Goal: Task Accomplishment & Management: Manage account settings

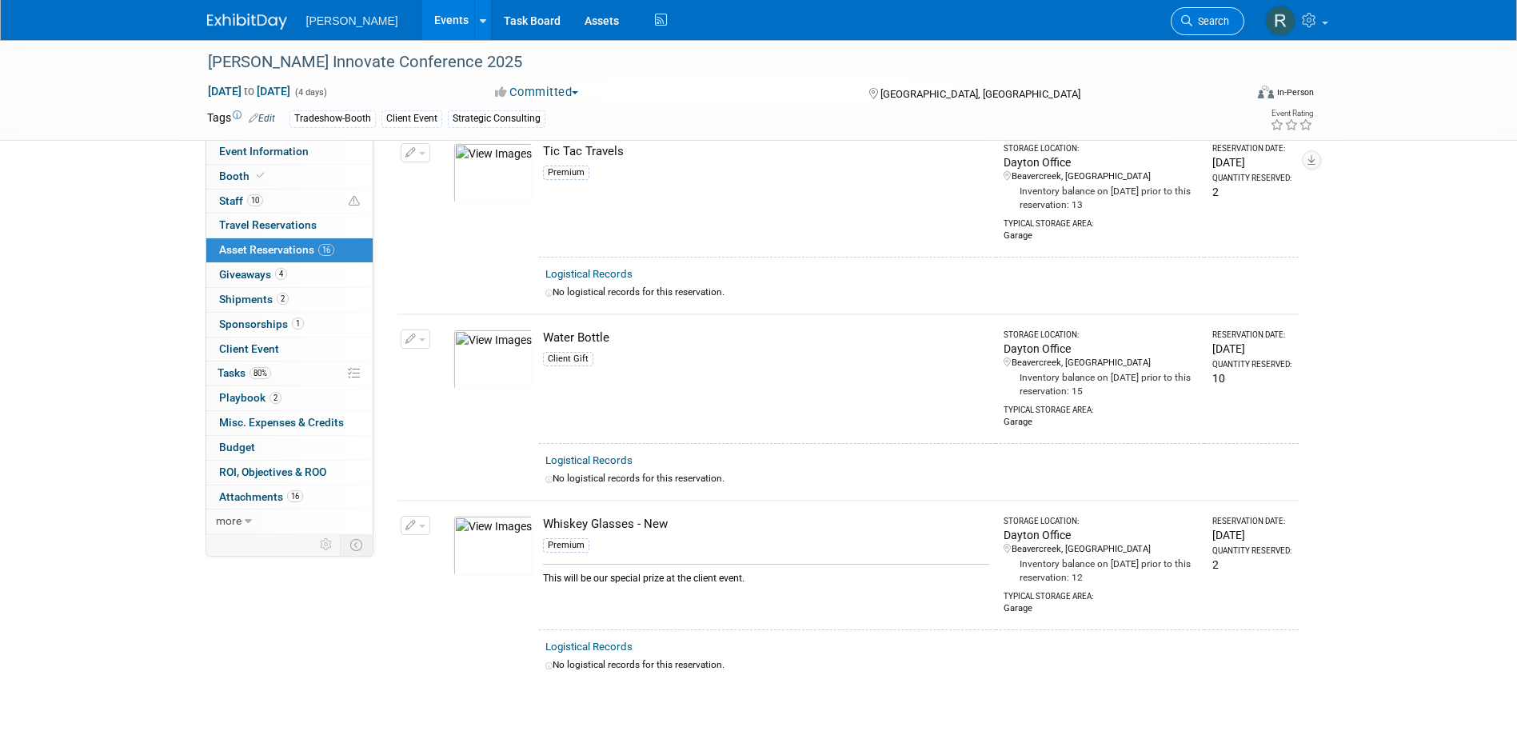
click at [1208, 20] on span "Search" at bounding box center [1210, 21] width 37 height 12
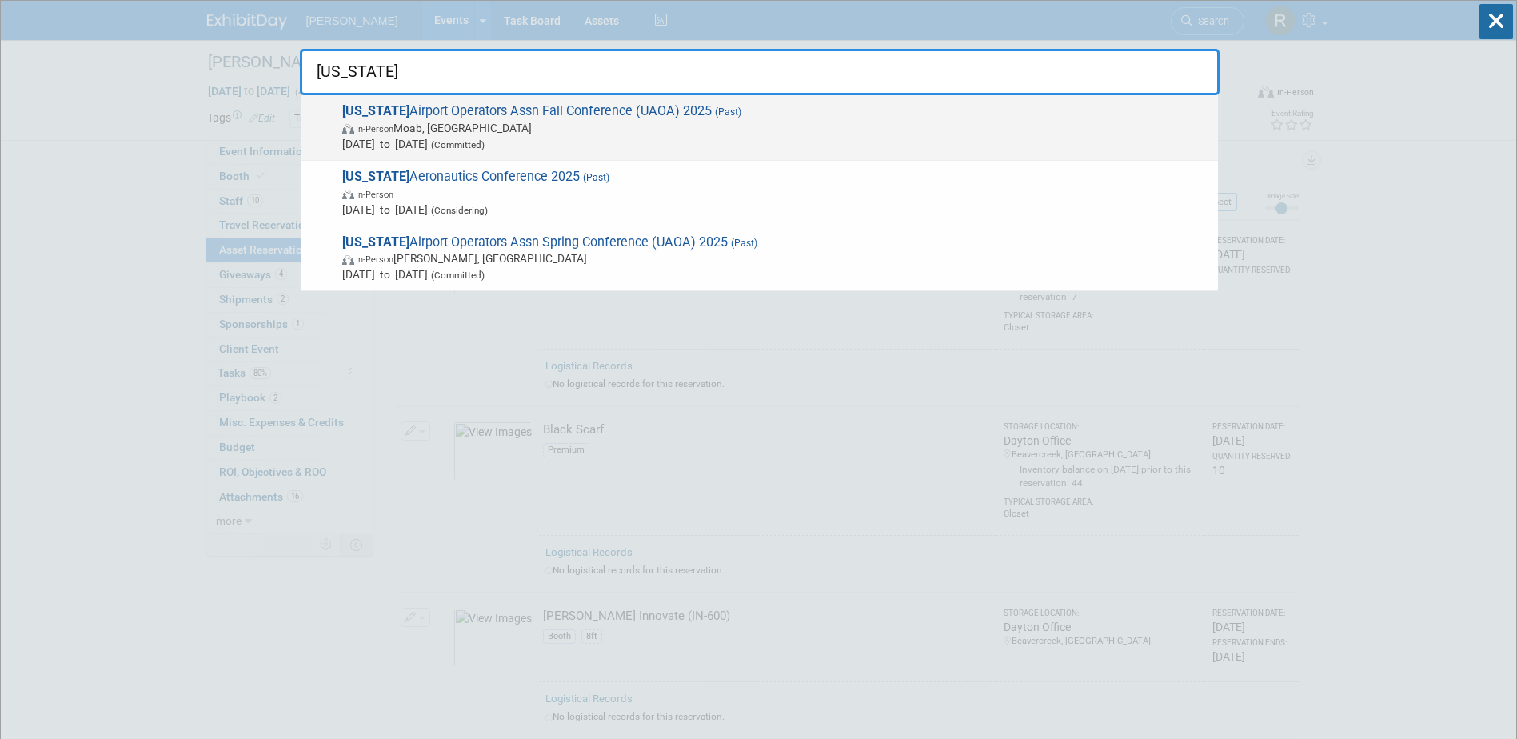
type input "[US_STATE]"
click at [465, 130] on span "In-Person Moab, UT" at bounding box center [776, 128] width 868 height 16
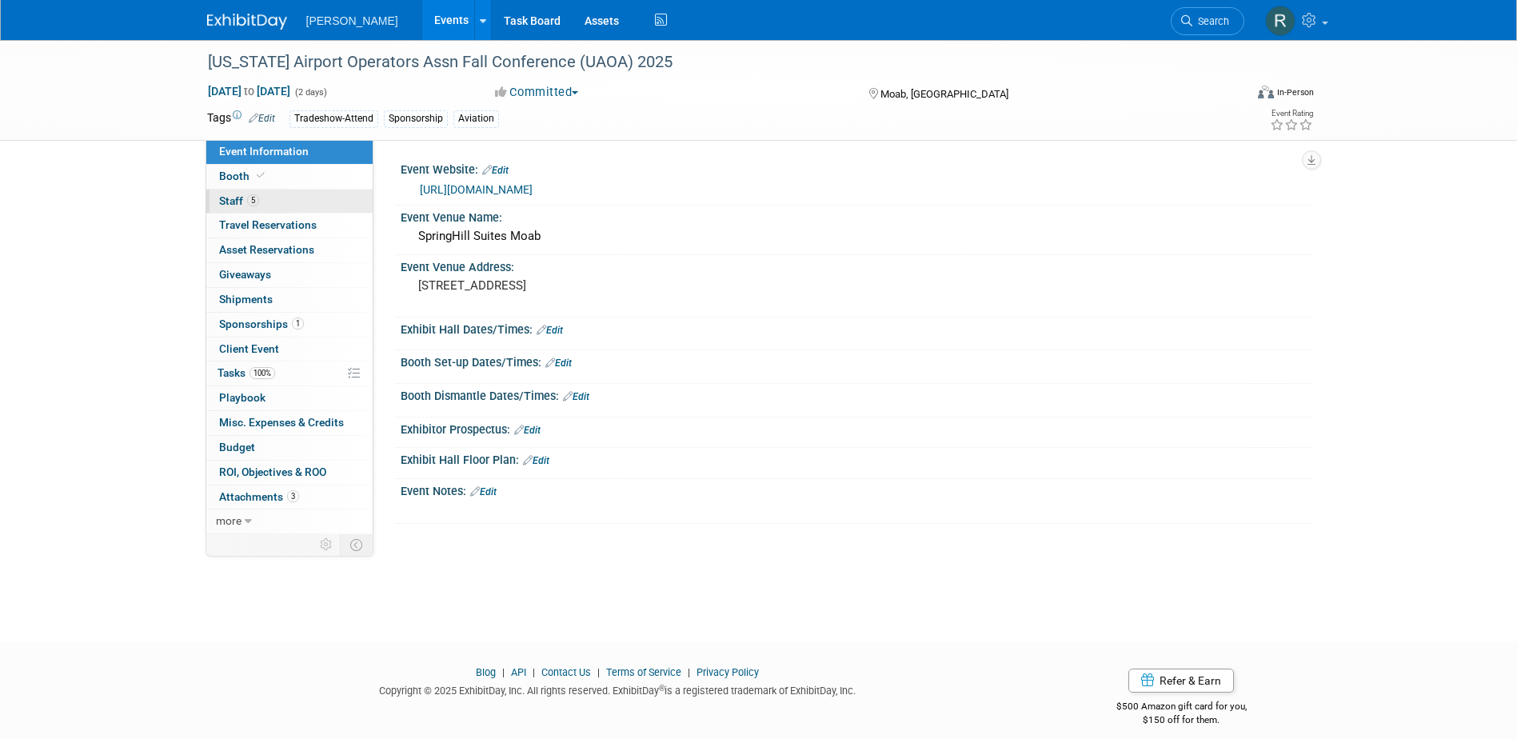
click at [267, 204] on link "5 Staff 5" at bounding box center [289, 201] width 166 height 24
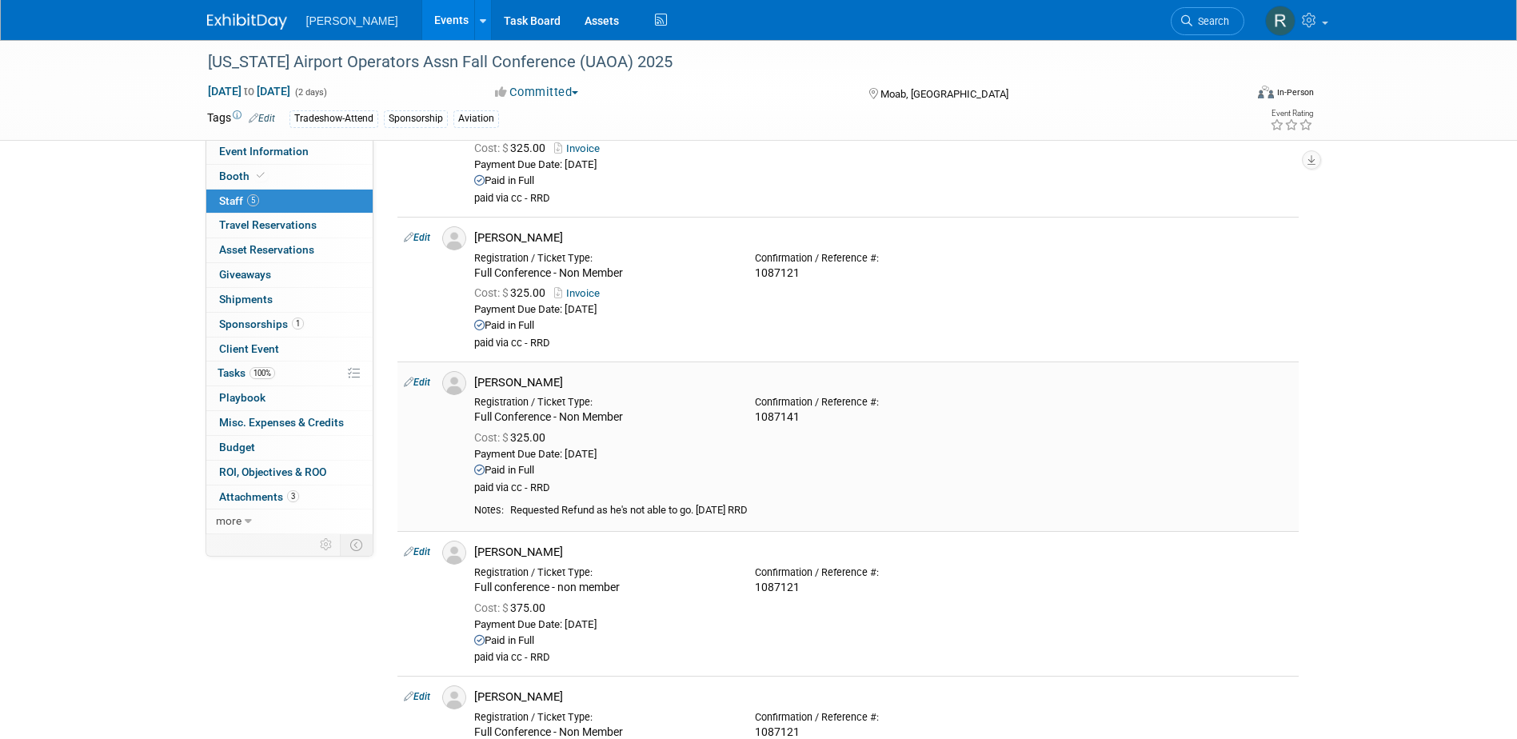
scroll to position [160, 0]
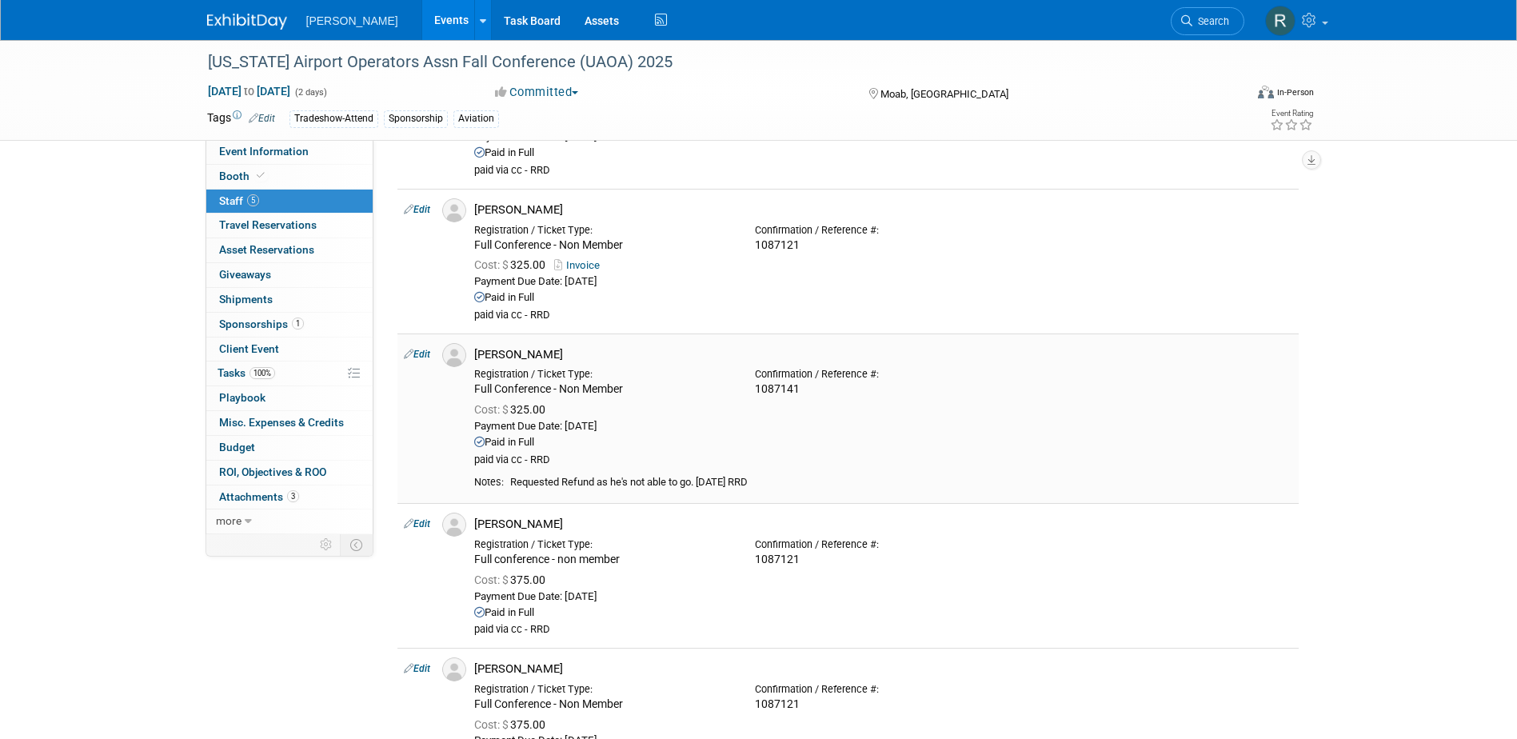
click at [418, 352] on link "Edit" at bounding box center [417, 354] width 26 height 11
select select "b9603013-97bf-46ac-867d-e1d7e80ddee9"
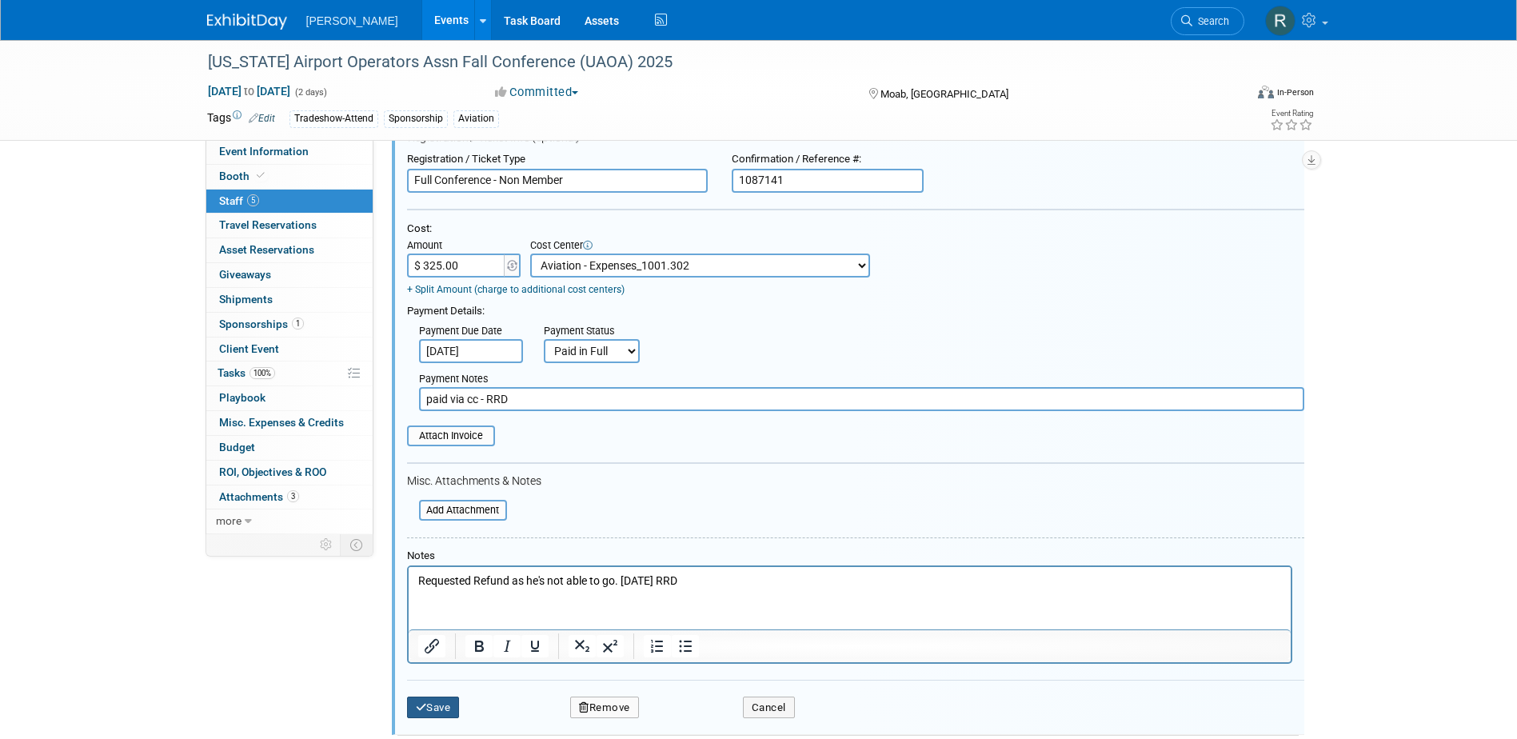
scroll to position [552, 0]
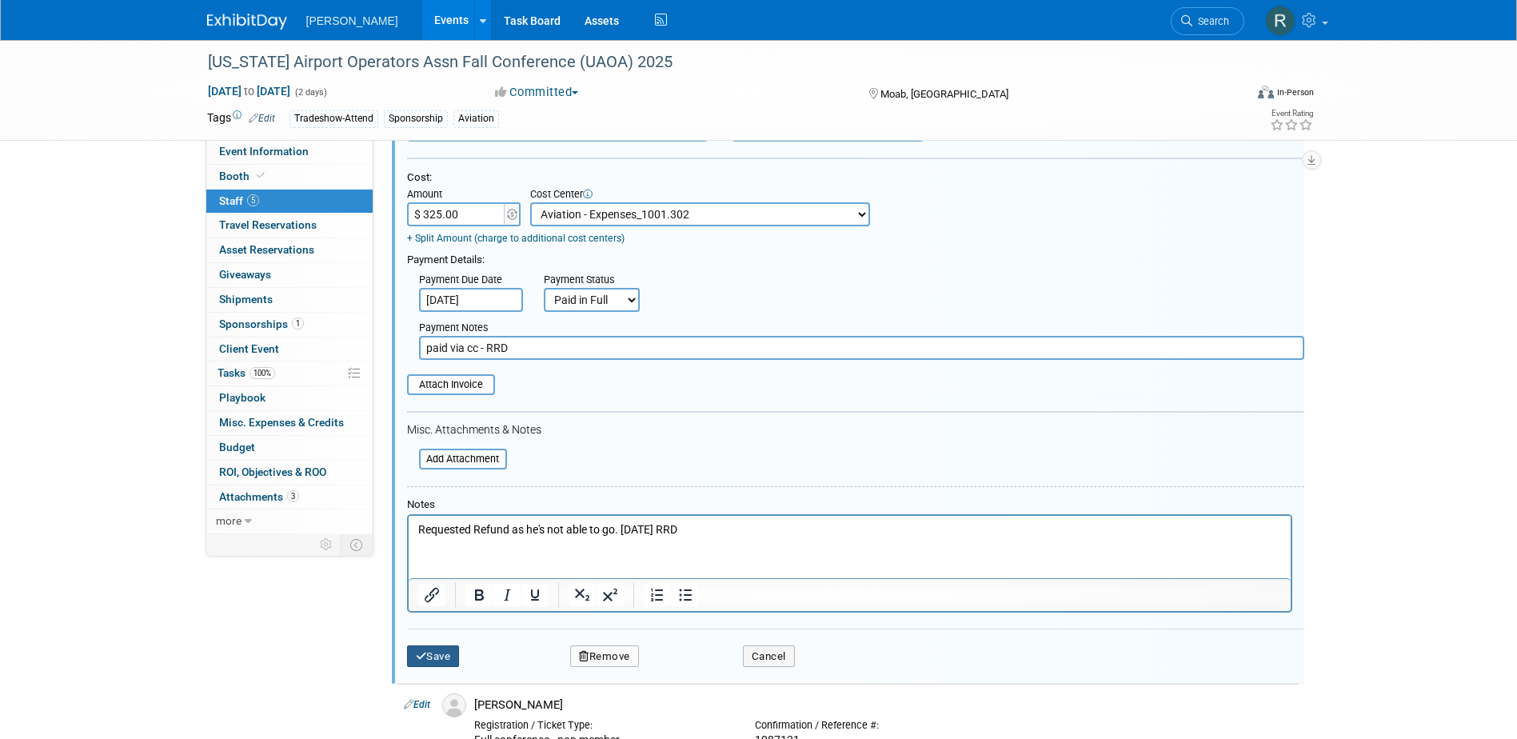
click at [439, 653] on button "Save" at bounding box center [433, 656] width 53 height 22
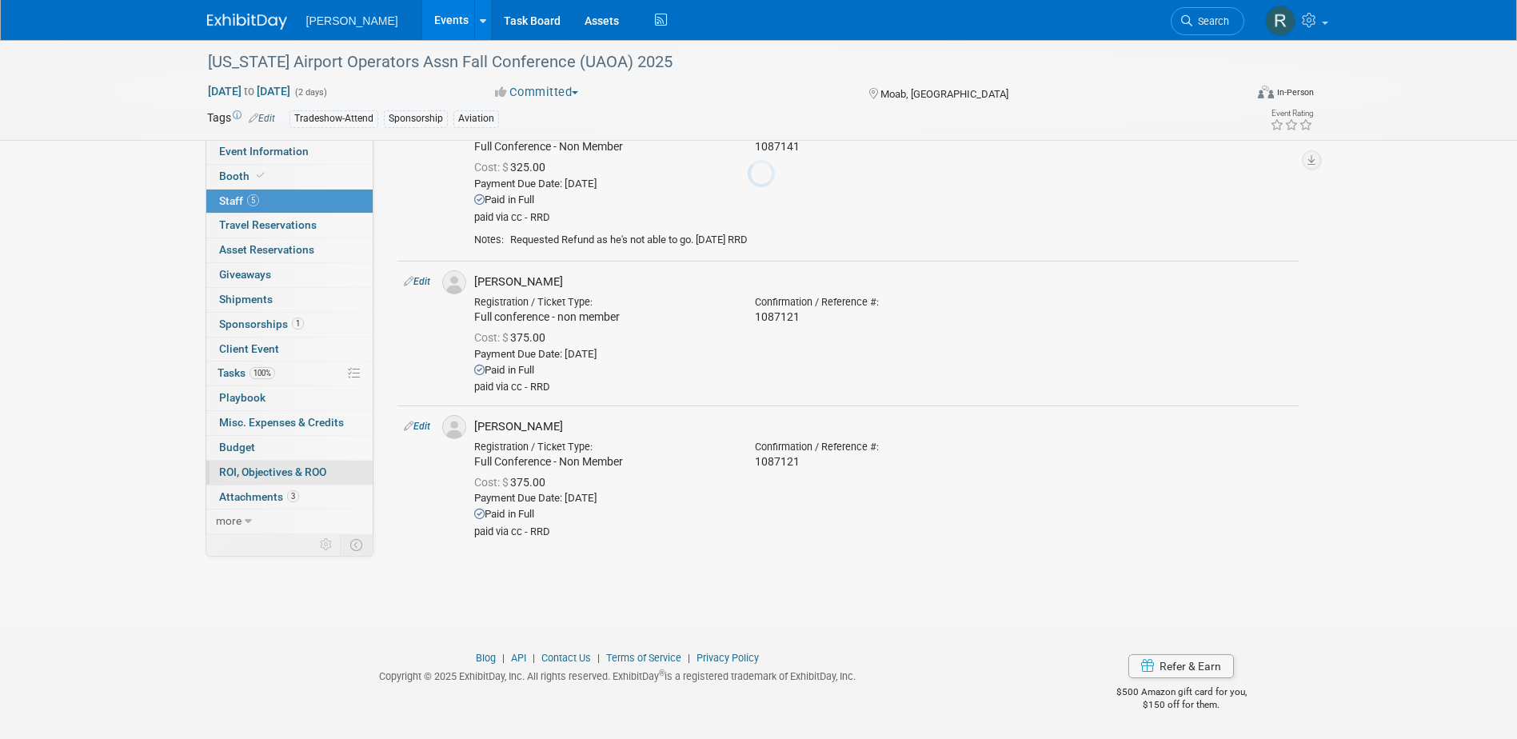
scroll to position [402, 0]
click at [242, 421] on span "Misc. Expenses & Credits 0" at bounding box center [281, 422] width 125 height 13
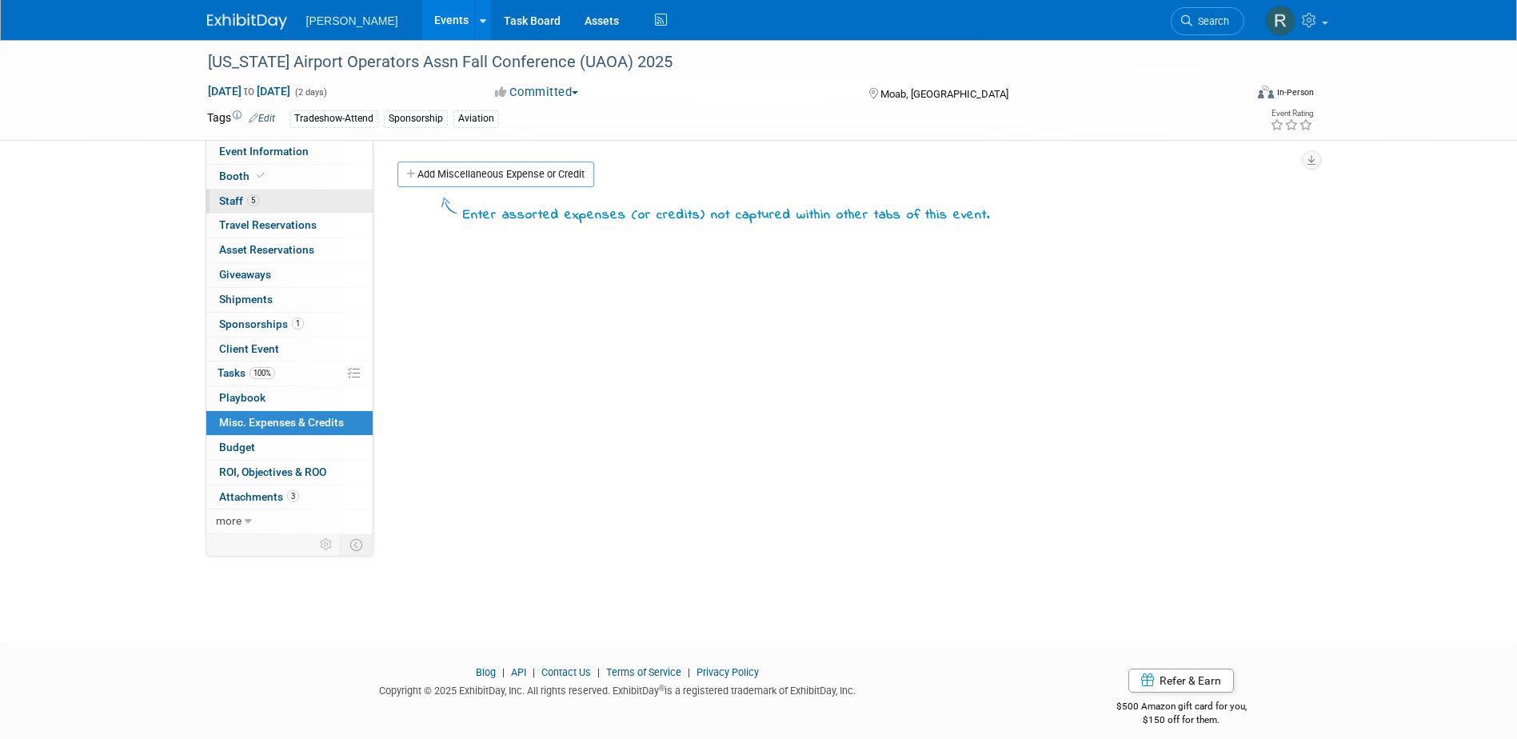
click at [258, 197] on span "5" at bounding box center [253, 200] width 12 height 12
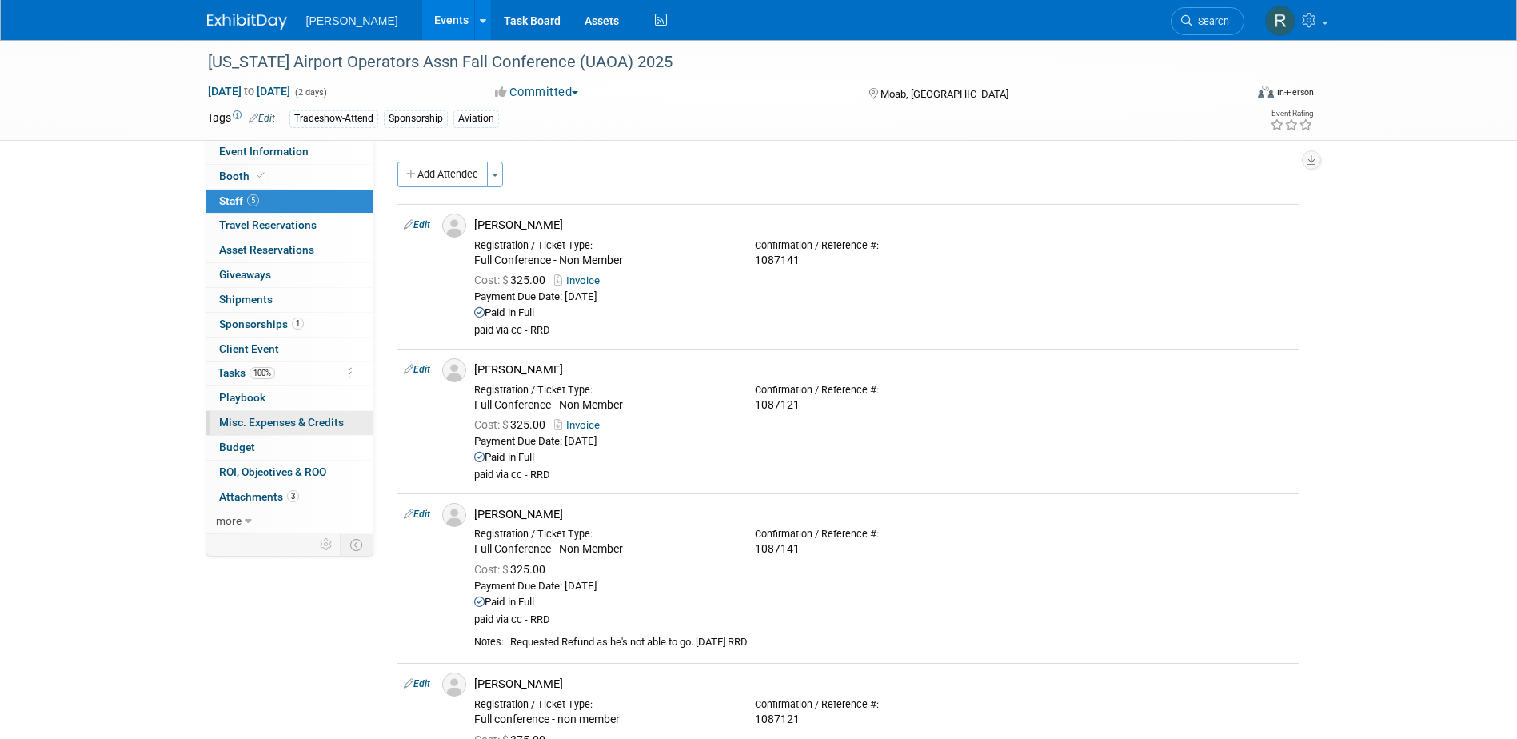
click at [241, 417] on span "Misc. Expenses & Credits 0" at bounding box center [281, 422] width 125 height 13
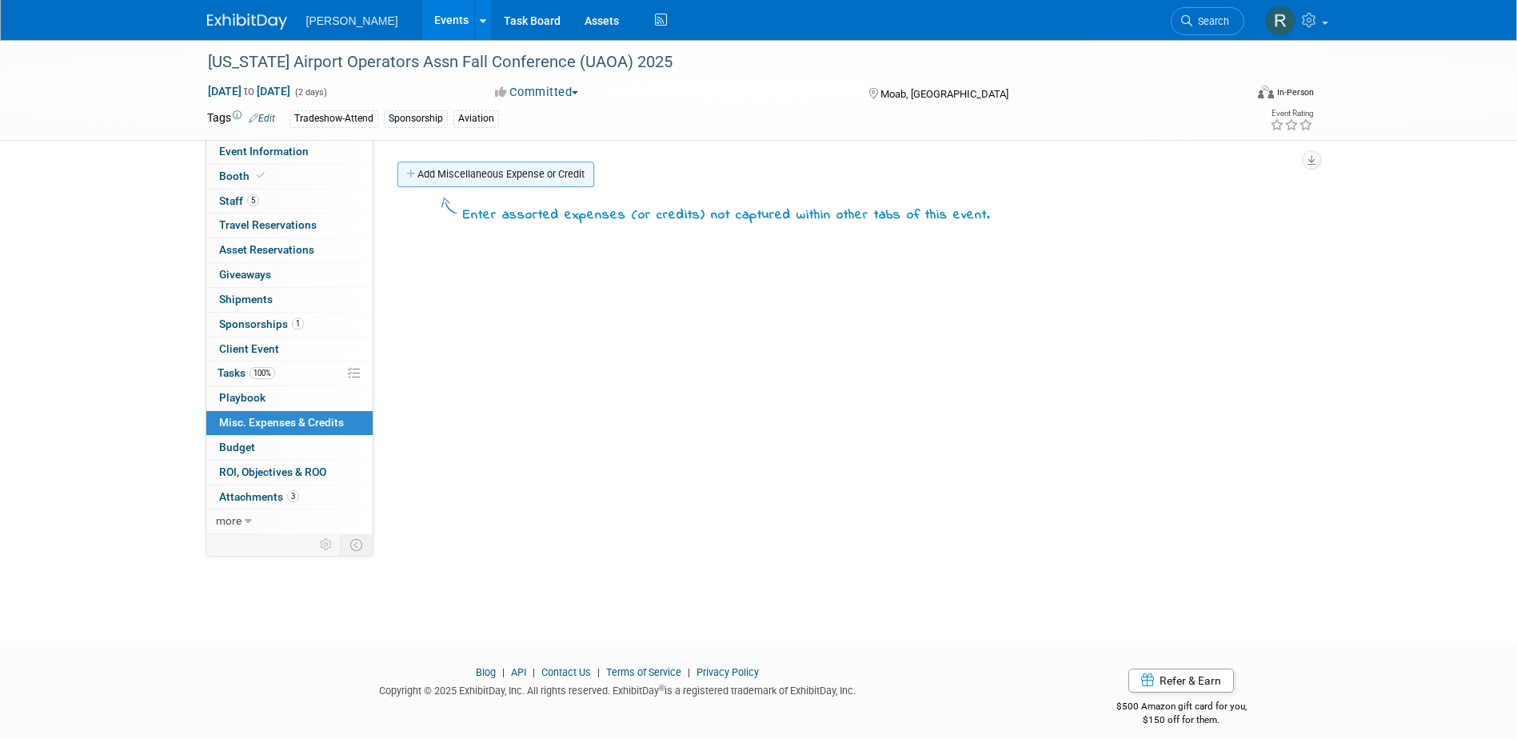
click at [437, 181] on link "Add Miscellaneous Expense or Credit" at bounding box center [495, 175] width 197 height 26
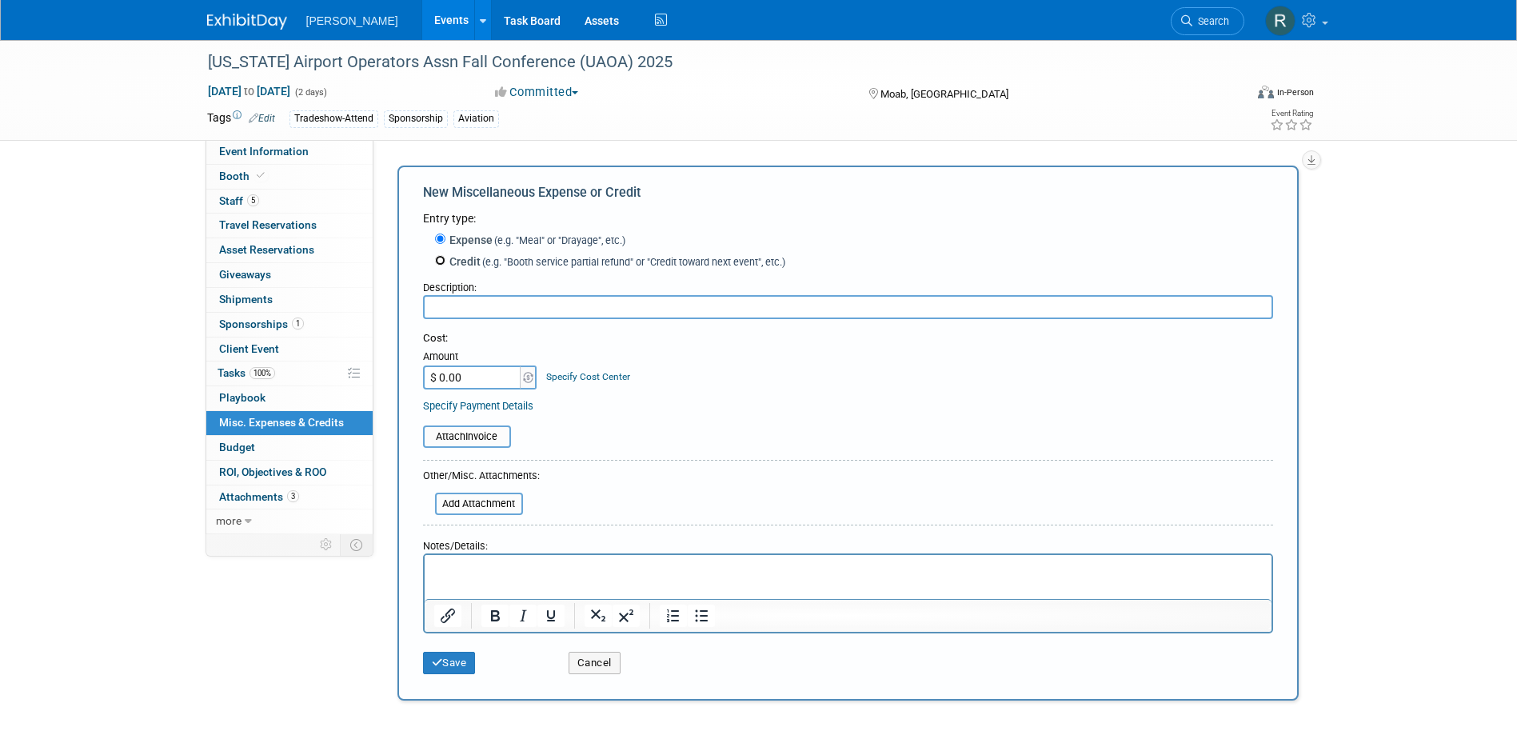
click at [437, 265] on input "Credit (e.g. "Booth service partial refund" or "Credit toward next event", etc.)" at bounding box center [440, 260] width 10 height 10
radio input "true"
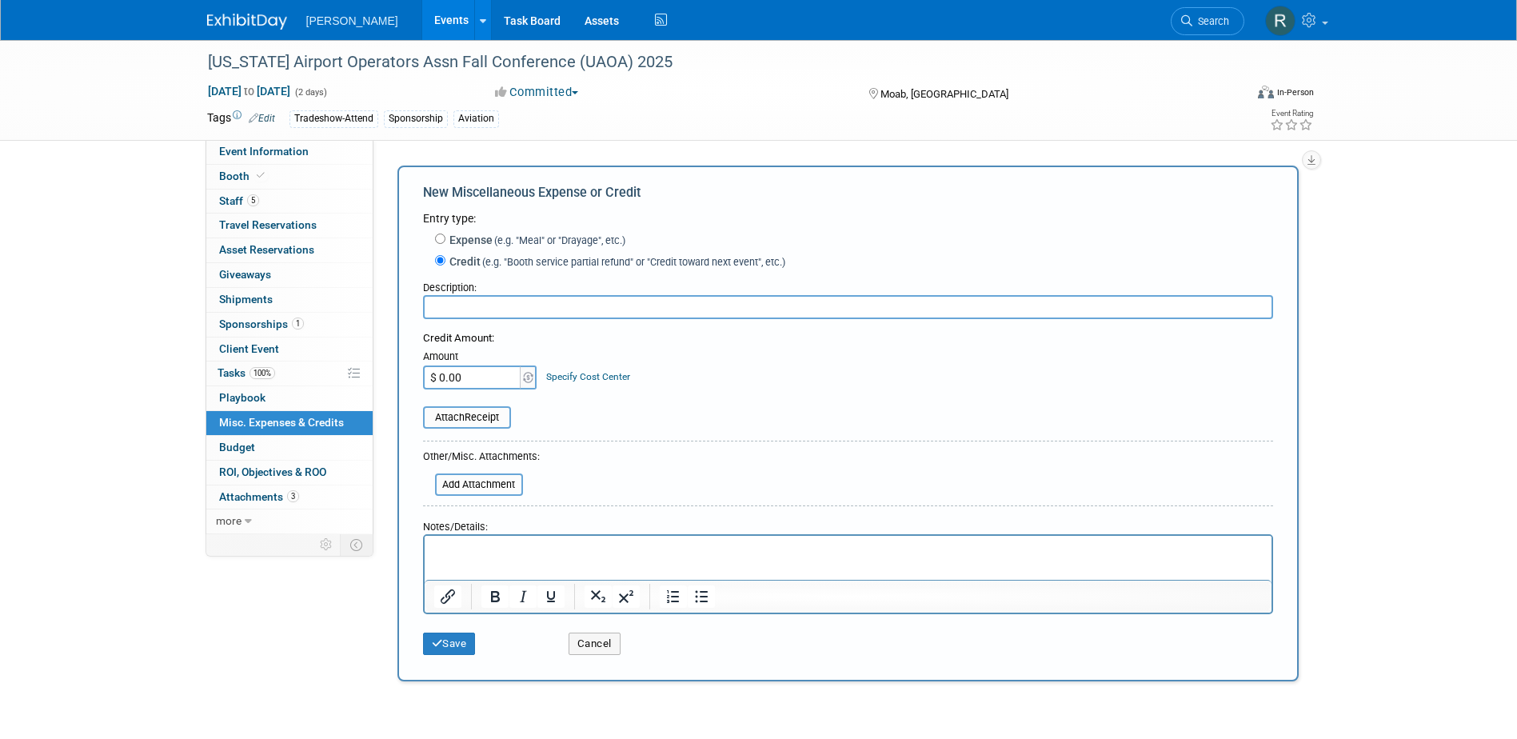
click at [445, 305] on input "text" at bounding box center [848, 307] width 850 height 24
type input "Jeff Hogan's Registration Fees"
type input "$ 325.00"
click at [624, 377] on link "Specify Cost Center" at bounding box center [588, 376] width 84 height 11
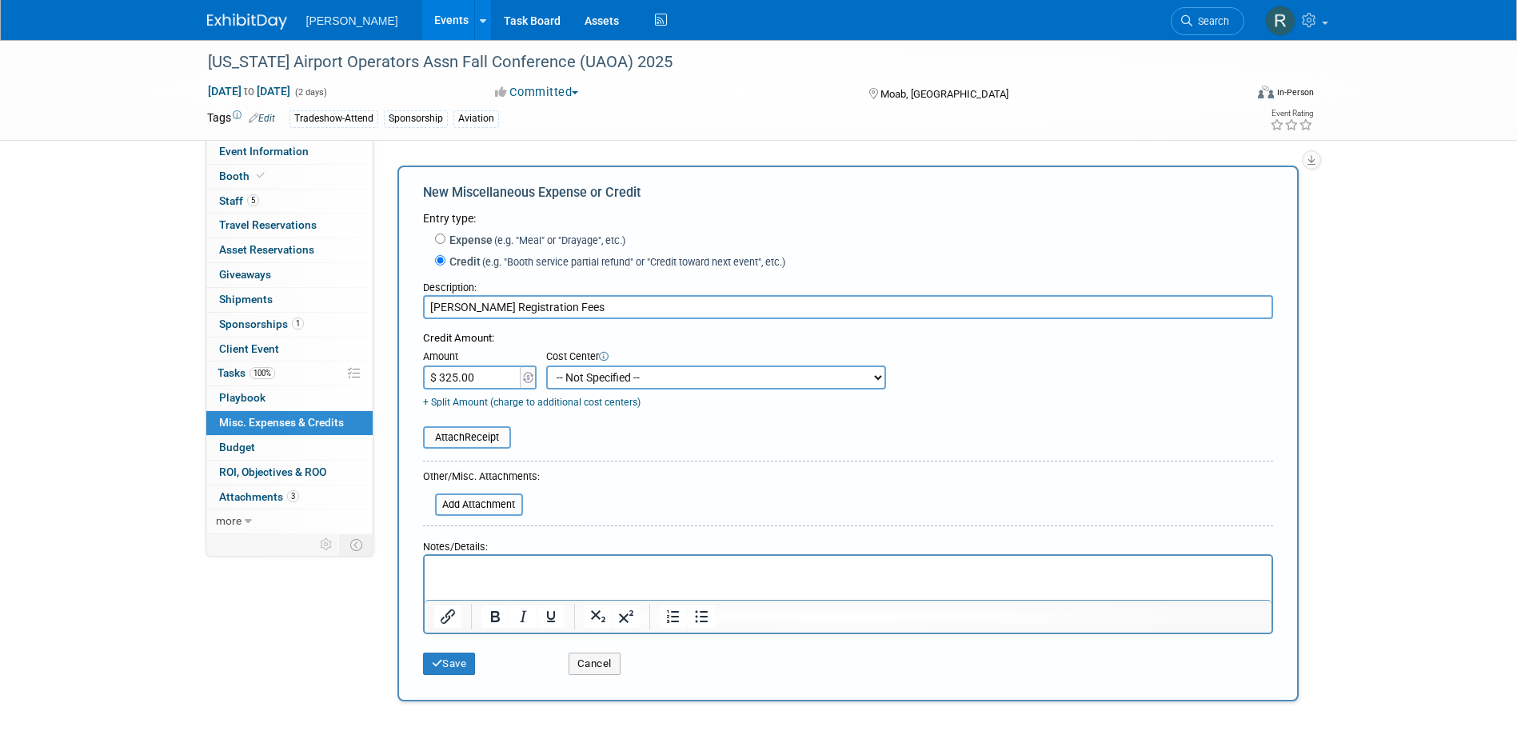
click at [621, 383] on select "-- Not Specified -- Advisory Services - Expenses_1001.502 Aerial Acquisition - …" at bounding box center [716, 377] width 340 height 24
select select "18966233"
click at [546, 366] on select "-- Not Specified -- Advisory Services - Expenses_1001.502 Aerial Acquisition - …" at bounding box center [716, 377] width 340 height 24
click at [497, 509] on input "file" at bounding box center [426, 504] width 190 height 19
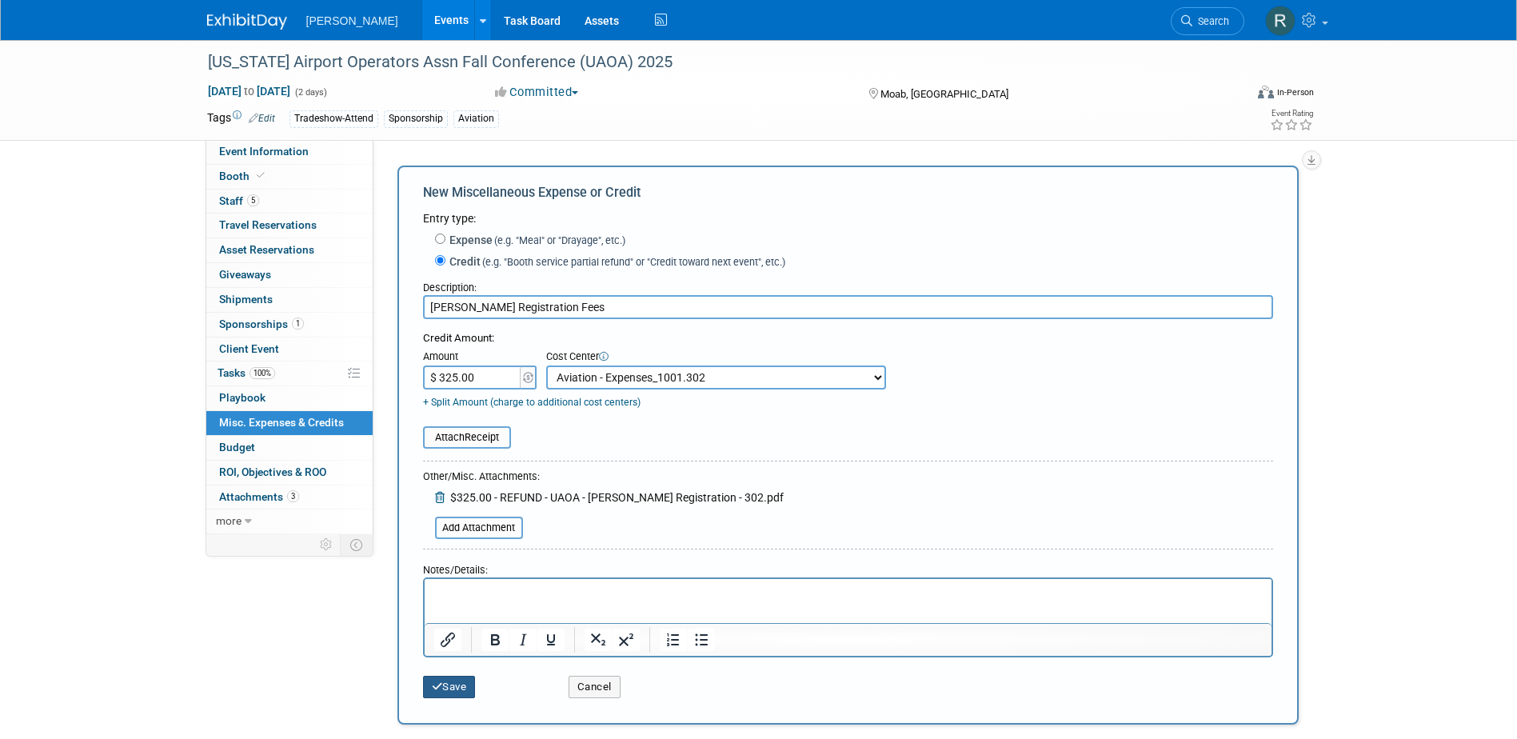
click at [457, 688] on button "Save" at bounding box center [449, 687] width 53 height 22
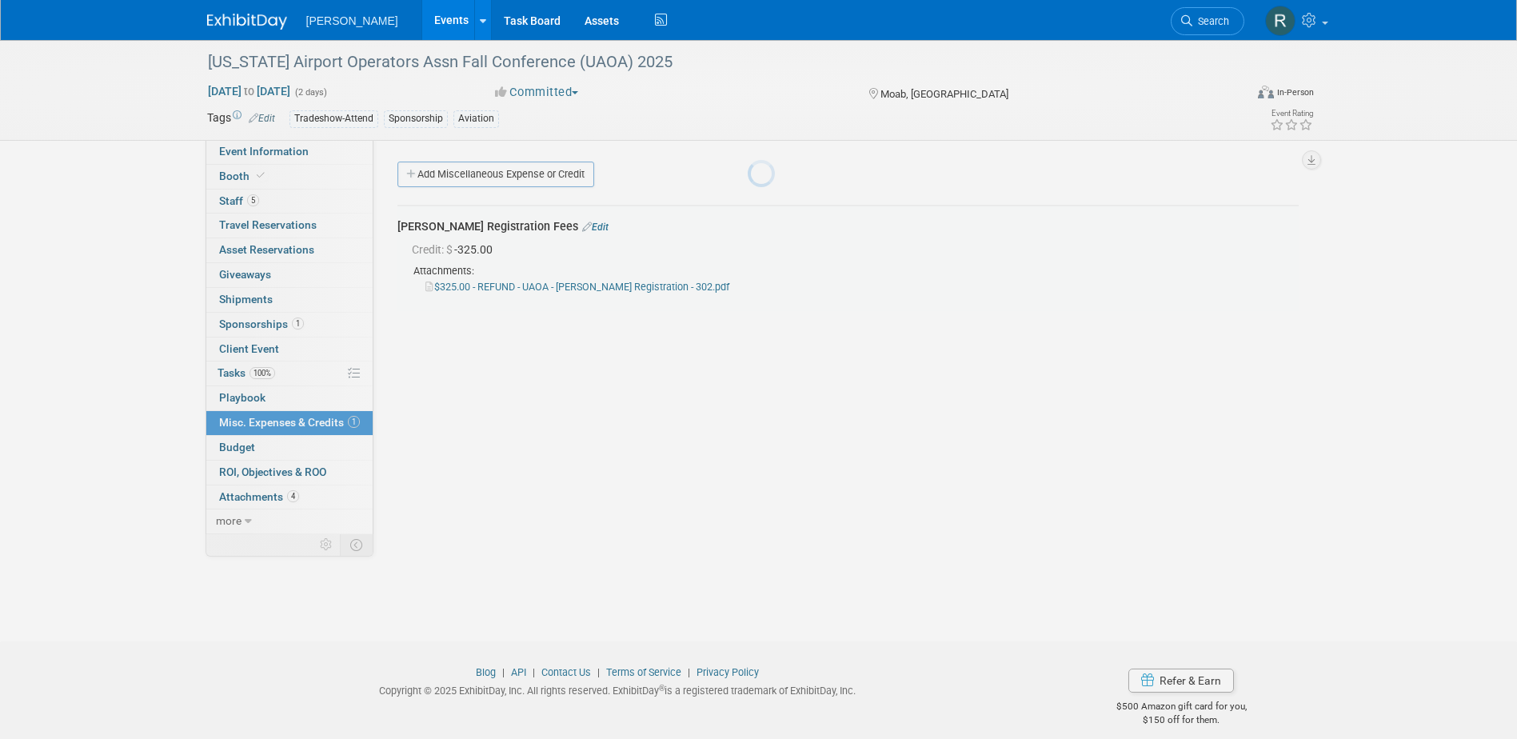
scroll to position [14, 0]
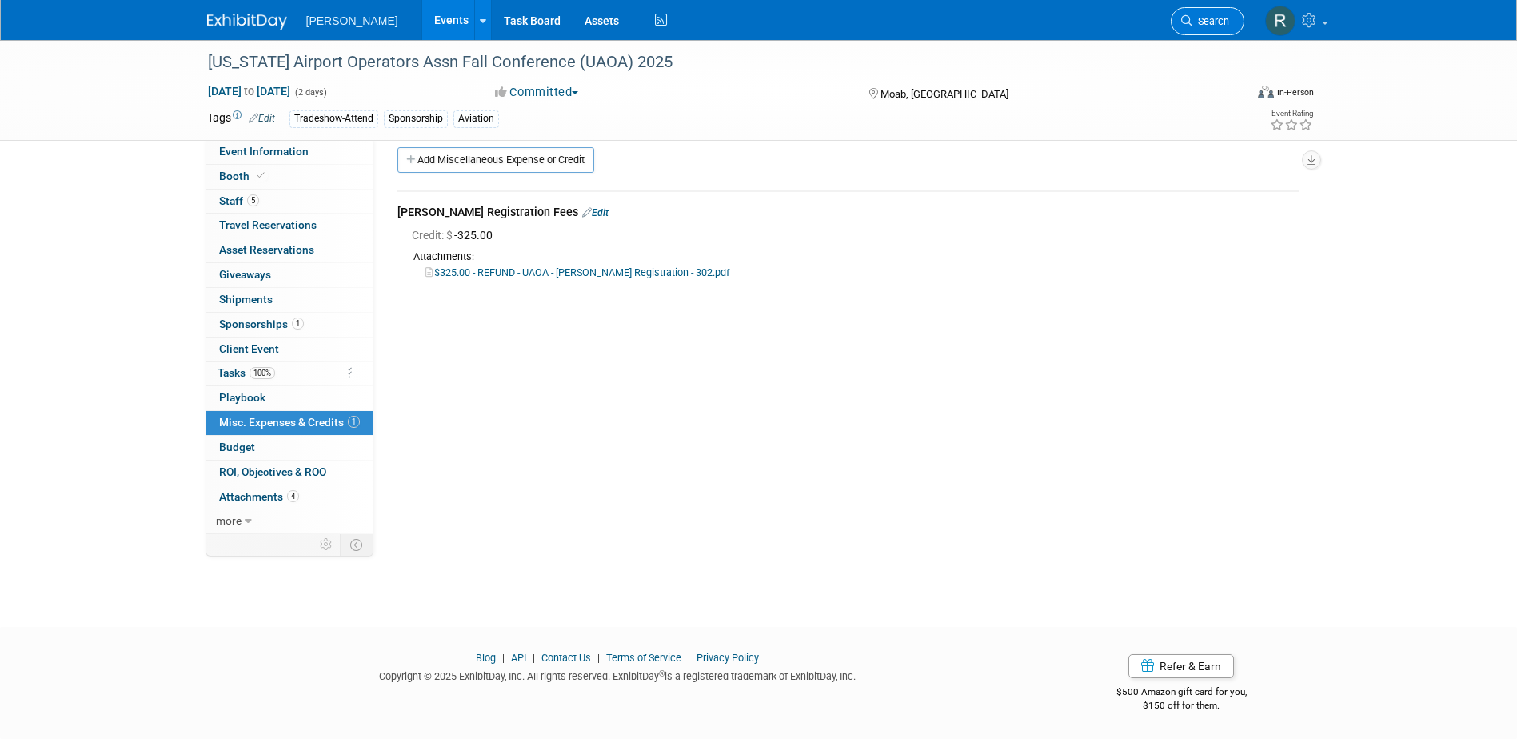
click at [1202, 22] on span "Search" at bounding box center [1210, 21] width 37 height 12
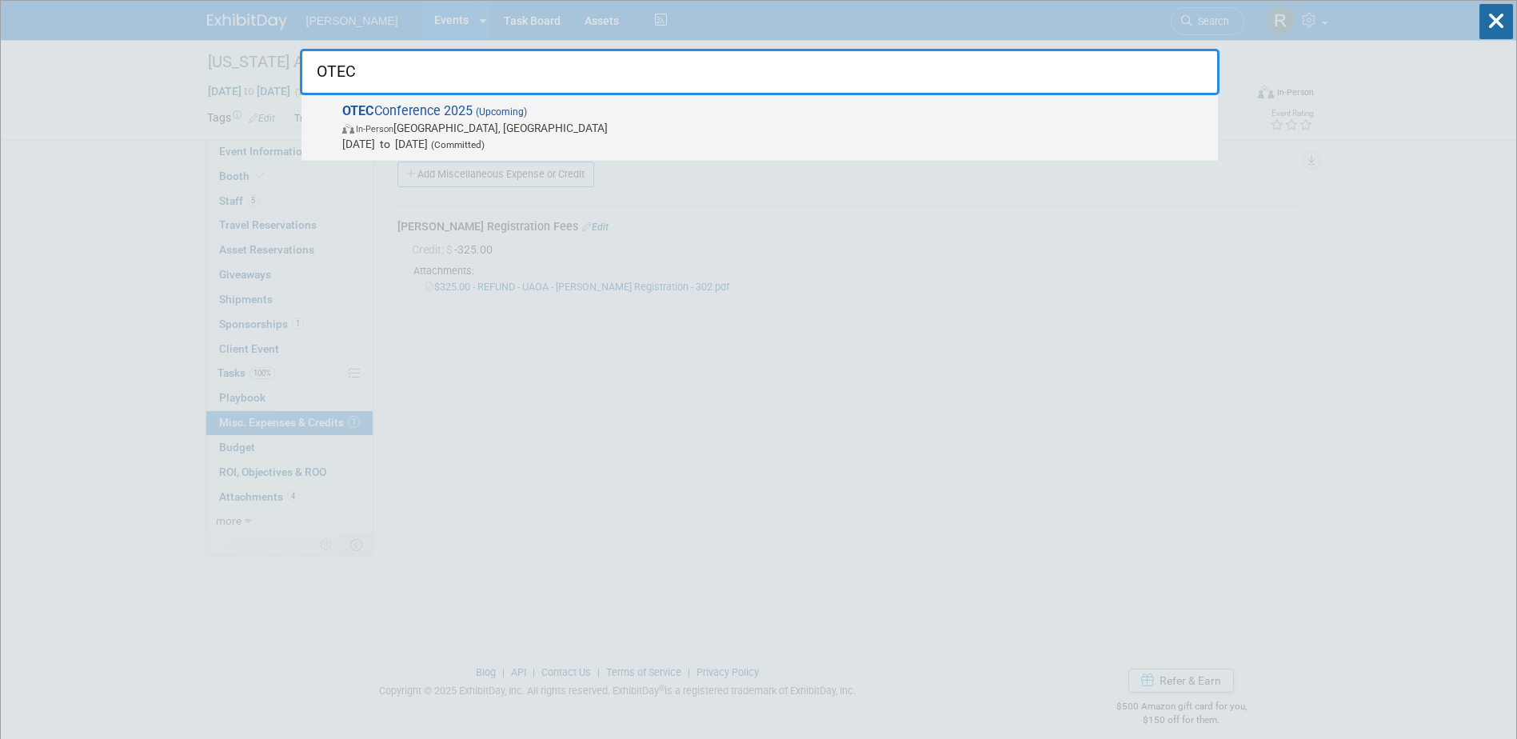
type input "OTEC"
click at [533, 134] on span "In-Person Columbus, OH" at bounding box center [776, 128] width 868 height 16
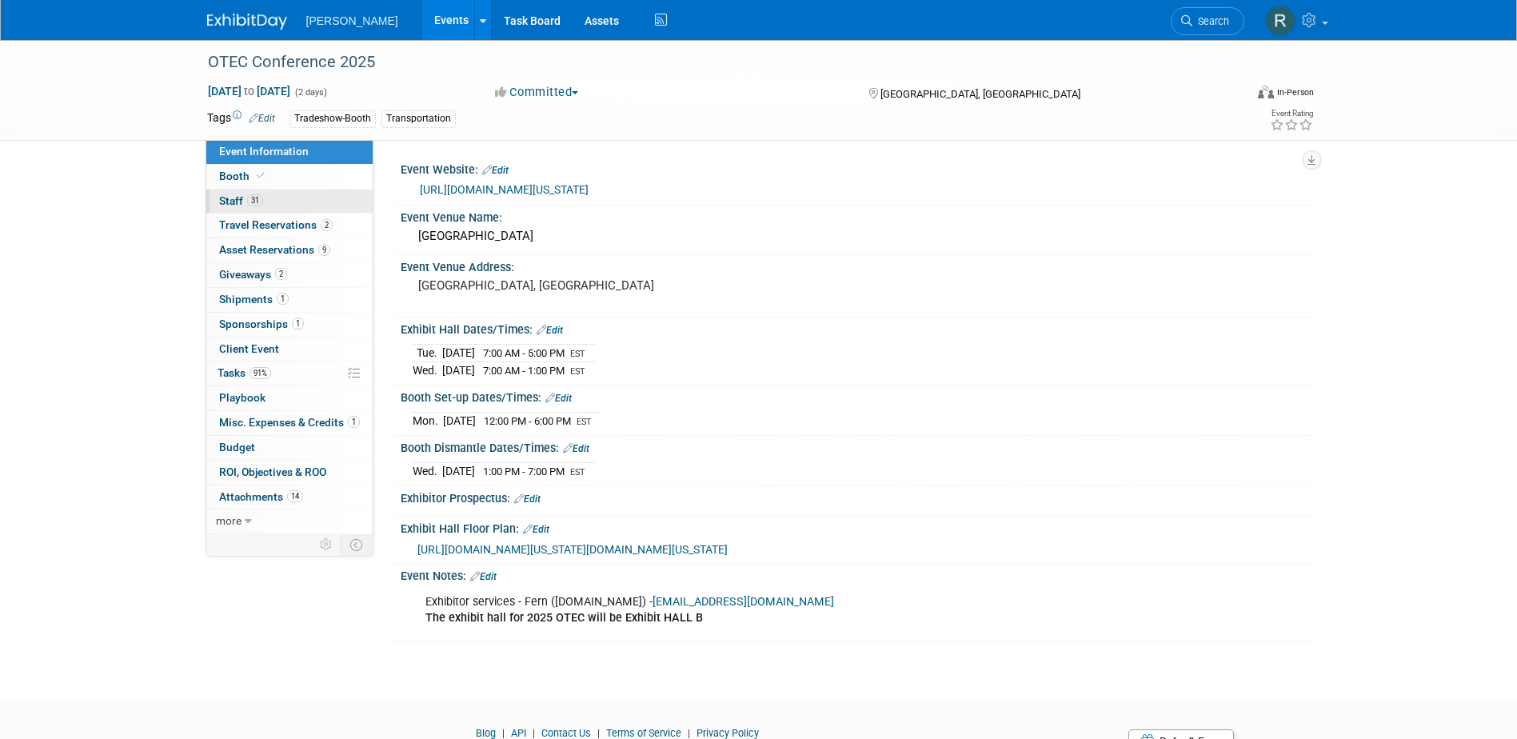
click at [269, 200] on link "31 Staff 31" at bounding box center [289, 201] width 166 height 24
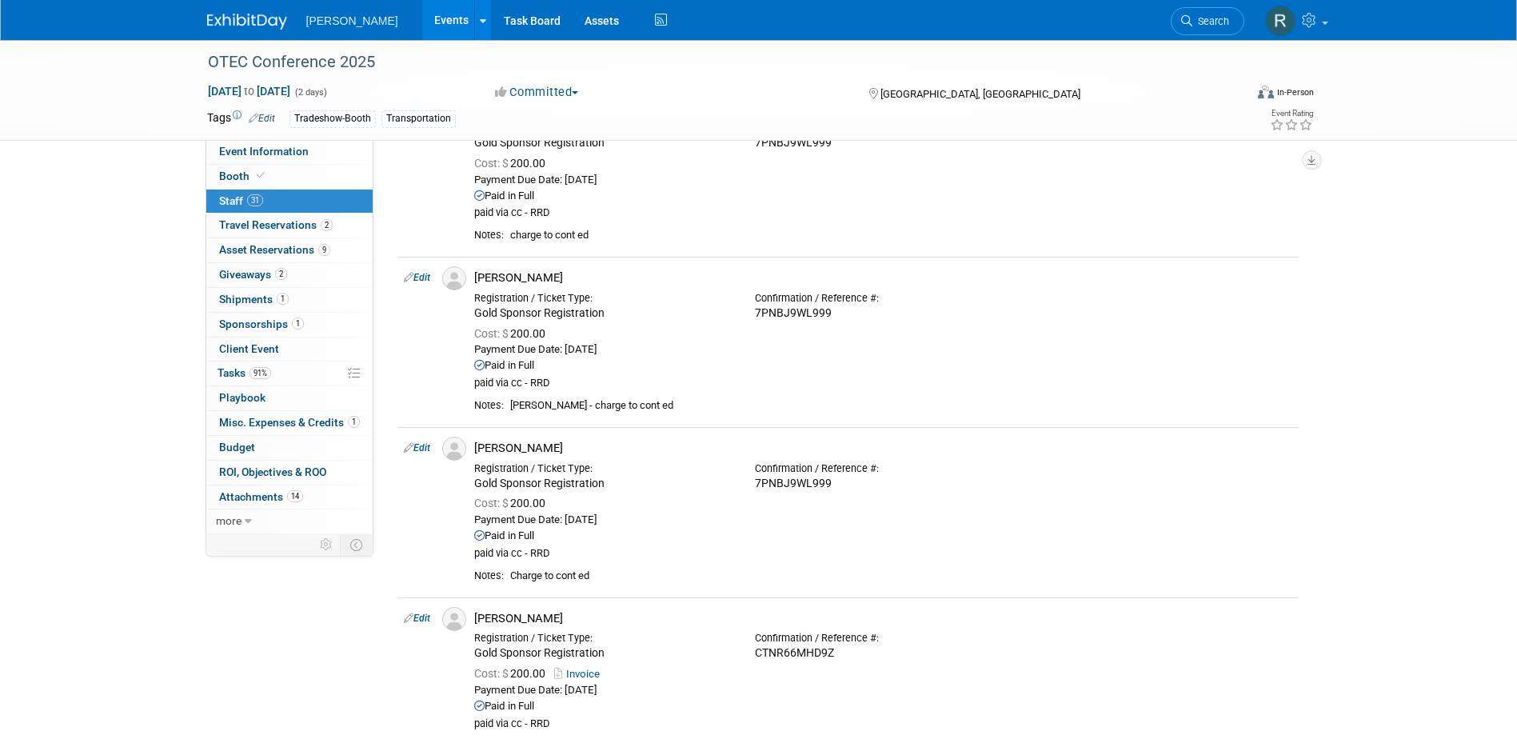
scroll to position [1119, 0]
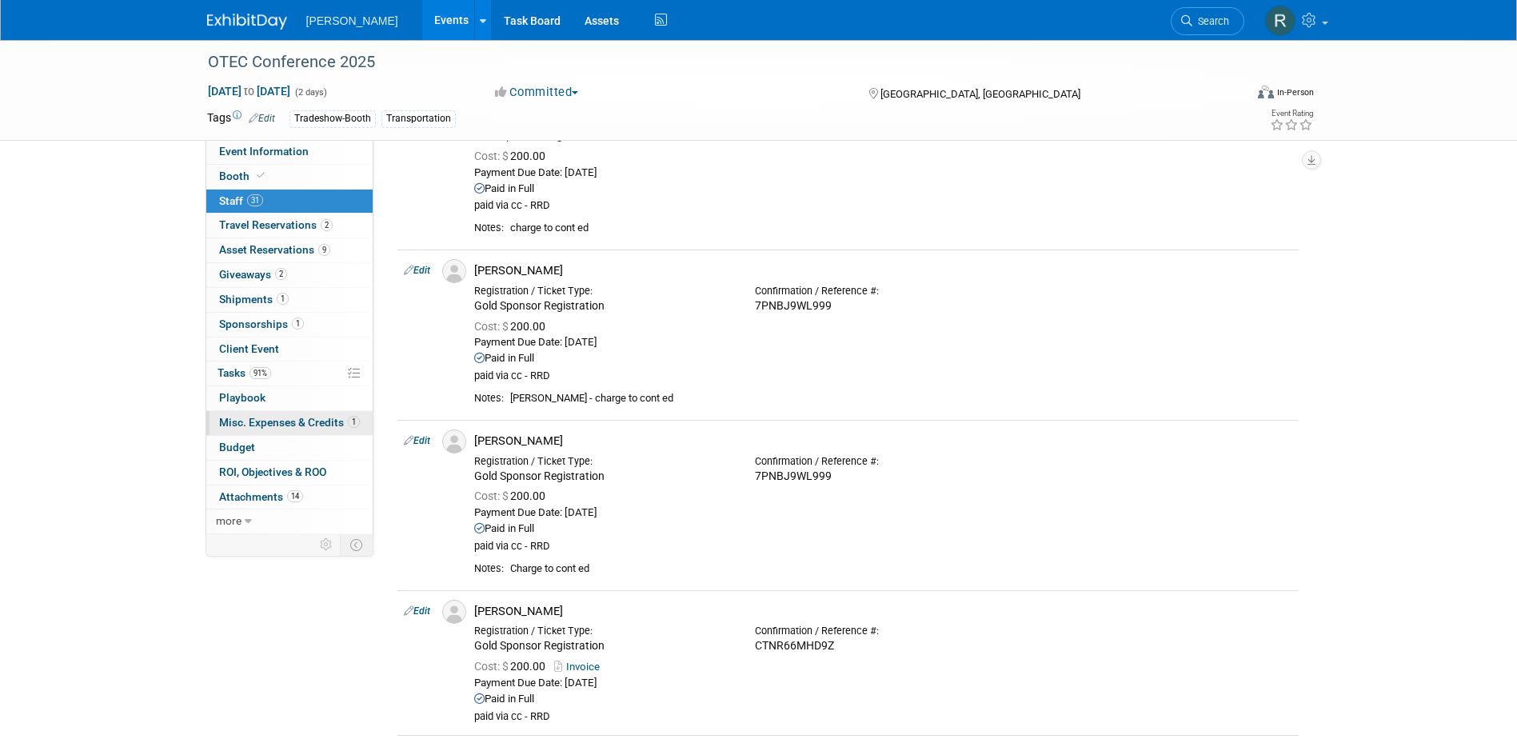
click at [256, 421] on span "Misc. Expenses & Credits 1" at bounding box center [289, 422] width 141 height 13
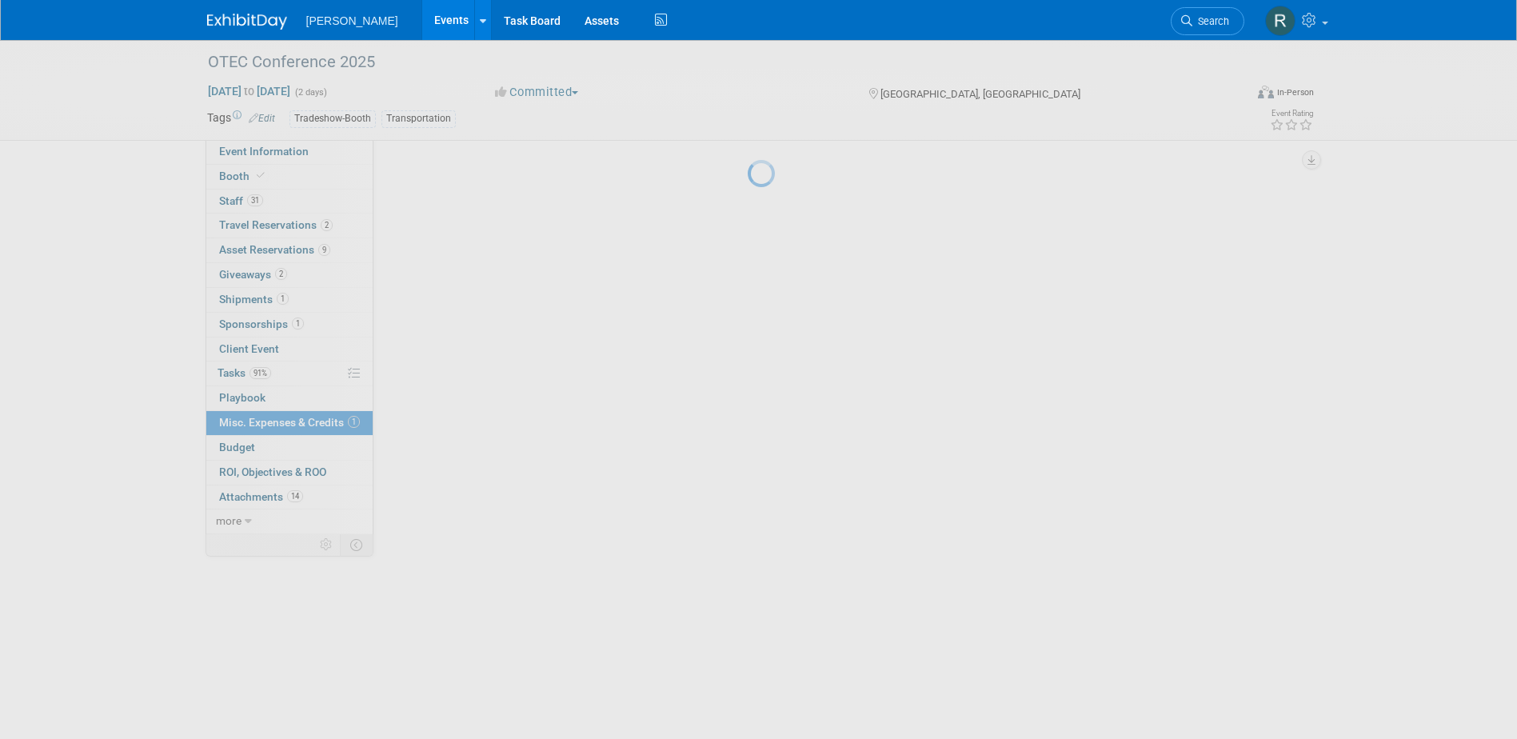
scroll to position [0, 0]
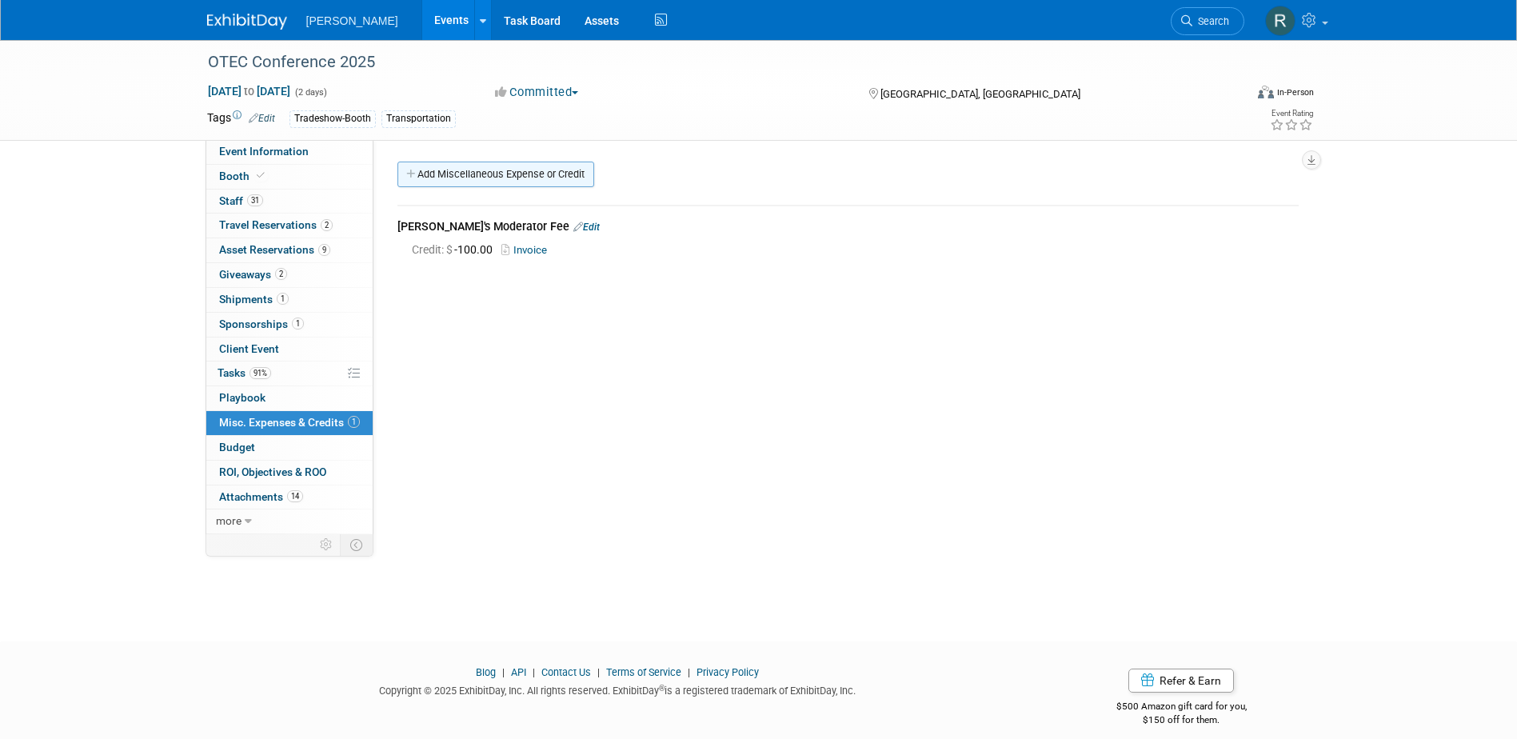
click at [484, 174] on link "Add Miscellaneous Expense or Credit" at bounding box center [495, 175] width 197 height 26
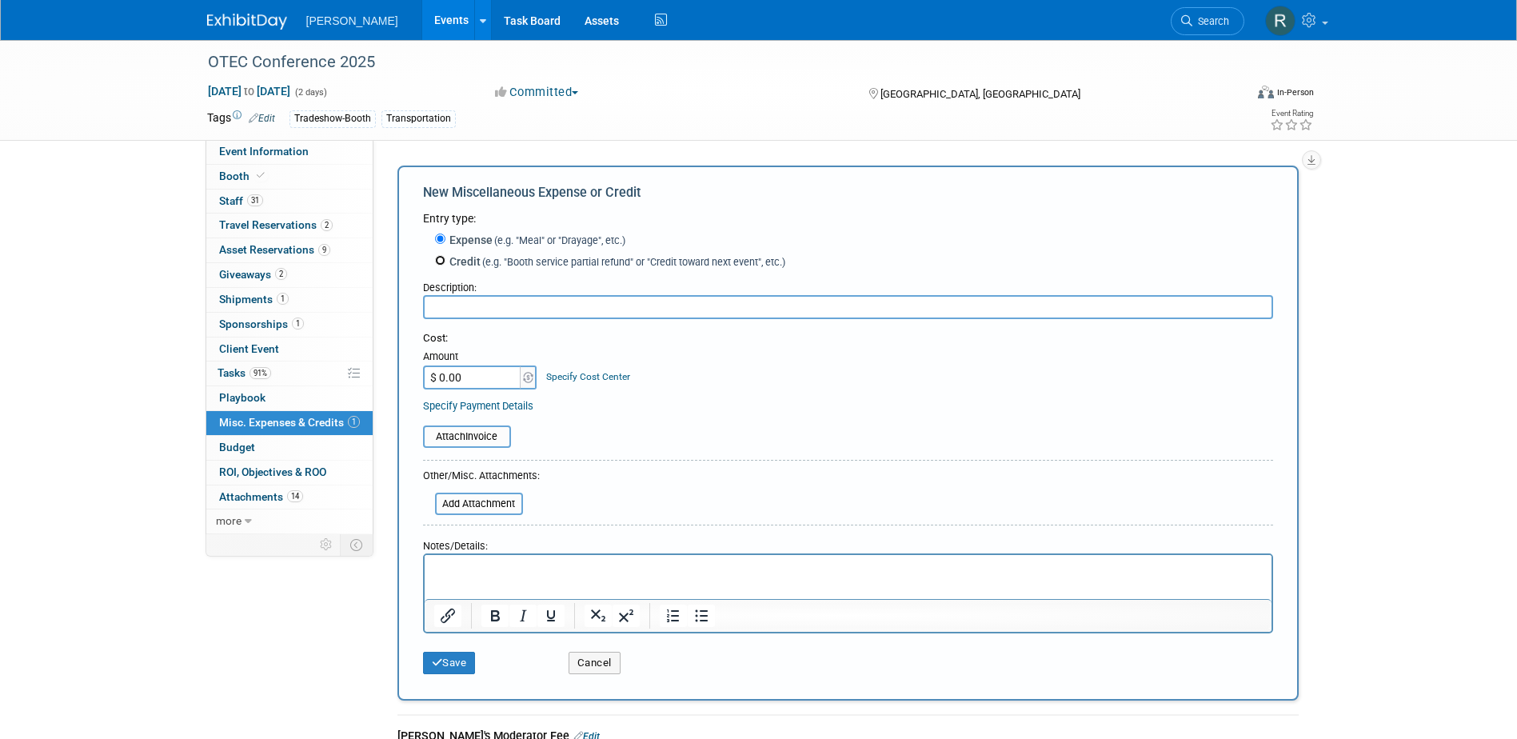
click at [438, 257] on input "Credit (e.g. "Booth service partial refund" or "Credit toward next event", etc.)" at bounding box center [440, 260] width 10 height 10
radio input "true"
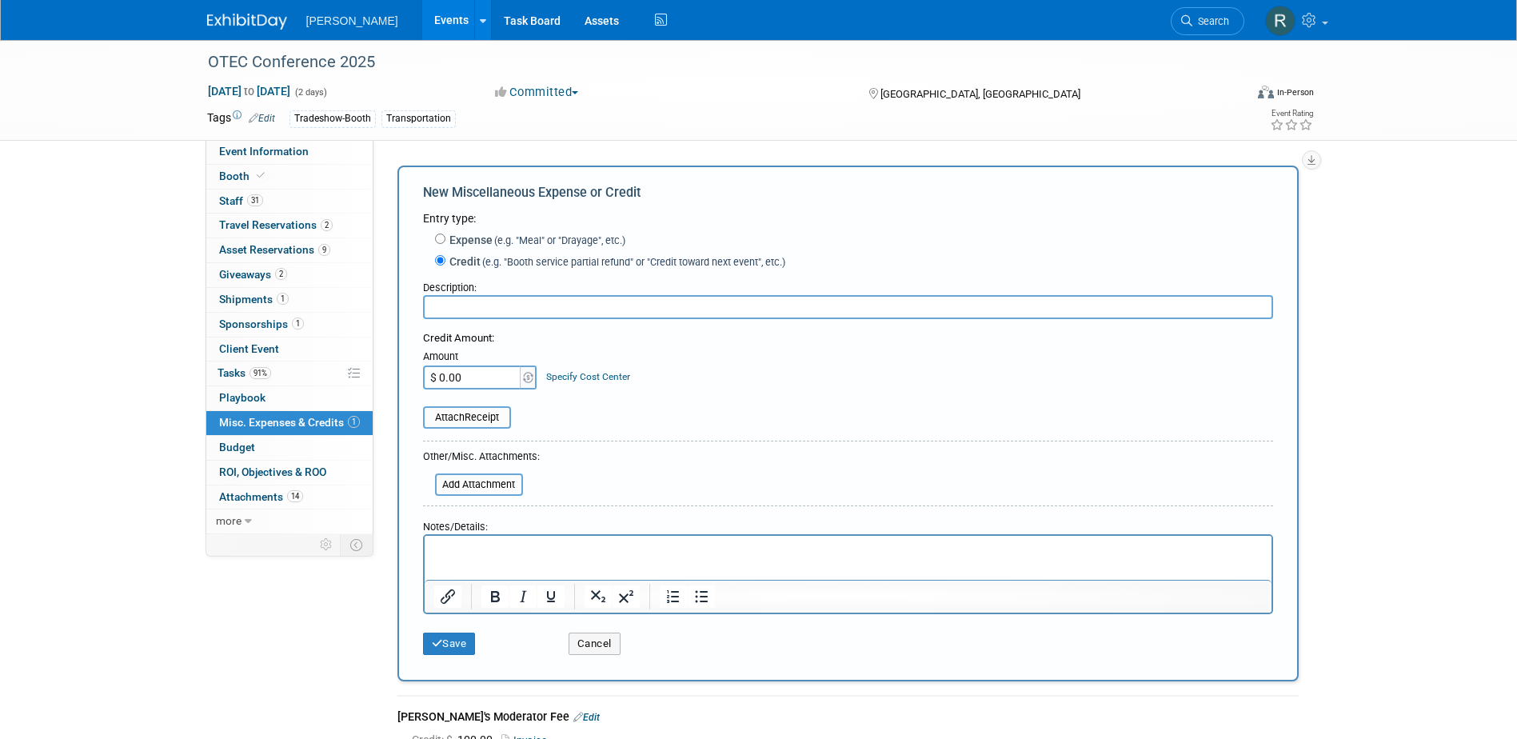
click at [451, 311] on input "text" at bounding box center [848, 307] width 850 height 24
type input "Matt Schuster's registration"
click at [564, 376] on link "Specify Cost Center" at bounding box center [588, 376] width 84 height 11
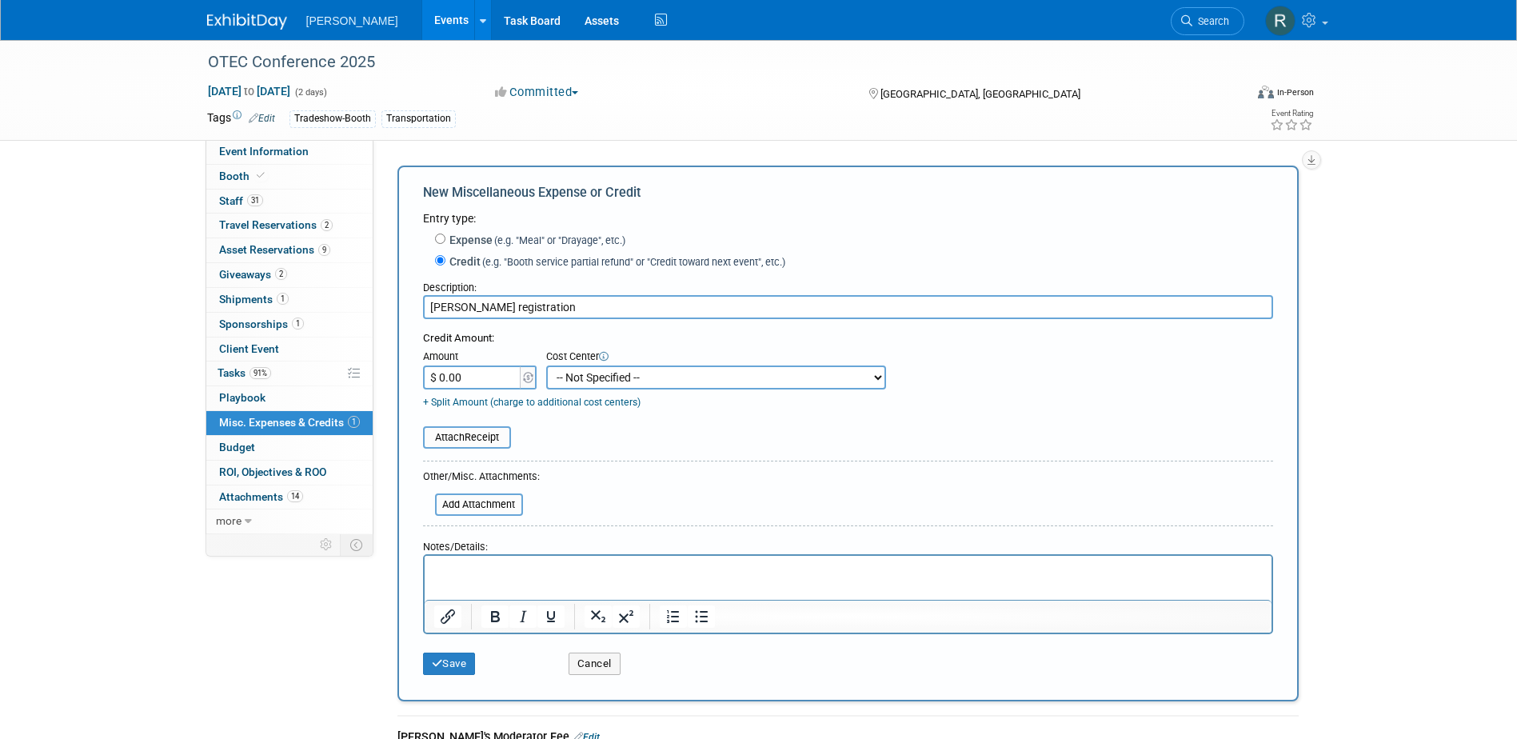
click at [564, 377] on select "-- Not Specified -- Advisory Services - Expenses_1001.502 Aerial Acquisition - …" at bounding box center [716, 377] width 340 height 24
select select "18966238"
click at [546, 366] on select "-- Not Specified -- Advisory Services - Expenses_1001.502 Aerial Acquisition - …" at bounding box center [716, 377] width 340 height 24
click at [455, 664] on button "Save" at bounding box center [449, 663] width 53 height 22
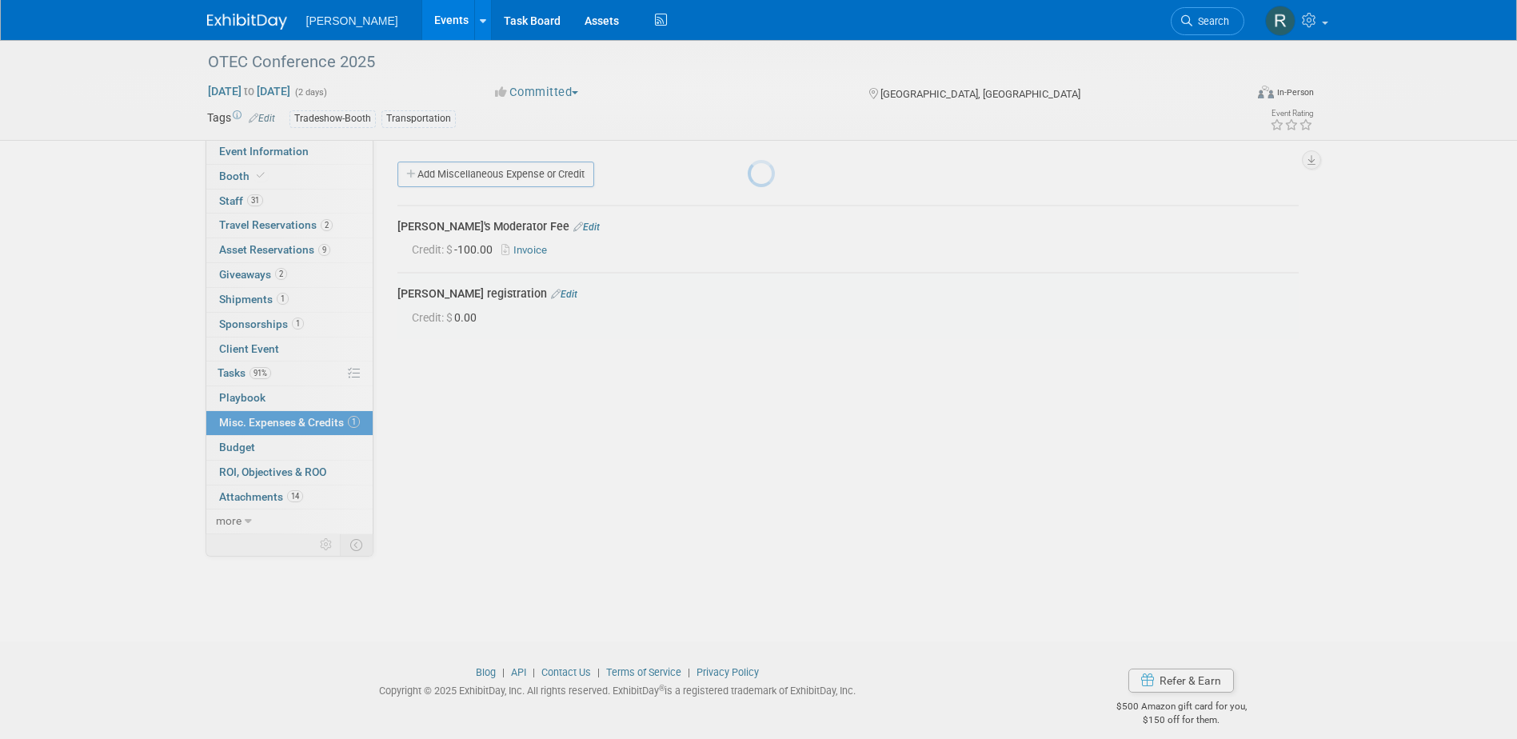
scroll to position [14, 0]
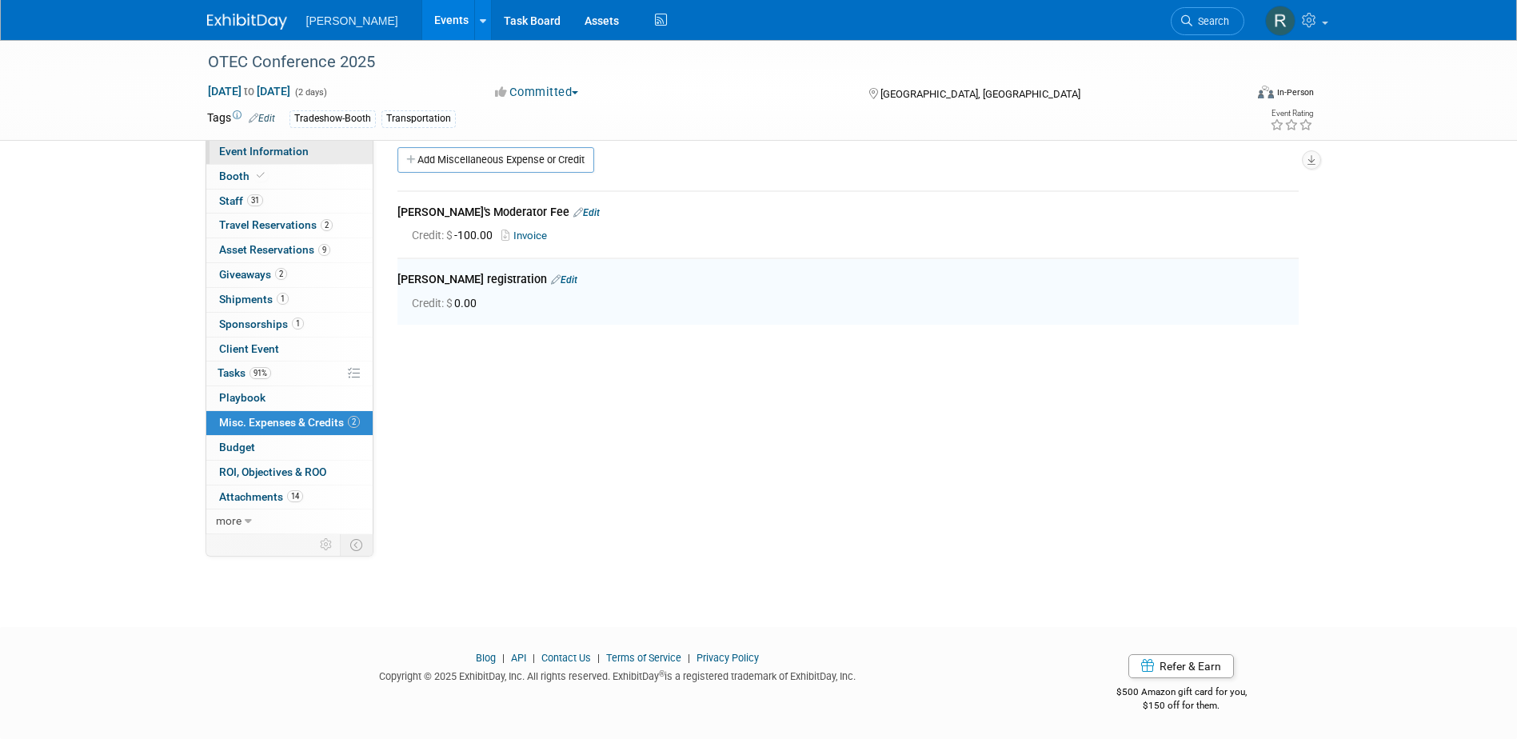
click at [276, 150] on span "Event Information" at bounding box center [264, 151] width 90 height 13
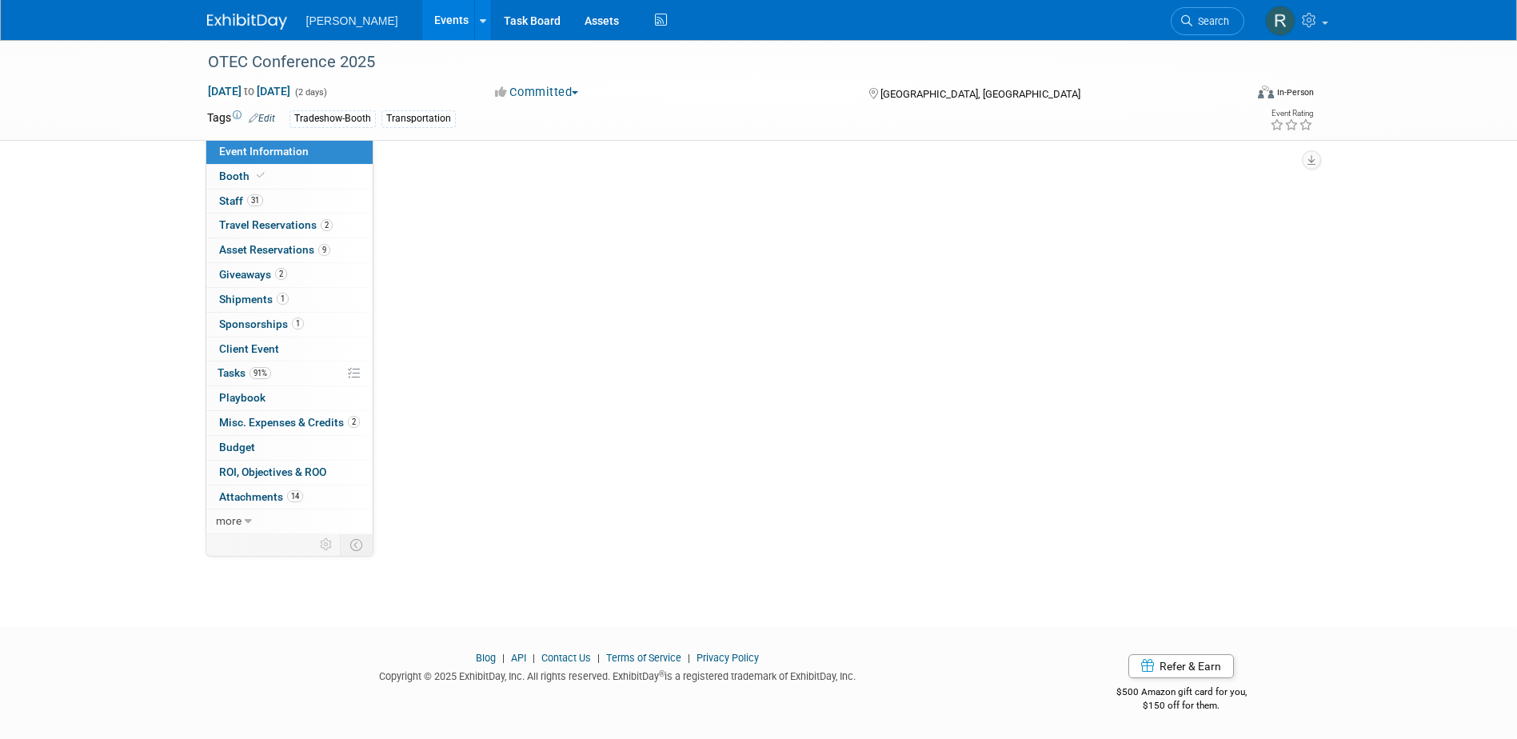
scroll to position [0, 0]
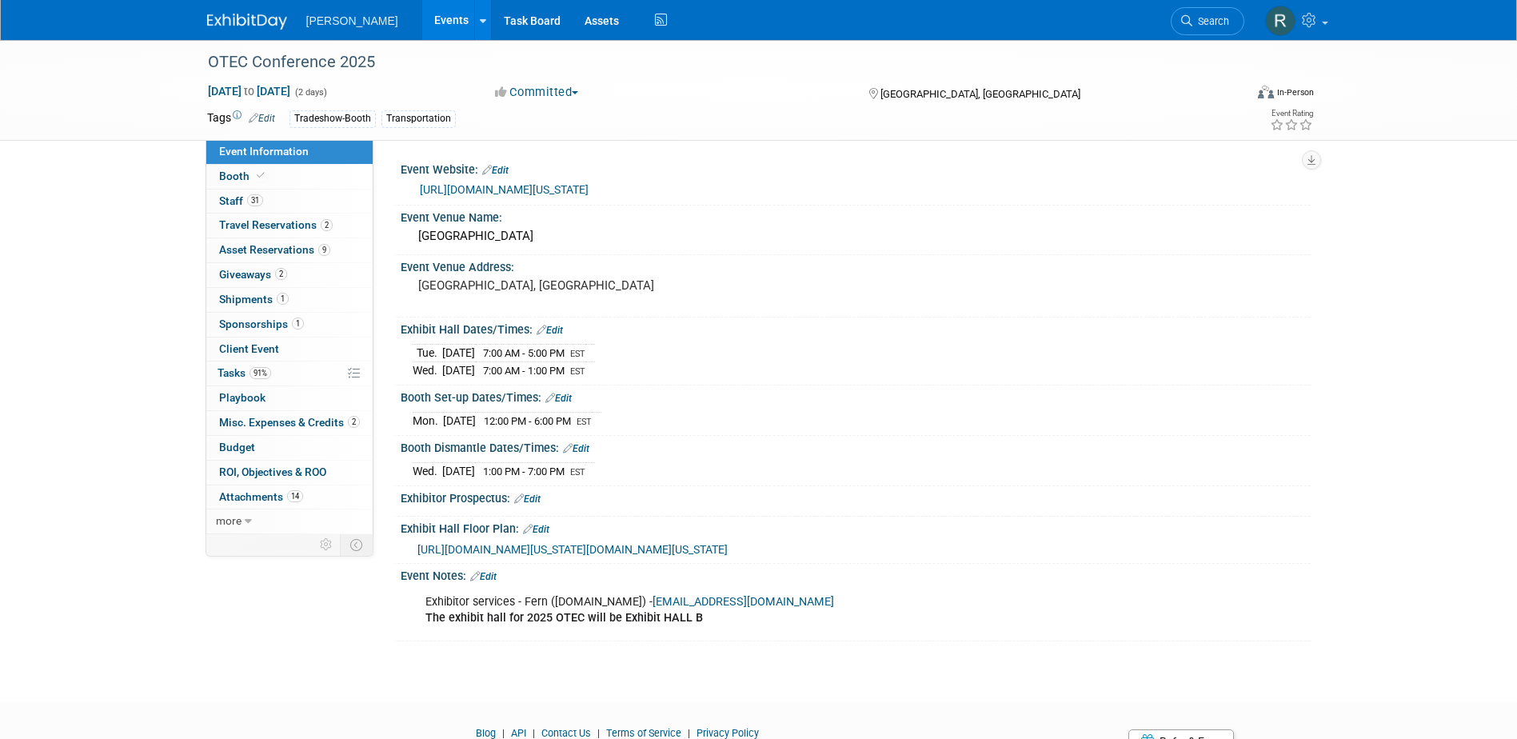
click at [448, 191] on link "https://www.transportation.ohio.gov/about-us/events/otec" at bounding box center [504, 189] width 169 height 13
click at [249, 202] on span "31" at bounding box center [255, 200] width 16 height 12
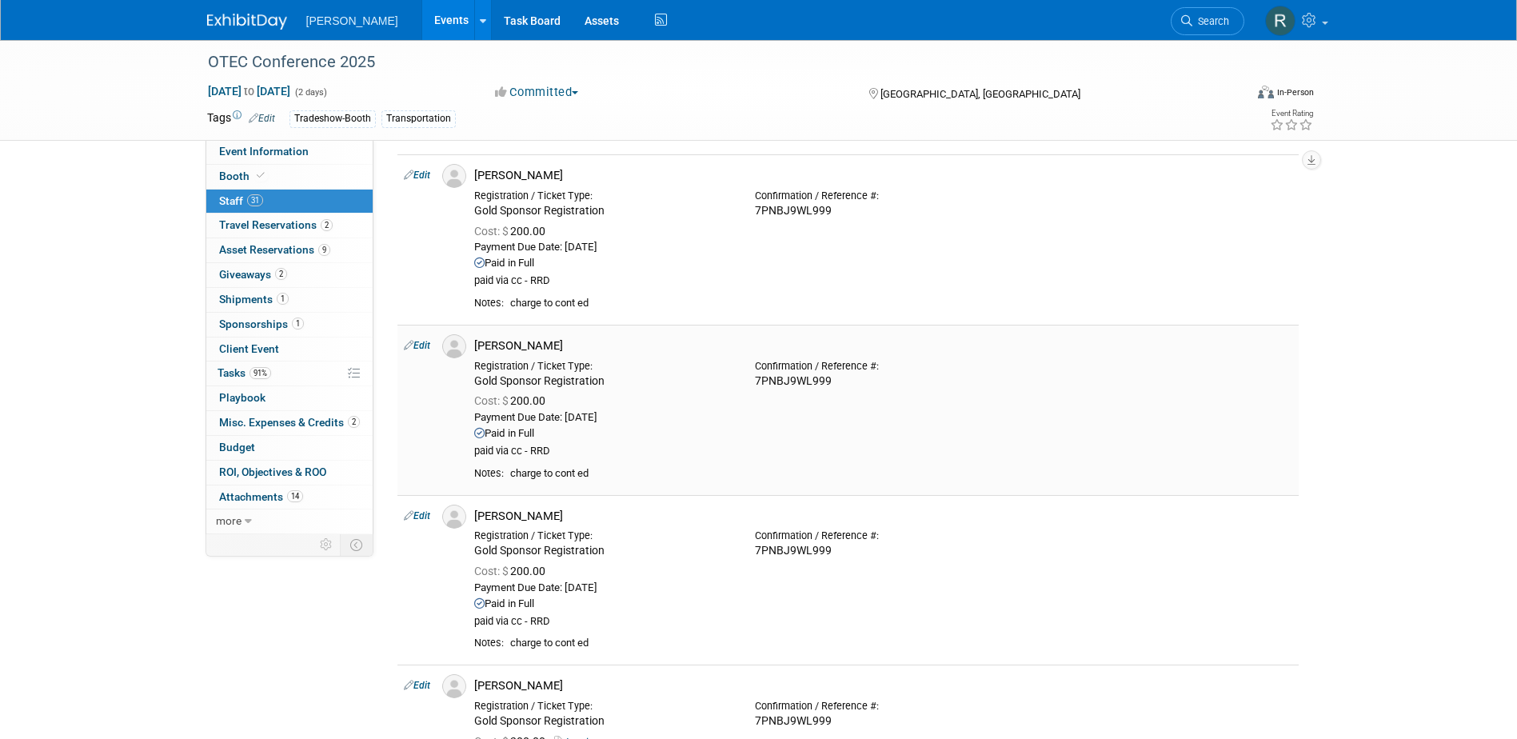
scroll to position [2799, 0]
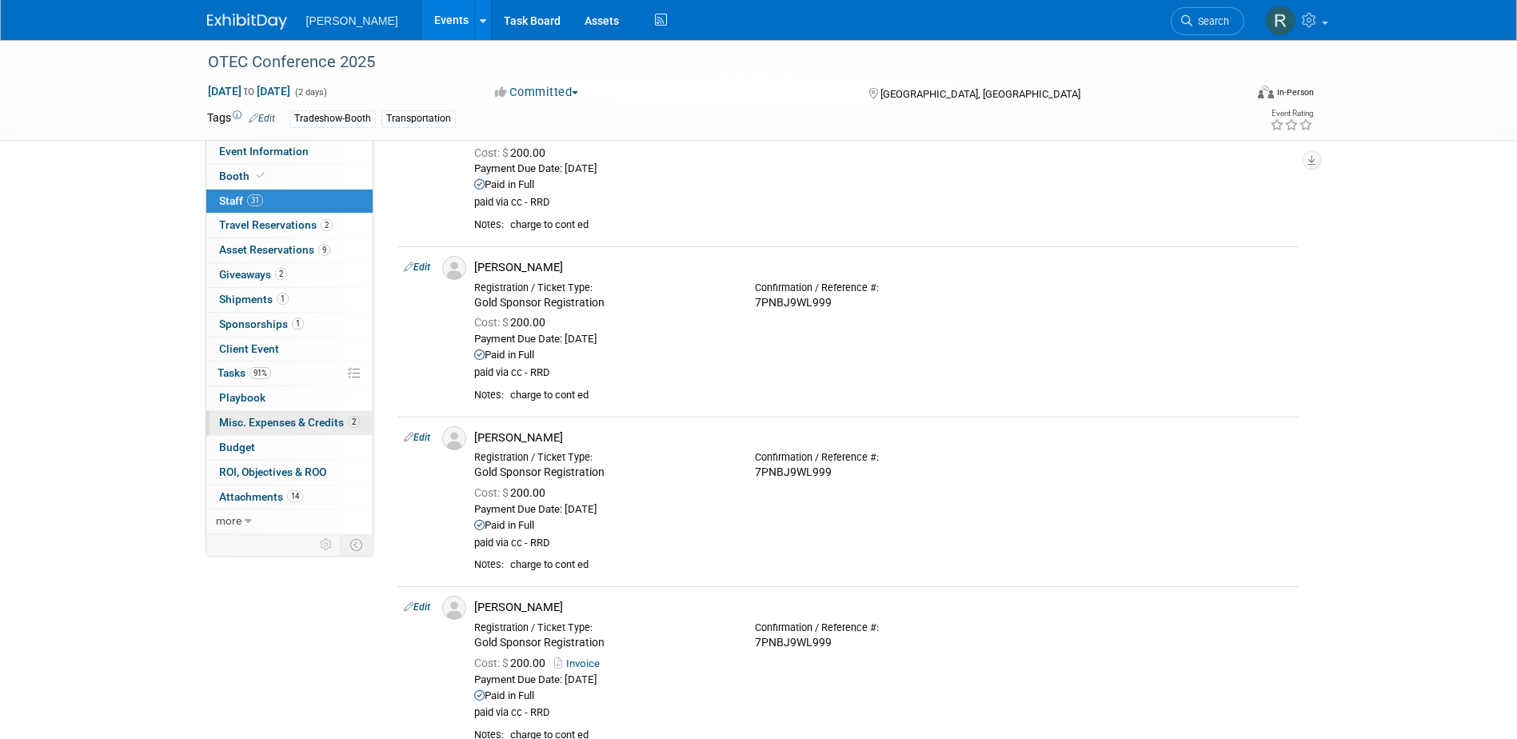
click at [249, 417] on span "Misc. Expenses & Credits 2" at bounding box center [289, 422] width 141 height 13
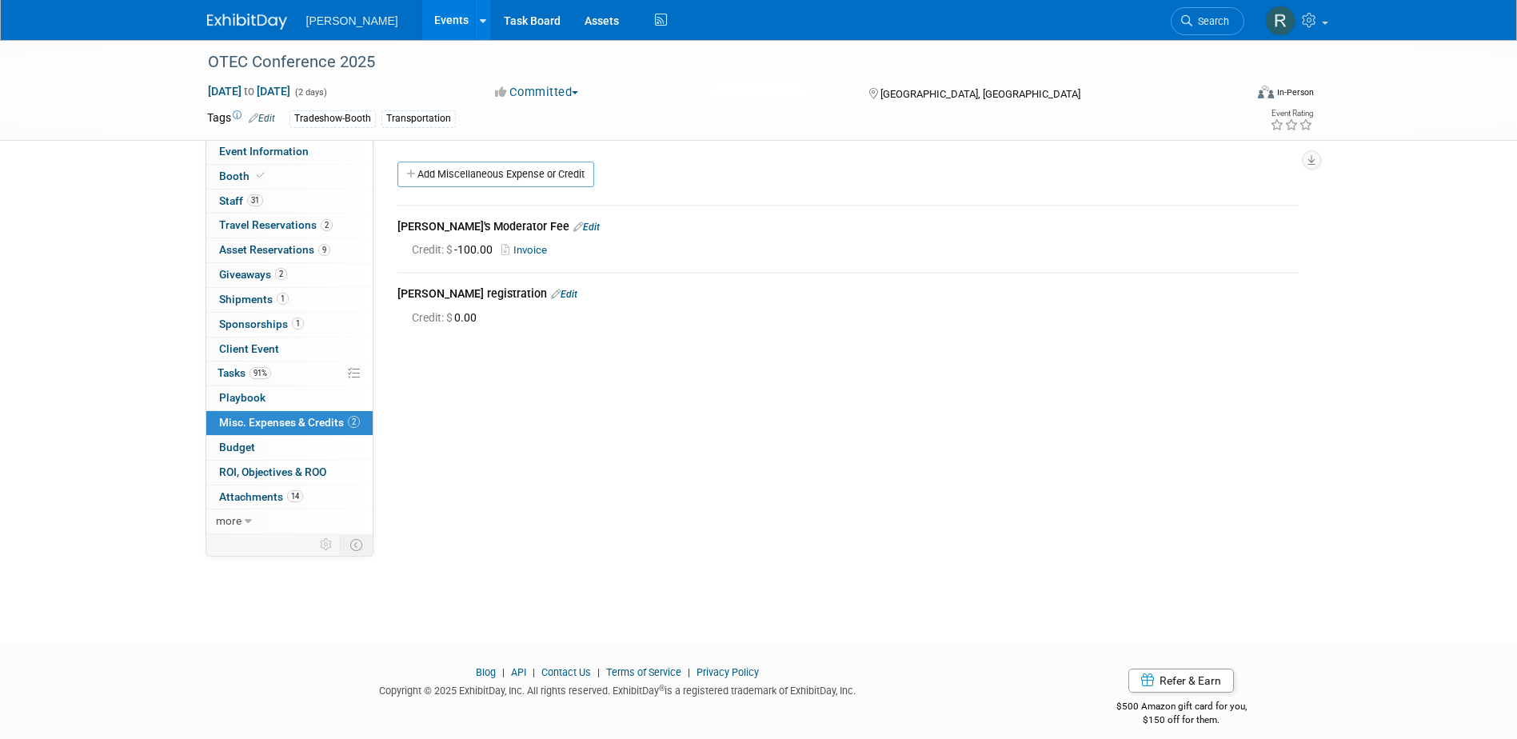
click at [563, 294] on link "Edit" at bounding box center [564, 294] width 26 height 11
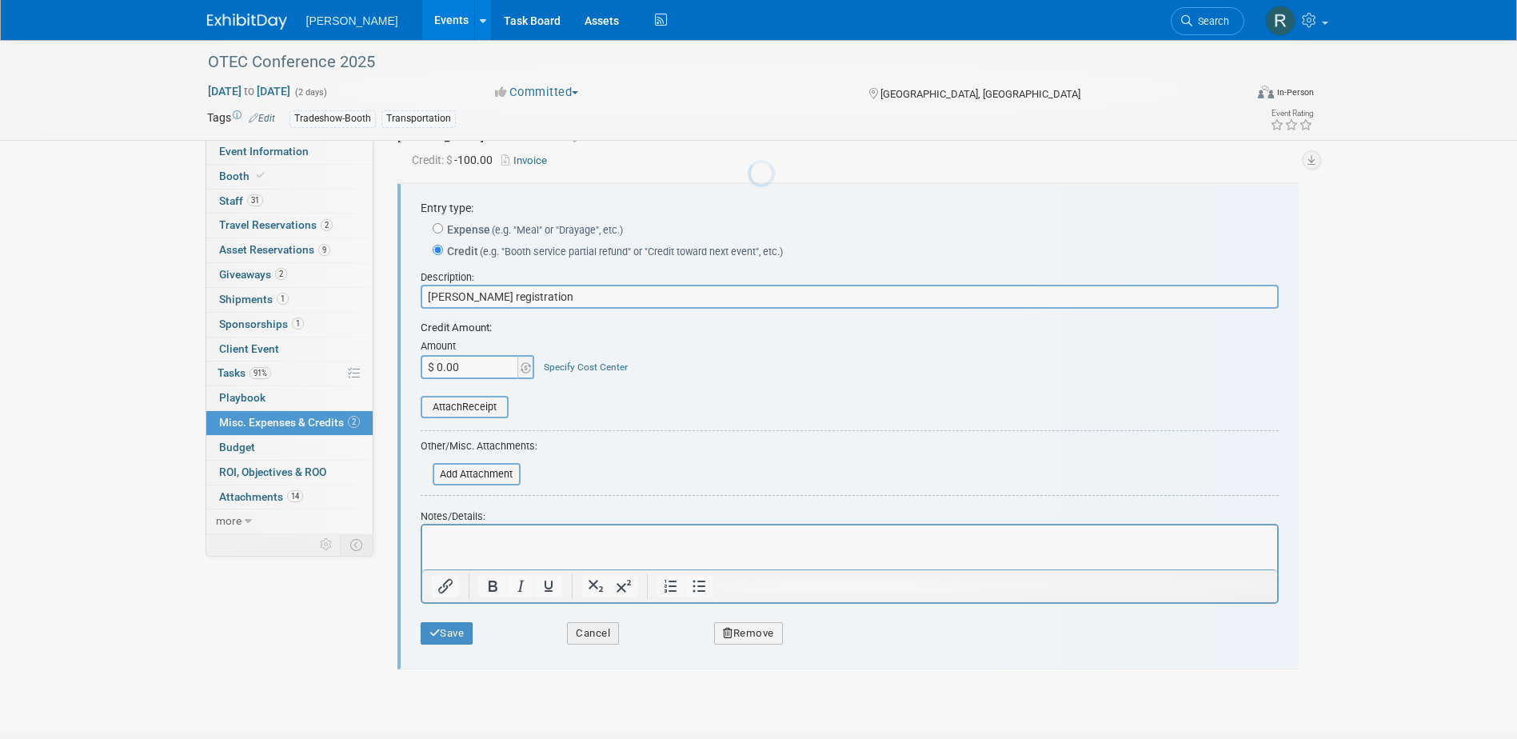
scroll to position [90, 0]
type input "$ 175.00"
click at [553, 367] on link "Specify Cost Center" at bounding box center [586, 366] width 84 height 11
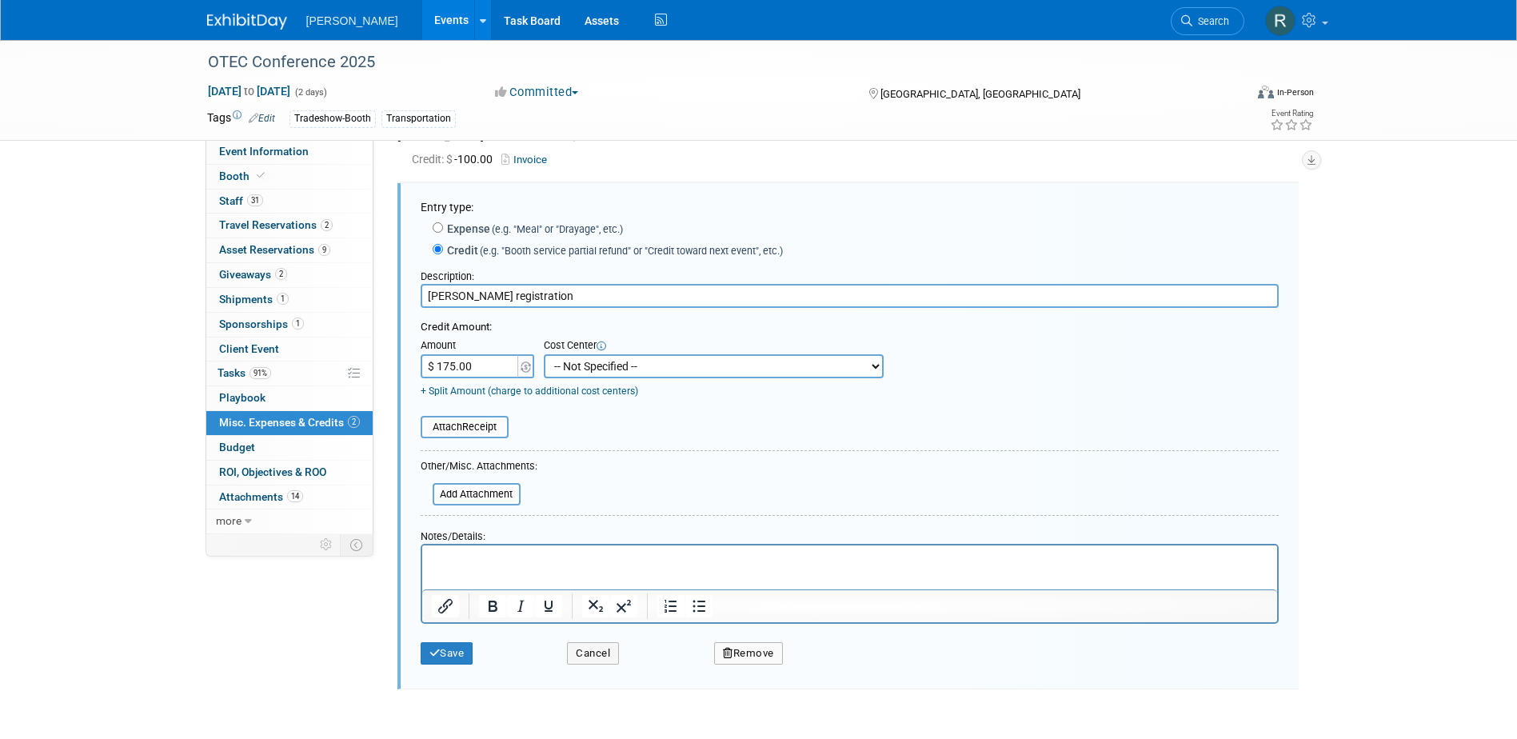
drag, startPoint x: 554, startPoint y: 365, endPoint x: 573, endPoint y: 358, distance: 20.2
click at [554, 365] on select "-- Not Specified -- Advisory Services - Expenses_1001.502 Aerial Acquisition - …" at bounding box center [714, 366] width 340 height 24
select select "18966238"
click at [544, 355] on select "-- Not Specified -- Advisory Services - Expenses_1001.502 Aerial Acquisition - …" at bounding box center [714, 366] width 340 height 24
click at [438, 648] on button "Save" at bounding box center [447, 653] width 53 height 22
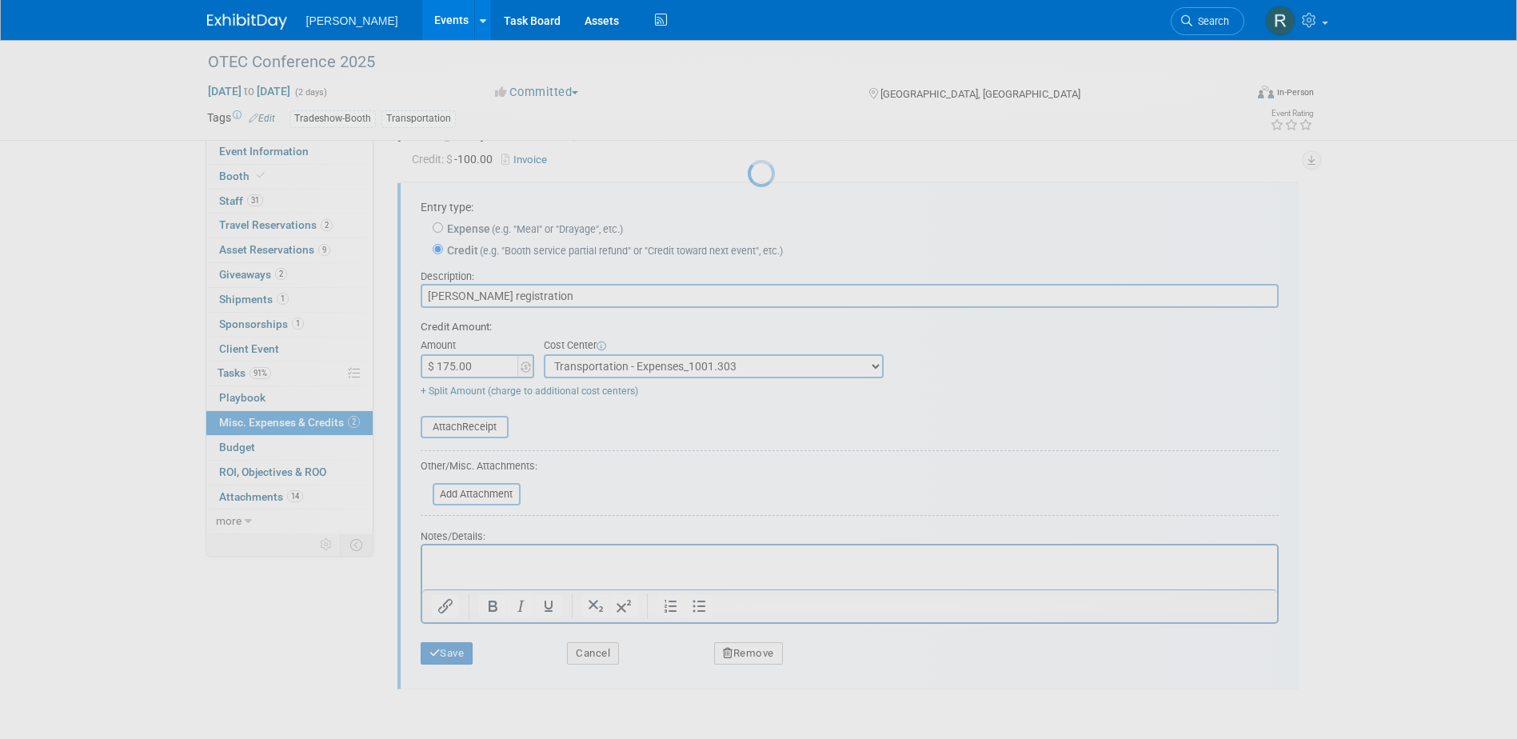
scroll to position [14, 0]
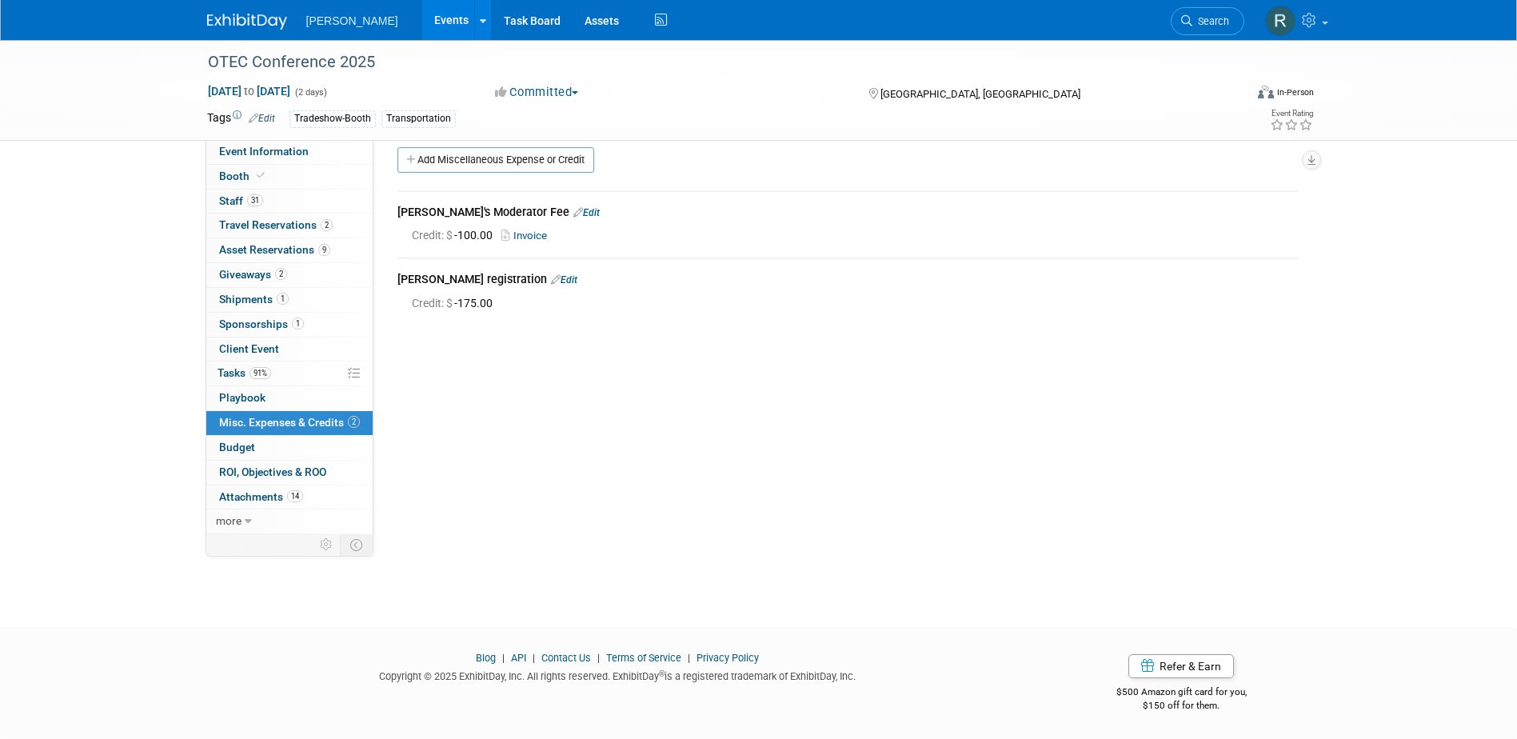
drag, startPoint x: 1205, startPoint y: 17, endPoint x: 1179, endPoint y: 24, distance: 26.6
click at [1205, 17] on span "Search" at bounding box center [1210, 21] width 37 height 12
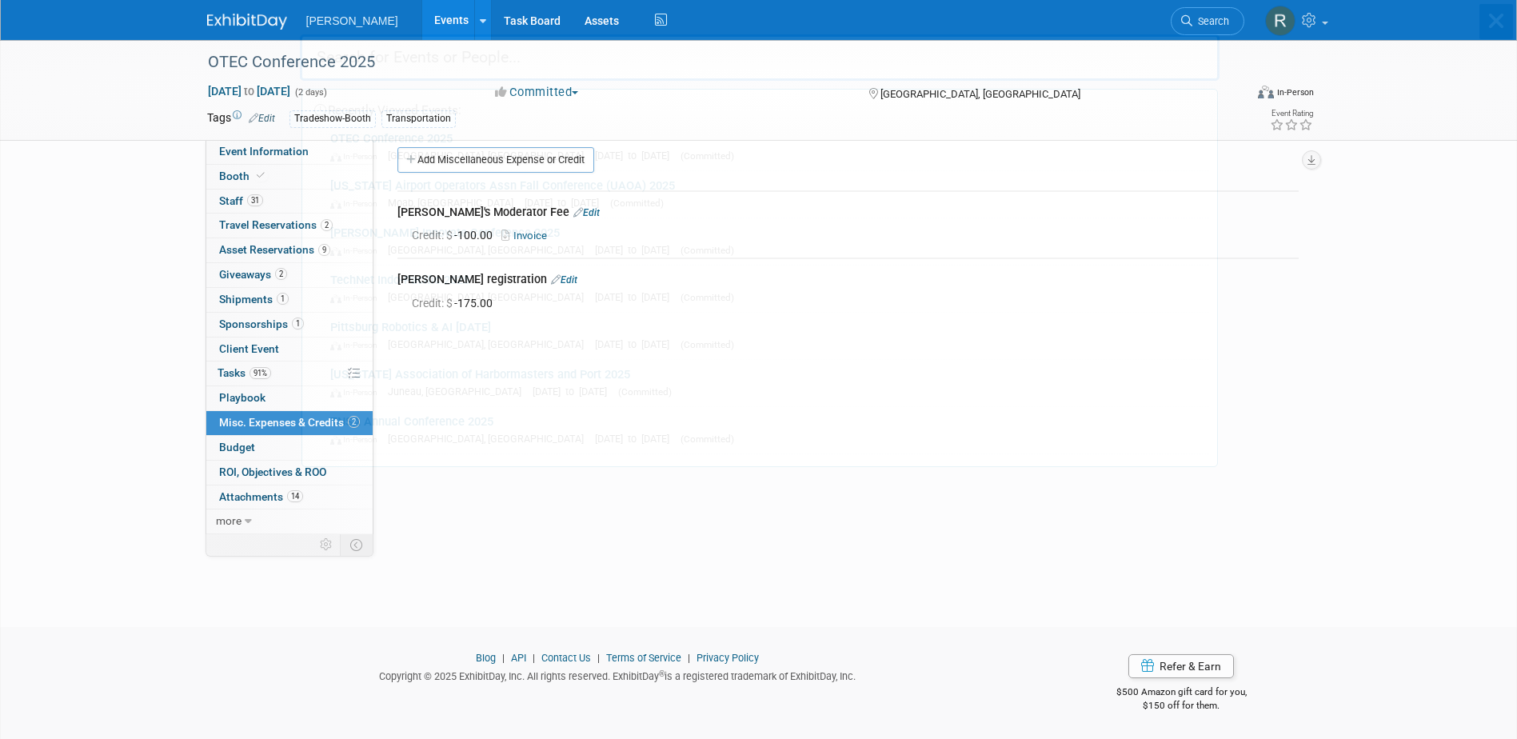
scroll to position [0, 0]
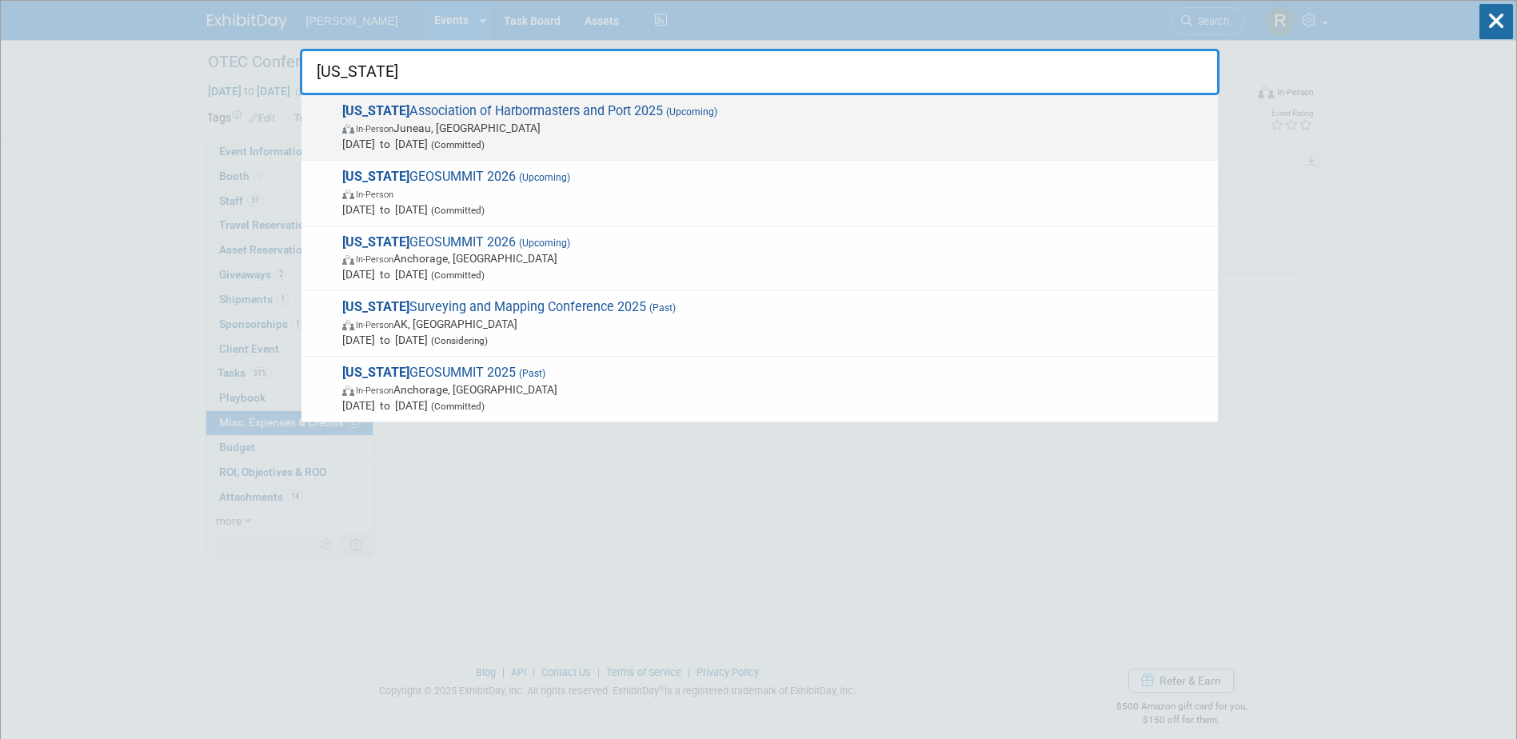
type input "ALaska"
click at [625, 111] on span "Alaska Association of Harbormasters and Port 2025 (Upcoming) In-Person Juneau, …" at bounding box center [773, 127] width 872 height 49
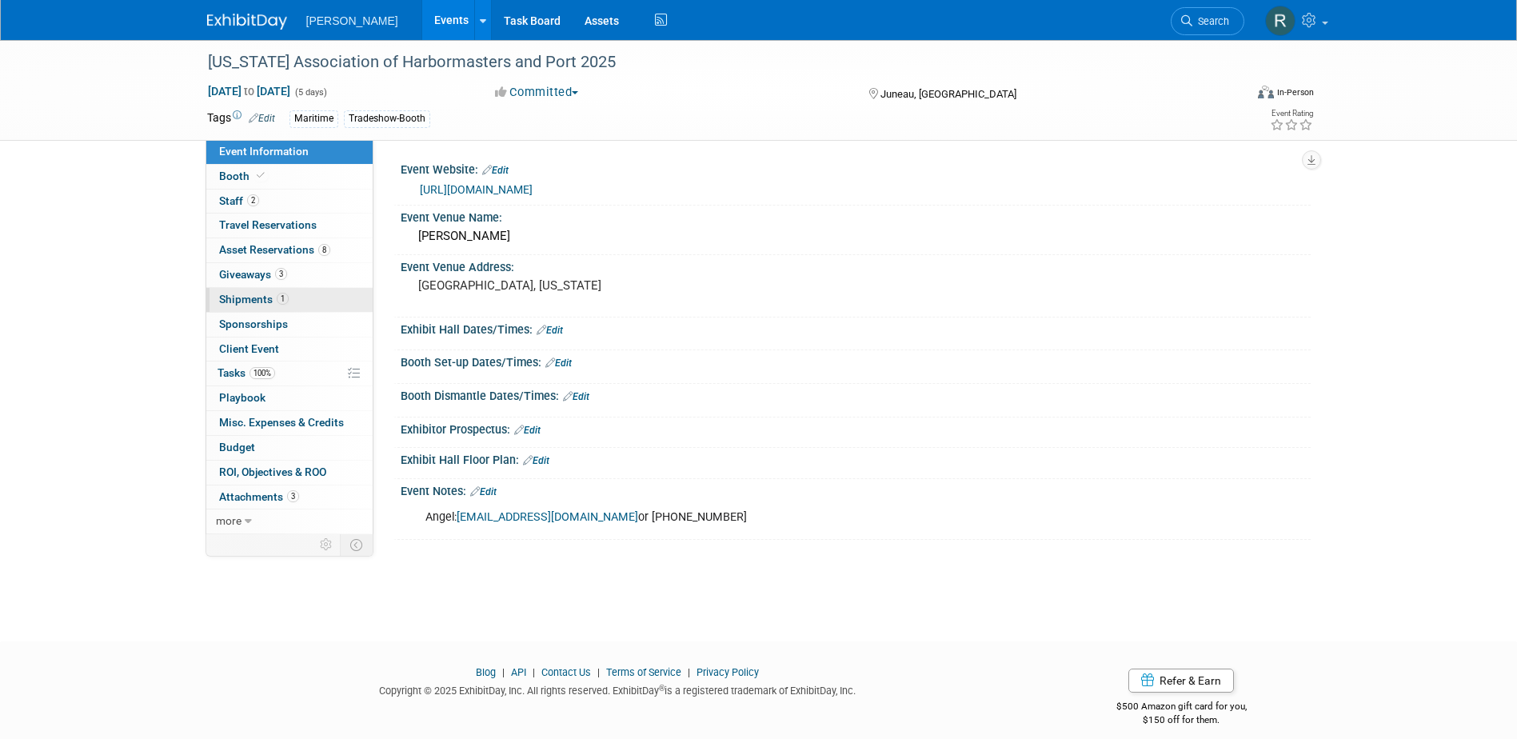
click at [235, 305] on span "Shipments 1" at bounding box center [254, 299] width 70 height 13
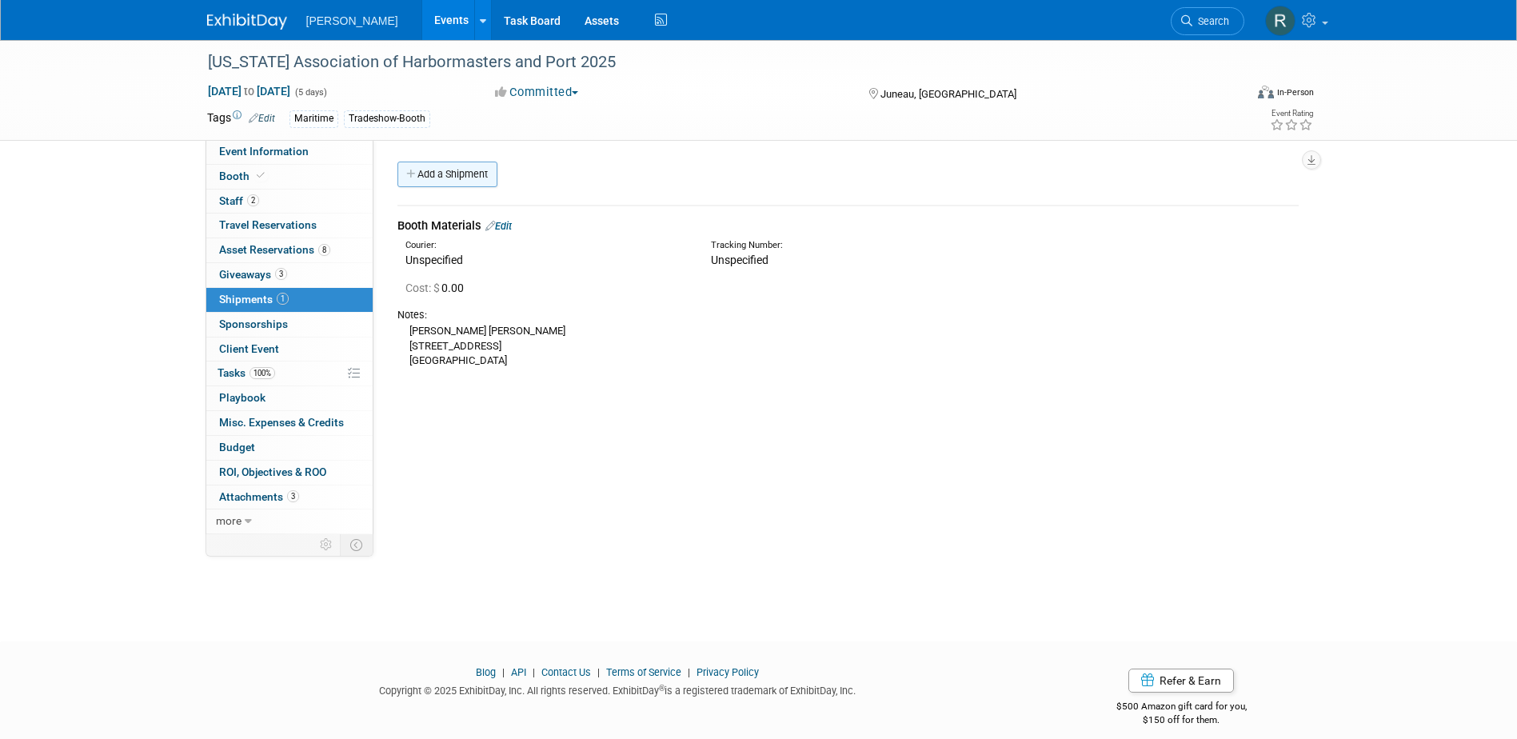
click at [470, 176] on link "Add a Shipment" at bounding box center [447, 175] width 100 height 26
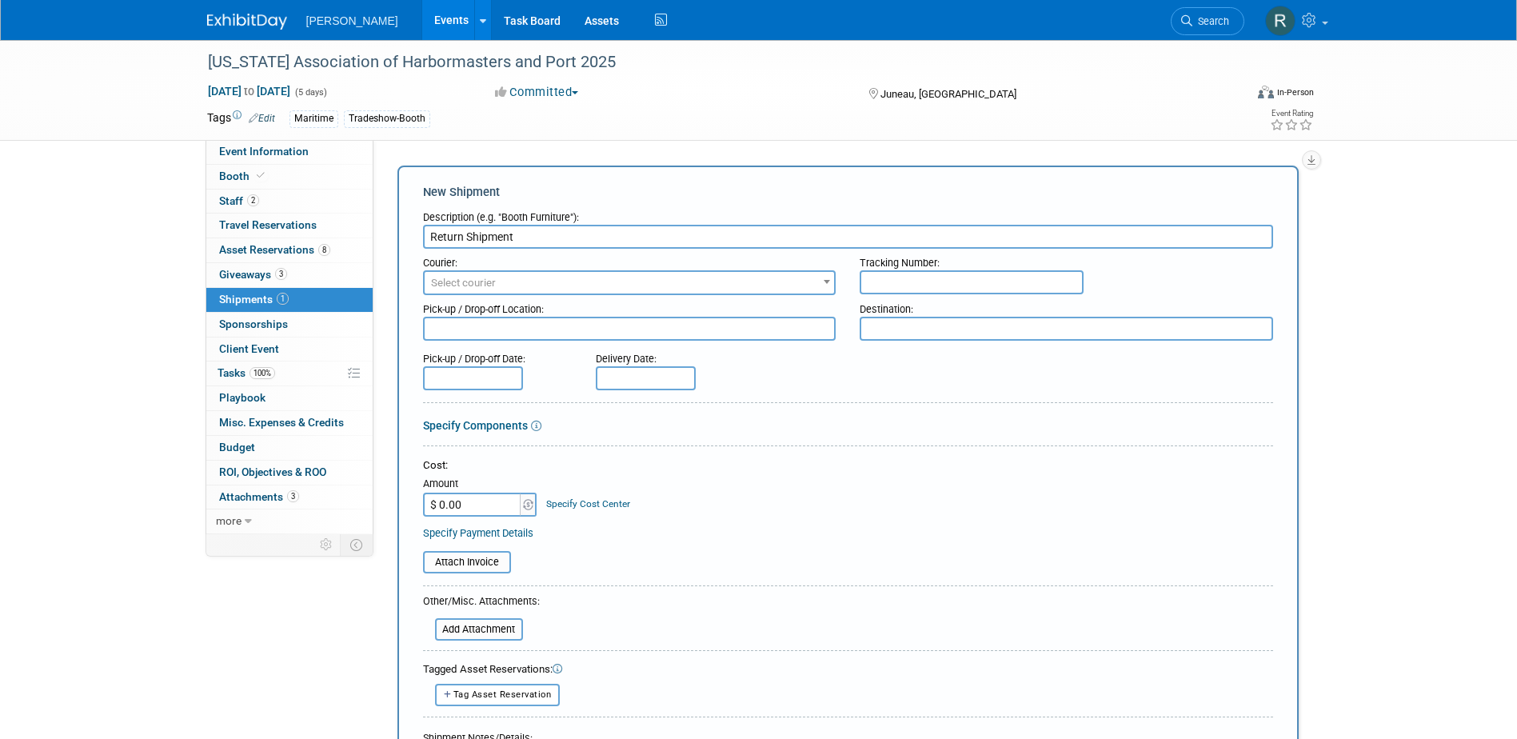
type input "Return Shipment"
click at [944, 279] on input "text" at bounding box center [972, 282] width 224 height 24
paste input "1Z4916099074161965"
type input "1Z4916099074161965"
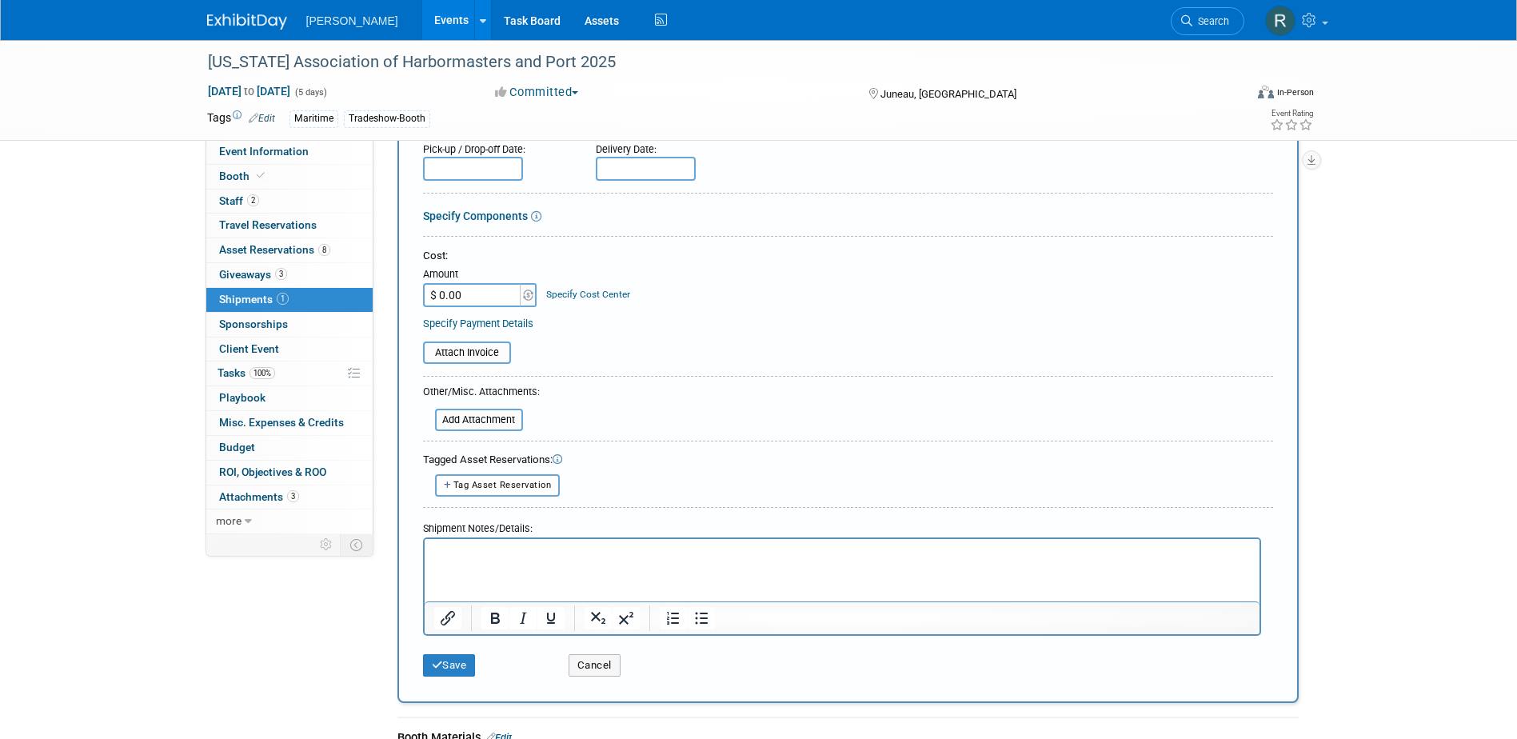
scroll to position [240, 0]
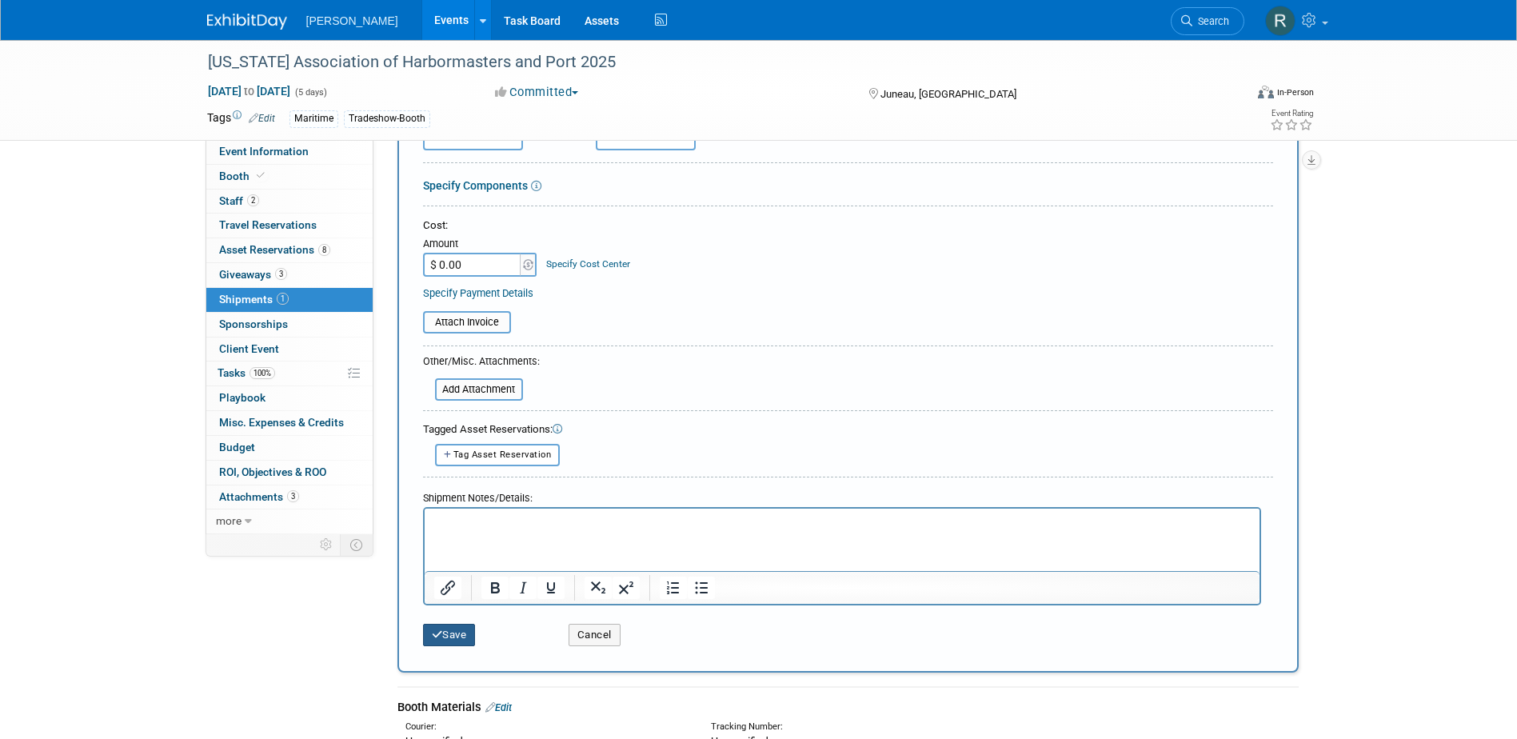
click at [462, 630] on button "Save" at bounding box center [449, 635] width 53 height 22
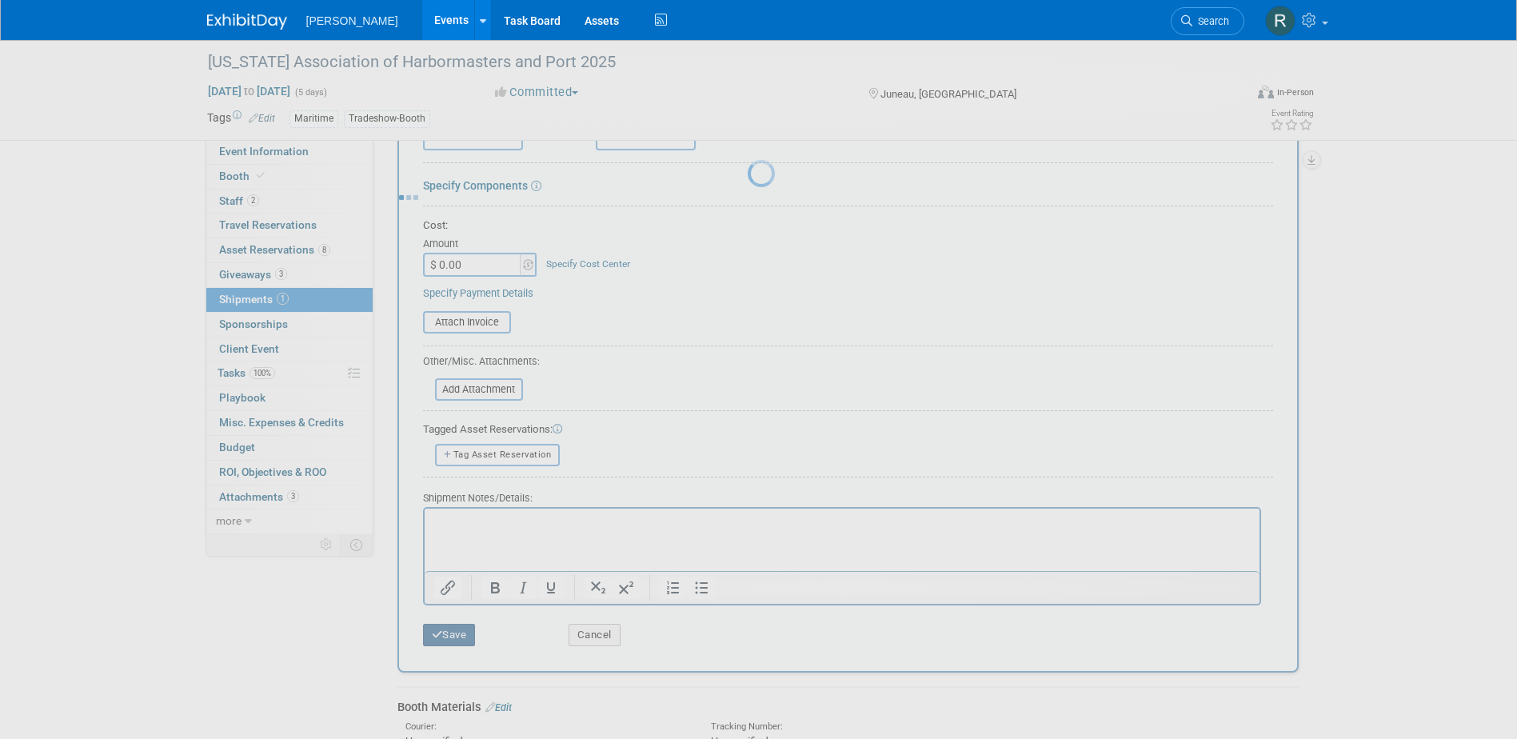
scroll to position [14, 0]
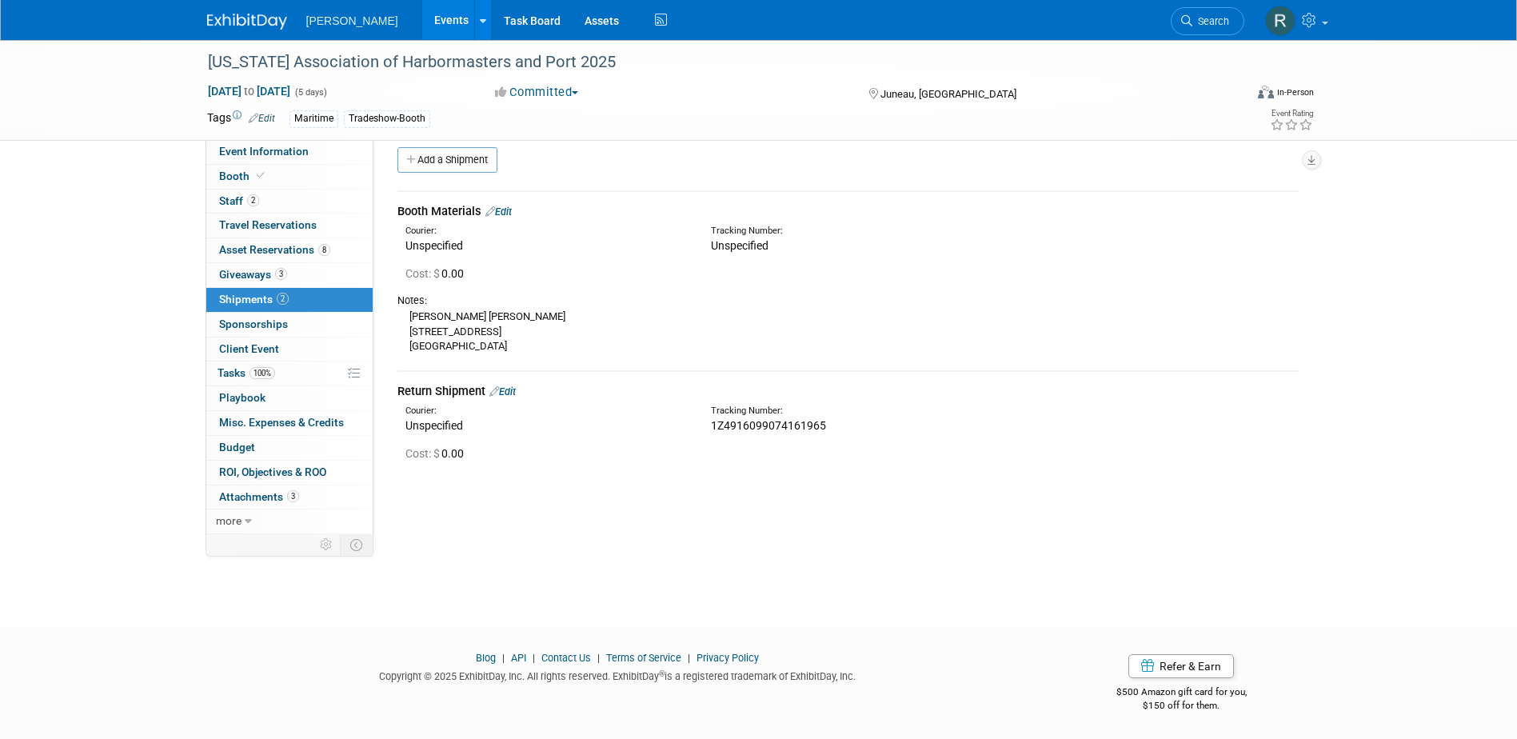
click at [506, 209] on link "Edit" at bounding box center [498, 211] width 26 height 12
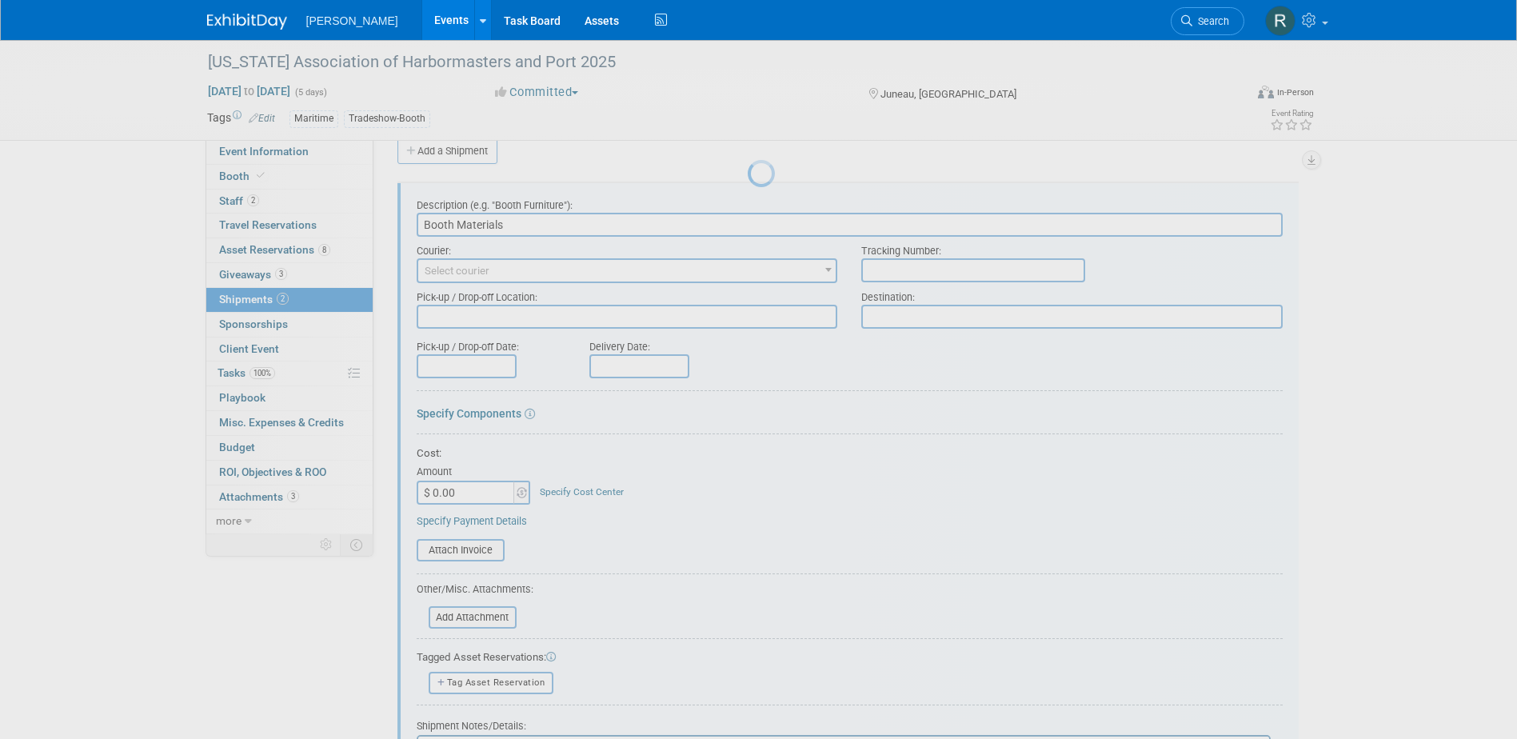
scroll to position [24, 0]
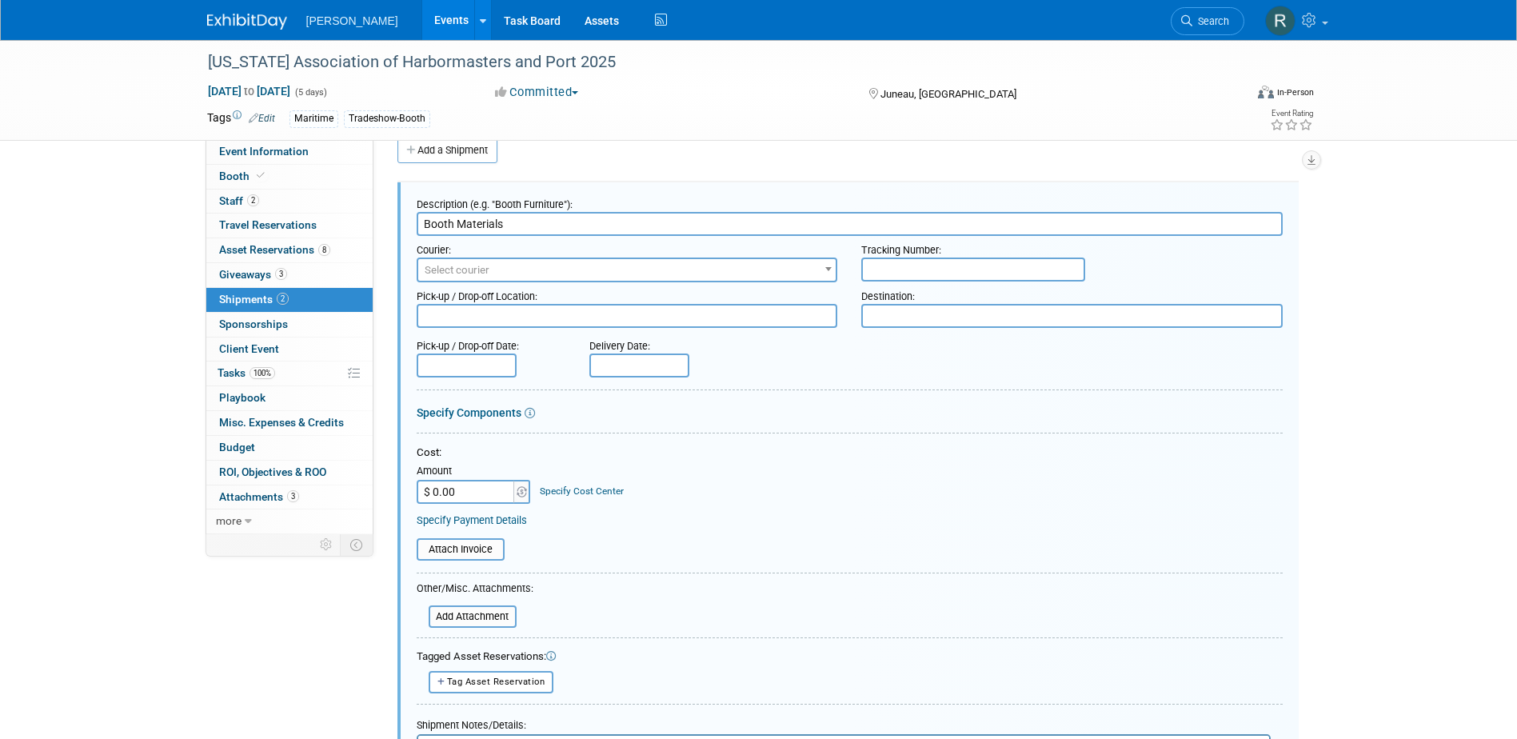
click at [933, 267] on input "text" at bounding box center [973, 269] width 224 height 24
paste input "1Z4916091273623131"
type input "1Z4916091273623131"
click at [481, 371] on body "Woolpert Events Add Event Bulk Upload Events Shareable Event Boards Recently Vi…" at bounding box center [758, 345] width 1517 height 739
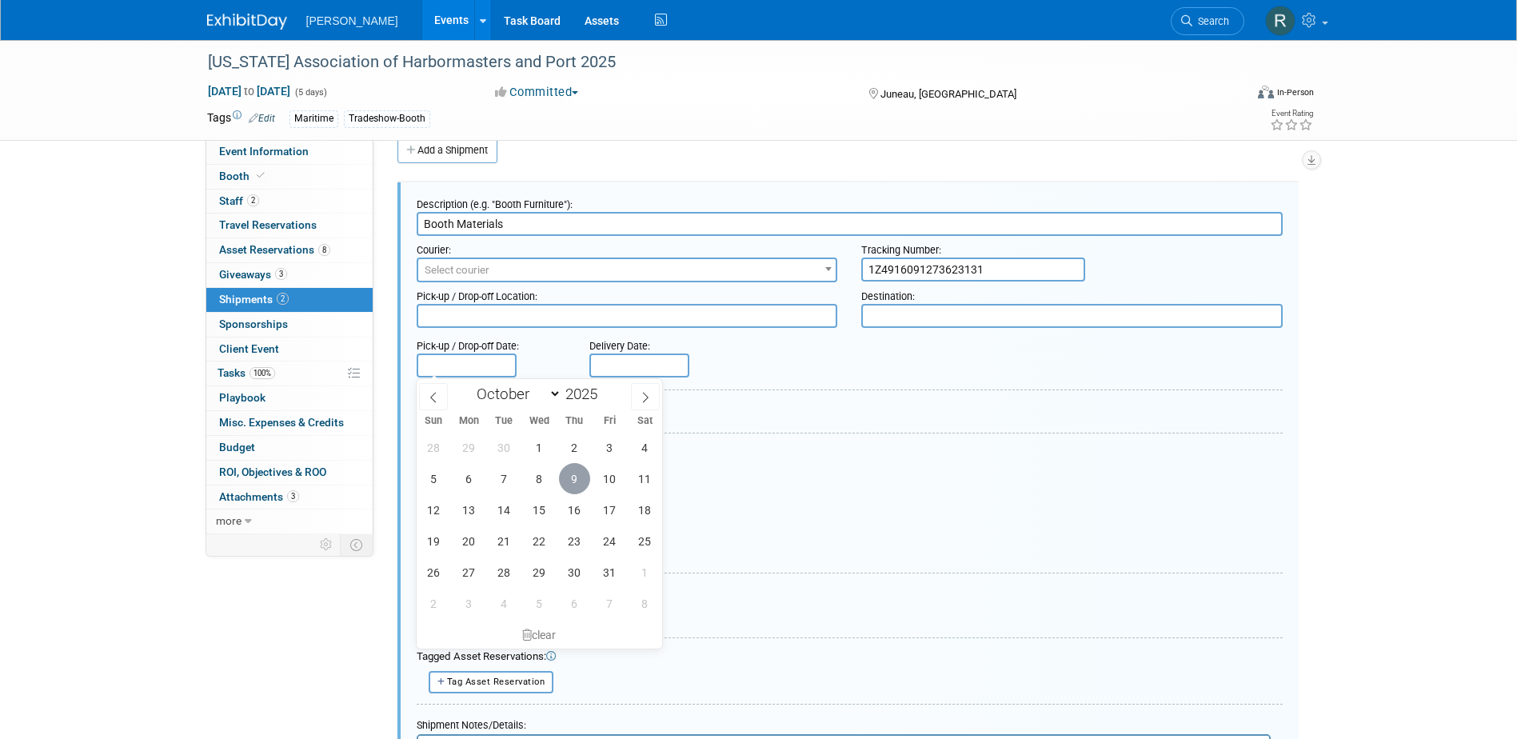
click at [572, 482] on span "9" at bounding box center [574, 478] width 31 height 31
type input "[DATE]"
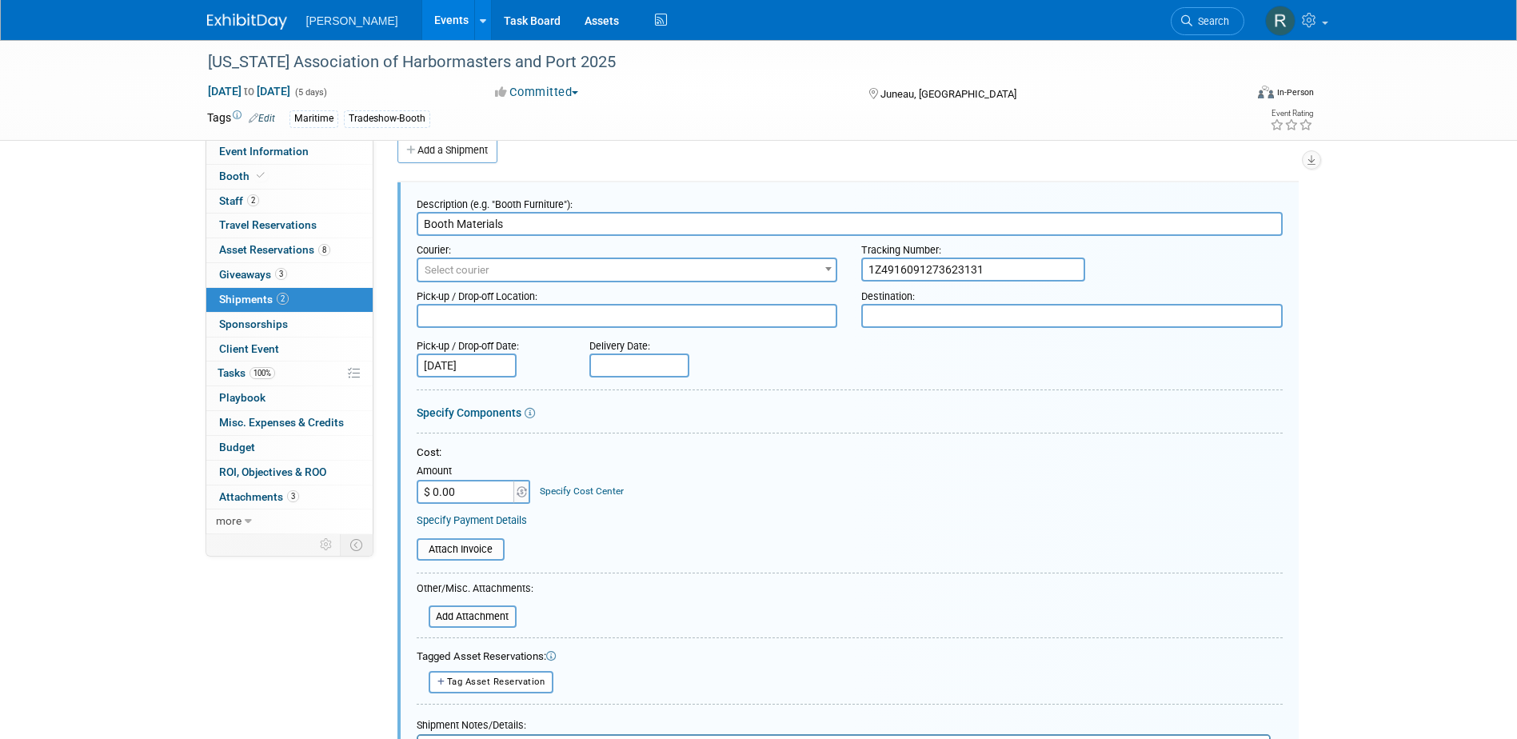
click at [675, 369] on input "text" at bounding box center [639, 365] width 100 height 24
click at [640, 510] on span "13" at bounding box center [641, 509] width 31 height 31
type input "Oct 13, 2025"
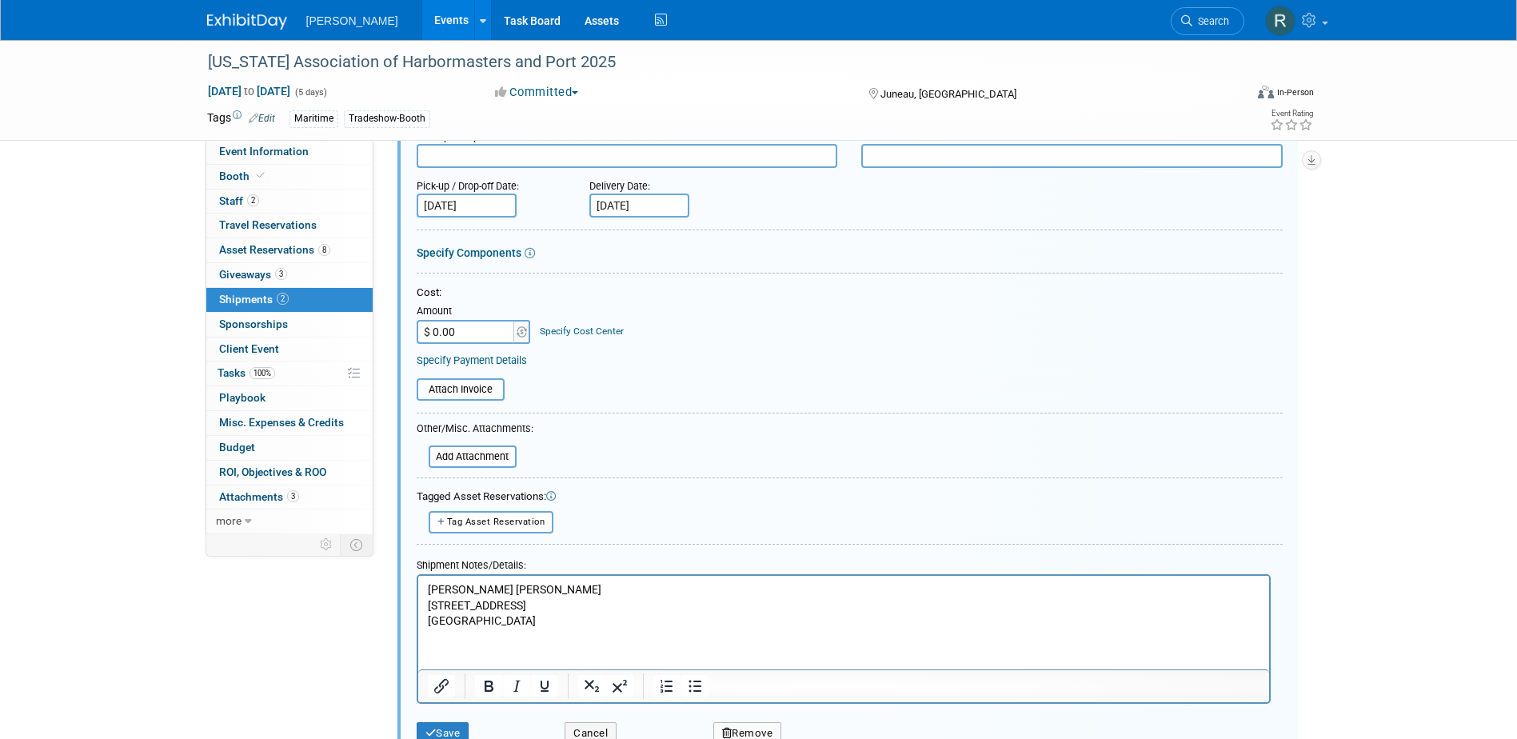
scroll to position [264, 0]
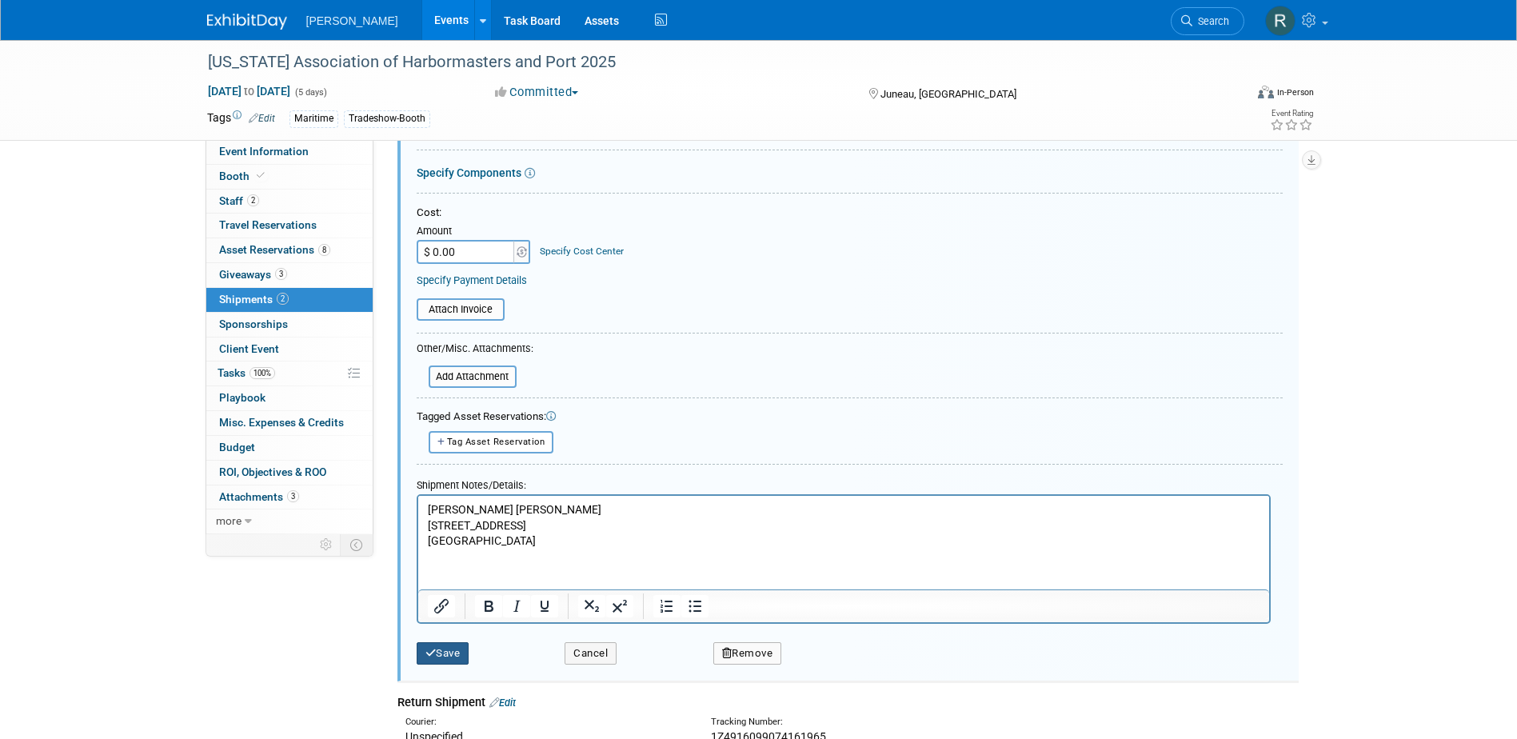
click at [449, 646] on button "Save" at bounding box center [443, 653] width 53 height 22
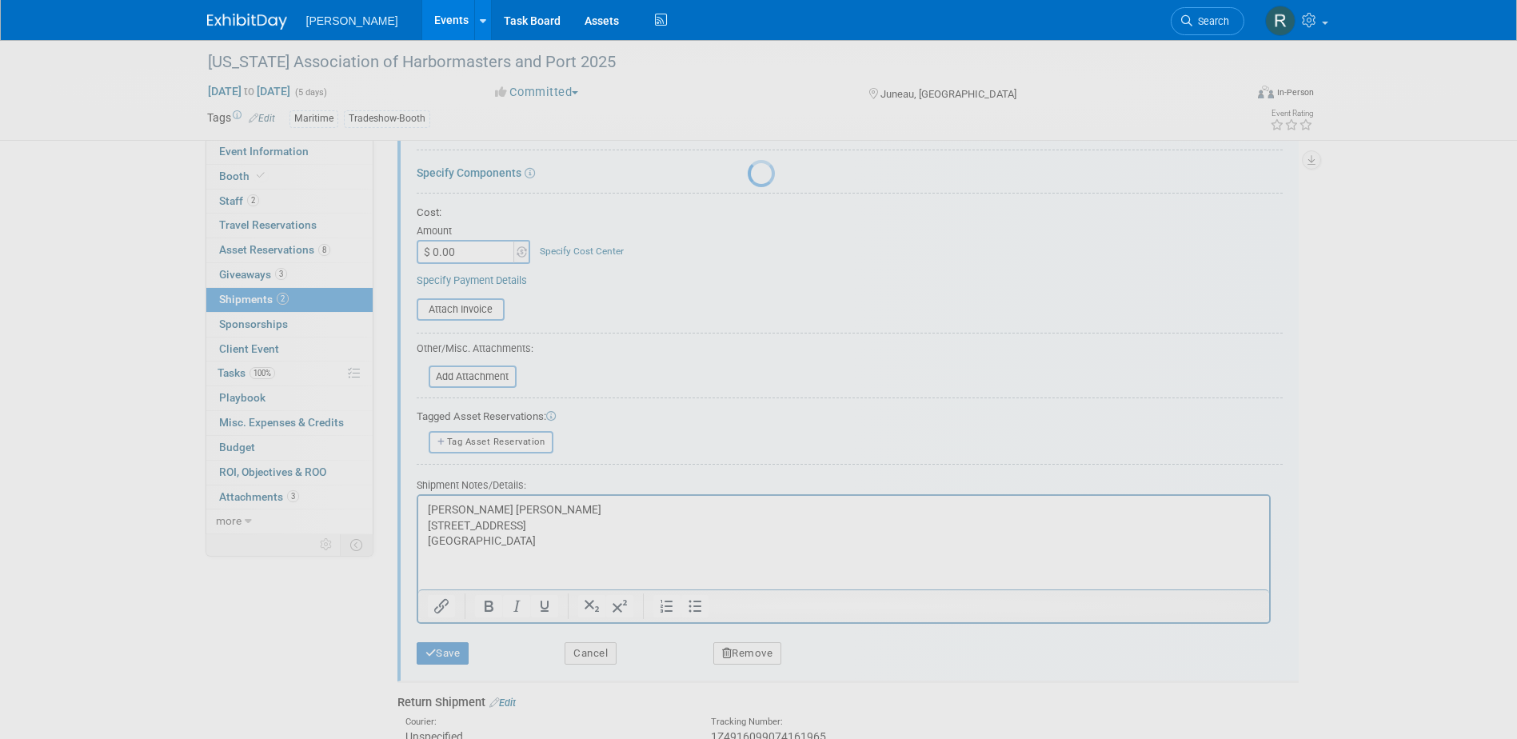
scroll to position [14, 0]
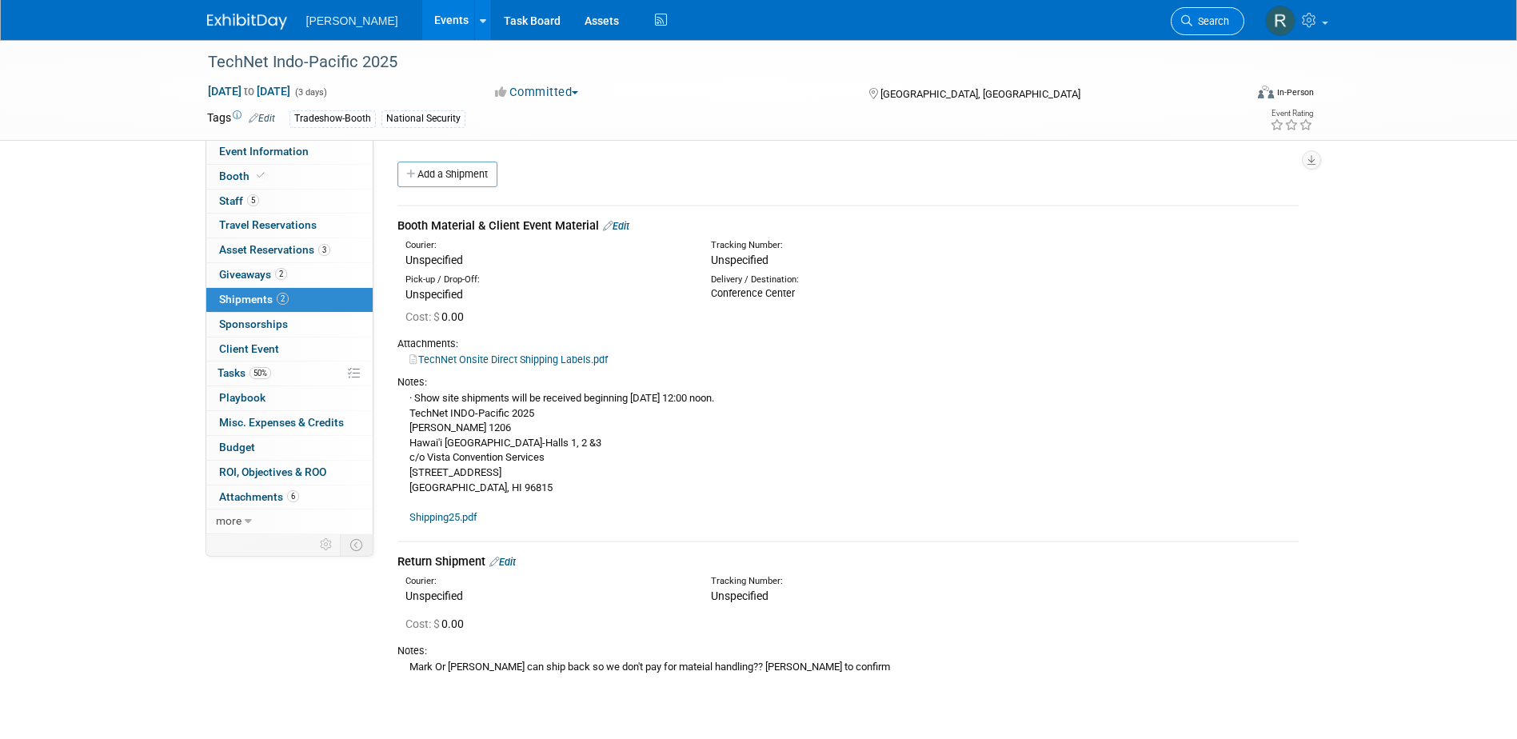
drag, startPoint x: 0, startPoint y: 0, endPoint x: 1204, endPoint y: 11, distance: 1204.2
click at [1204, 11] on link "Search" at bounding box center [1208, 21] width 74 height 28
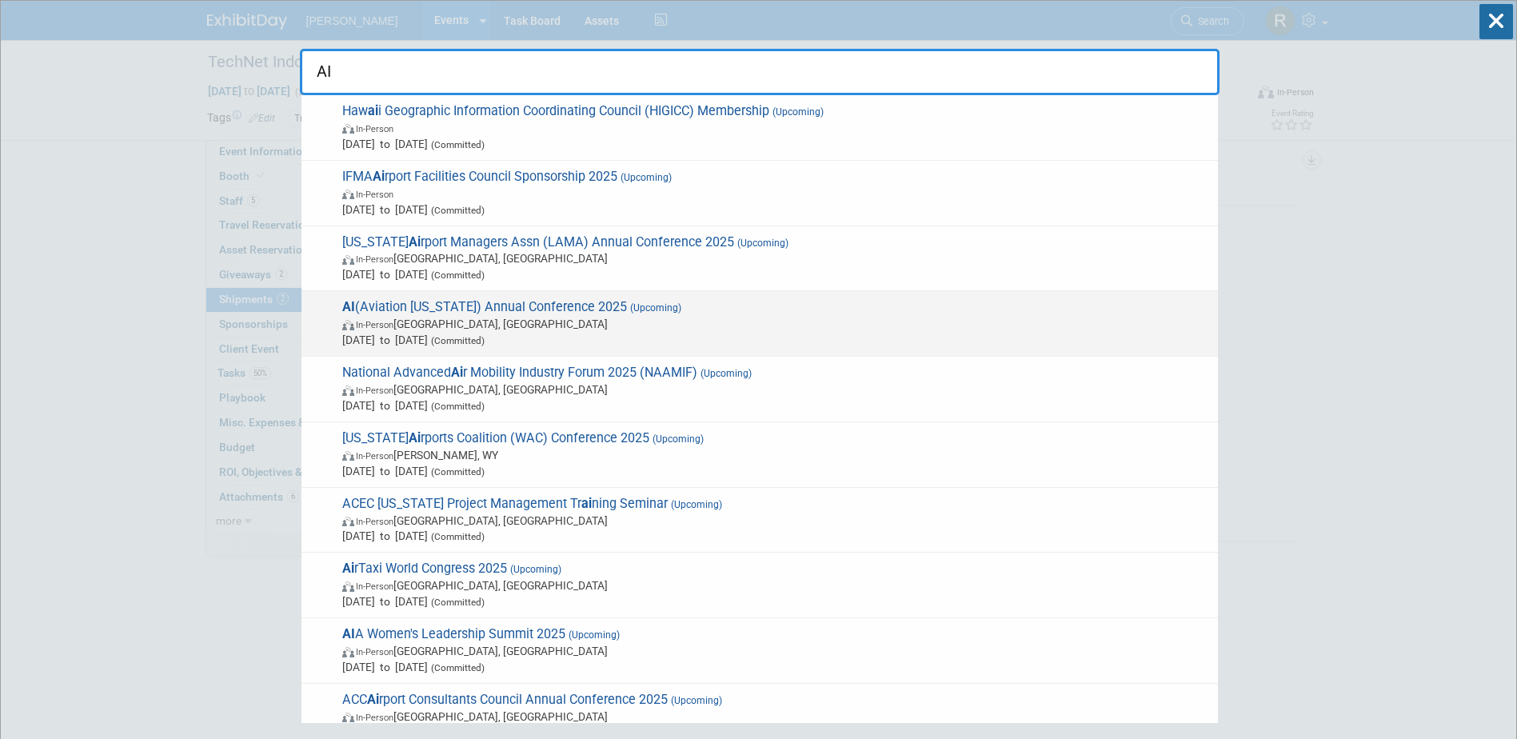
type input "AI"
click at [549, 311] on span "AI (Aviation [US_STATE]) Annual Conference 2025 (Upcoming) In-Person [GEOGRAPHI…" at bounding box center [773, 323] width 872 height 49
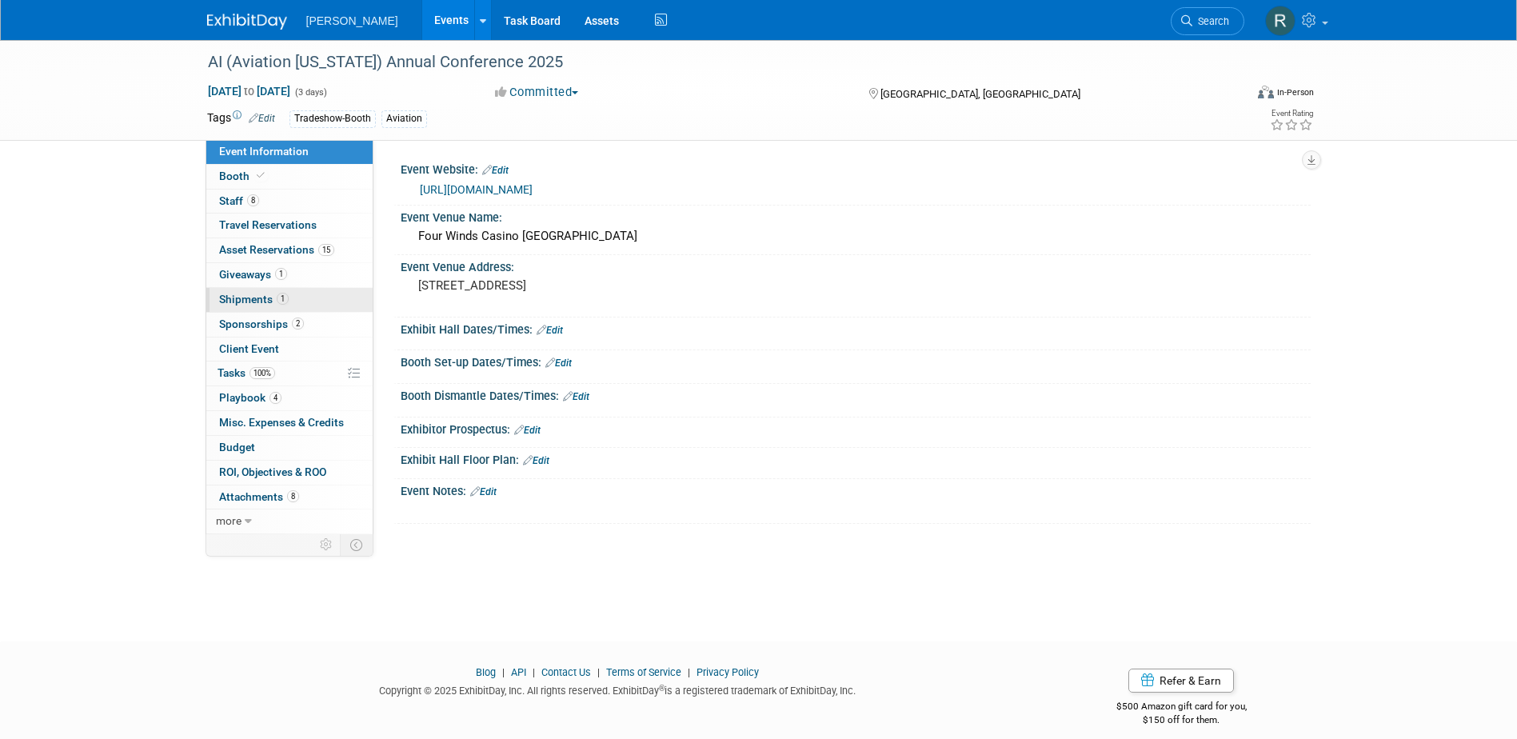
click at [253, 305] on link "1 Shipments 1" at bounding box center [289, 300] width 166 height 24
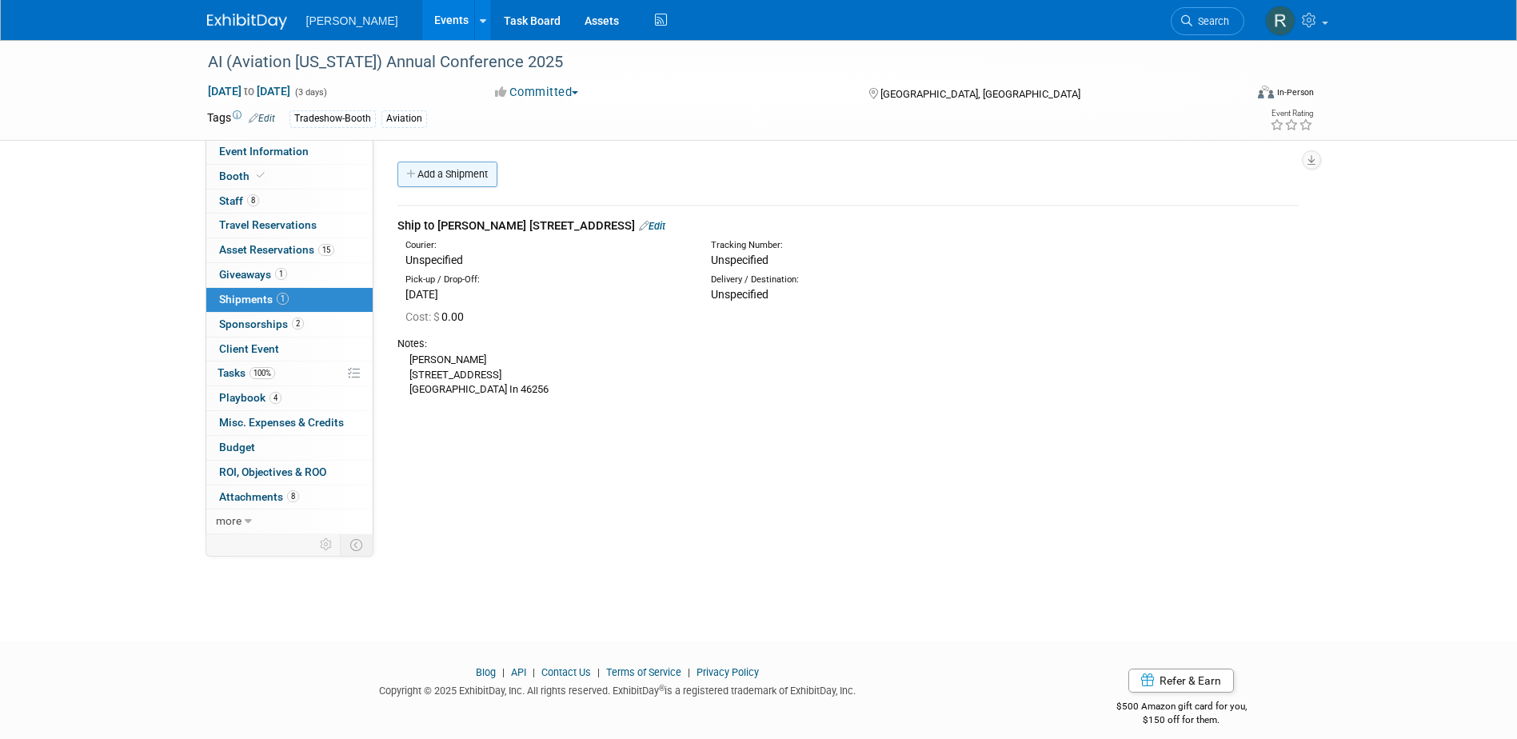
click at [461, 176] on link "Add a Shipment" at bounding box center [447, 175] width 100 height 26
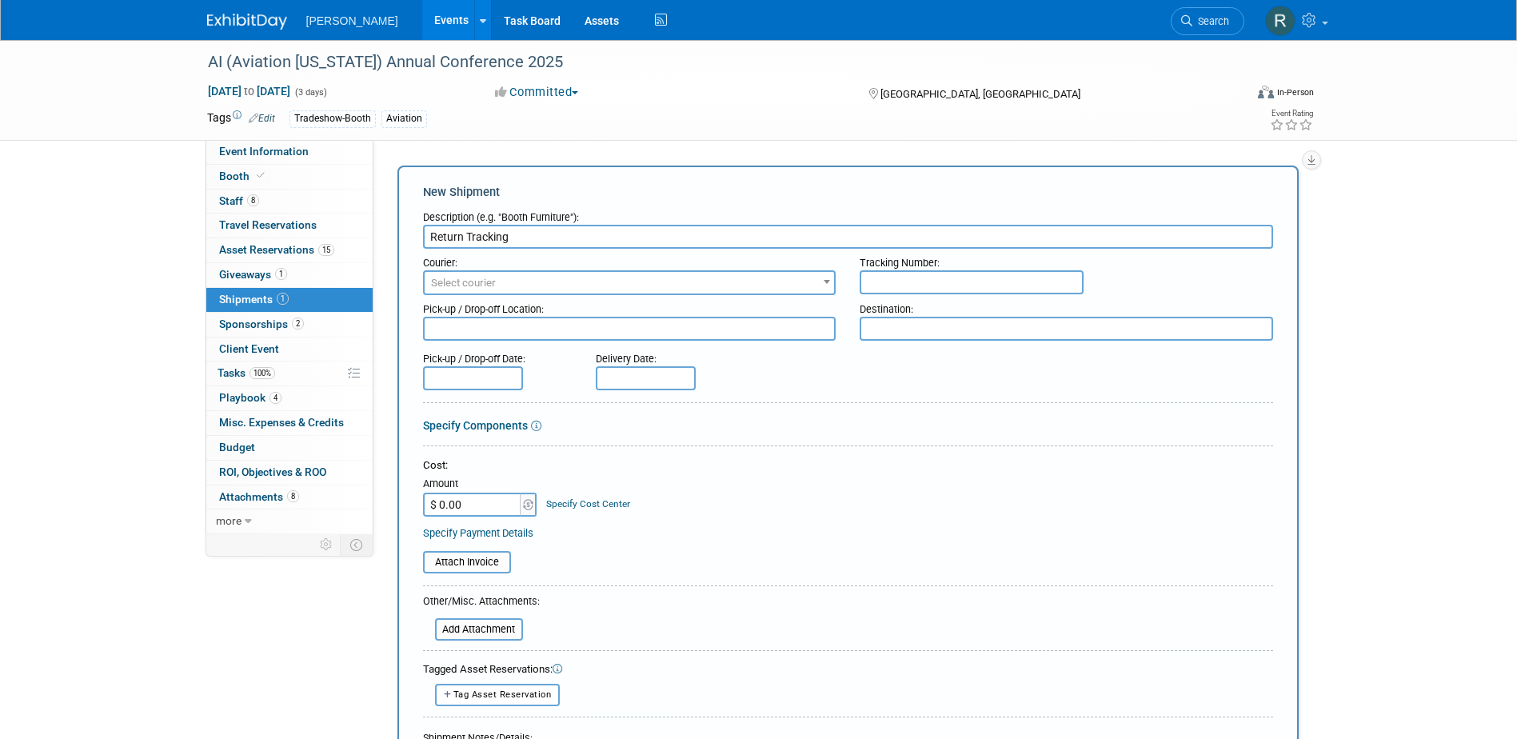
type input "Return Tracking"
click at [889, 277] on input "text" at bounding box center [972, 282] width 224 height 24
paste input "1Z4916099075468383"
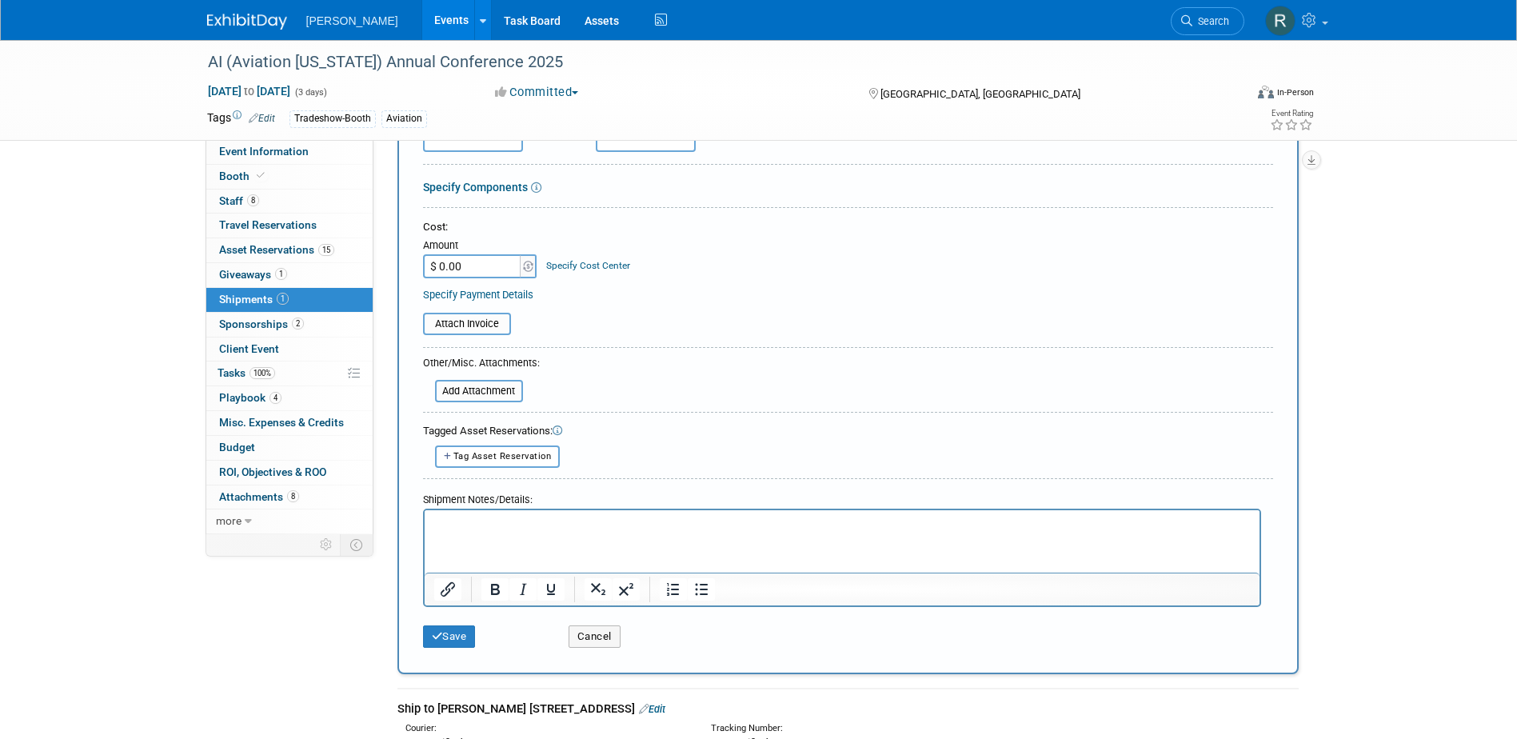
scroll to position [240, 0]
type input "1Z4916099075468383"
click at [452, 631] on button "Save" at bounding box center [449, 635] width 53 height 22
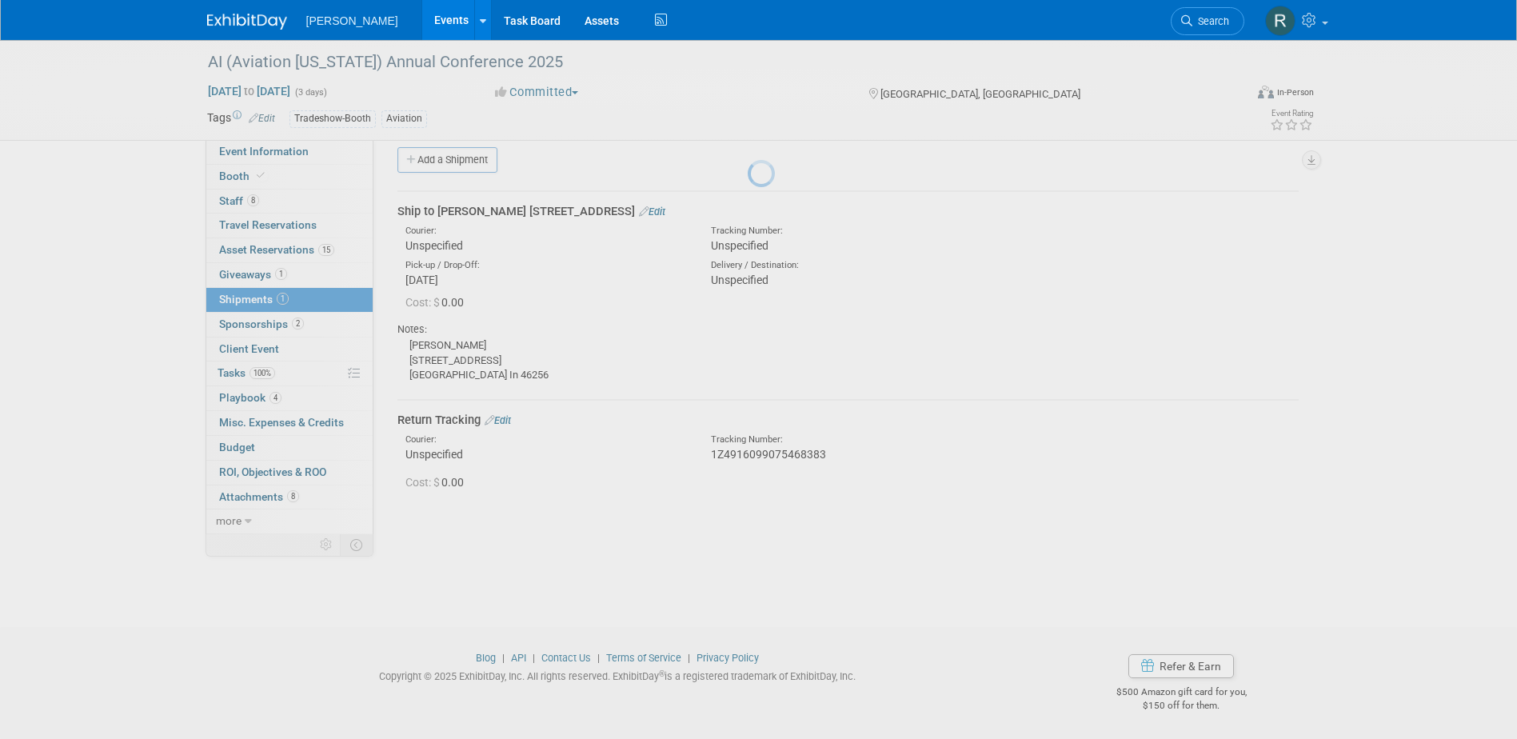
scroll to position [14, 0]
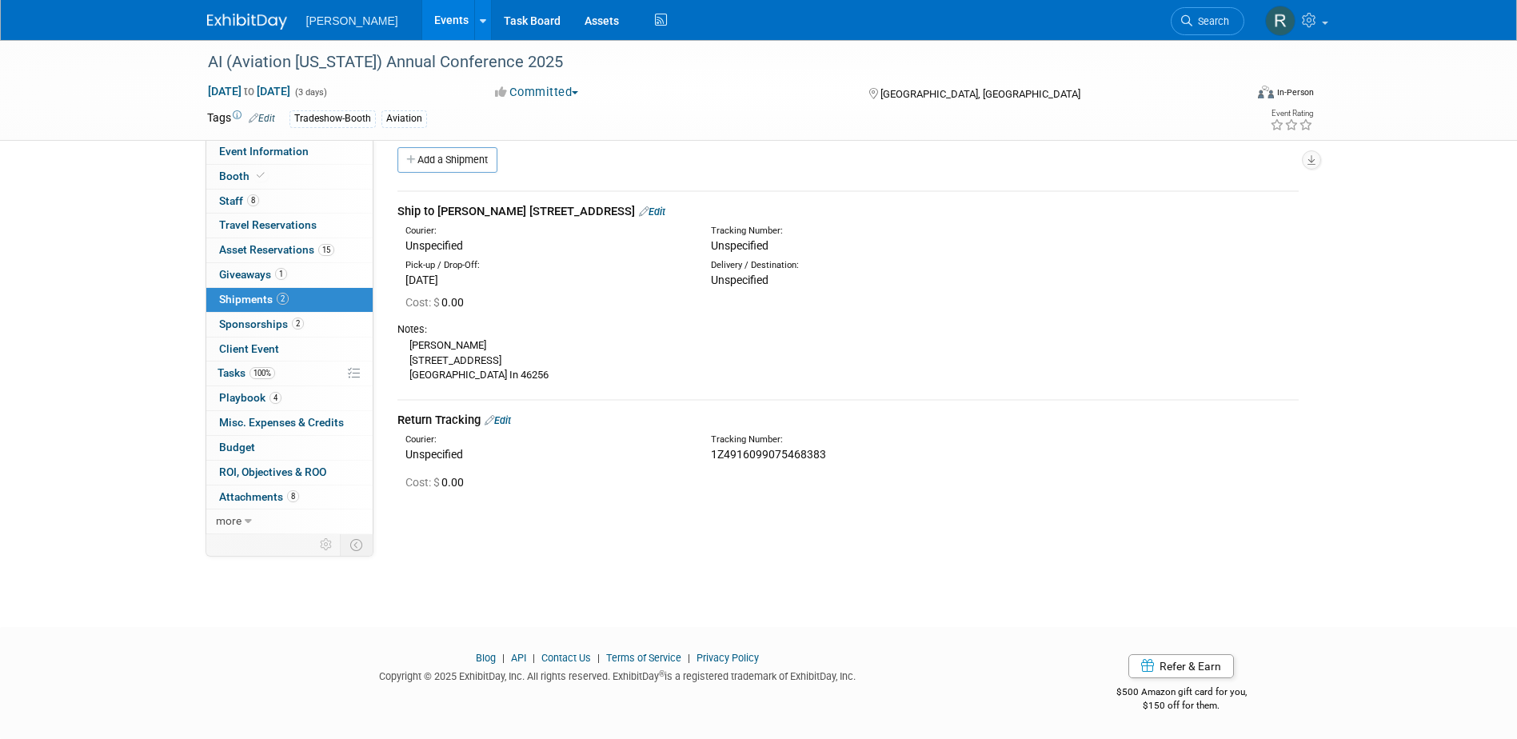
click at [506, 420] on link "Edit" at bounding box center [498, 420] width 26 height 12
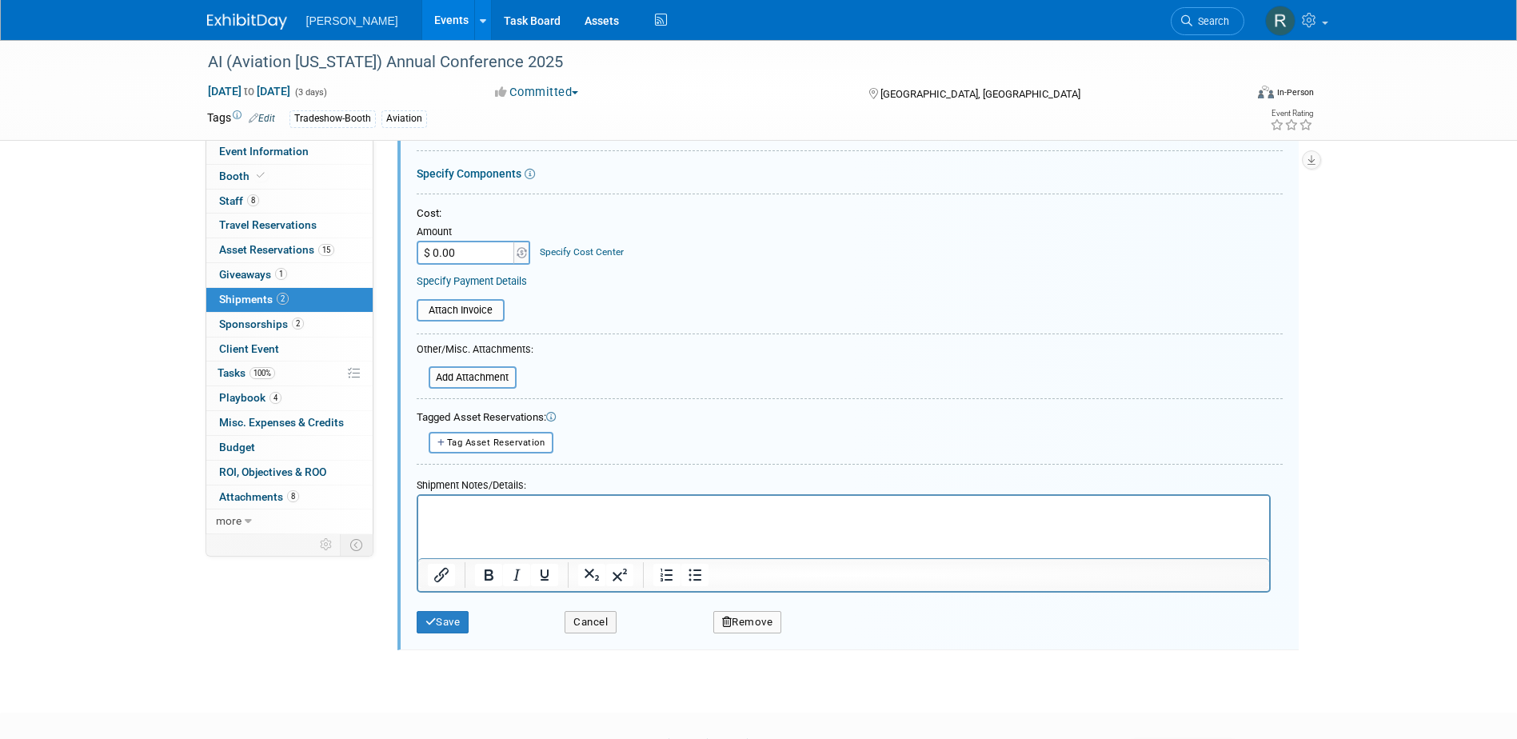
scroll to position [473, 0]
click at [457, 517] on html at bounding box center [842, 506] width 851 height 22
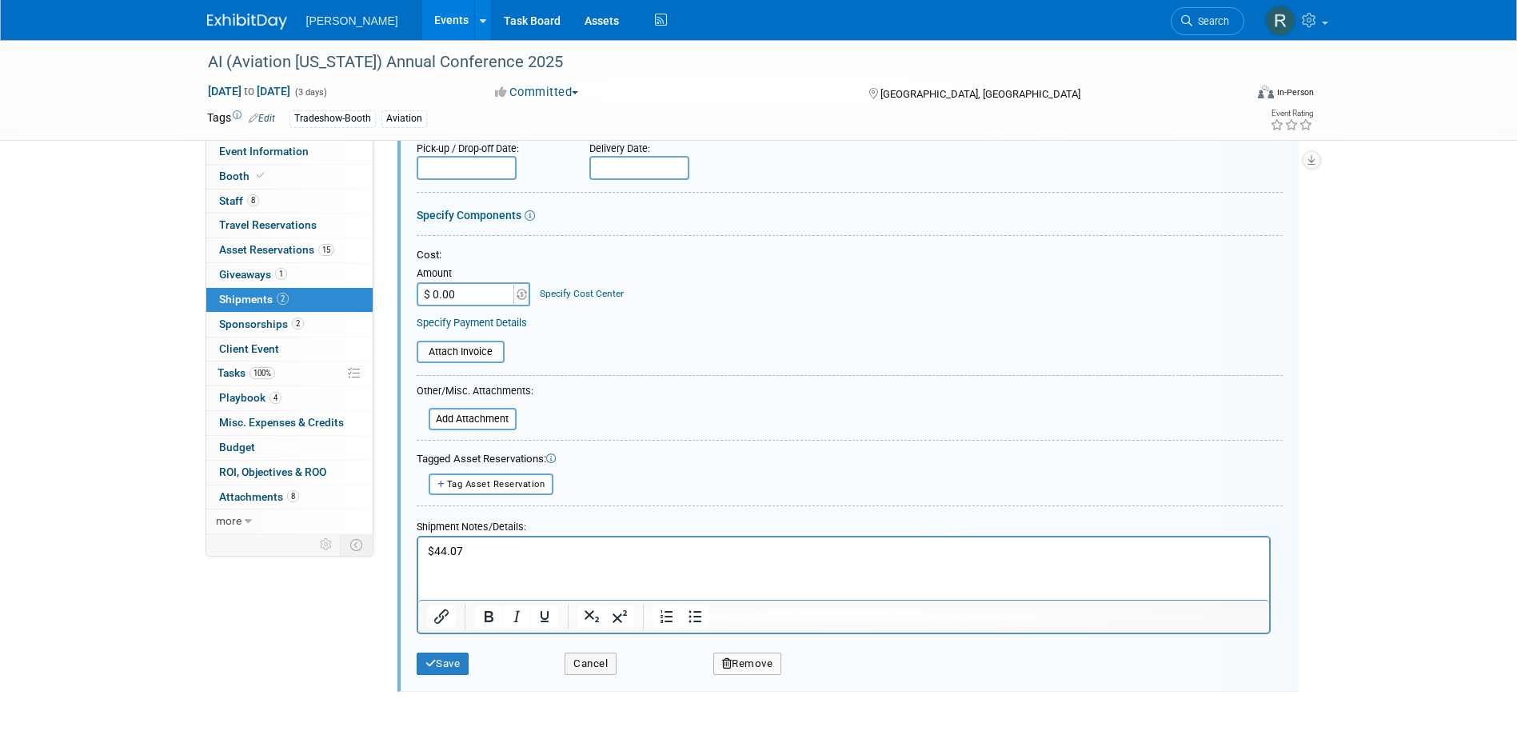
scroll to position [393, 0]
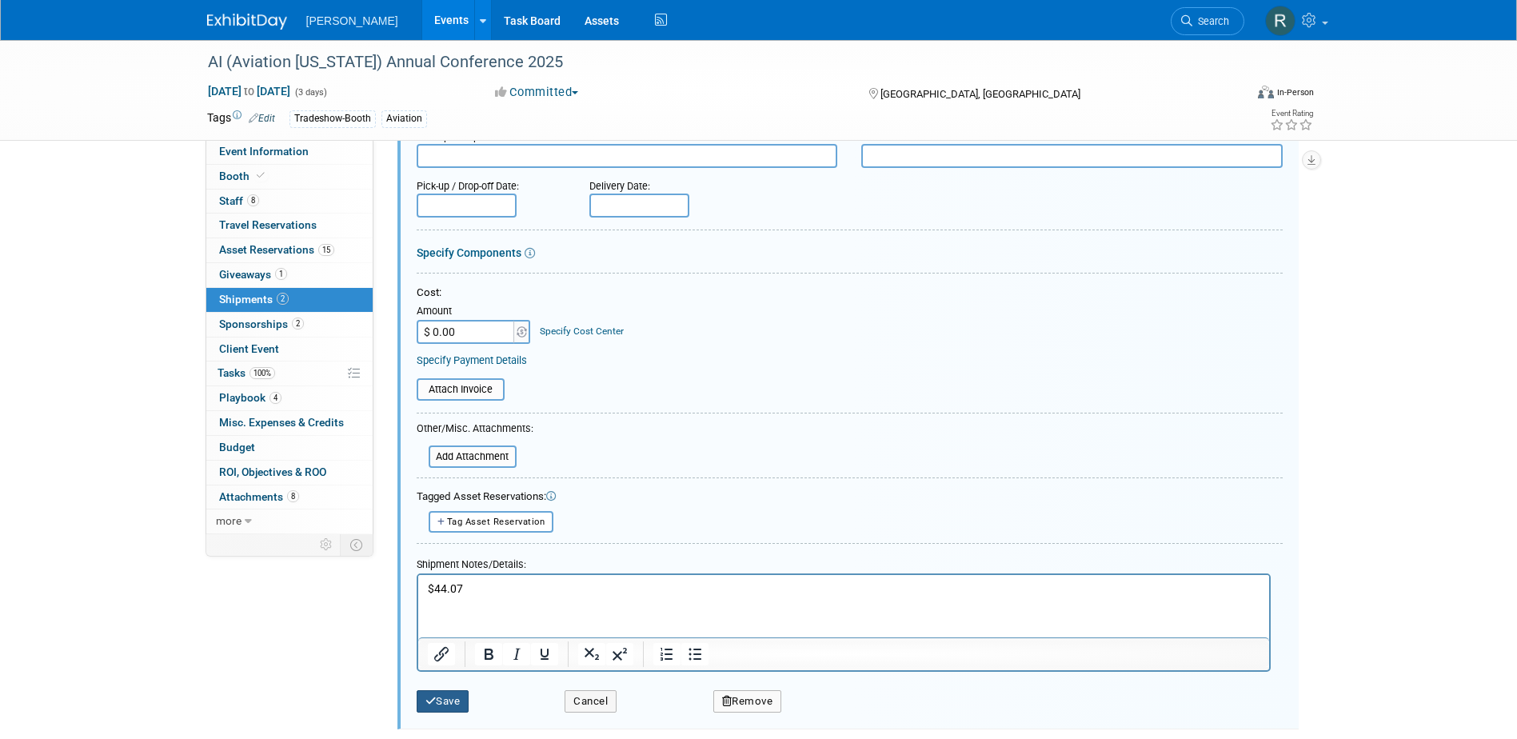
click at [455, 700] on button "Save" at bounding box center [443, 701] width 53 height 22
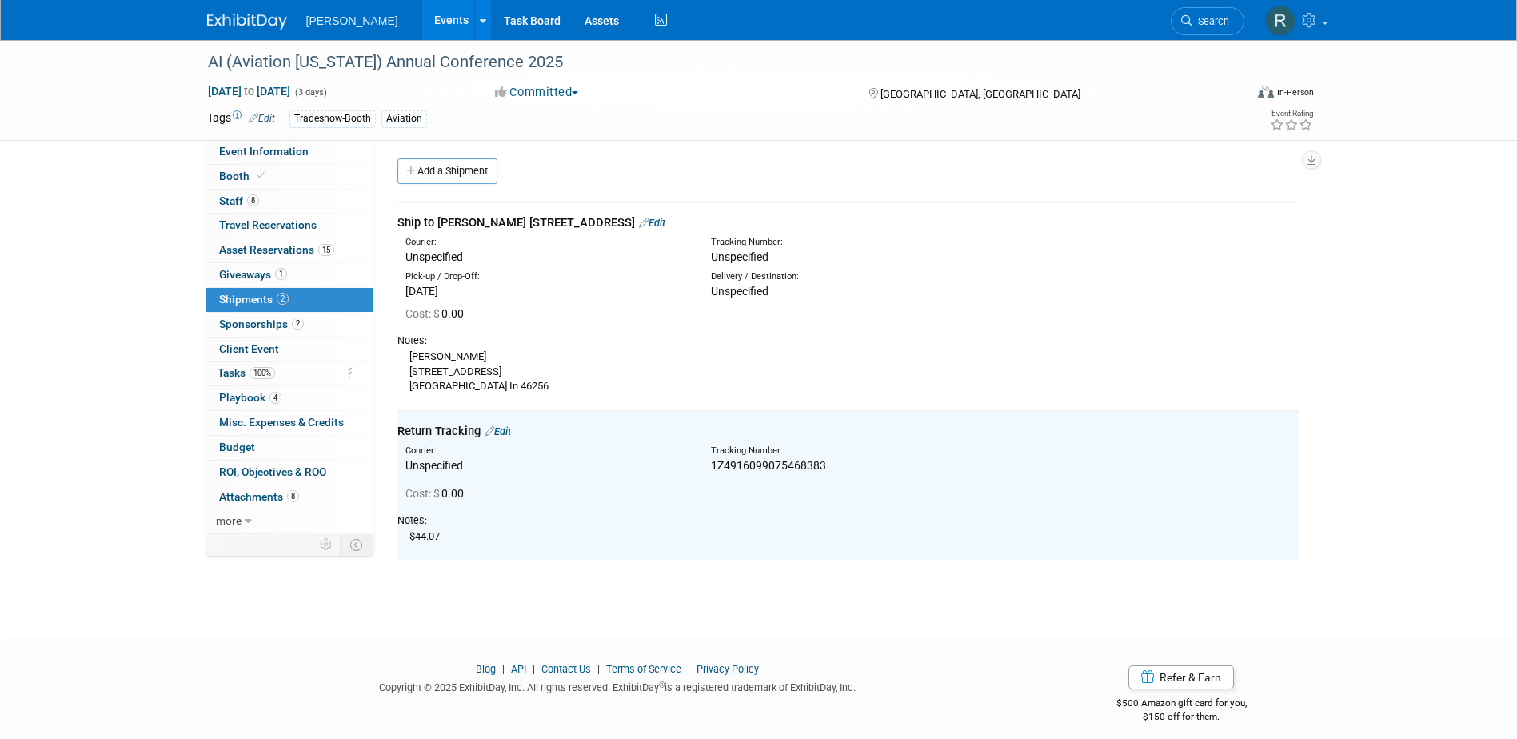
scroll to position [0, 0]
click at [665, 222] on link "Edit" at bounding box center [652, 226] width 26 height 12
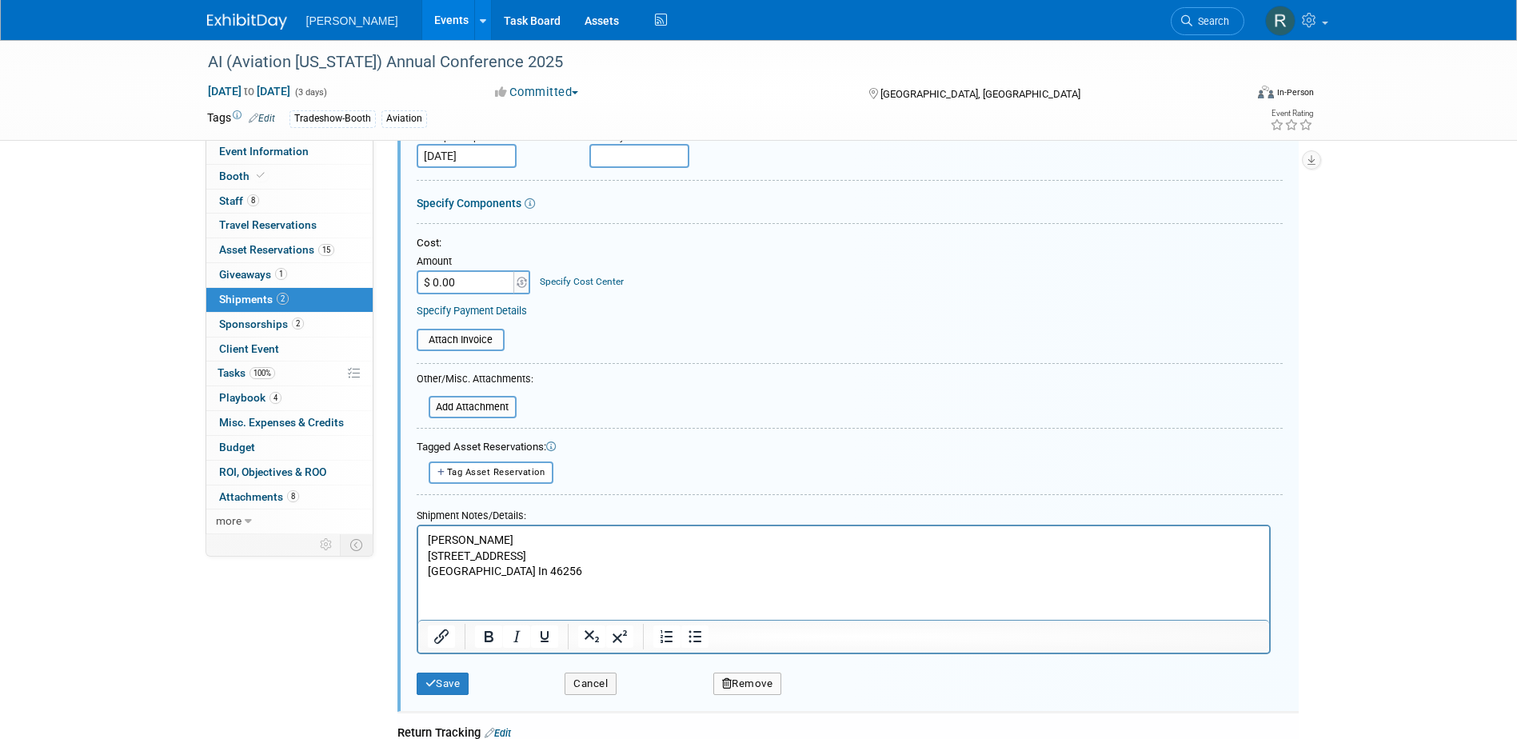
scroll to position [264, 0]
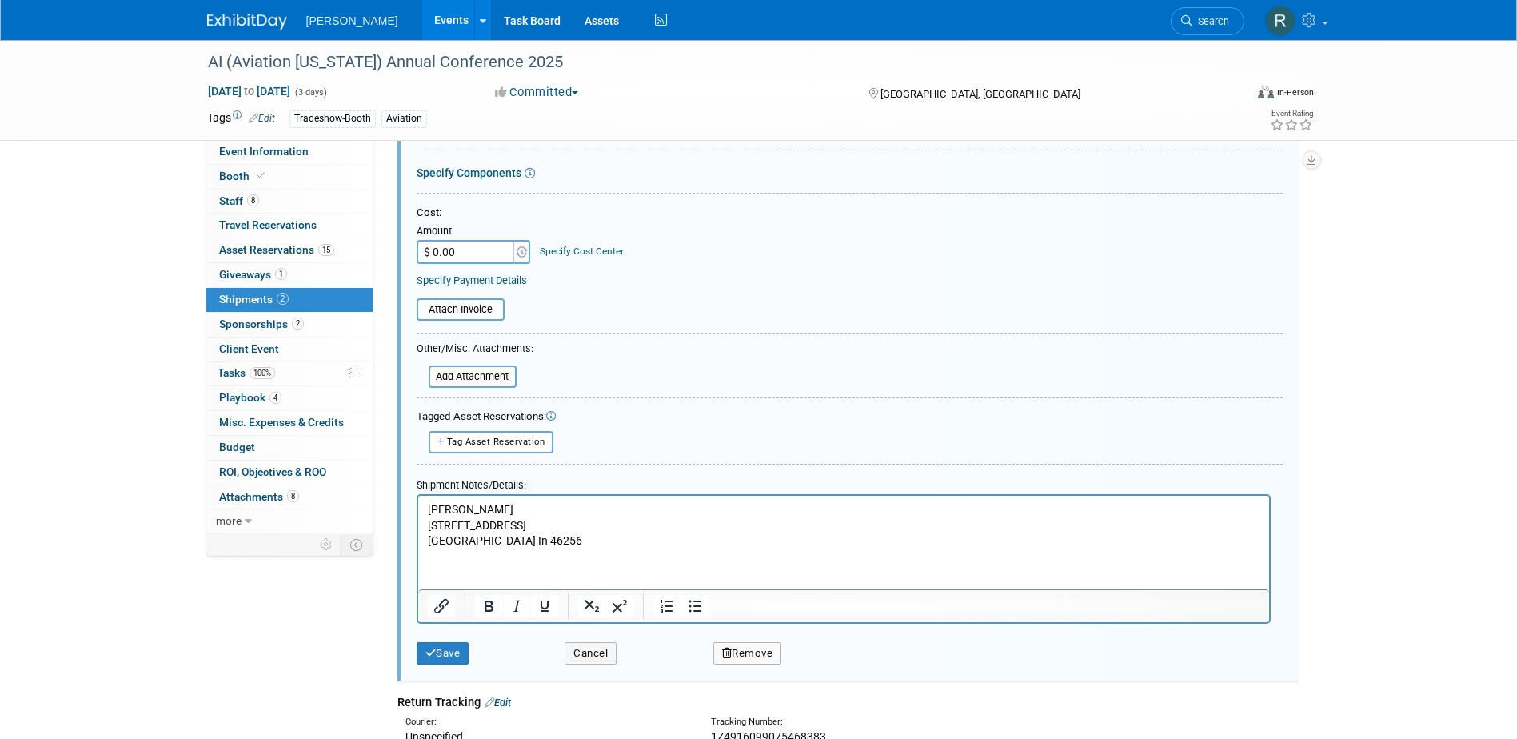
click at [426, 507] on body "Nick Kowalkowski 10133 Whitecap Way Indianapolis In 46256" at bounding box center [843, 524] width 834 height 47
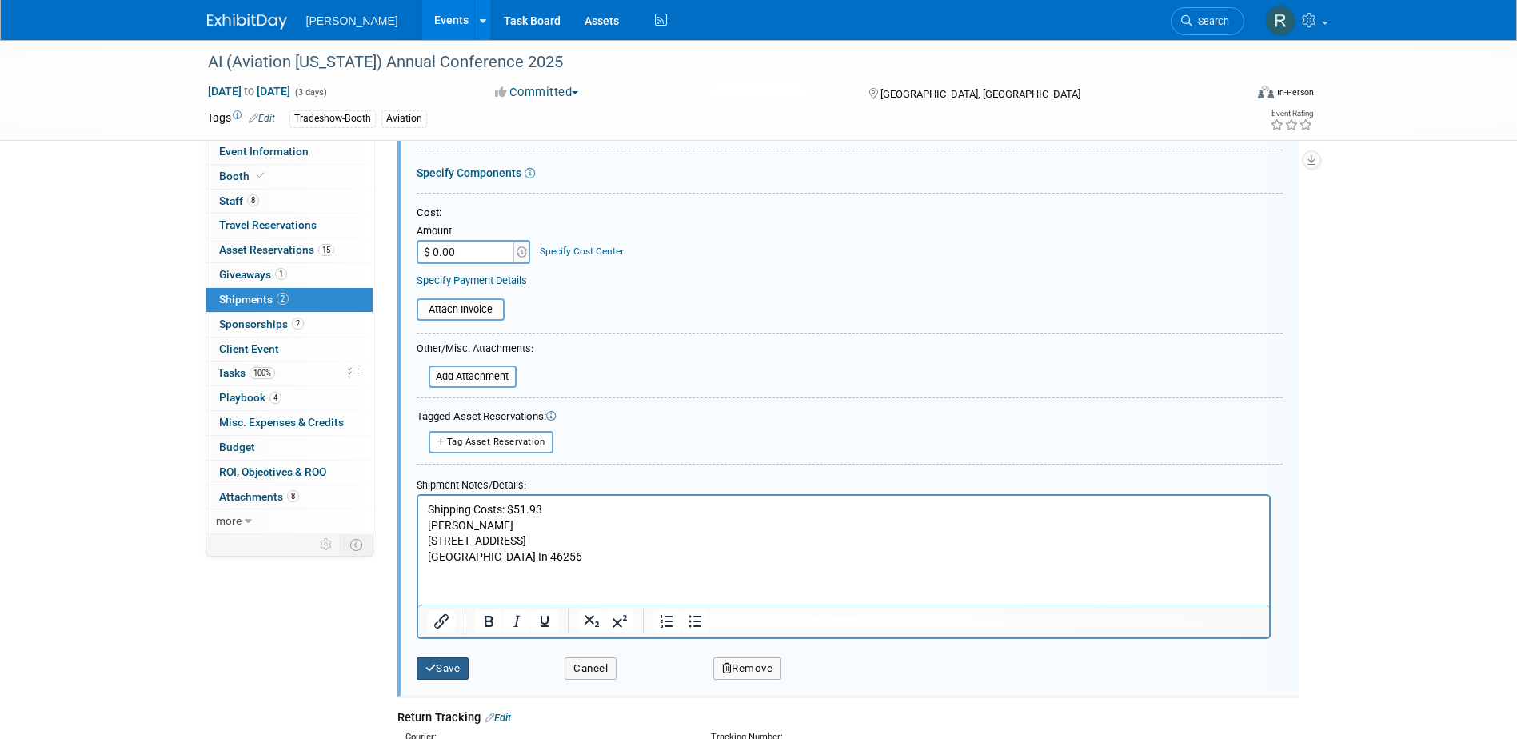
click at [459, 657] on button "Save" at bounding box center [443, 668] width 53 height 22
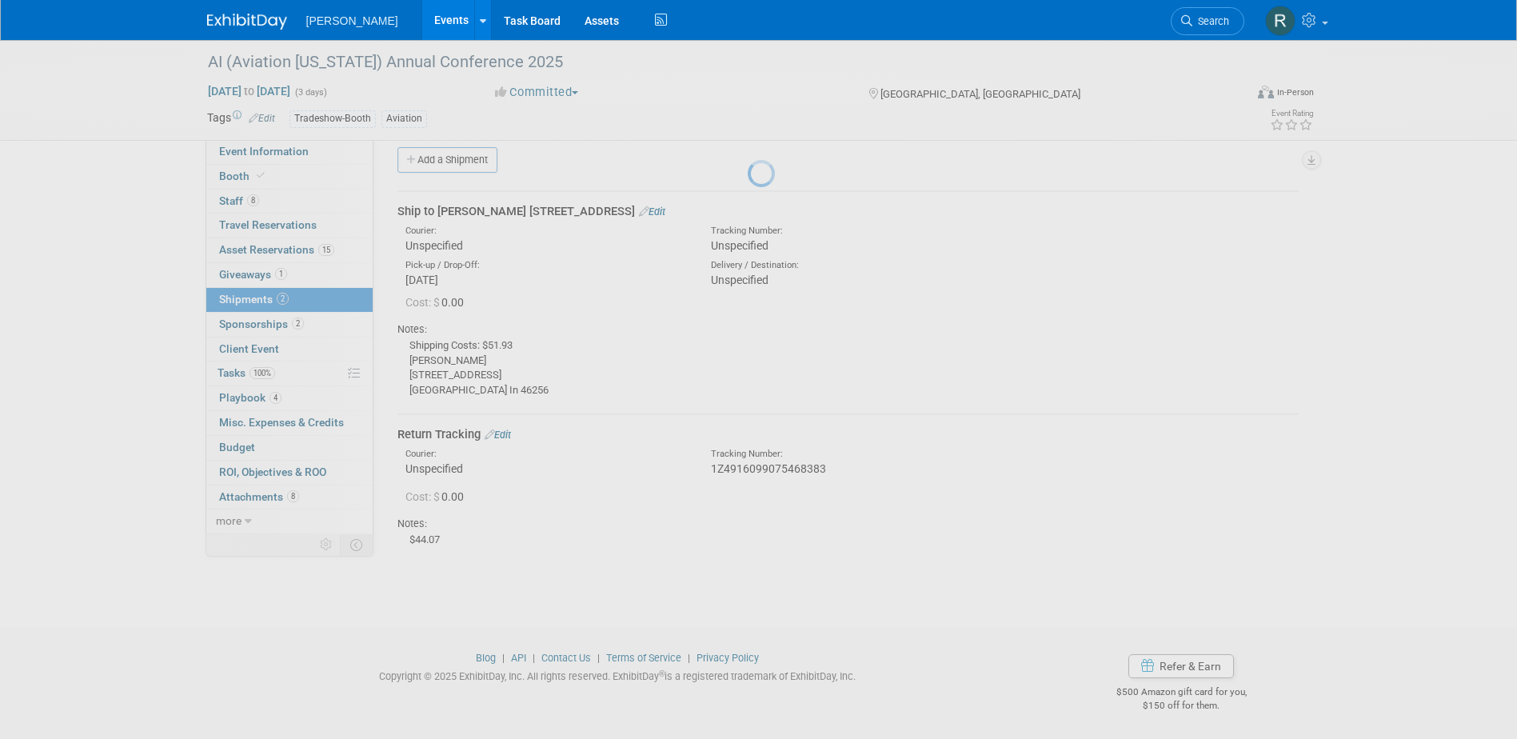
scroll to position [14, 0]
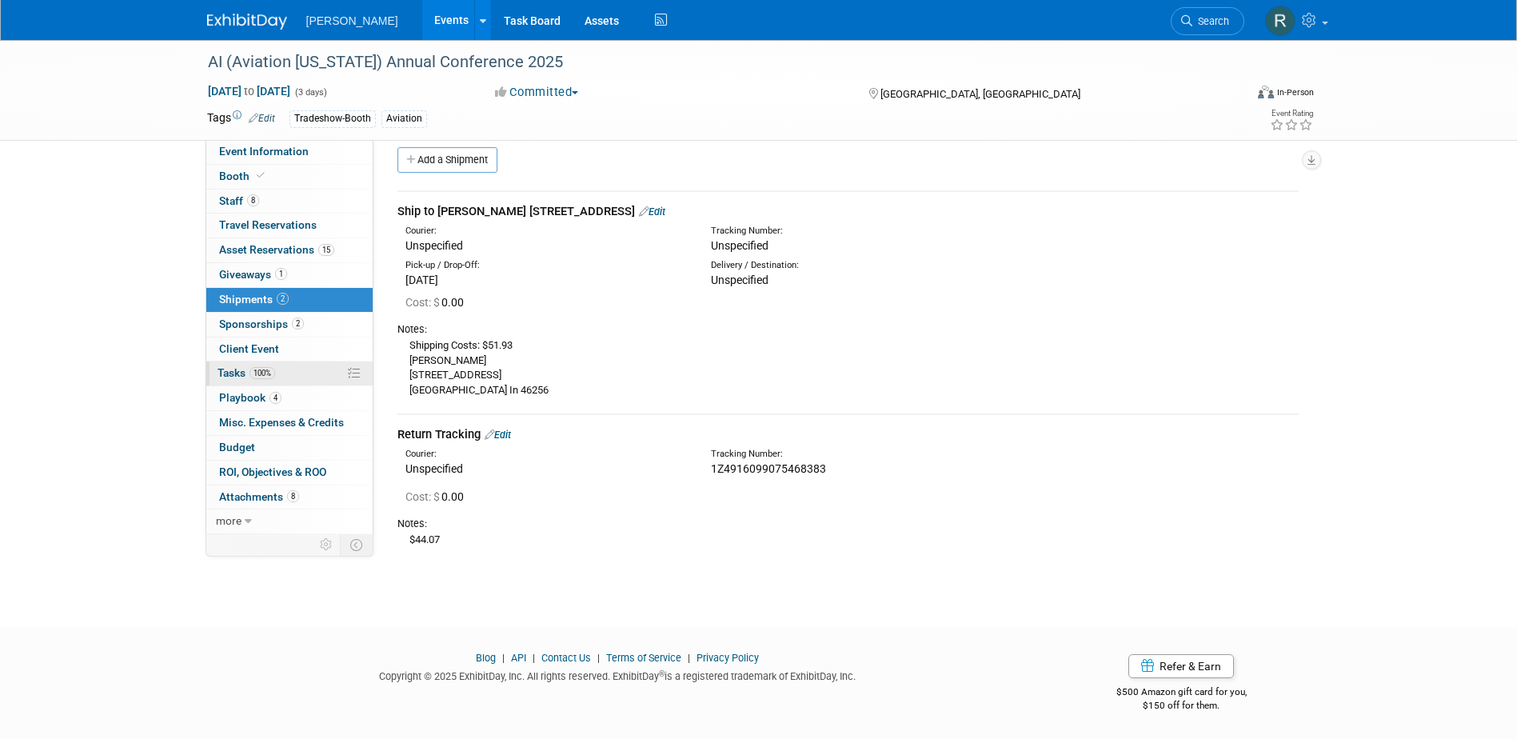
click at [263, 372] on span "100%" at bounding box center [262, 373] width 26 height 12
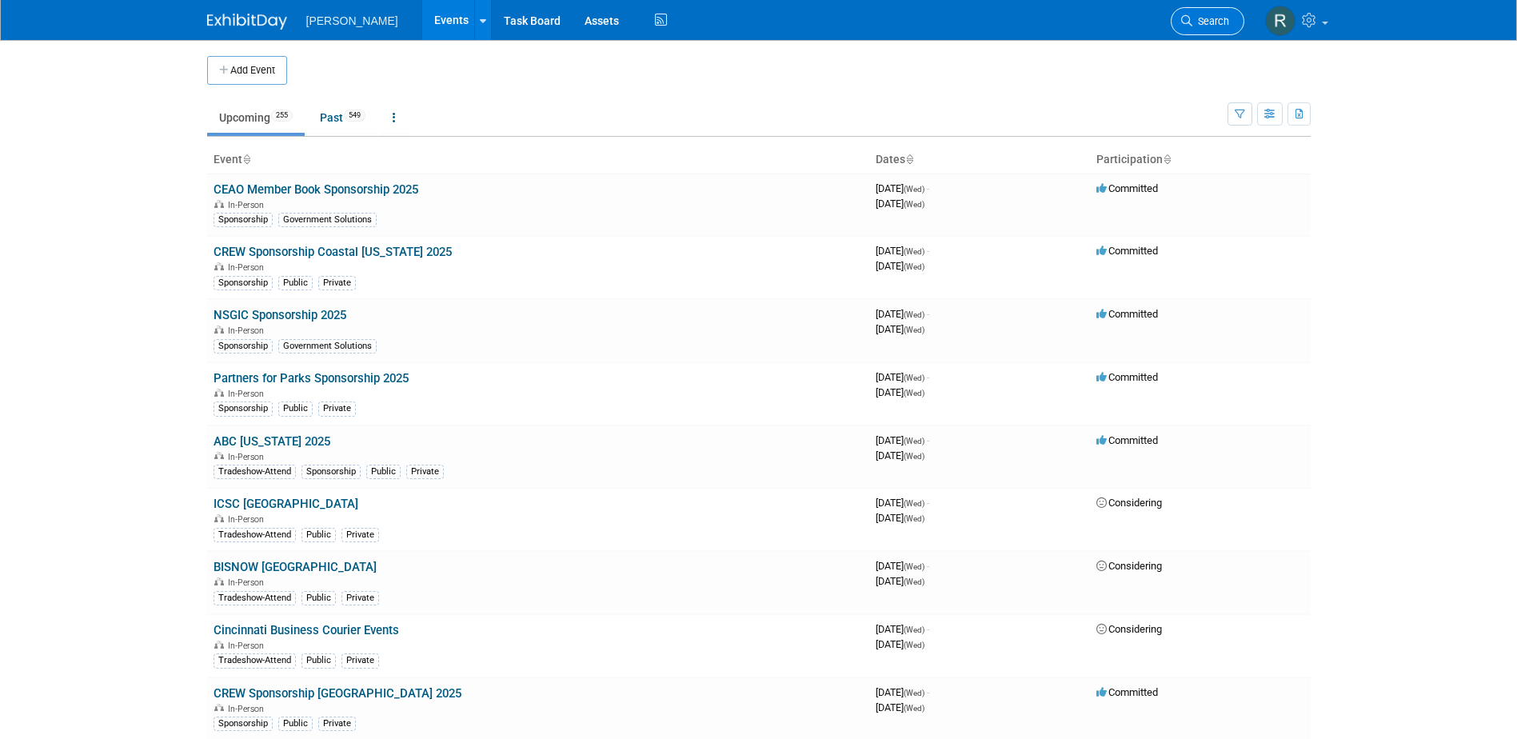
click at [1203, 19] on span "Search" at bounding box center [1210, 21] width 37 height 12
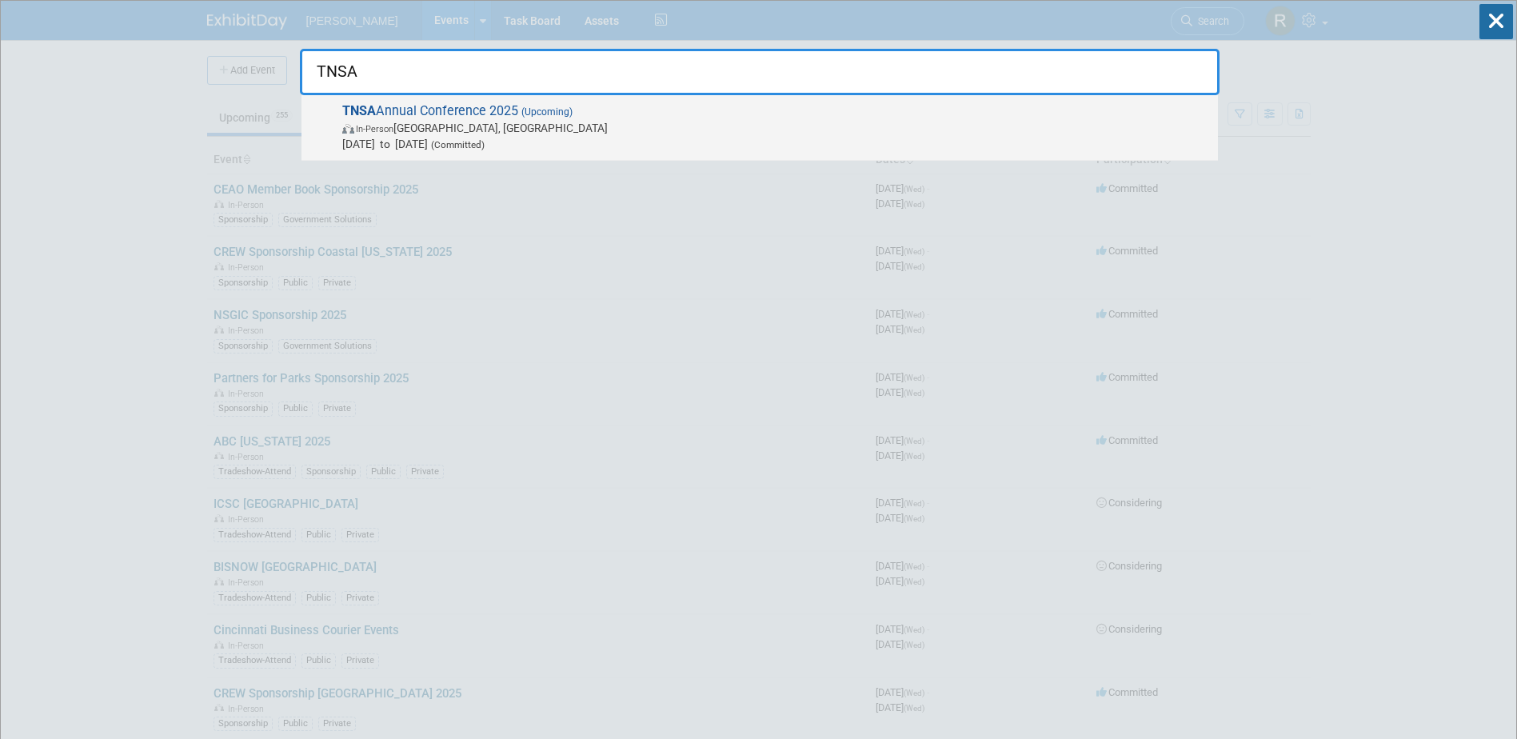
type input "TNSA"
click at [465, 146] on span "Oct 21, 2025 to Oct 23, 2025 (Committed)" at bounding box center [776, 144] width 868 height 16
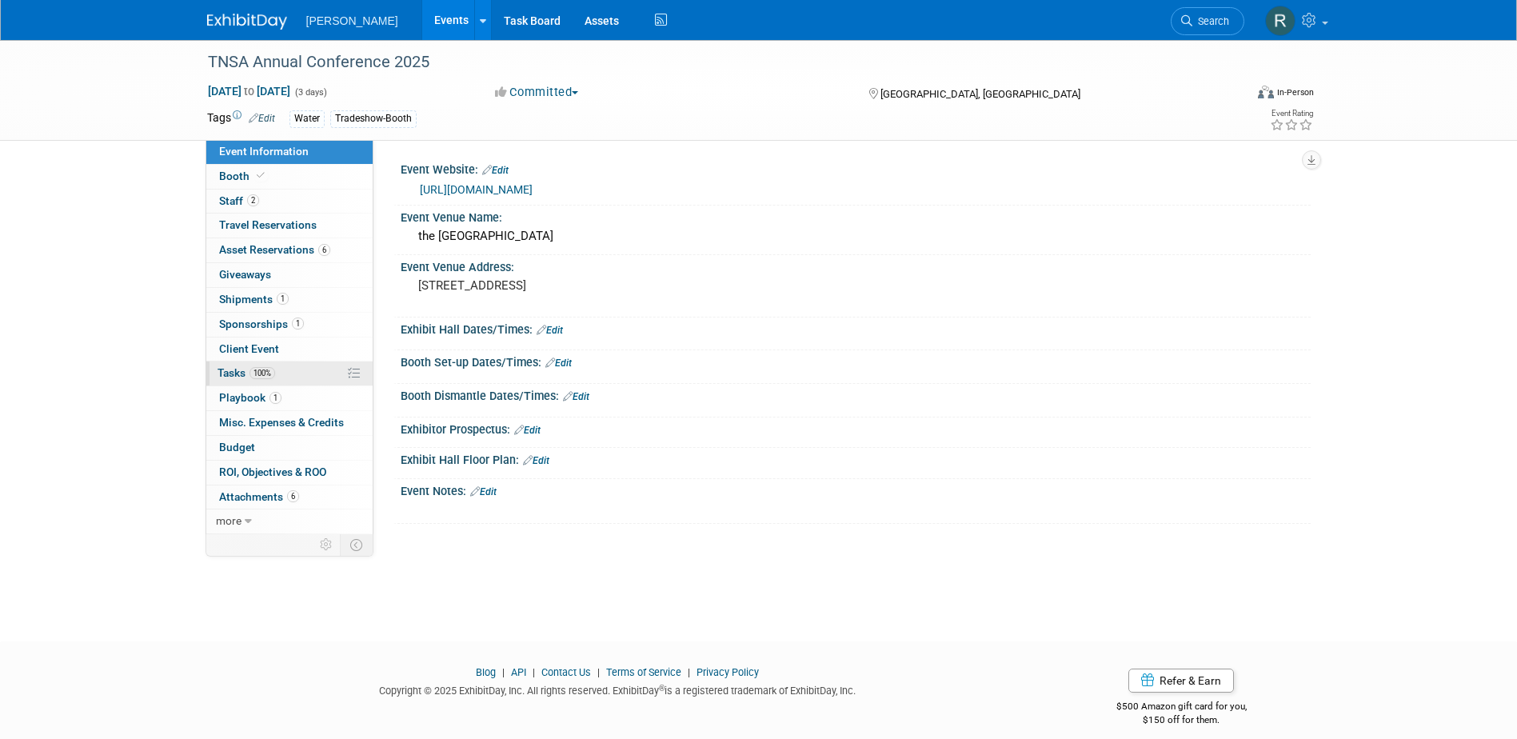
click at [253, 380] on link "100% Tasks 100%" at bounding box center [289, 373] width 166 height 24
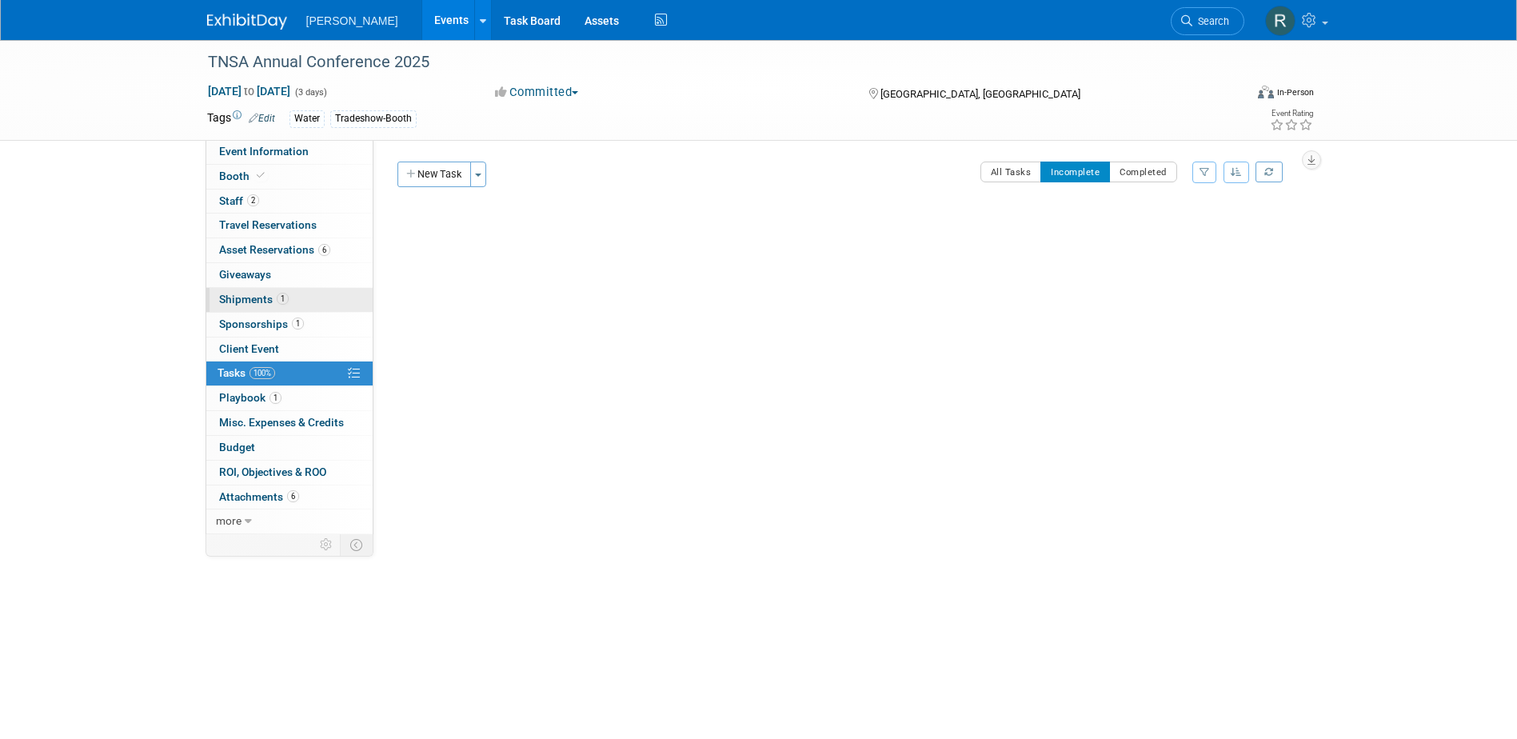
click at [251, 301] on span "Shipments 1" at bounding box center [254, 299] width 70 height 13
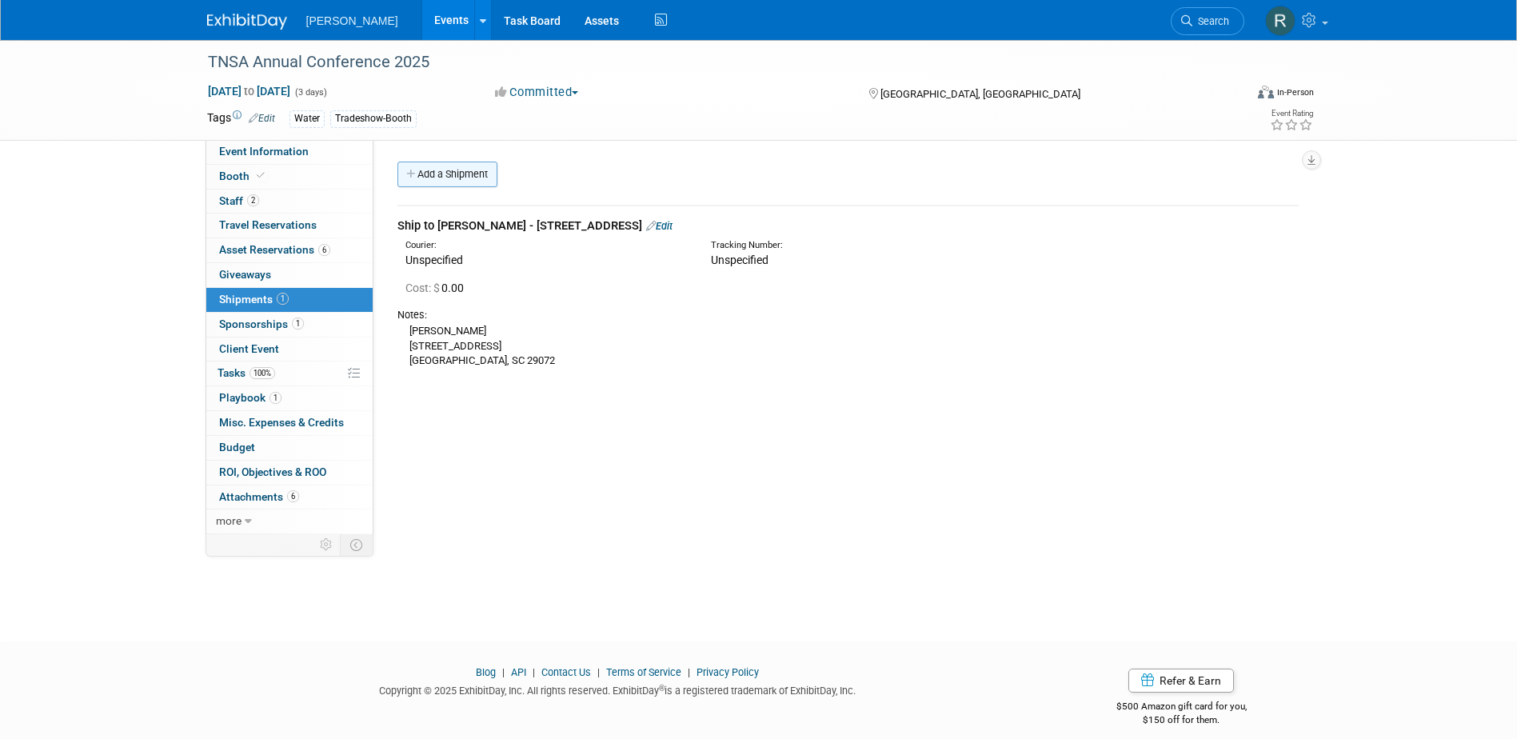
click at [460, 178] on link "Add a Shipment" at bounding box center [447, 175] width 100 height 26
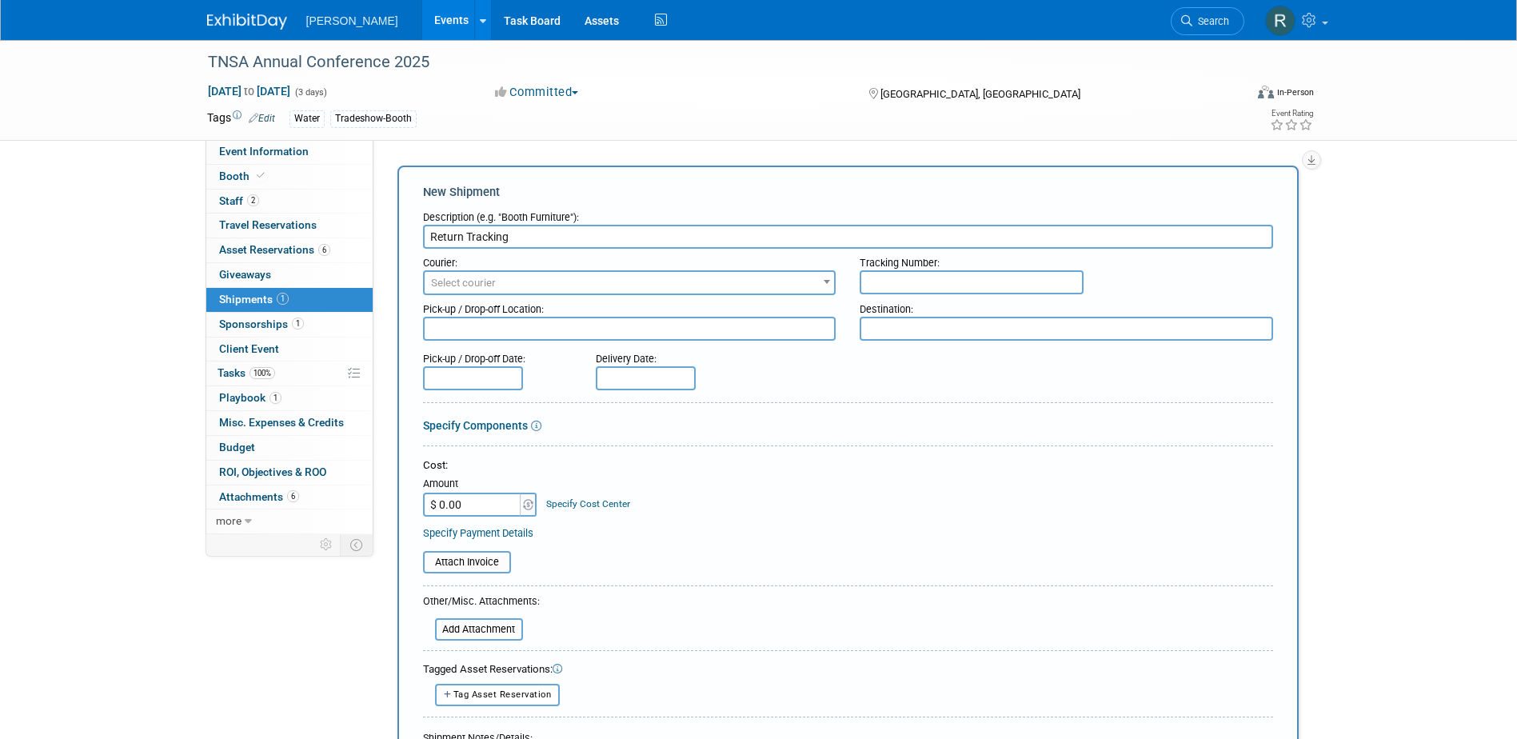
type input "Return Tracking"
click at [887, 289] on input "text" at bounding box center [972, 282] width 224 height 24
paste input "1Z4916099074987494"
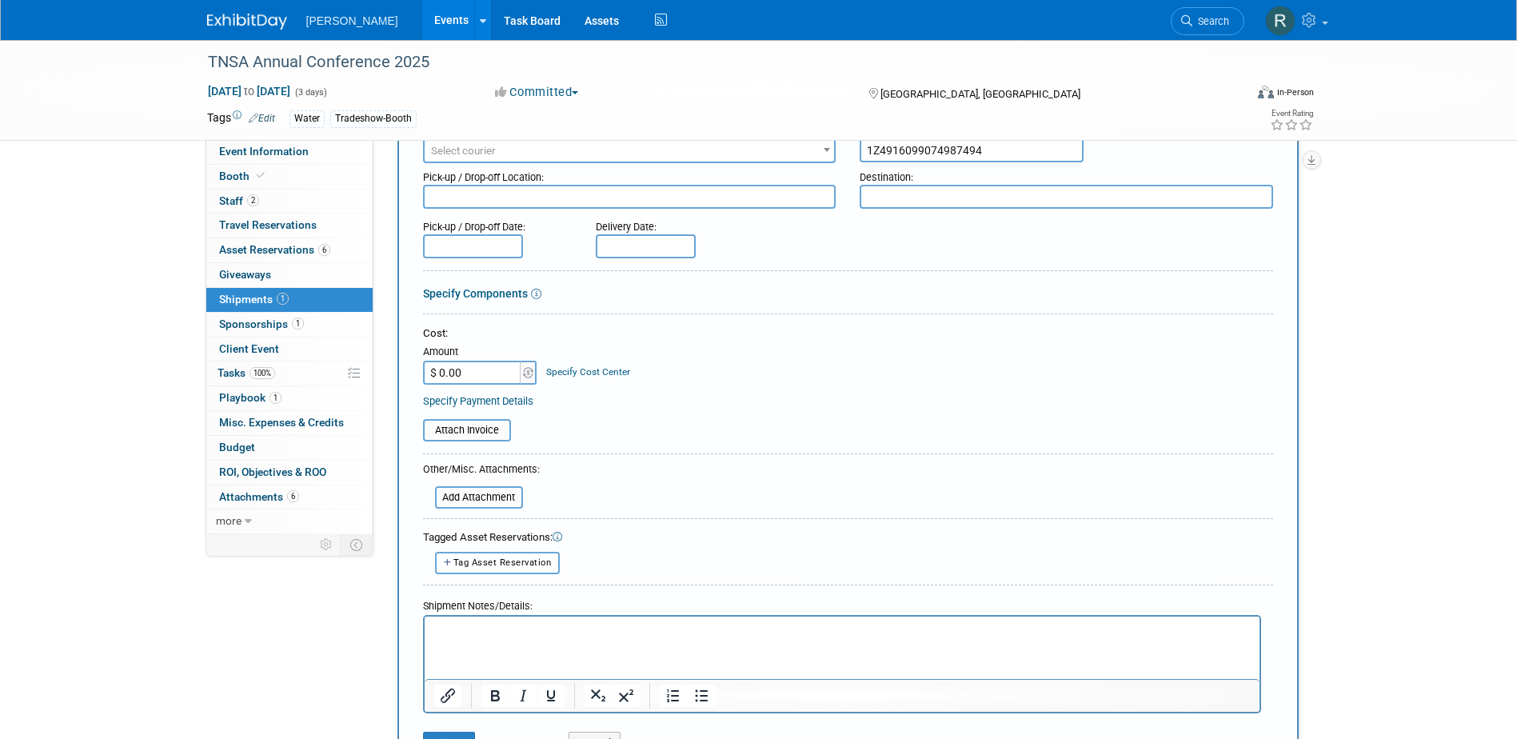
scroll to position [160, 0]
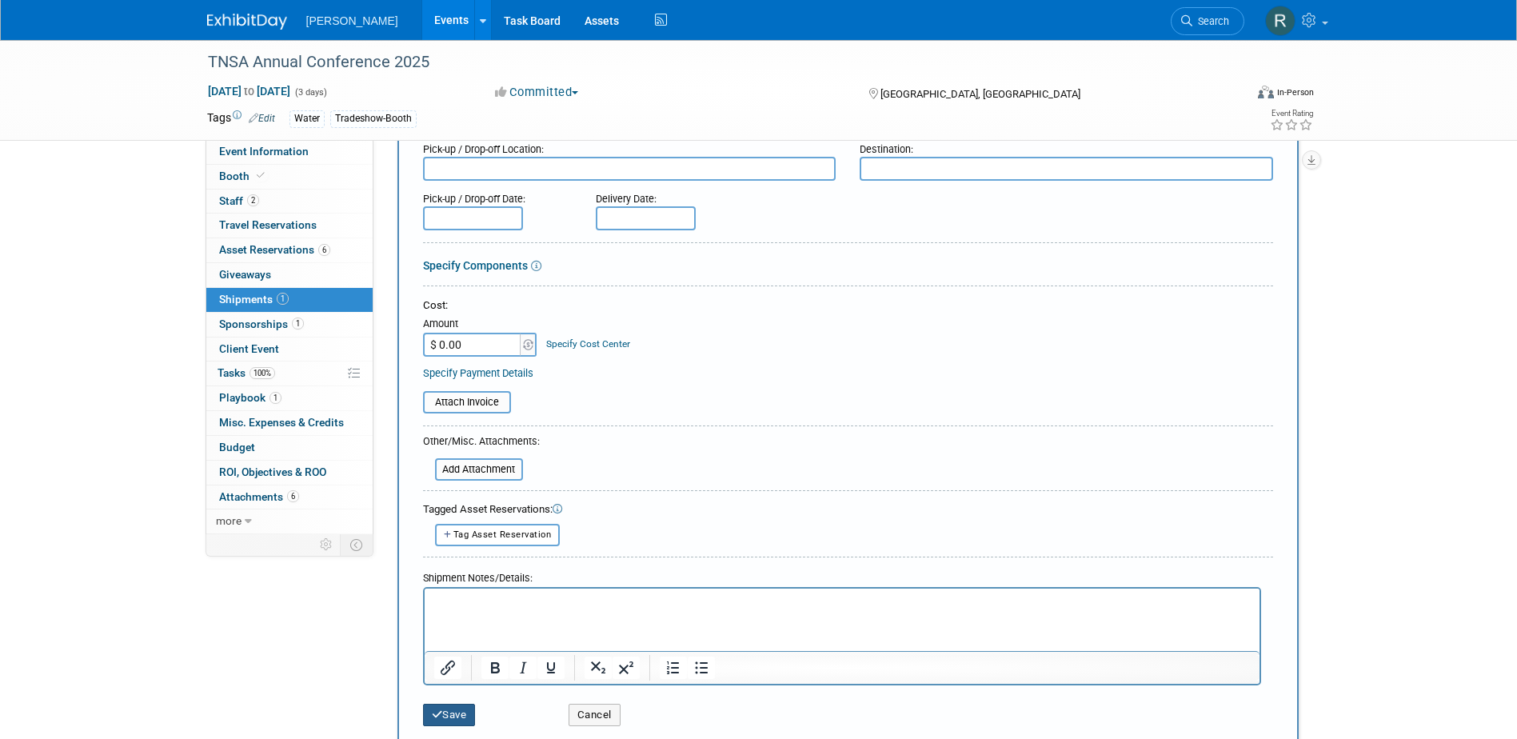
type input "1Z4916099074987494"
click at [447, 714] on button "Save" at bounding box center [449, 715] width 53 height 22
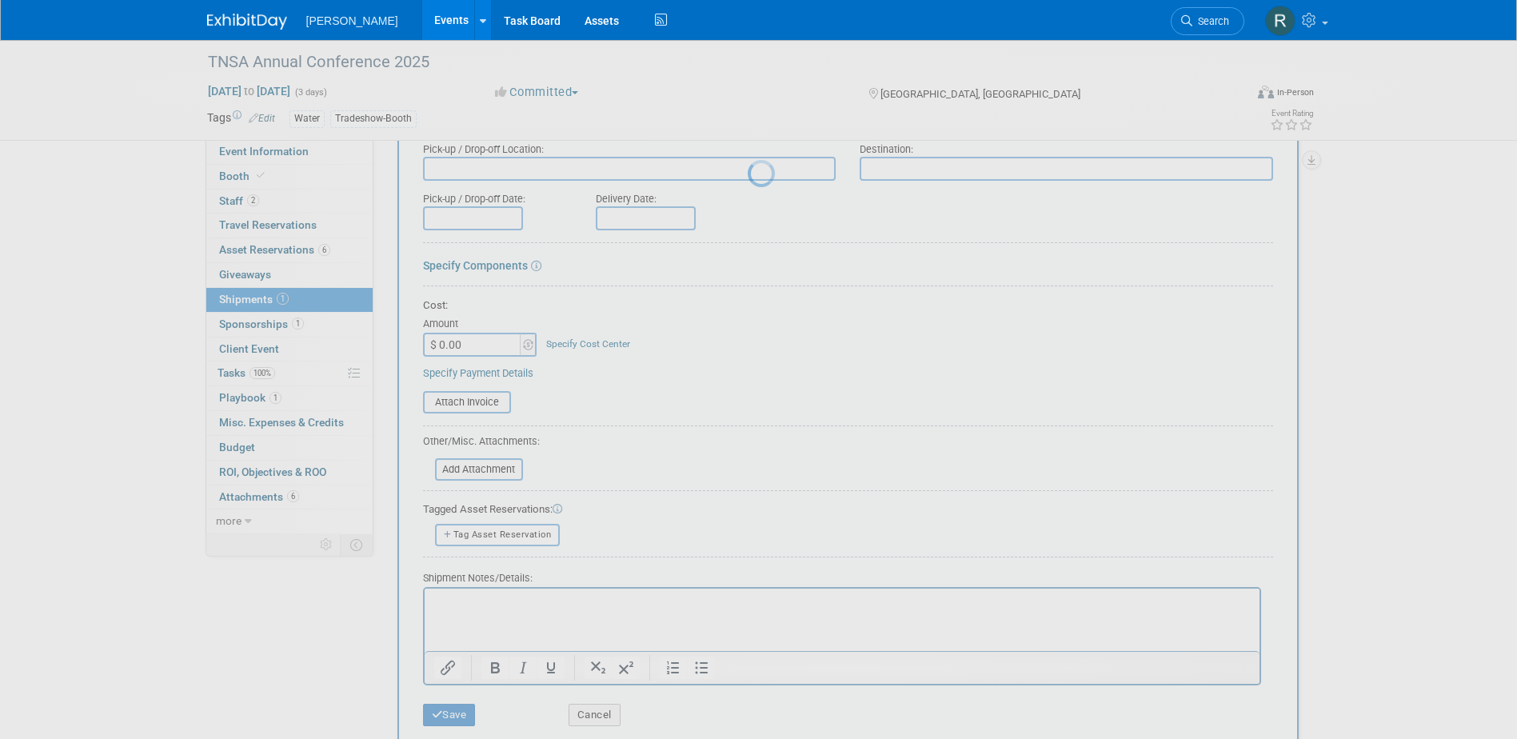
scroll to position [14, 0]
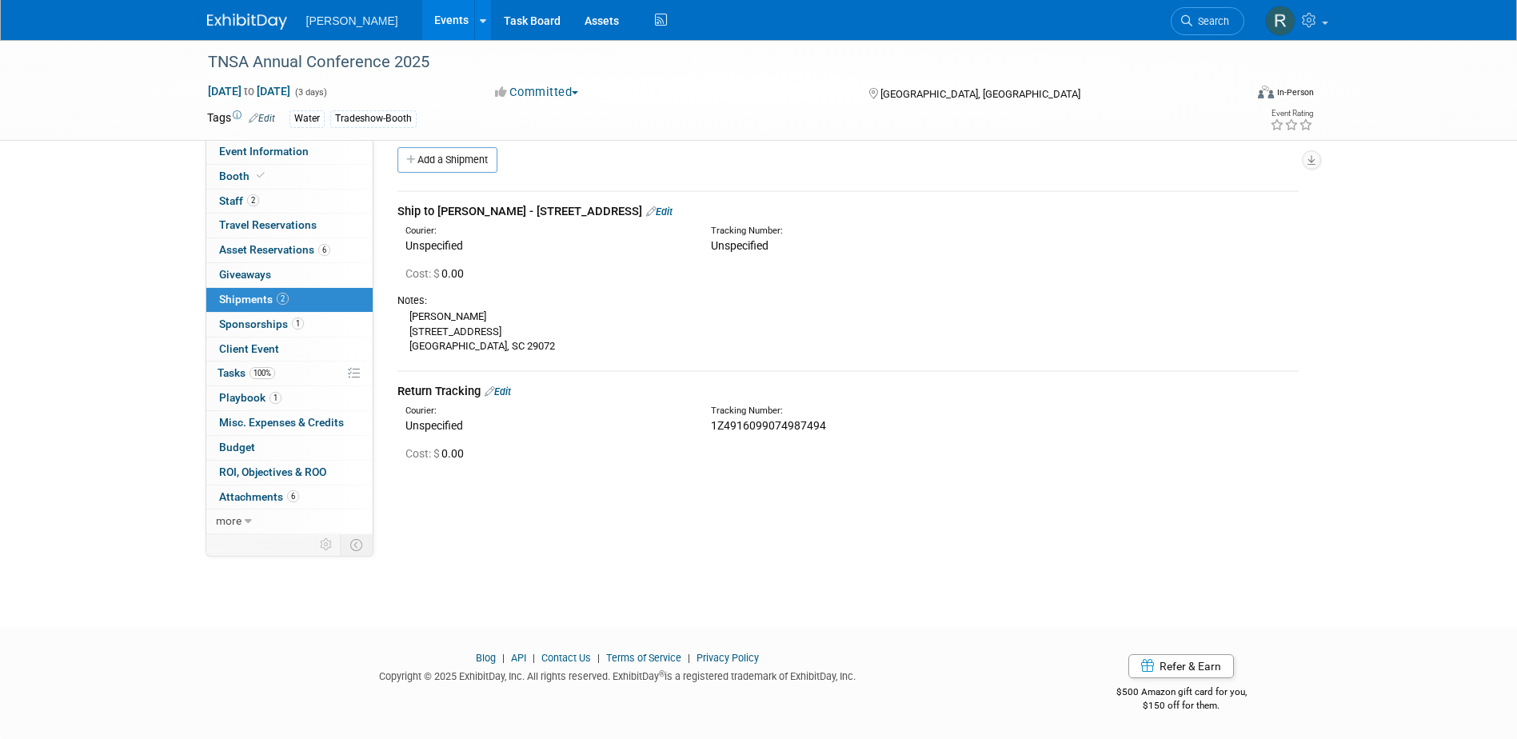
drag, startPoint x: 766, startPoint y: 209, endPoint x: 748, endPoint y: 212, distance: 18.5
click at [672, 209] on link "Edit" at bounding box center [659, 211] width 26 height 12
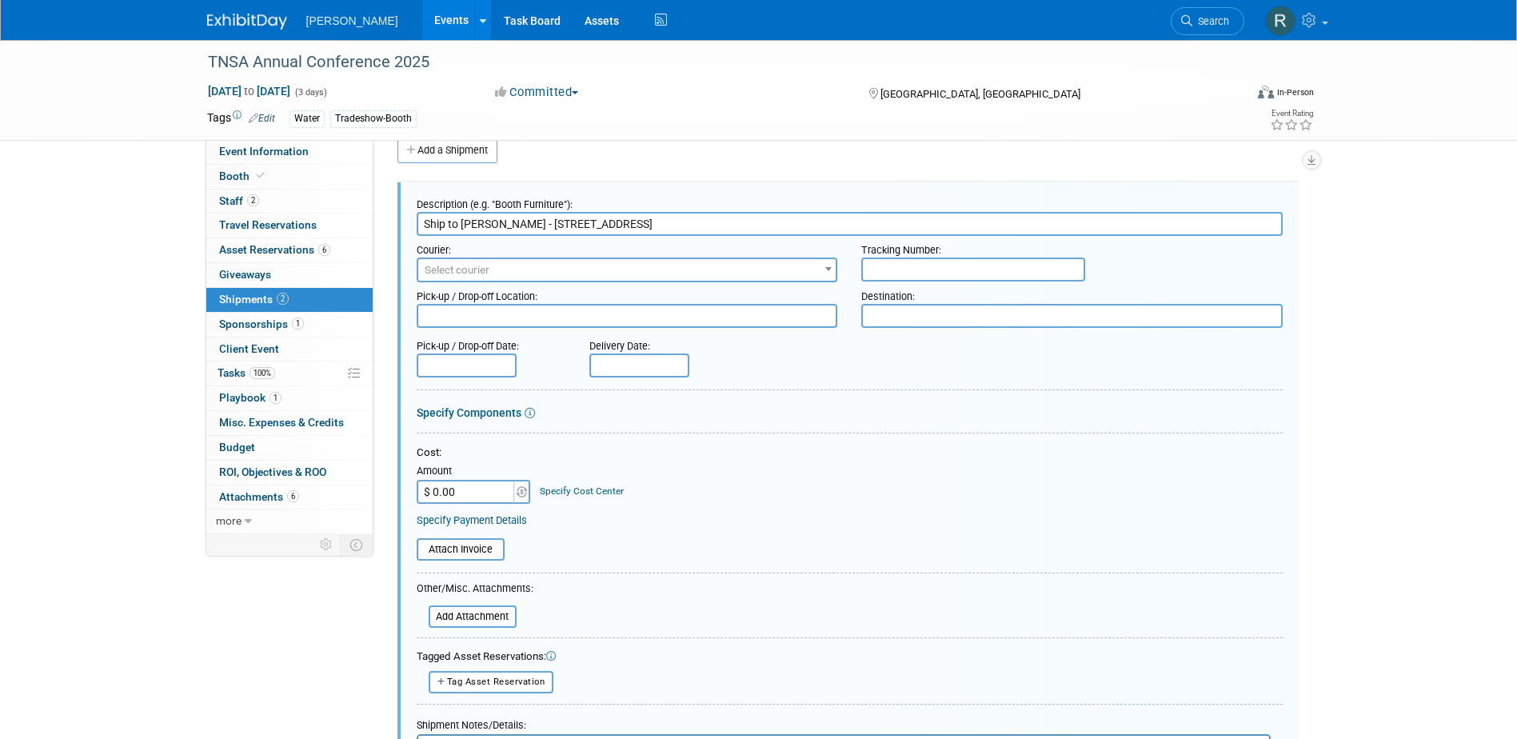
scroll to position [0, 0]
click at [675, 265] on span "Select courier" at bounding box center [627, 270] width 418 height 22
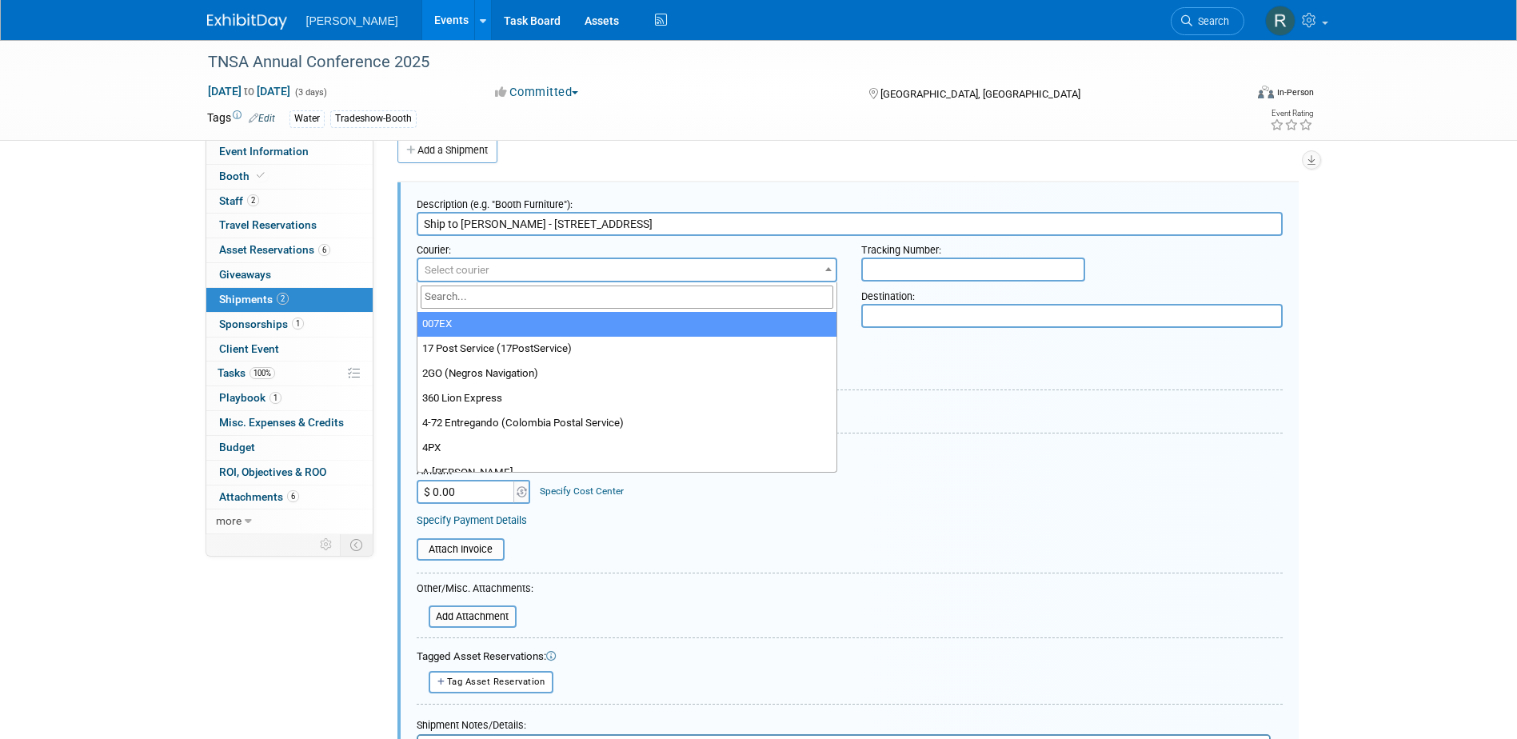
drag, startPoint x: 633, startPoint y: 297, endPoint x: 648, endPoint y: 299, distance: 15.3
click at [646, 299] on input "search" at bounding box center [627, 296] width 413 height 23
type input "UPS"
select select "508"
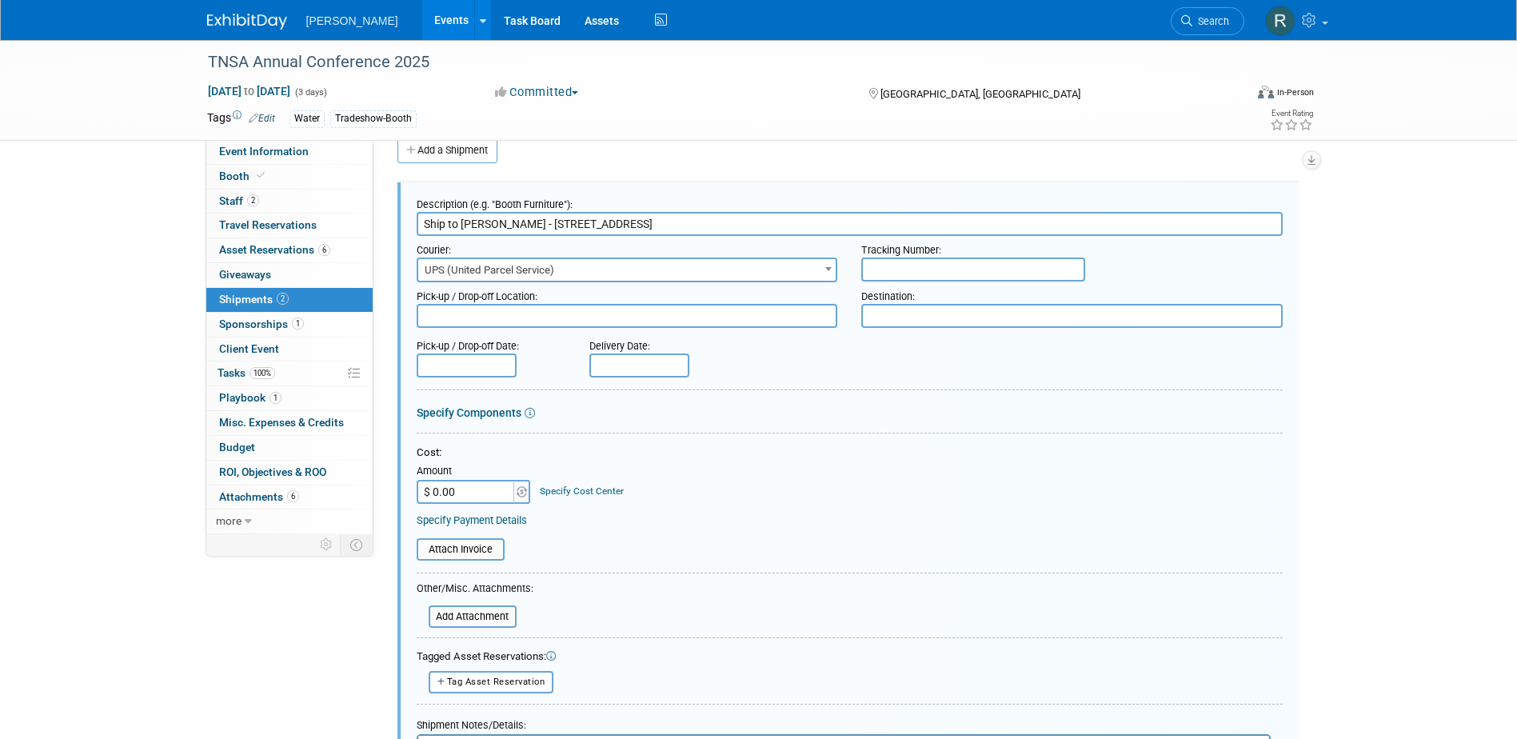
click at [900, 259] on input "text" at bounding box center [973, 269] width 224 height 24
paste input "1Z4916090375969086"
type input "1Z4916090375969086"
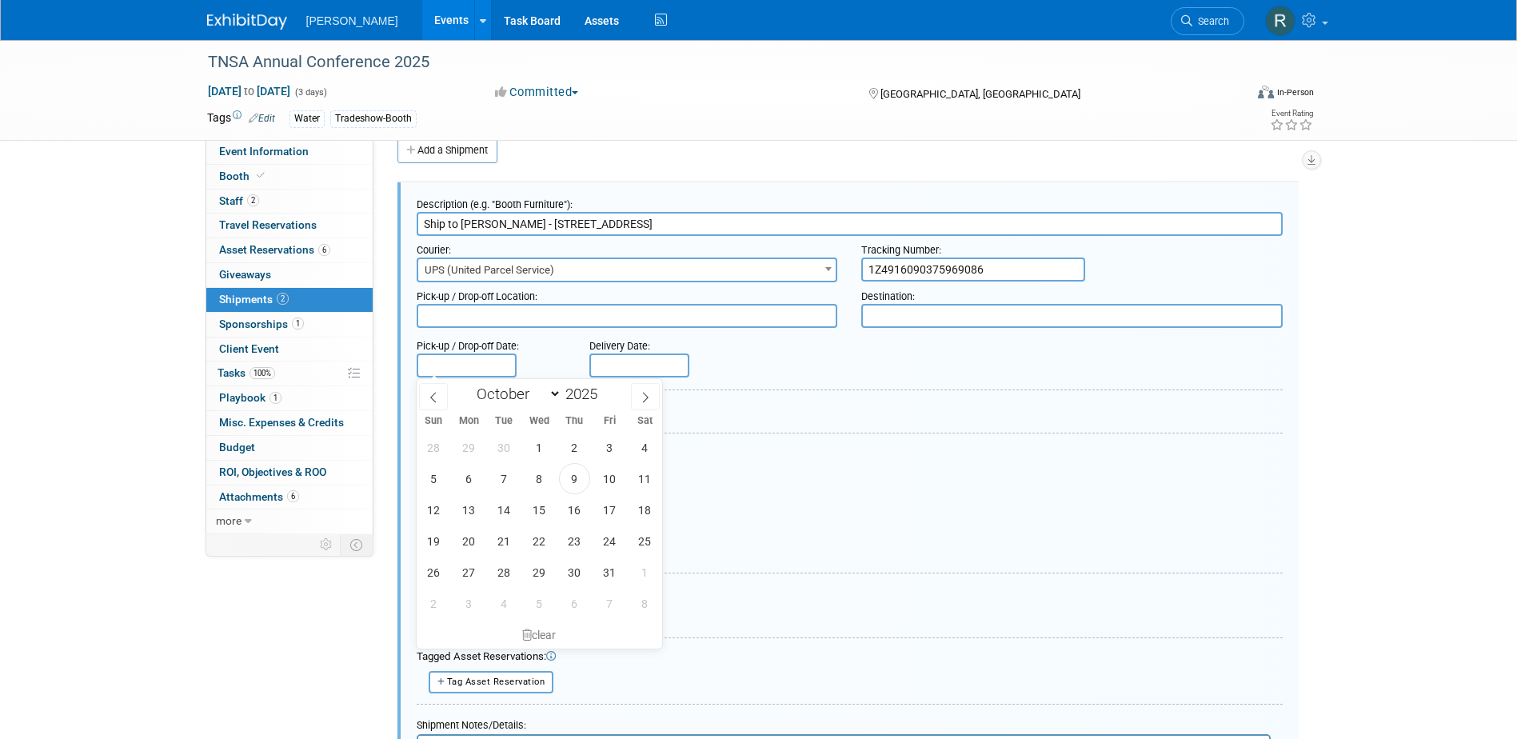
click at [484, 365] on input "text" at bounding box center [467, 365] width 100 height 24
click at [577, 478] on span "9" at bounding box center [574, 478] width 31 height 31
type input "Oct 9, 2025"
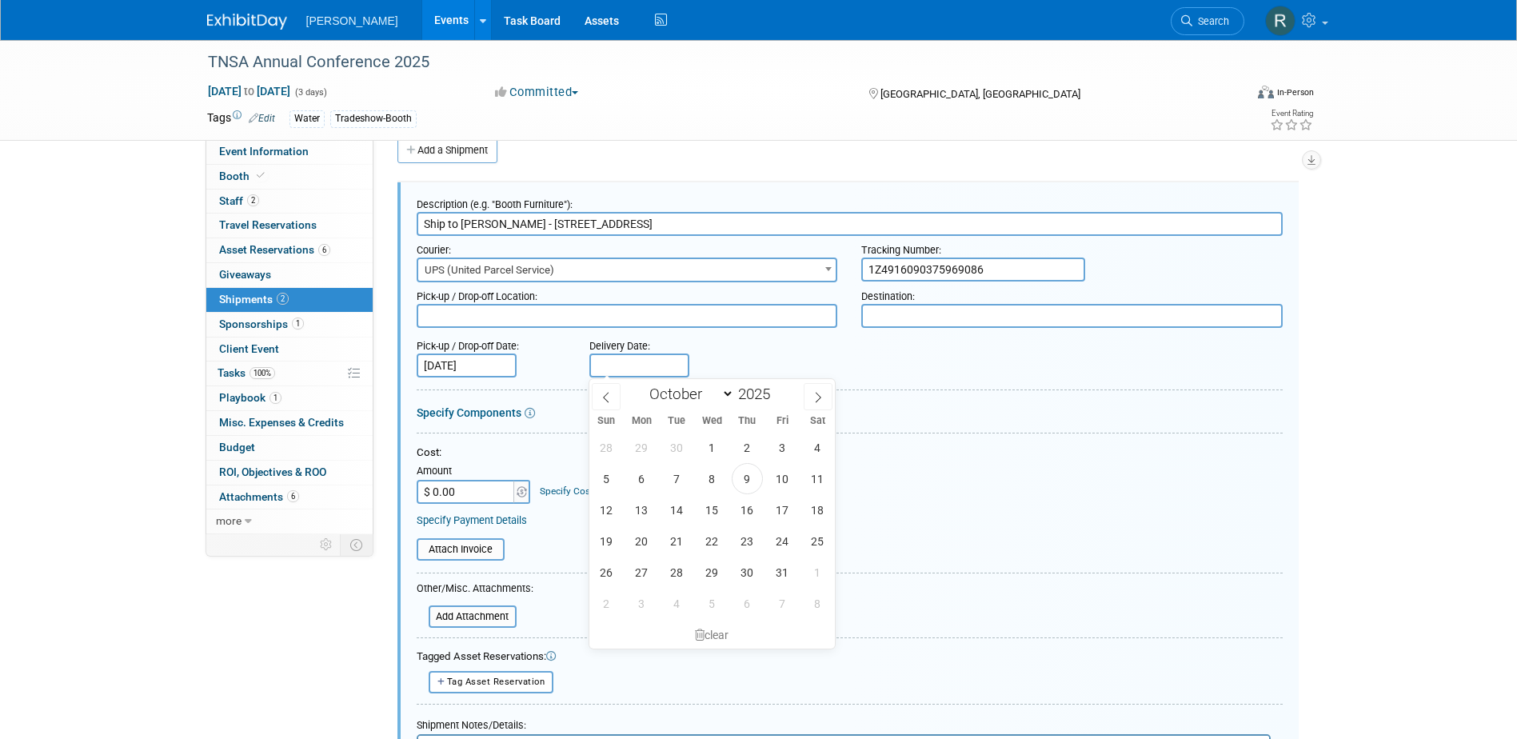
click at [652, 361] on input "text" at bounding box center [639, 365] width 100 height 24
click at [780, 475] on span "10" at bounding box center [782, 478] width 31 height 31
type input "Oct 10, 2025"
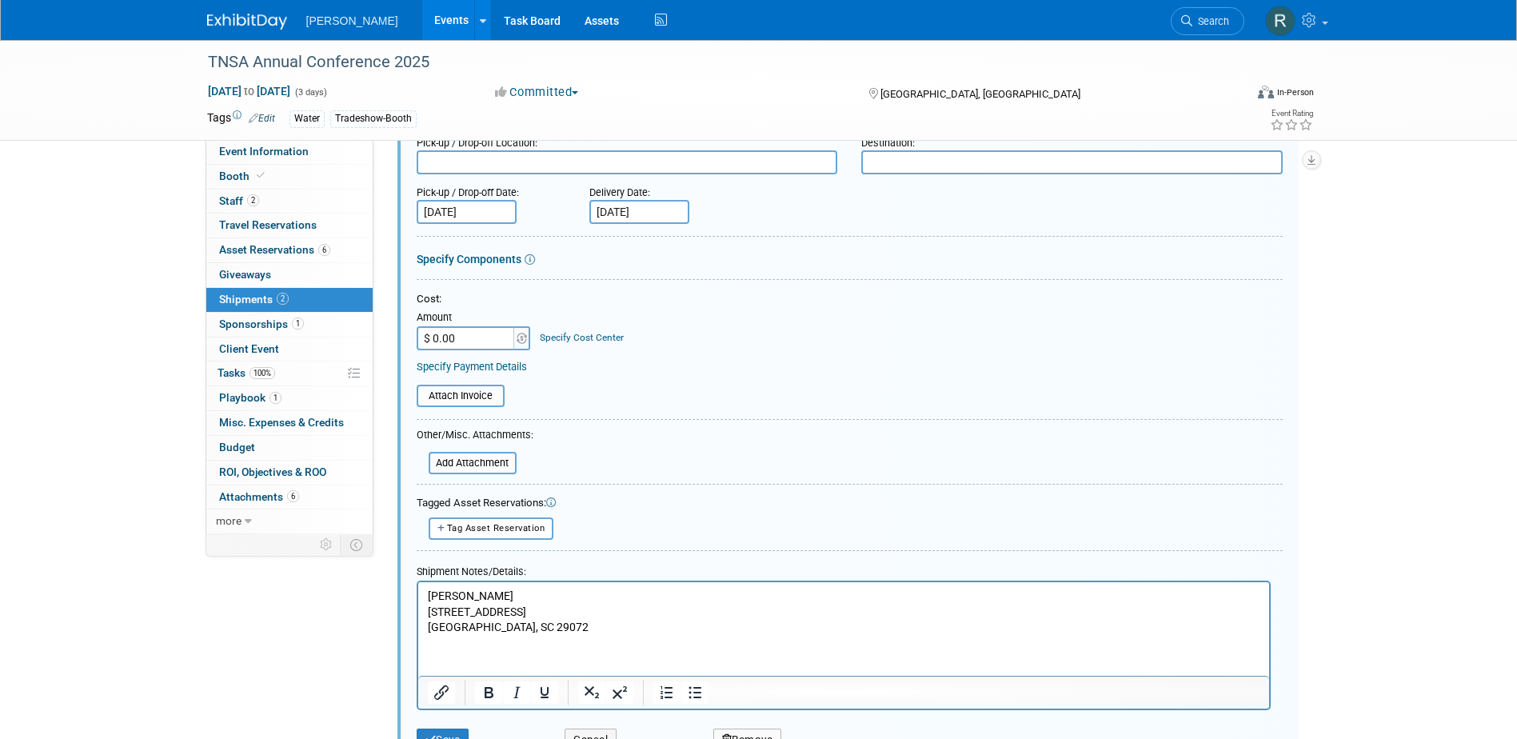
scroll to position [184, 0]
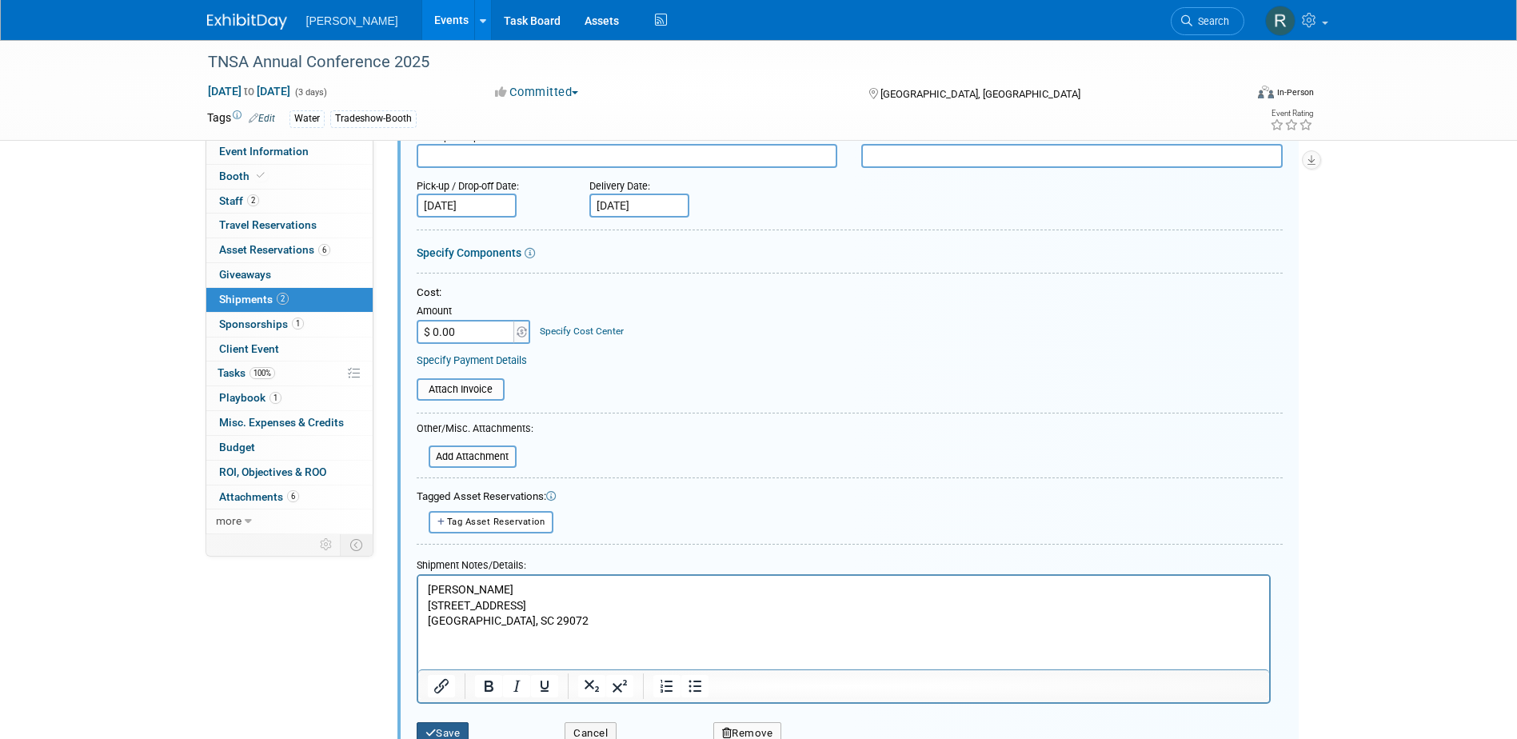
click at [434, 729] on icon "submit" at bounding box center [430, 733] width 11 height 10
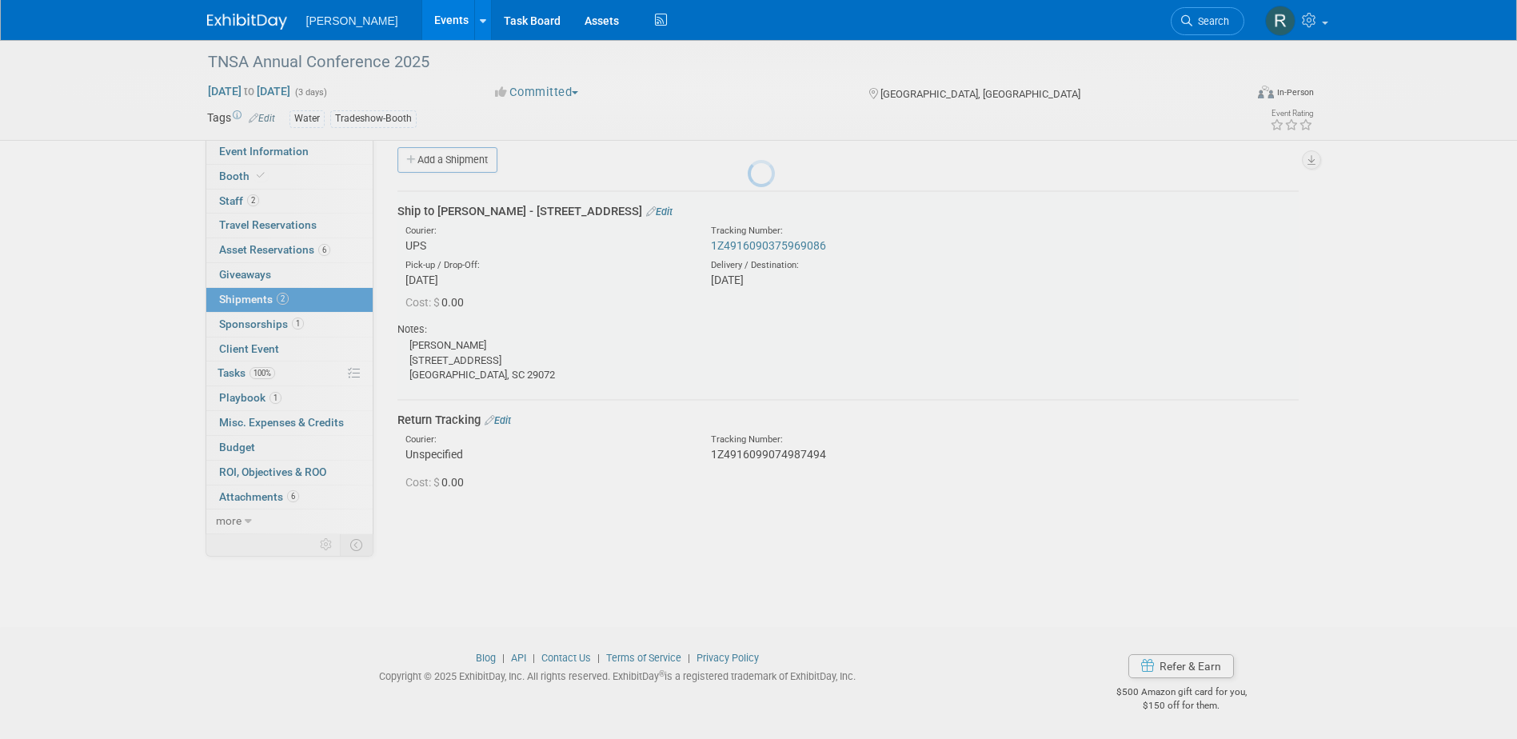
scroll to position [14, 0]
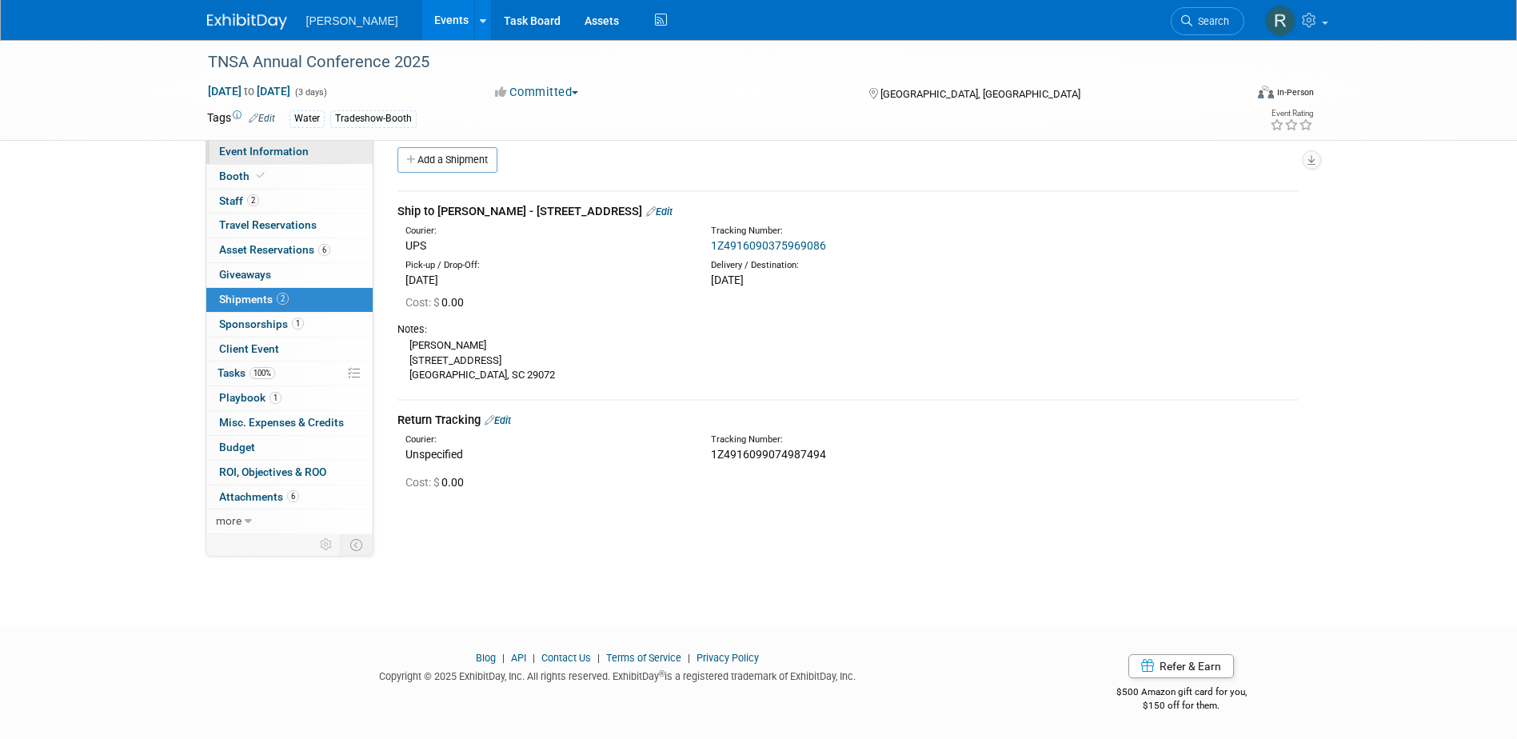
click at [259, 147] on span "Event Information" at bounding box center [264, 151] width 90 height 13
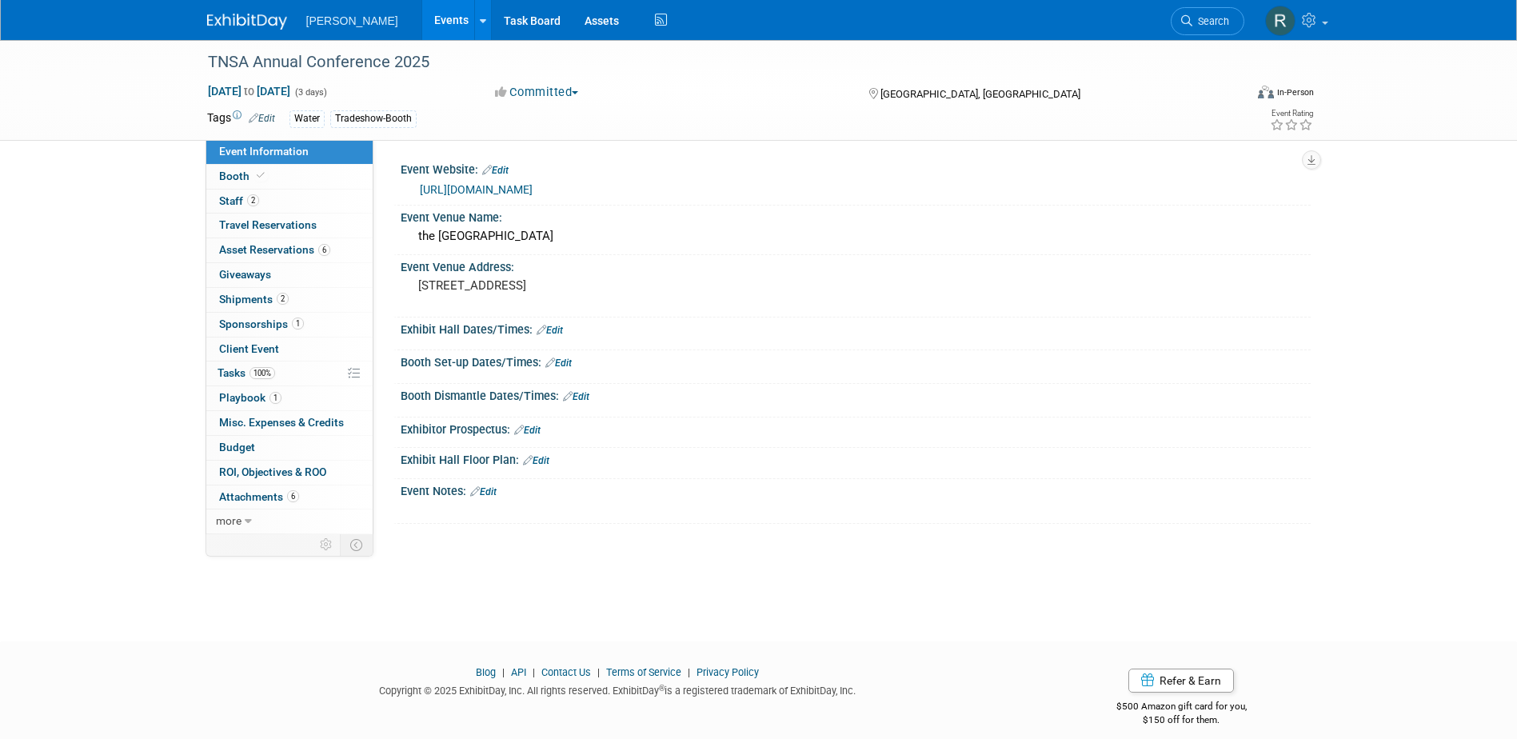
click at [571, 364] on link "Edit" at bounding box center [558, 362] width 26 height 11
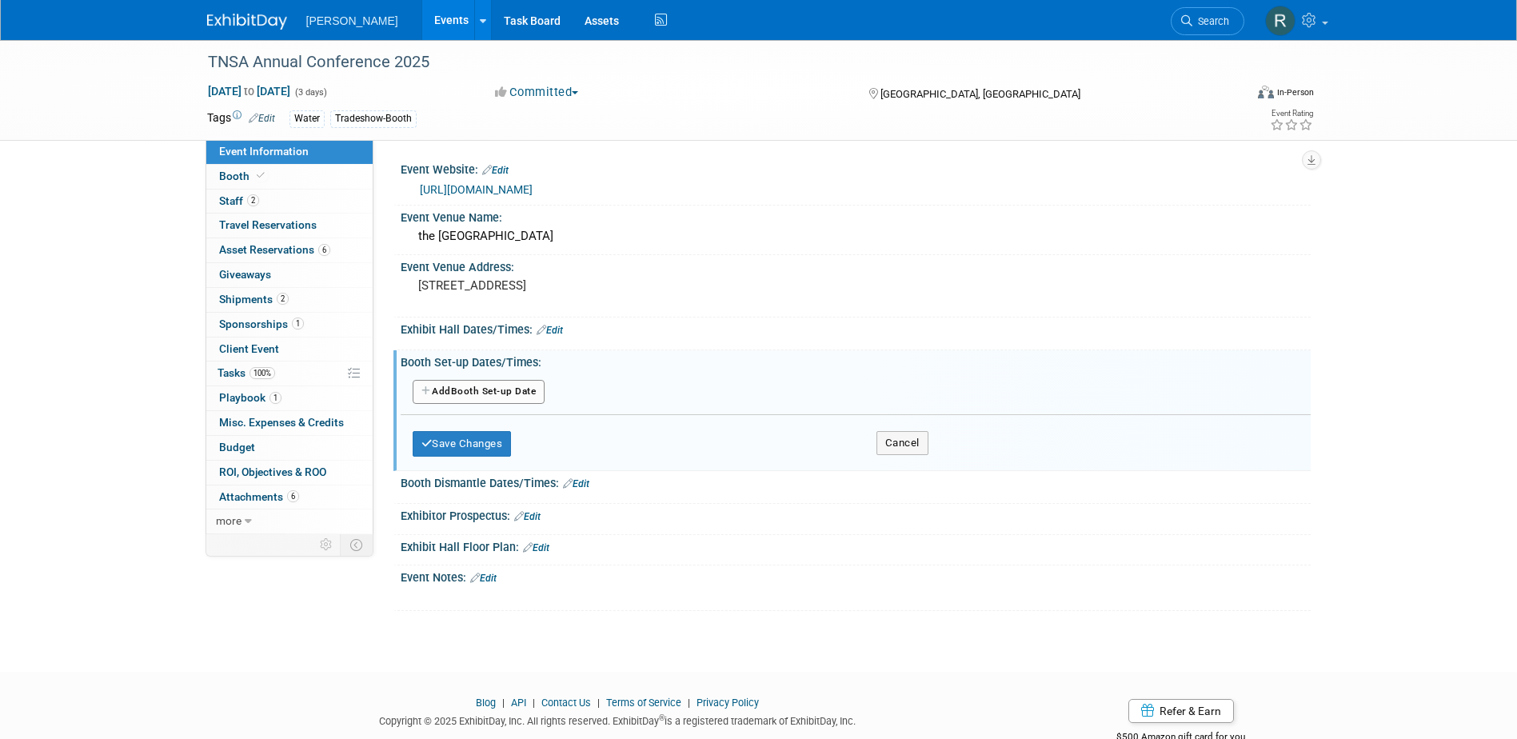
click at [513, 393] on button "Add Another Booth Set-up Date" at bounding box center [479, 392] width 133 height 24
select select "9"
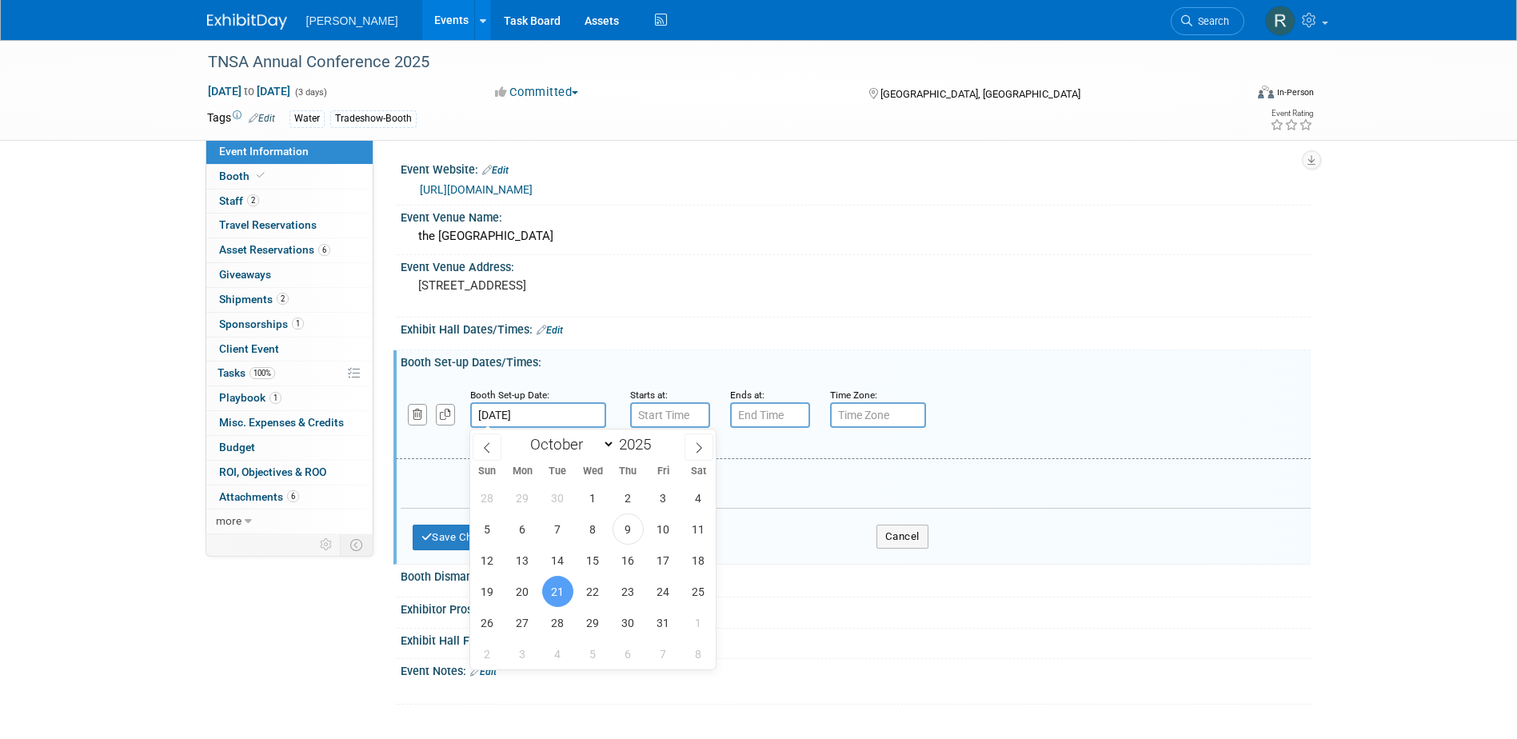
click at [566, 417] on input "Oct 21, 2025" at bounding box center [538, 415] width 136 height 26
click at [526, 600] on span "20" at bounding box center [522, 591] width 31 height 31
type input "Oct 20, 2025"
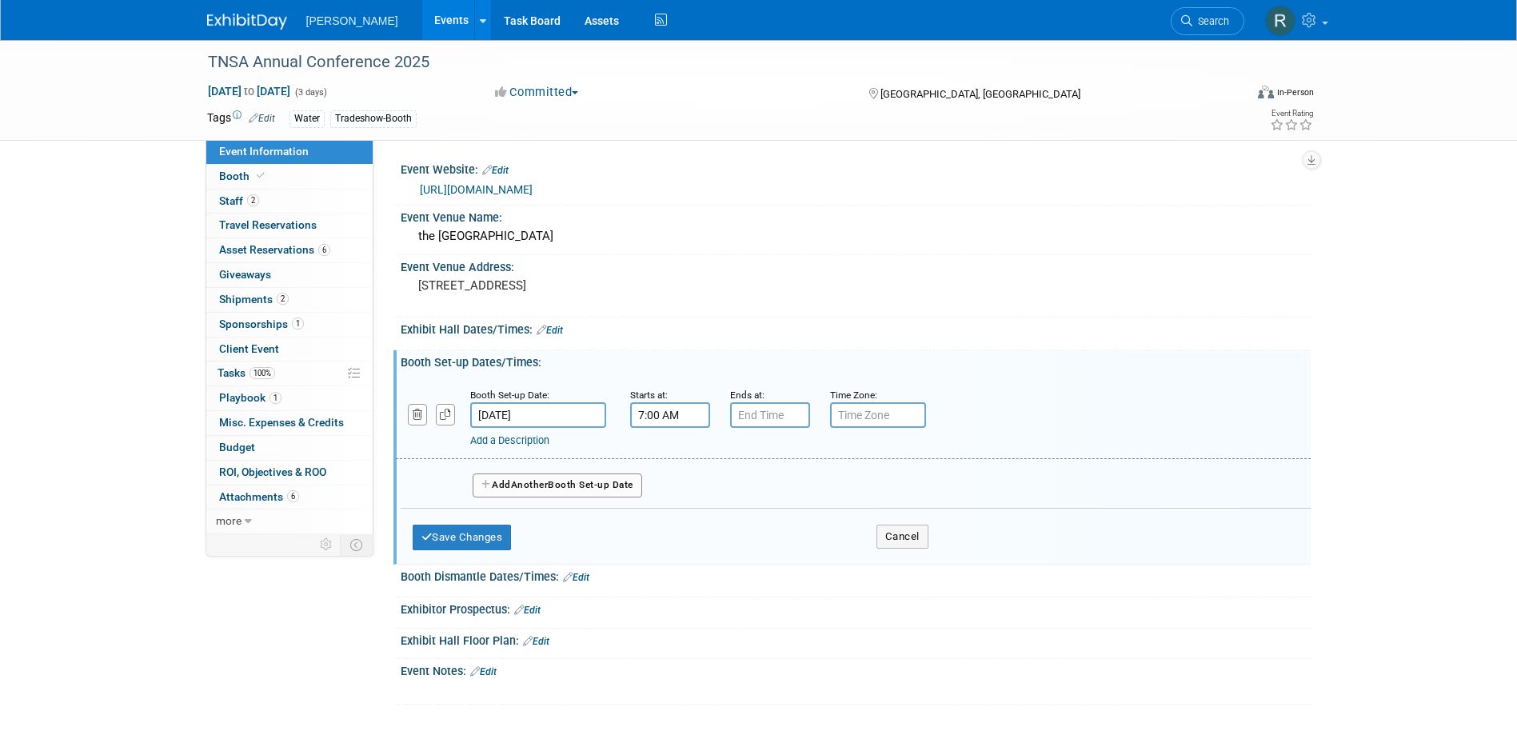
drag, startPoint x: 645, startPoint y: 419, endPoint x: 660, endPoint y: 419, distance: 14.4
click at [655, 419] on input "7:00 AM" at bounding box center [670, 415] width 80 height 26
click at [674, 489] on span "07" at bounding box center [667, 488] width 30 height 29
click at [712, 461] on td "01" at bounding box center [710, 454] width 51 height 43
click at [810, 491] on button "AM" at bounding box center [806, 488] width 29 height 27
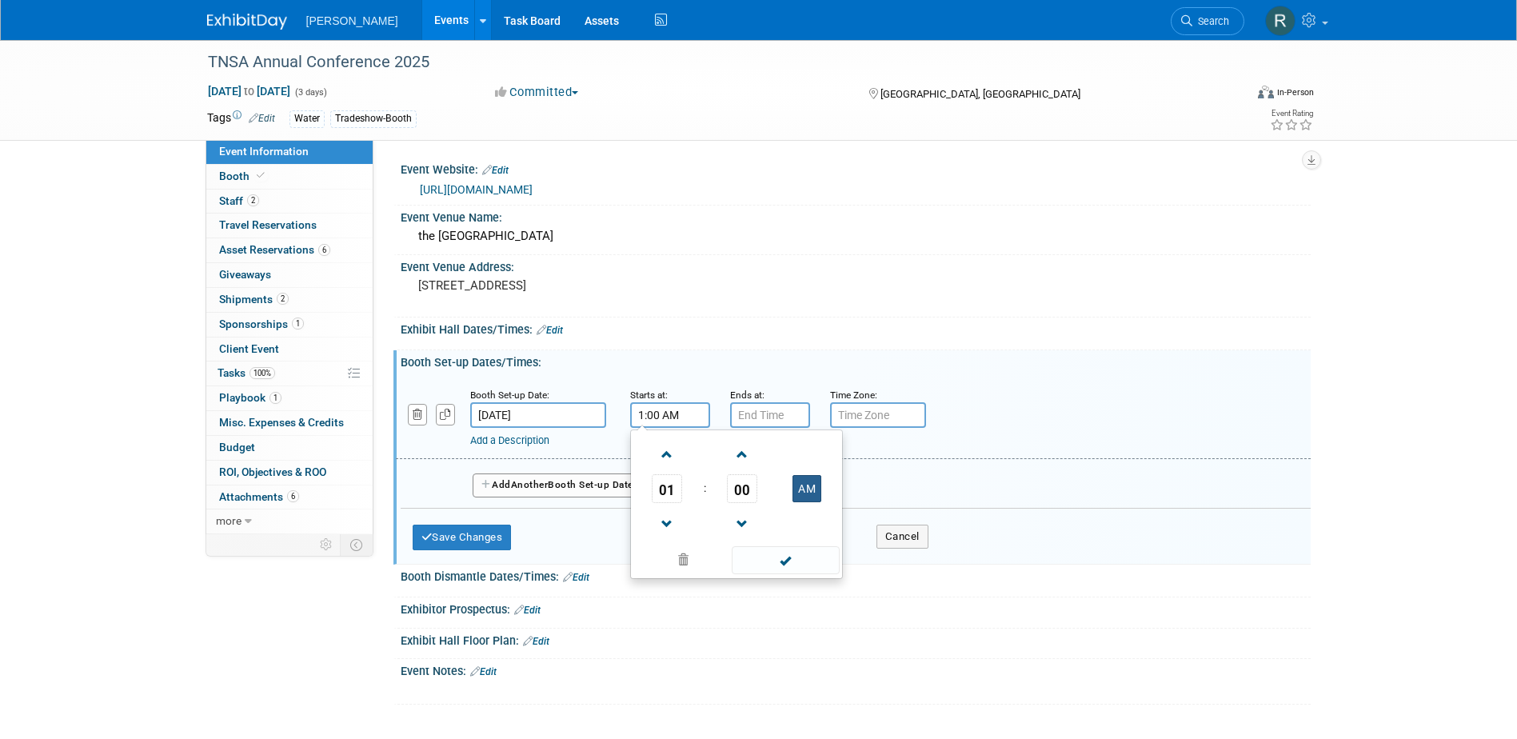
type input "1:00 PM"
click at [797, 566] on span at bounding box center [786, 560] width 108 height 28
click at [792, 411] on input "7:00 PM" at bounding box center [770, 415] width 80 height 26
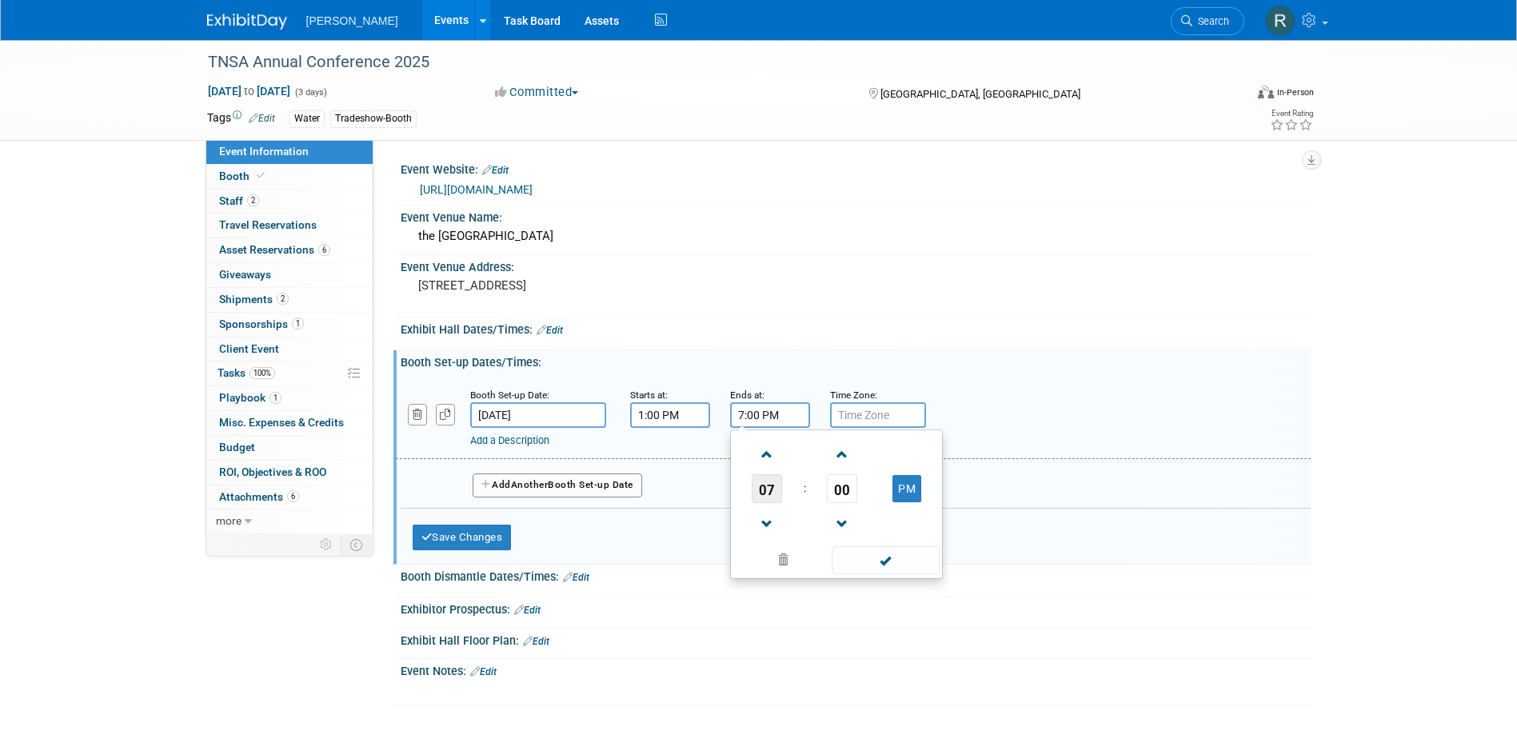
click at [769, 492] on span "07" at bounding box center [767, 488] width 30 height 29
click at [856, 499] on td "06" at bounding box center [861, 498] width 51 height 43
type input "6:00 PM"
drag, startPoint x: 879, startPoint y: 560, endPoint x: 872, endPoint y: 568, distance: 10.9
click at [879, 560] on span at bounding box center [886, 560] width 108 height 28
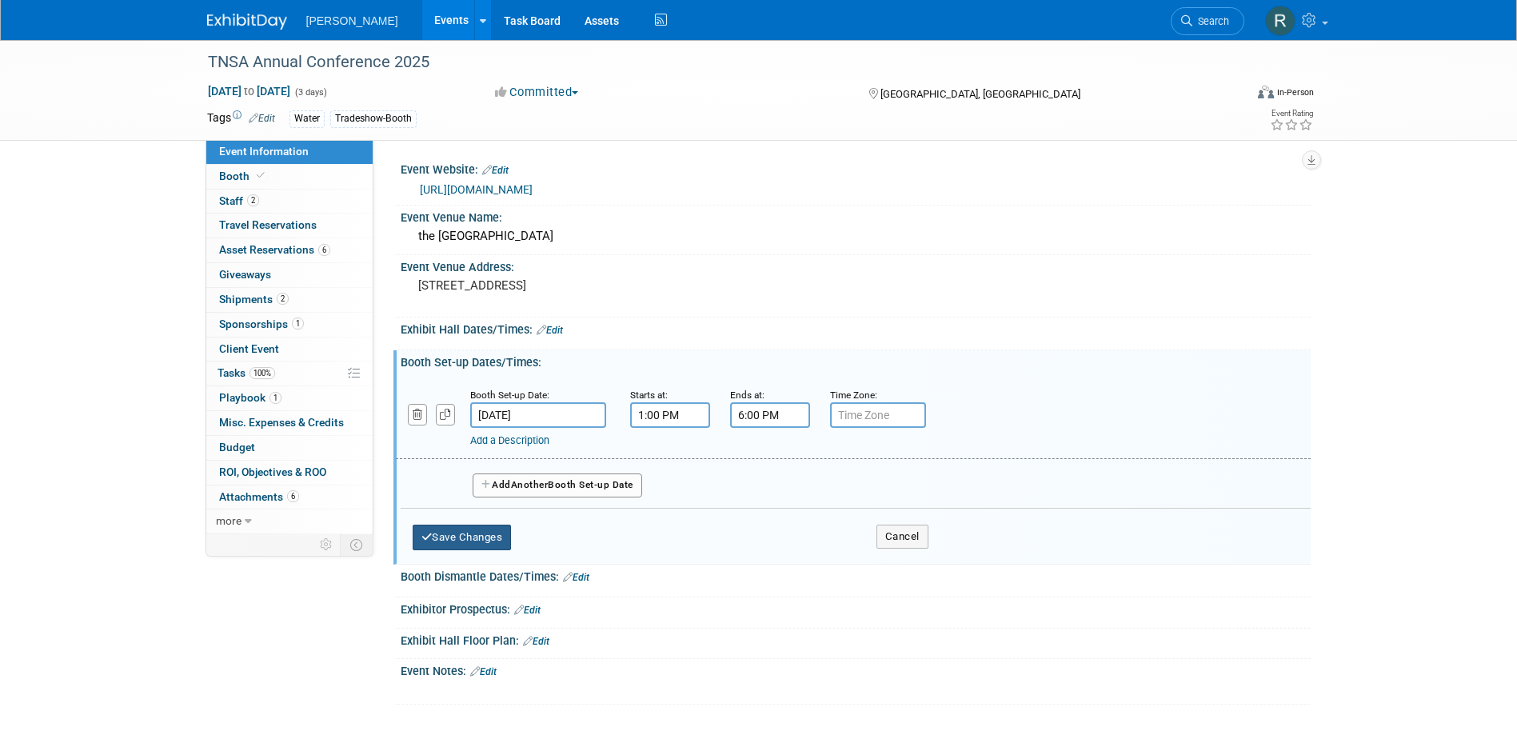
click at [503, 534] on button "Save Changes" at bounding box center [462, 538] width 99 height 26
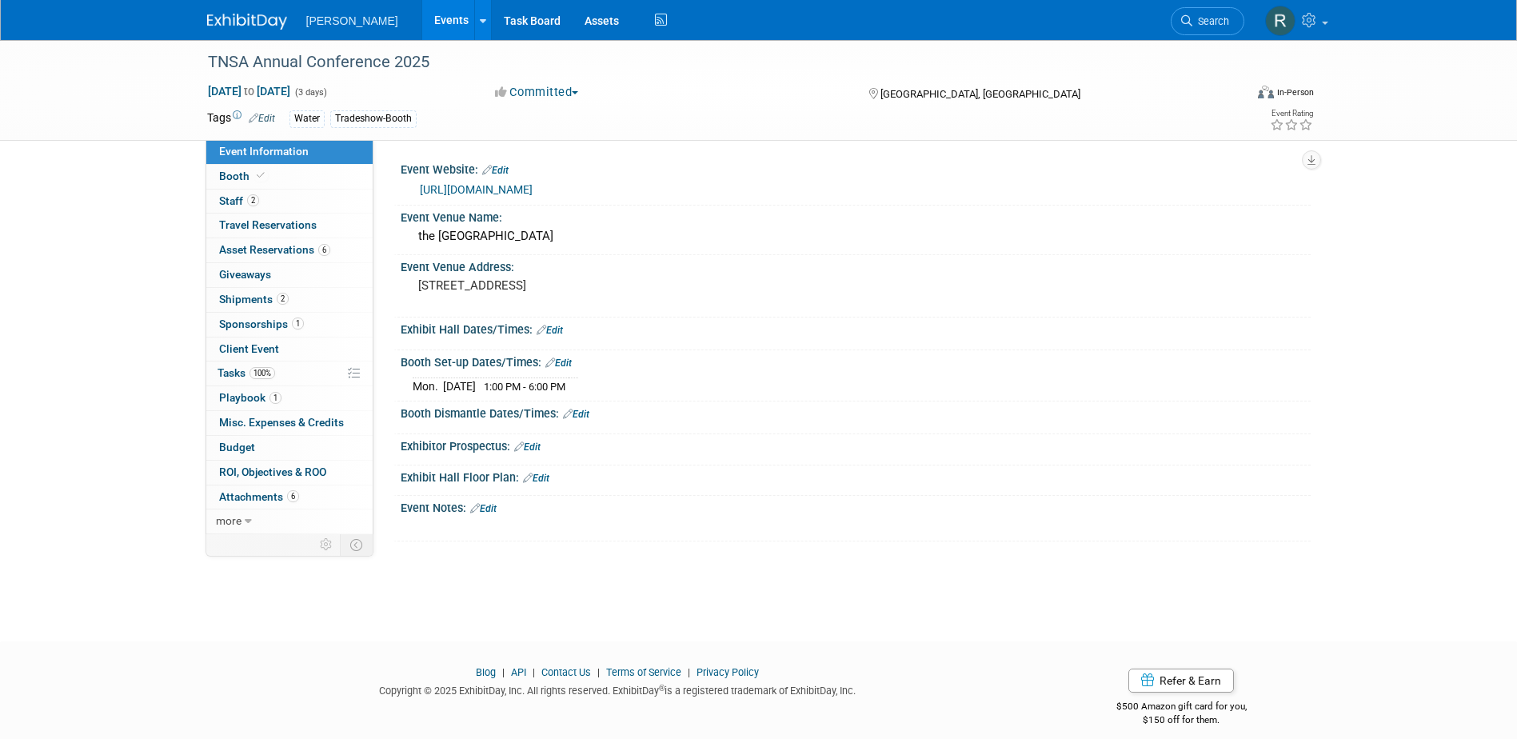
click at [557, 326] on link "Edit" at bounding box center [550, 330] width 26 height 11
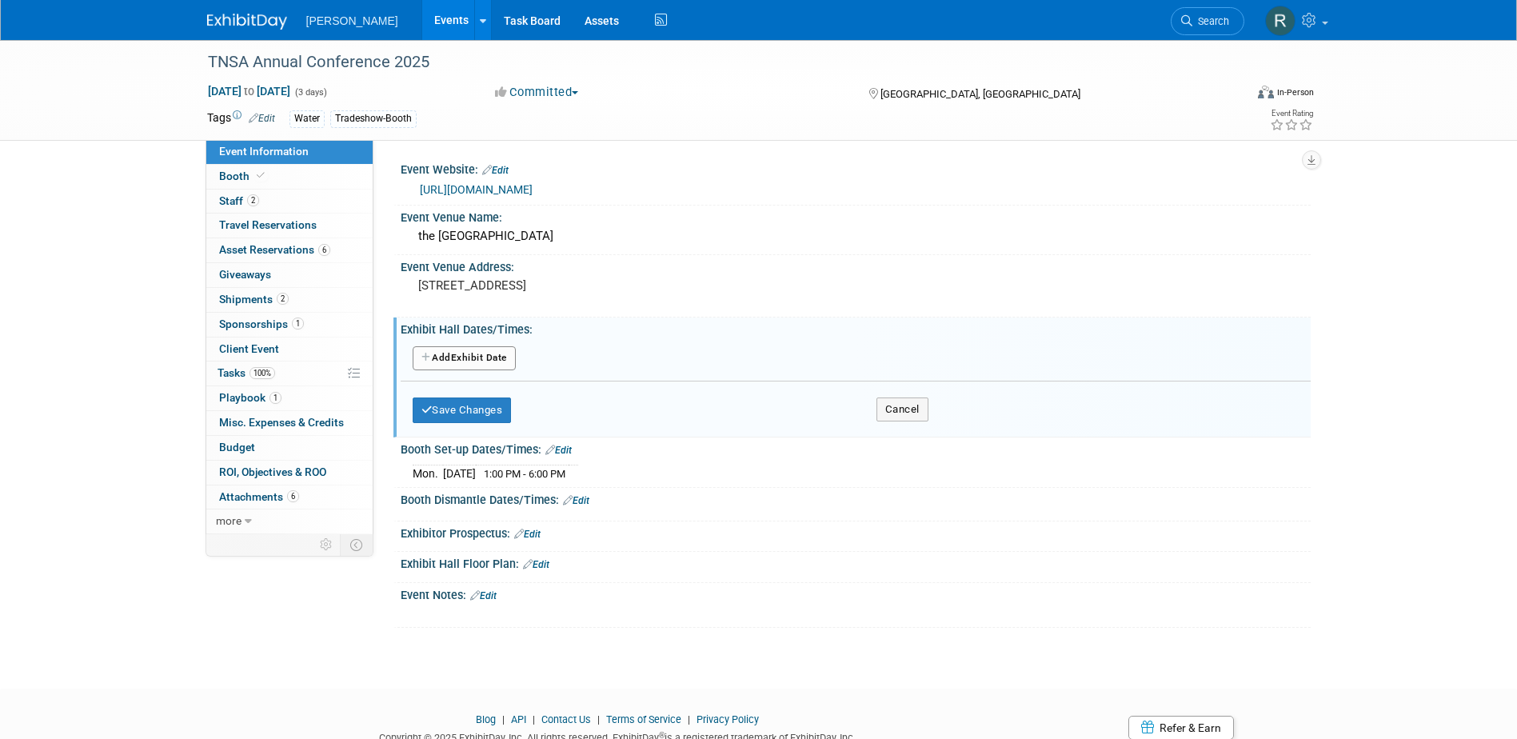
click at [466, 353] on button "Add Another Exhibit Date" at bounding box center [464, 358] width 103 height 24
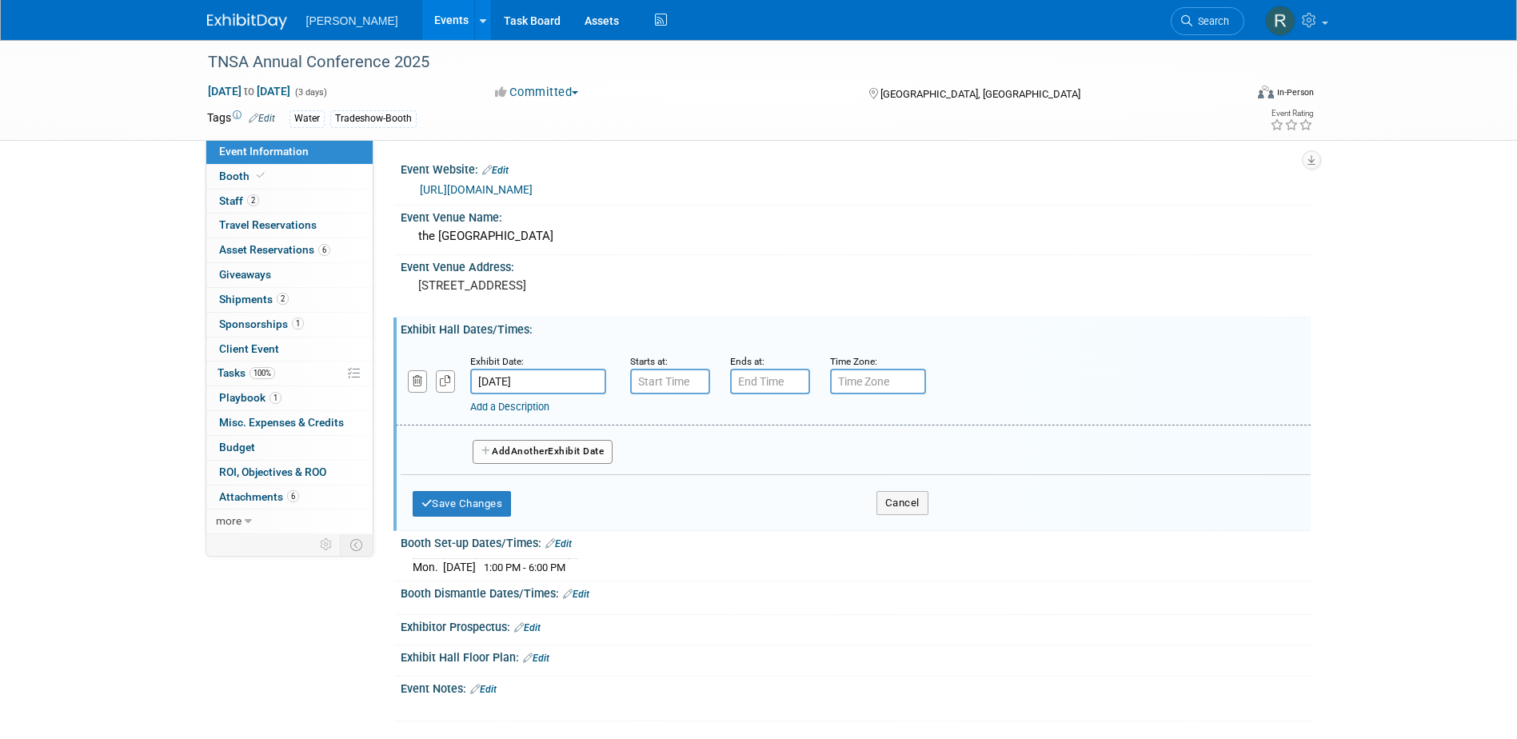
click at [572, 388] on input "Oct 21, 2025" at bounding box center [538, 382] width 136 height 26
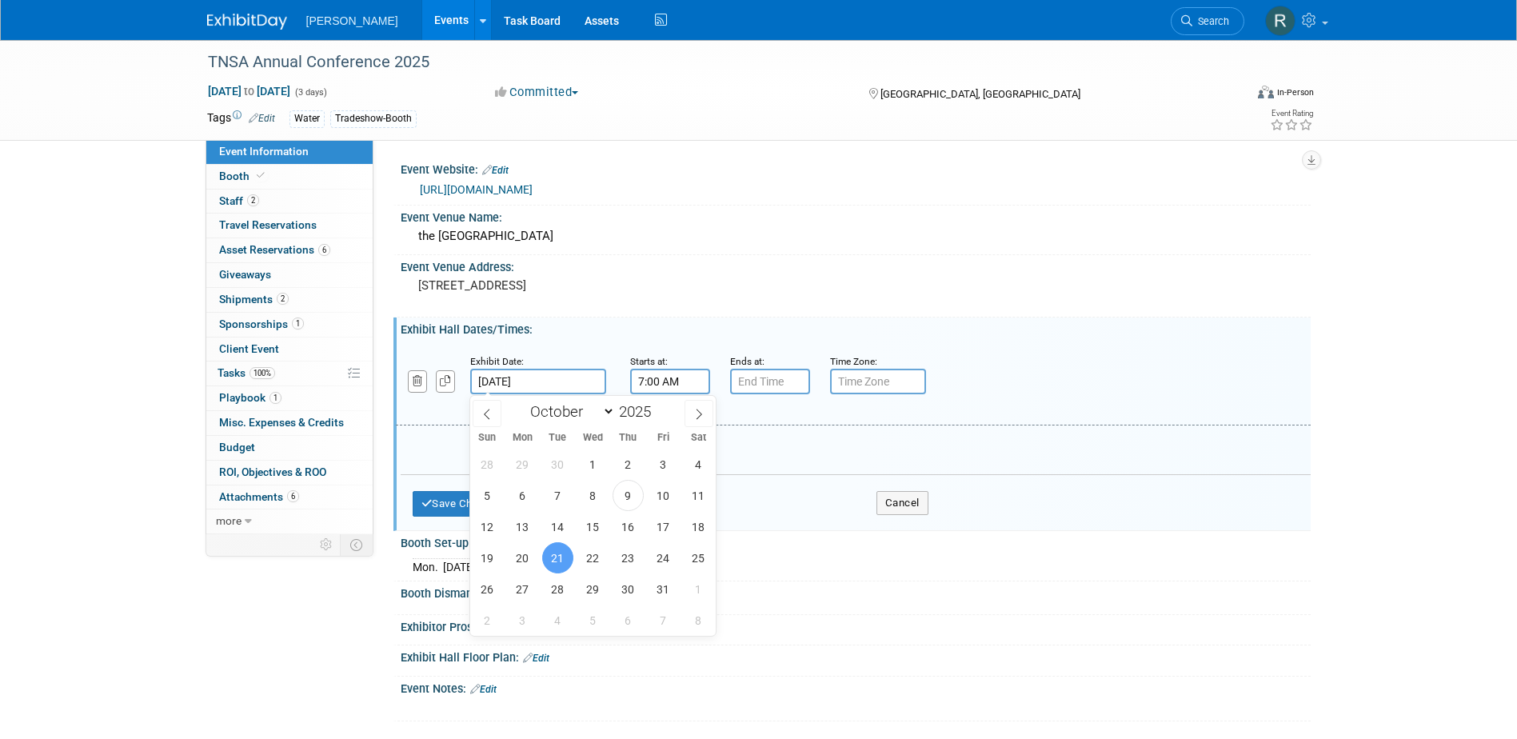
click at [647, 385] on input "7:00 AM" at bounding box center [670, 382] width 80 height 26
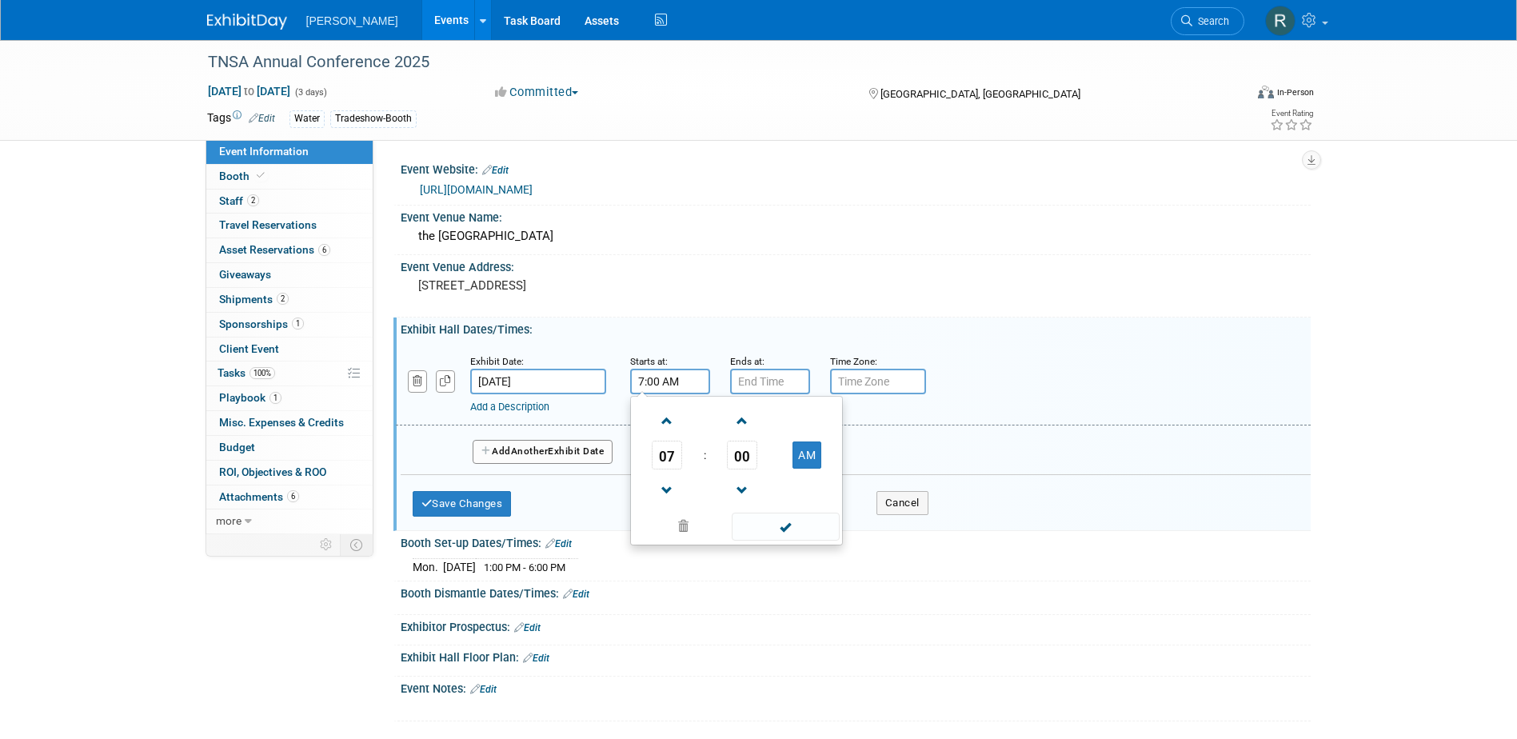
click at [668, 451] on span "07" at bounding box center [667, 455] width 30 height 29
click at [662, 505] on td "08" at bounding box center [659, 507] width 51 height 43
type input "8:00 AM"
click at [760, 528] on span at bounding box center [786, 527] width 108 height 28
type input "7:00 PM"
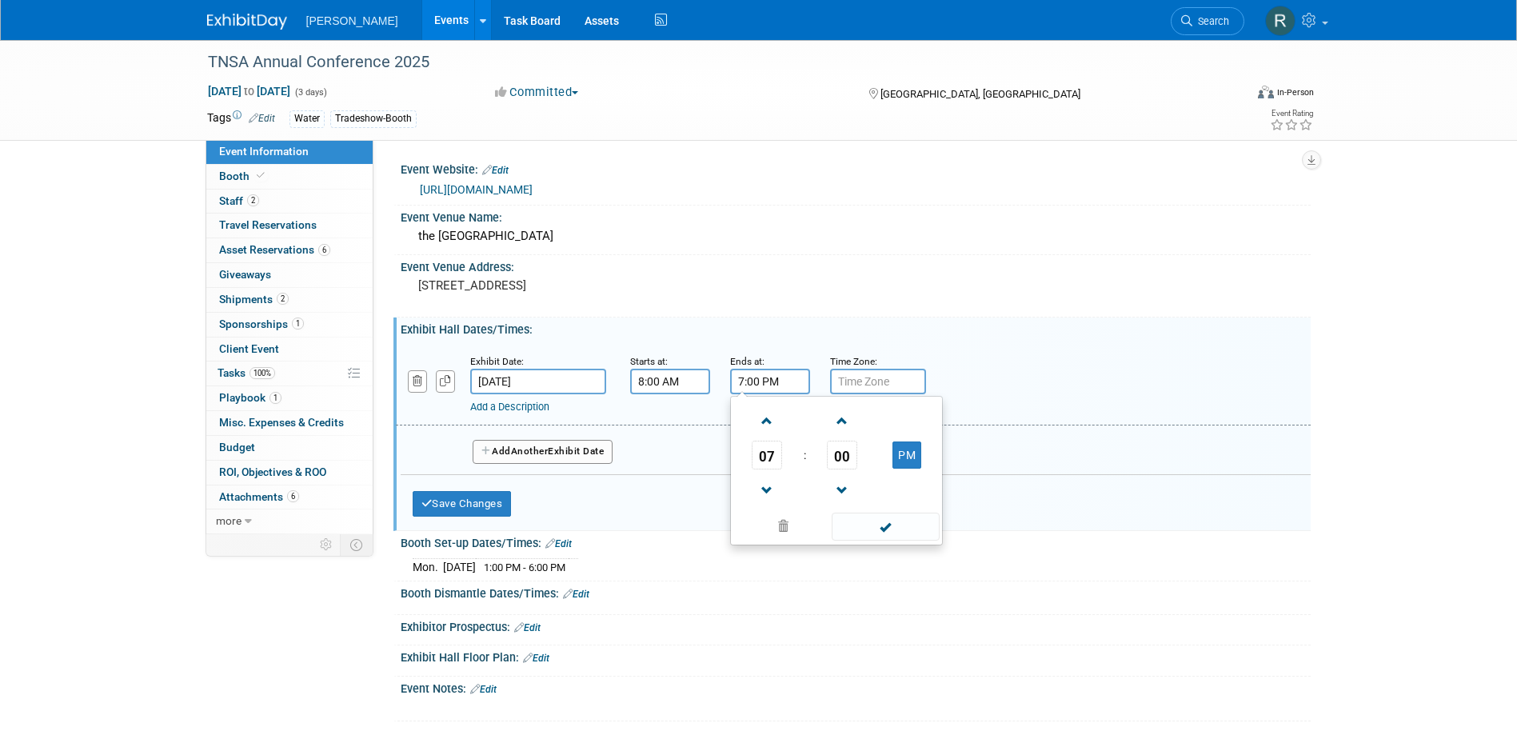
click at [767, 382] on input "7:00 PM" at bounding box center [770, 382] width 80 height 26
drag, startPoint x: 881, startPoint y: 521, endPoint x: 875, endPoint y: 516, distance: 8.5
click at [881, 521] on span at bounding box center [886, 527] width 108 height 28
click at [483, 477] on div "Save Changes Cancel" at bounding box center [671, 500] width 516 height 50
drag, startPoint x: 485, startPoint y: 505, endPoint x: 394, endPoint y: 399, distance: 139.5
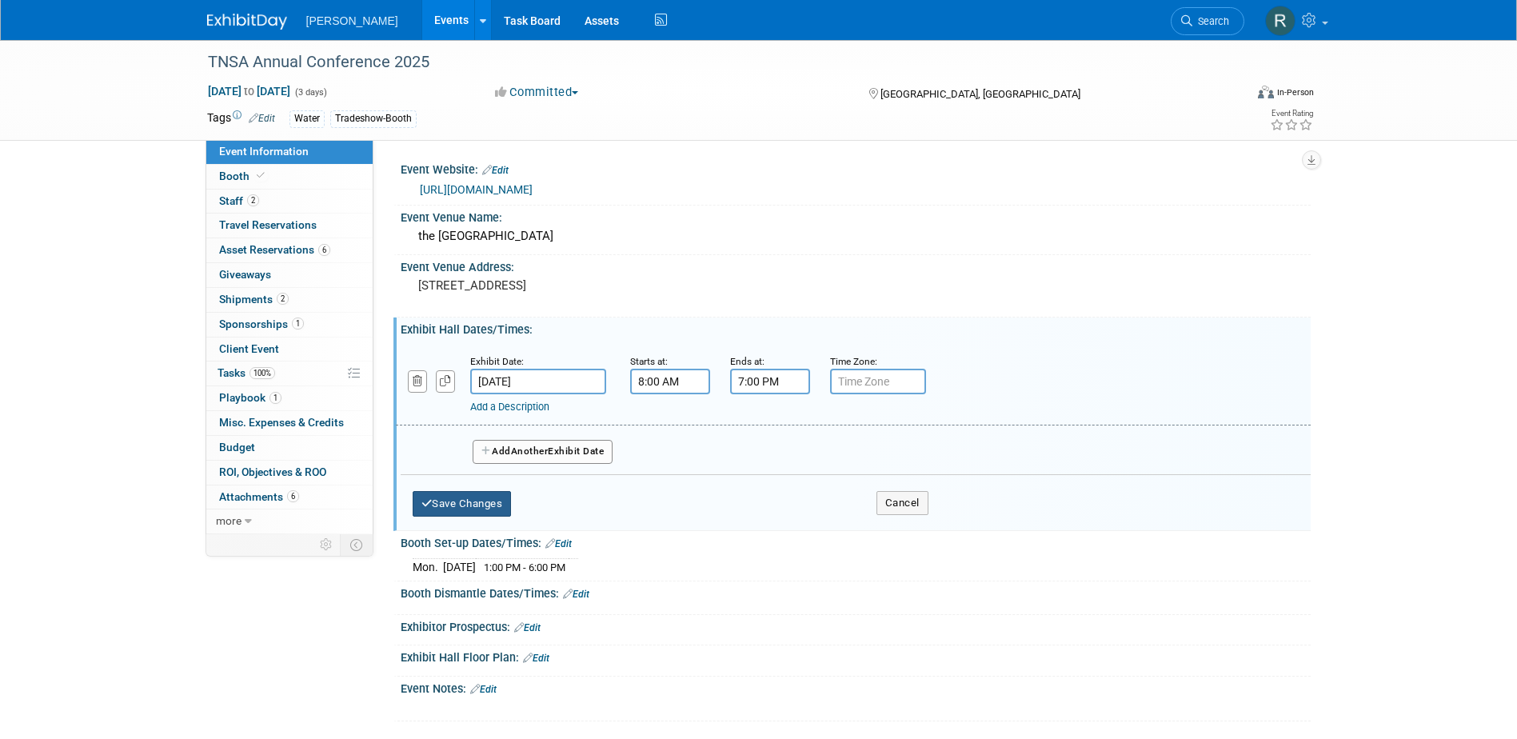
click at [486, 505] on button "Save Changes" at bounding box center [462, 504] width 99 height 26
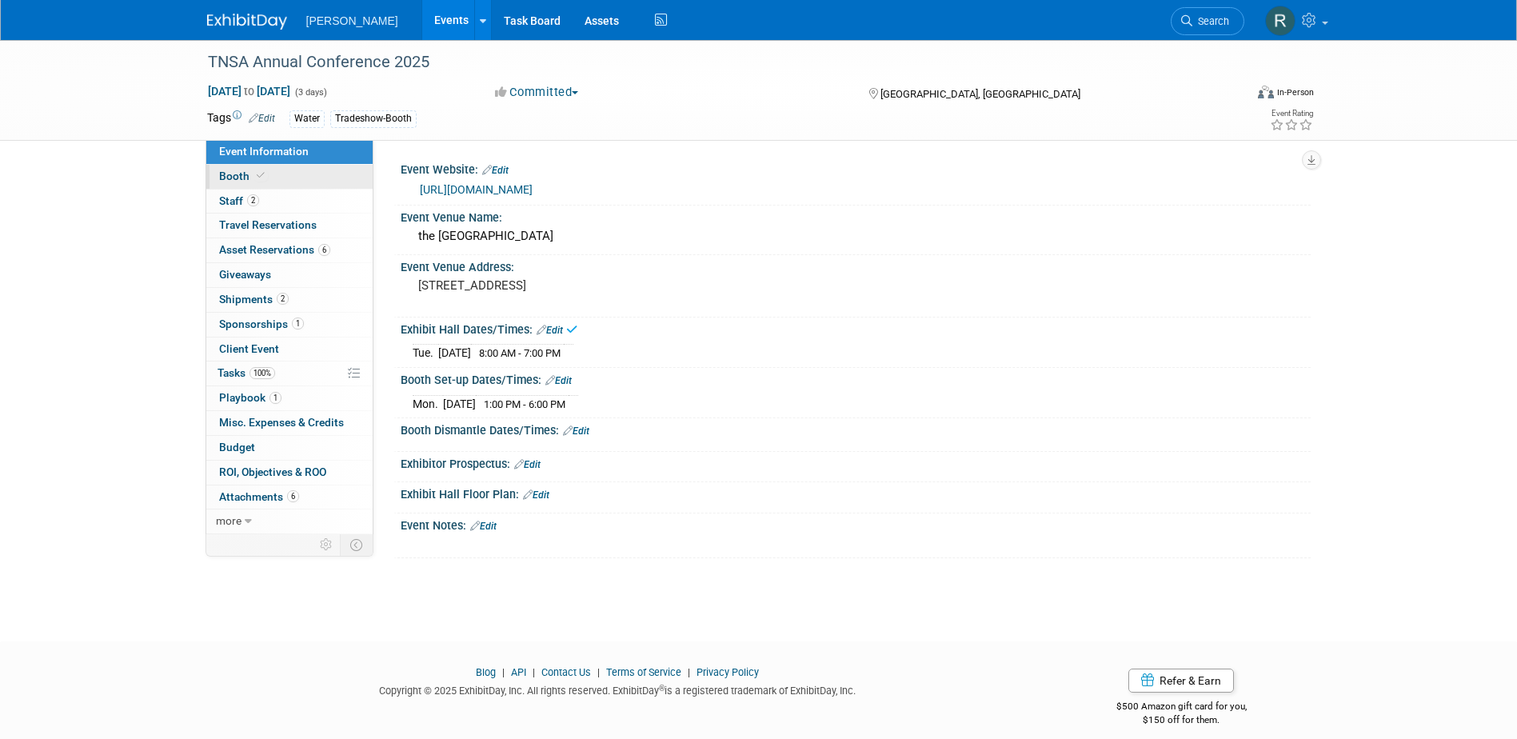
click at [279, 174] on link "Booth" at bounding box center [289, 177] width 166 height 24
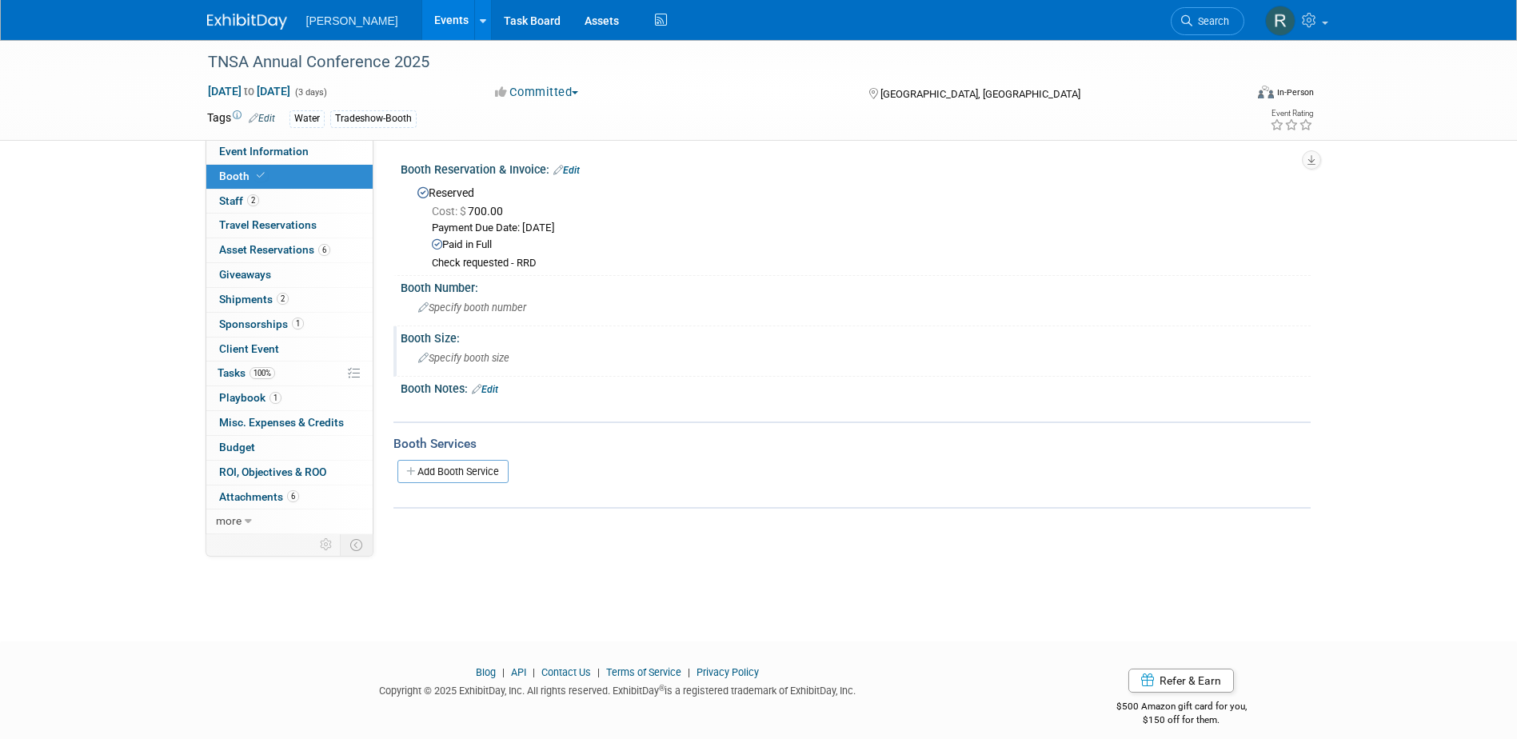
click at [481, 351] on div "Specify booth size" at bounding box center [856, 357] width 886 height 25
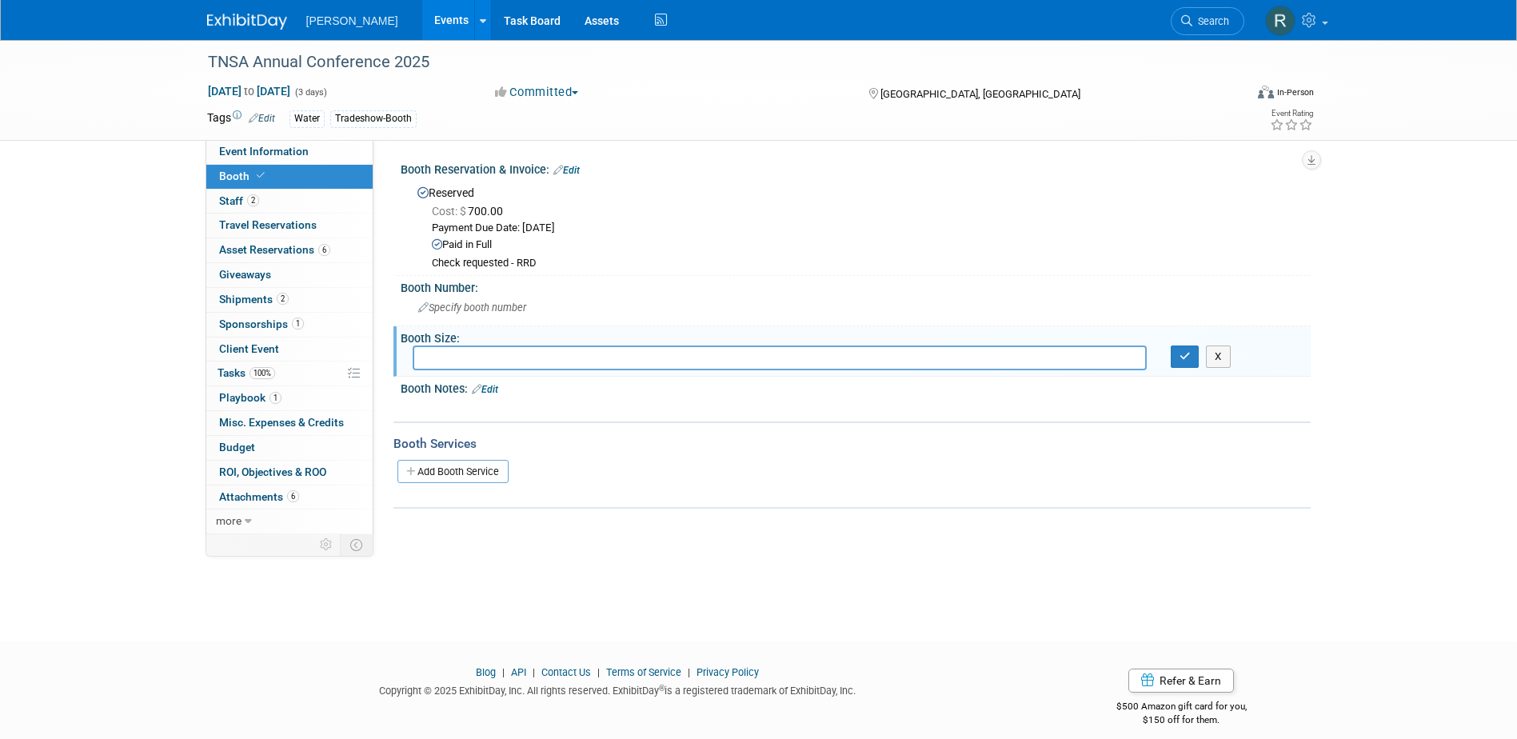
click at [493, 388] on link "Edit" at bounding box center [485, 389] width 26 height 11
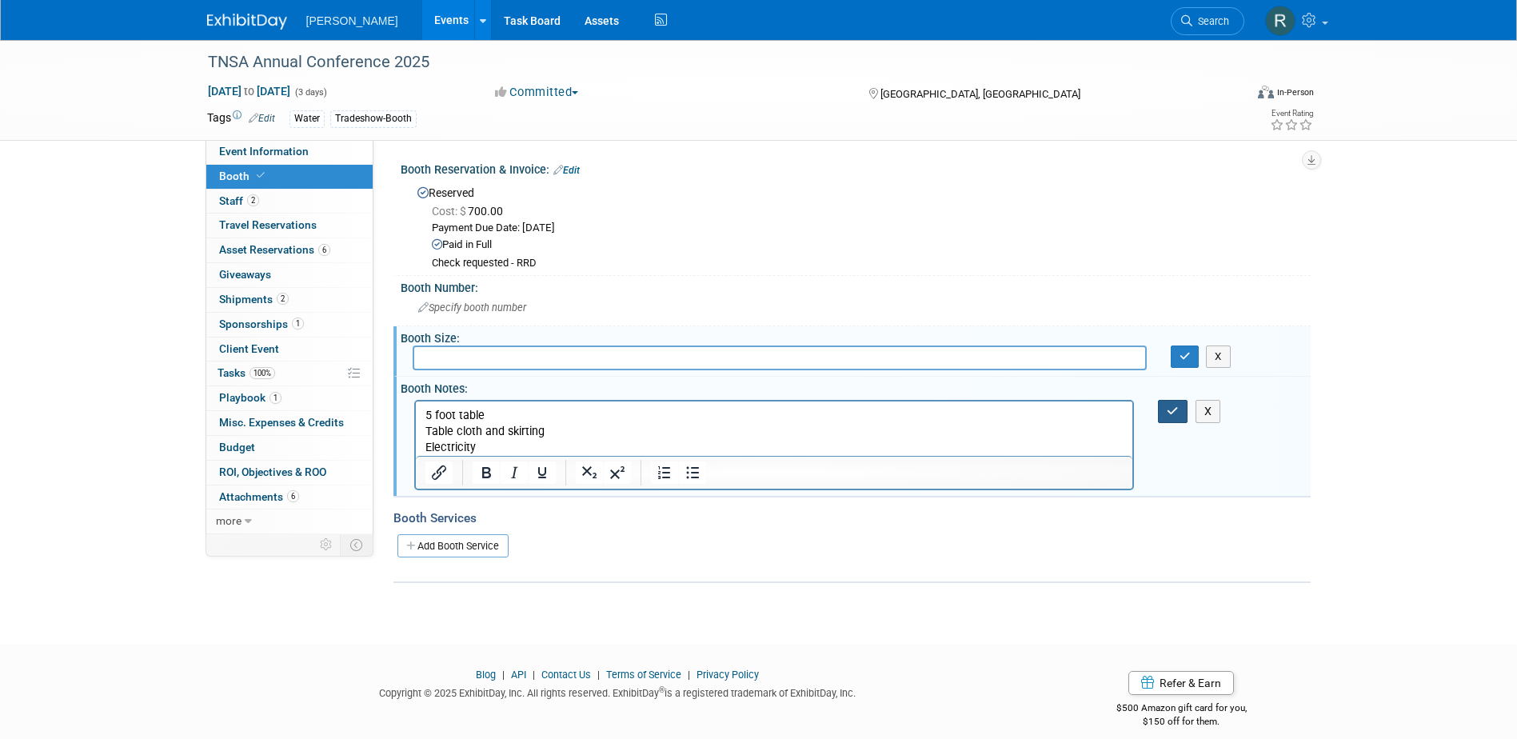
click at [1170, 414] on icon "button" at bounding box center [1173, 410] width 12 height 11
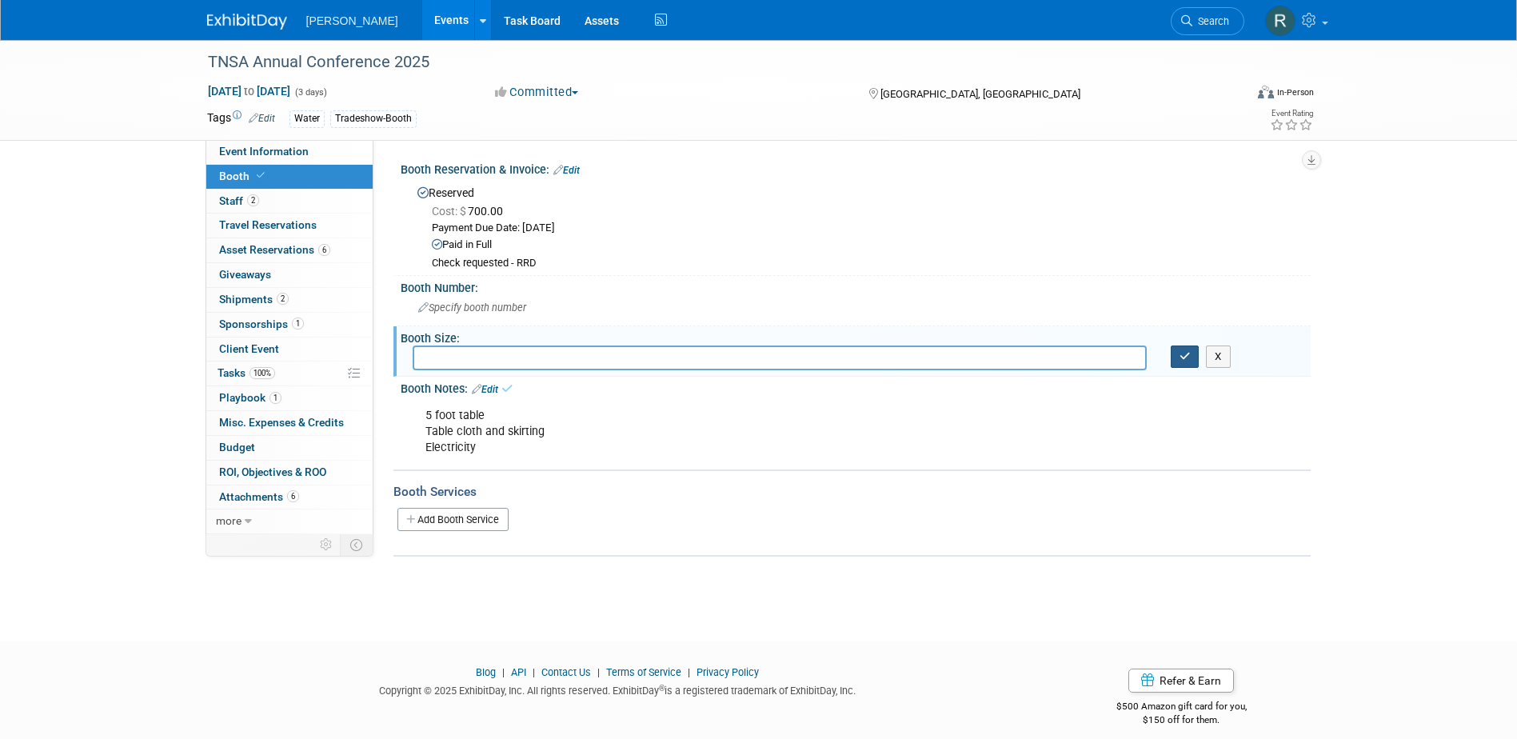
click at [1172, 360] on button "button" at bounding box center [1185, 356] width 29 height 22
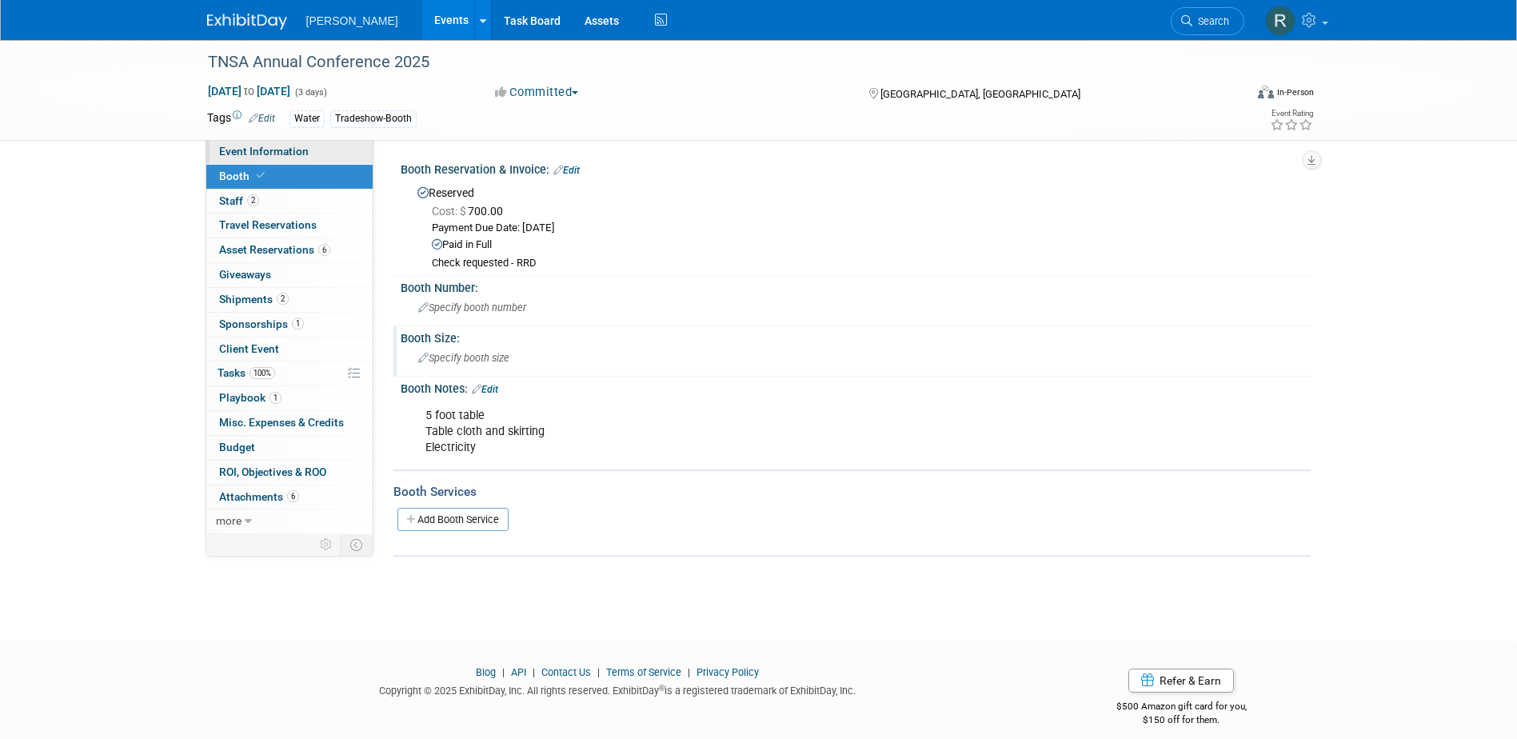
click at [249, 149] on span "Event Information" at bounding box center [264, 151] width 90 height 13
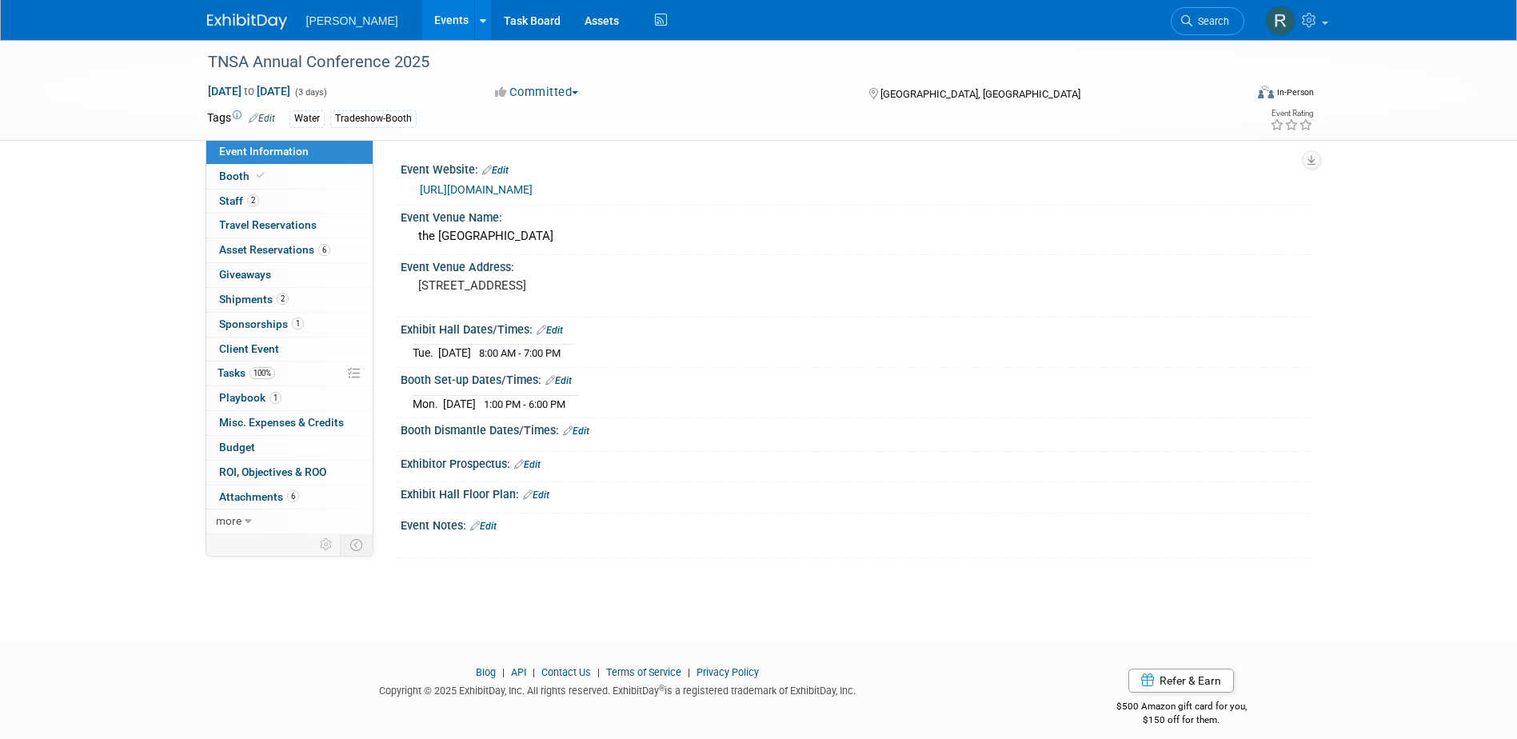
click at [582, 429] on link "Edit" at bounding box center [576, 430] width 26 height 11
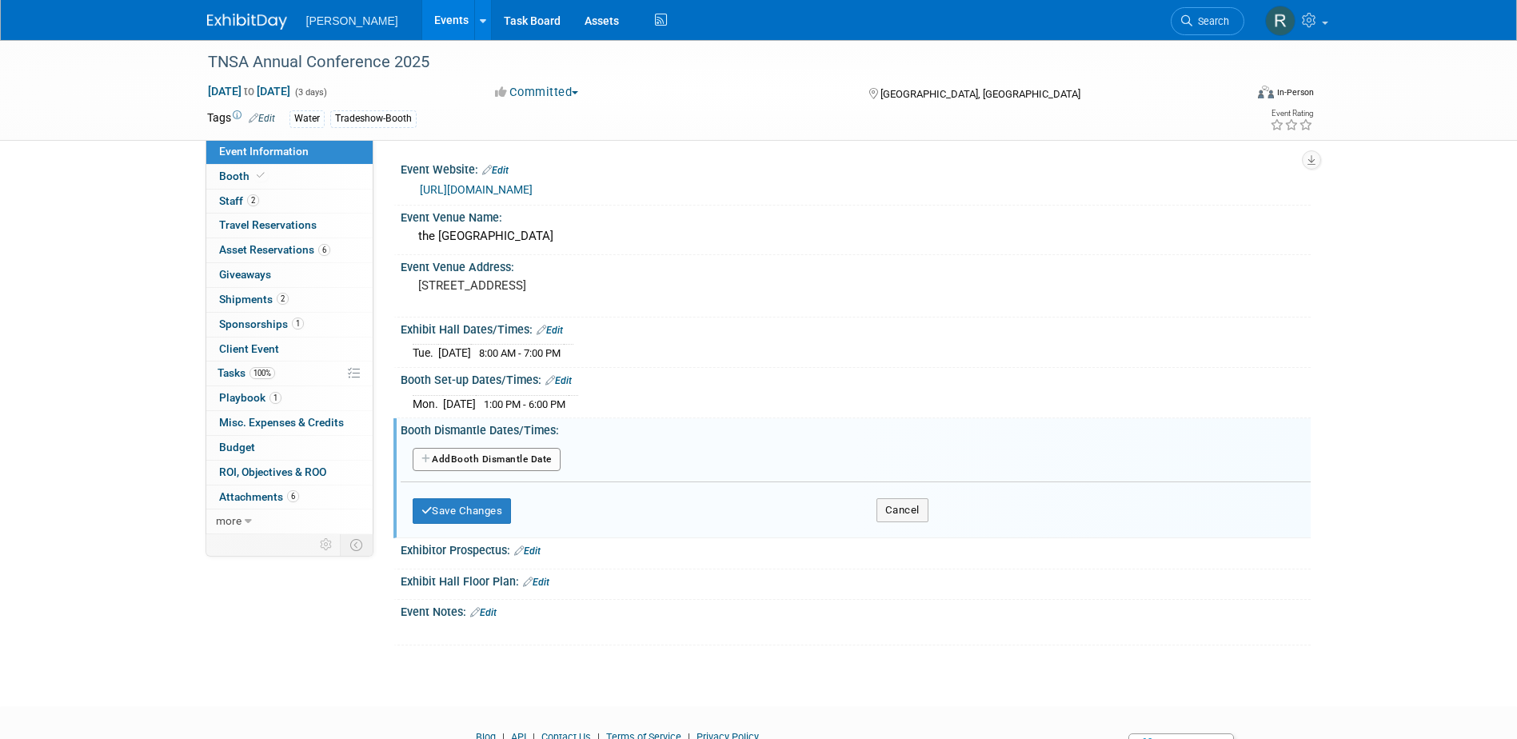
click at [498, 457] on button "Add Another Booth Dismantle Date" at bounding box center [487, 460] width 148 height 24
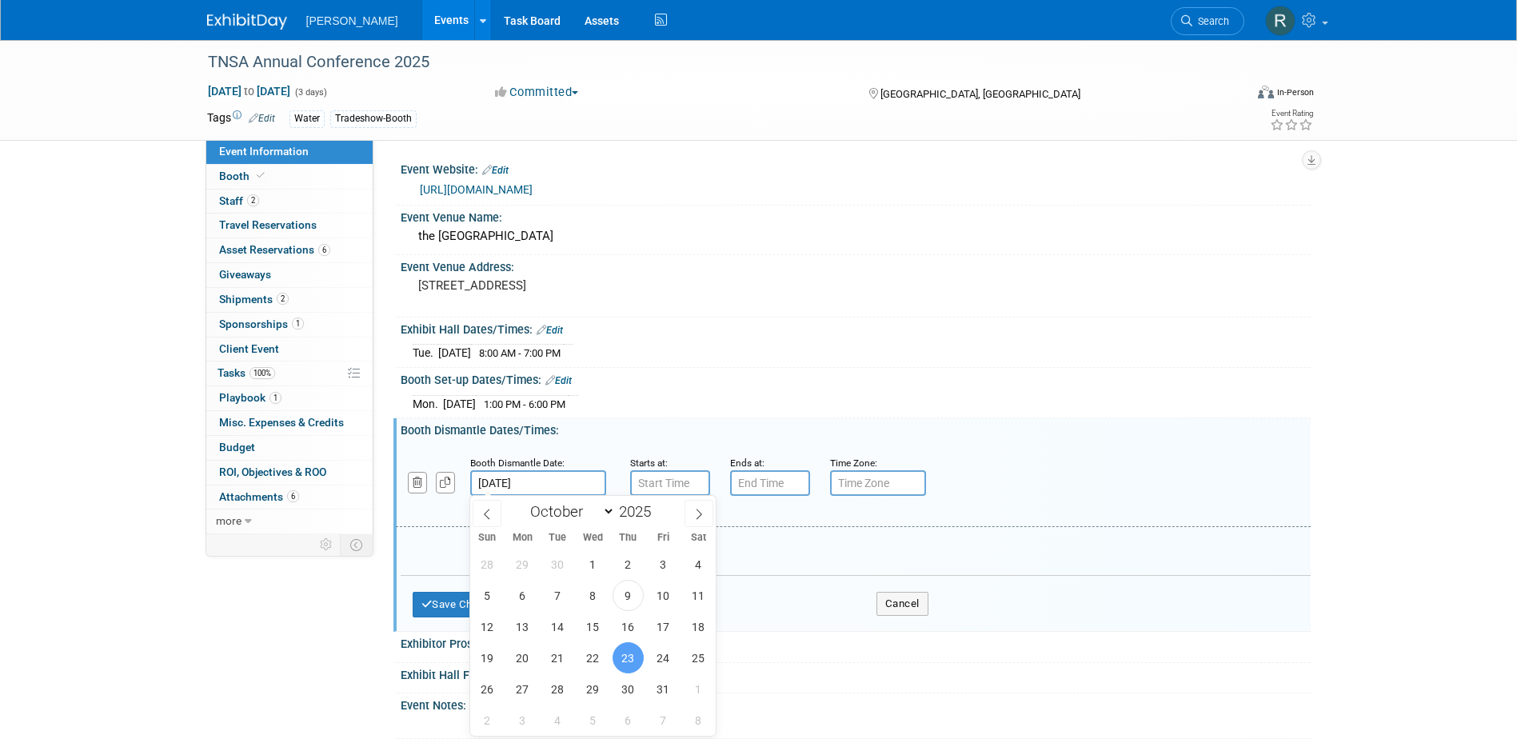
click at [574, 477] on input "Oct 23, 2025" at bounding box center [538, 483] width 136 height 26
click at [596, 658] on span "22" at bounding box center [592, 657] width 31 height 31
type input "[DATE]"
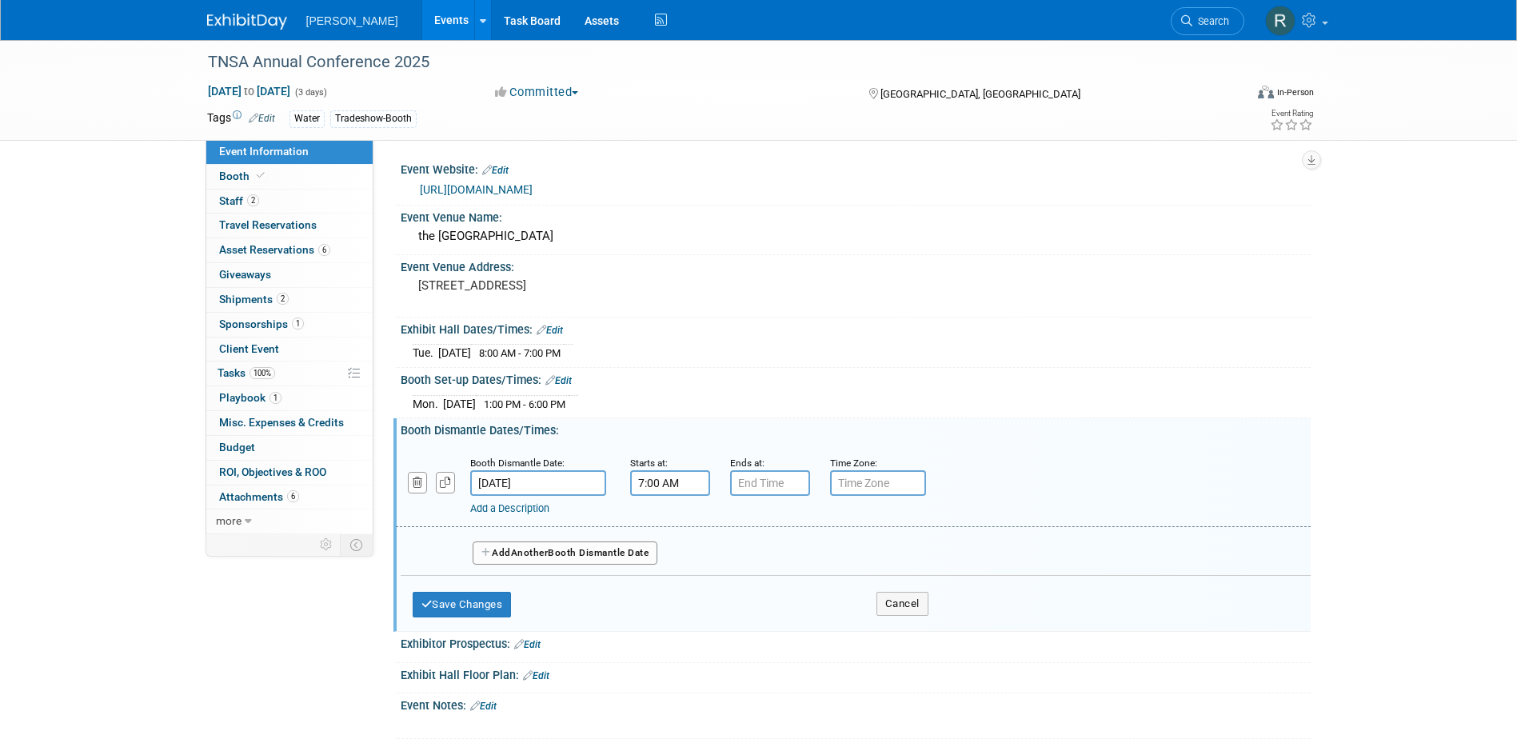
click at [669, 489] on input "7:00 AM" at bounding box center [670, 483] width 80 height 26
click at [674, 565] on span "07" at bounding box center [667, 556] width 30 height 29
click at [804, 518] on td "03" at bounding box center [813, 522] width 51 height 43
click at [800, 551] on button "AM" at bounding box center [806, 556] width 29 height 27
type input "3:00 PM"
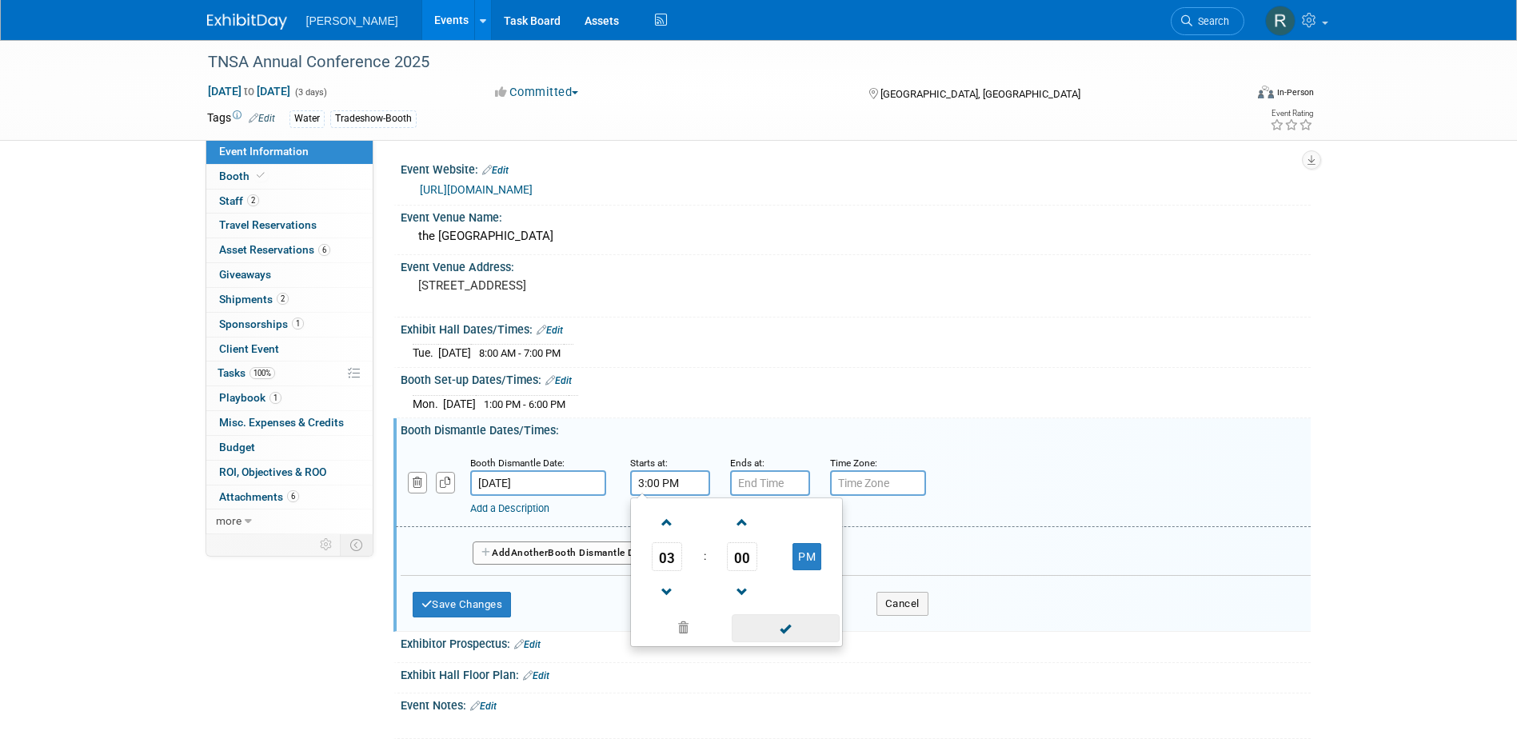
click at [799, 624] on span at bounding box center [786, 628] width 108 height 28
type input "7:00 PM"
click at [753, 482] on input "7:00 PM" at bounding box center [770, 483] width 80 height 26
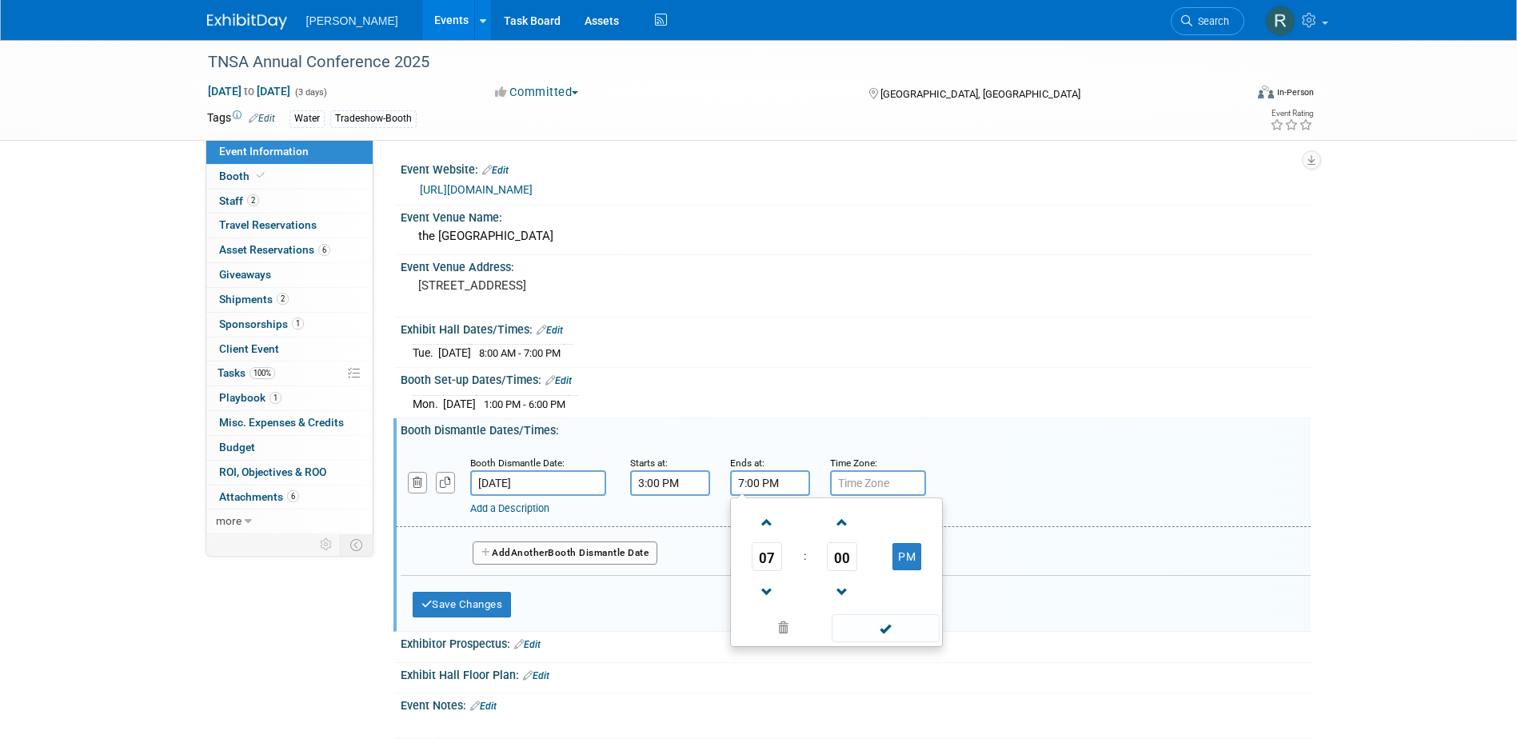
click at [680, 489] on input "3:00 PM" at bounding box center [670, 483] width 80 height 26
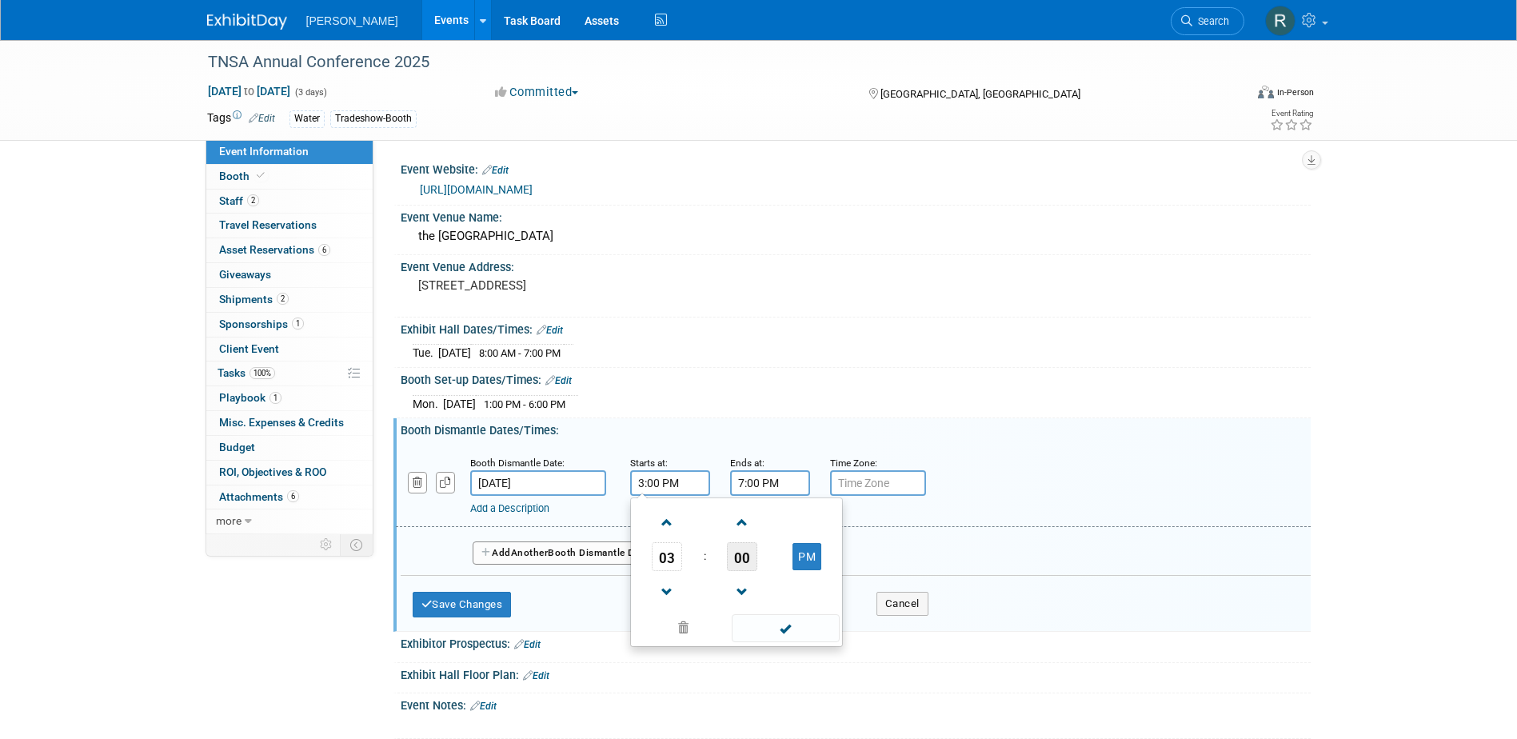
click at [733, 561] on span "00" at bounding box center [742, 556] width 30 height 29
click at [761, 571] on td "30" at bounding box center [761, 566] width 51 height 43
type input "3:30 PM"
click at [771, 624] on span at bounding box center [786, 628] width 108 height 28
click at [461, 612] on button "Save Changes" at bounding box center [462, 605] width 99 height 26
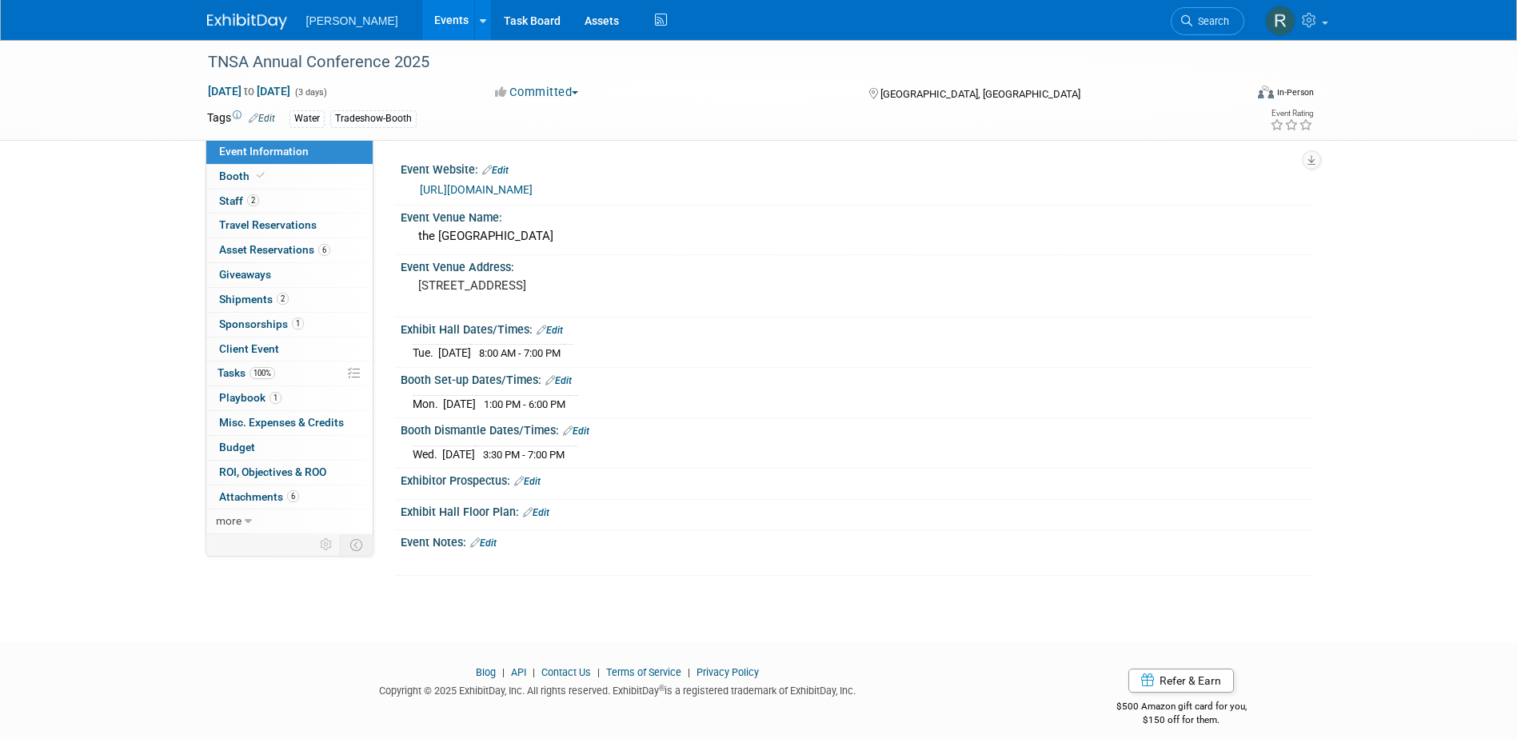
click at [548, 515] on link "Edit" at bounding box center [536, 512] width 26 height 11
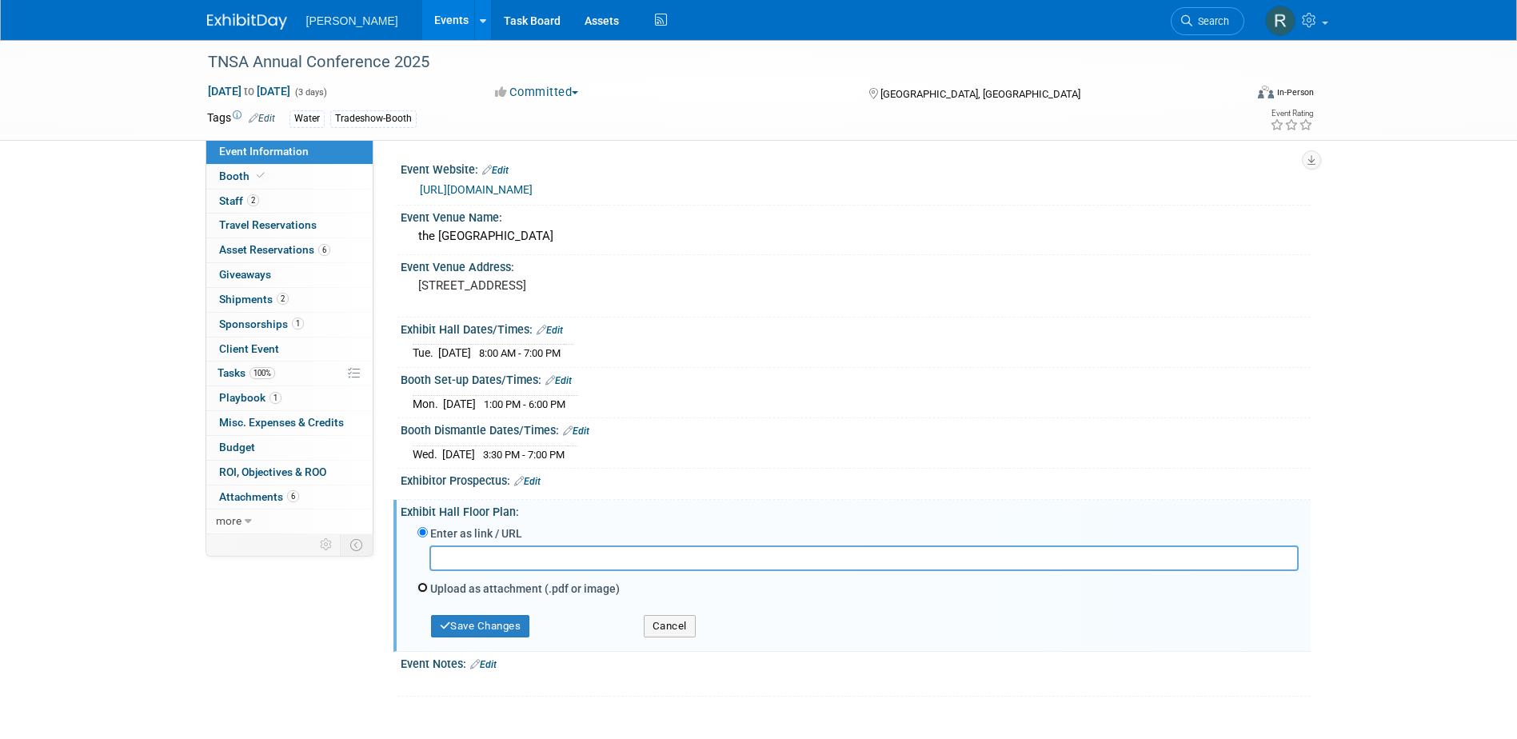
click at [423, 590] on input "Upload as attachment (.pdf or image)" at bounding box center [422, 587] width 10 height 10
radio input "true"
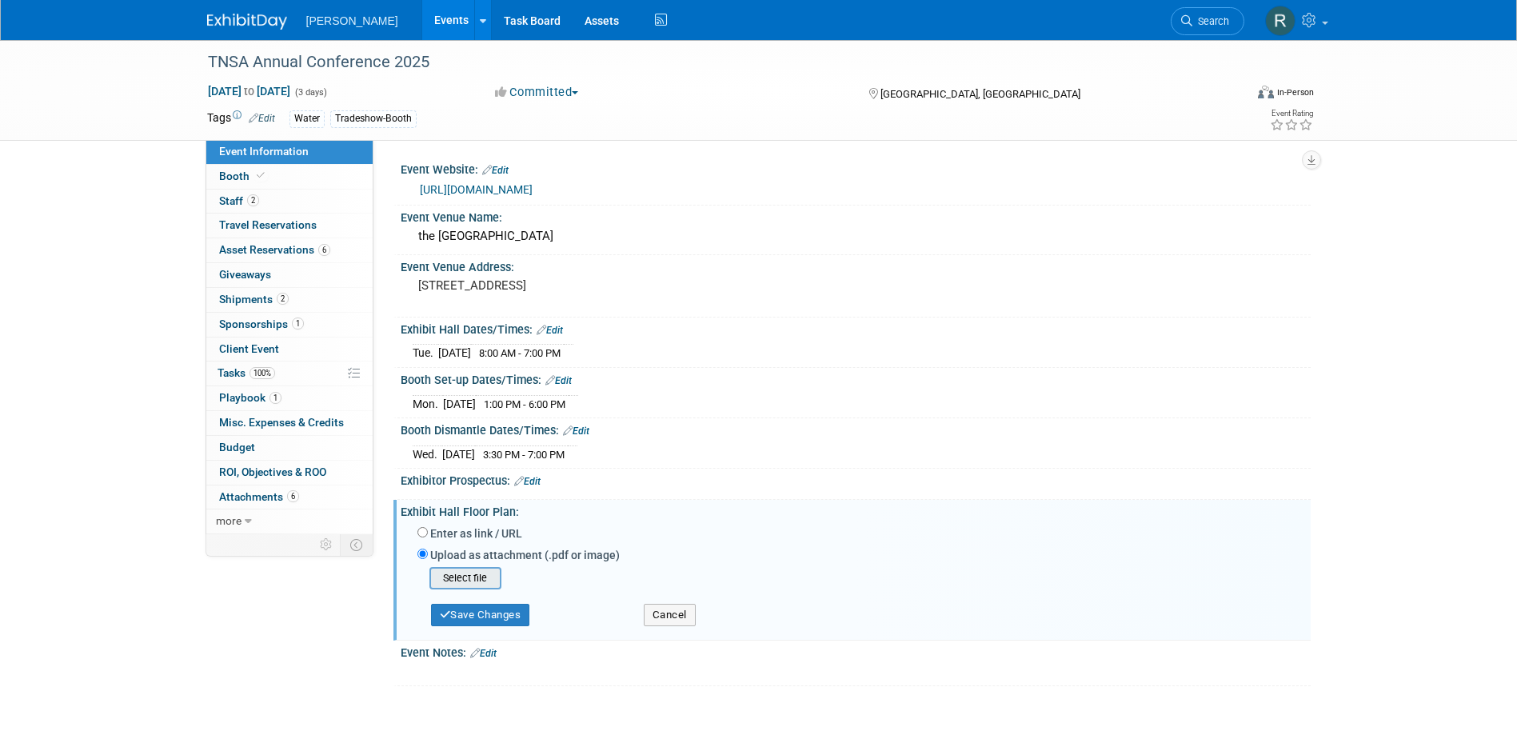
click at [460, 578] on input "file" at bounding box center [404, 577] width 190 height 19
click at [501, 601] on button "Save Changes" at bounding box center [480, 610] width 99 height 22
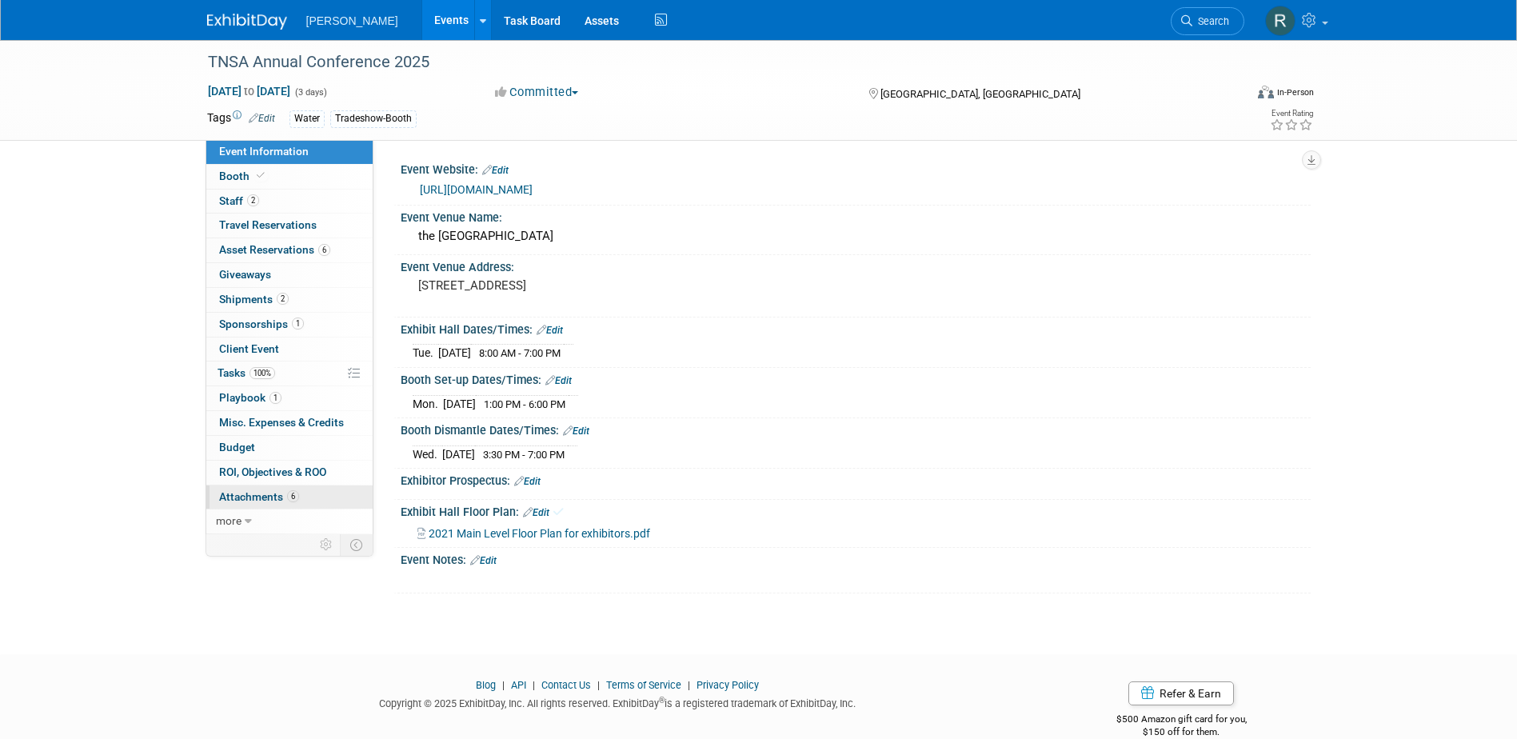
click at [245, 503] on link "6 Attachments 6" at bounding box center [289, 497] width 166 height 24
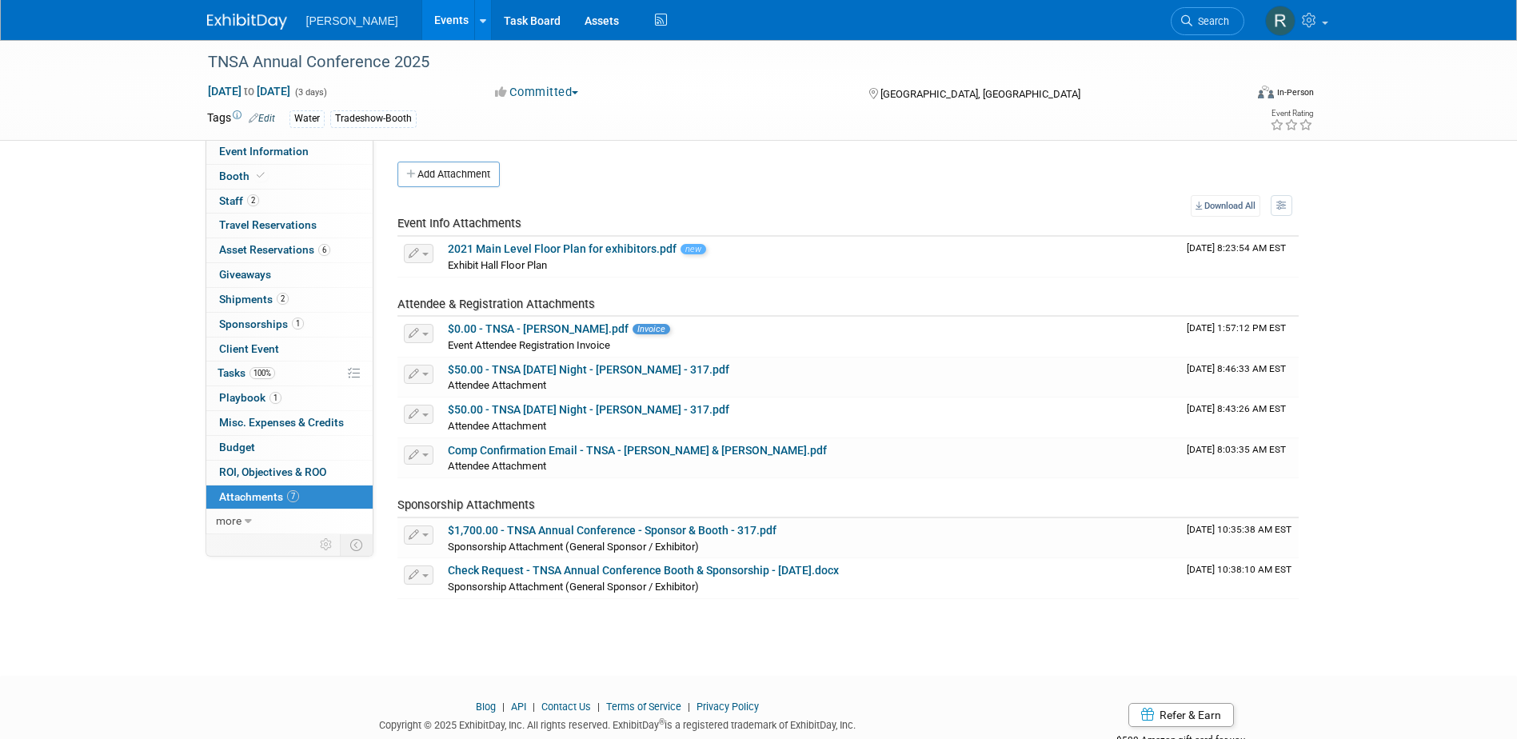
click at [484, 177] on button "Add Attachment" at bounding box center [448, 175] width 102 height 26
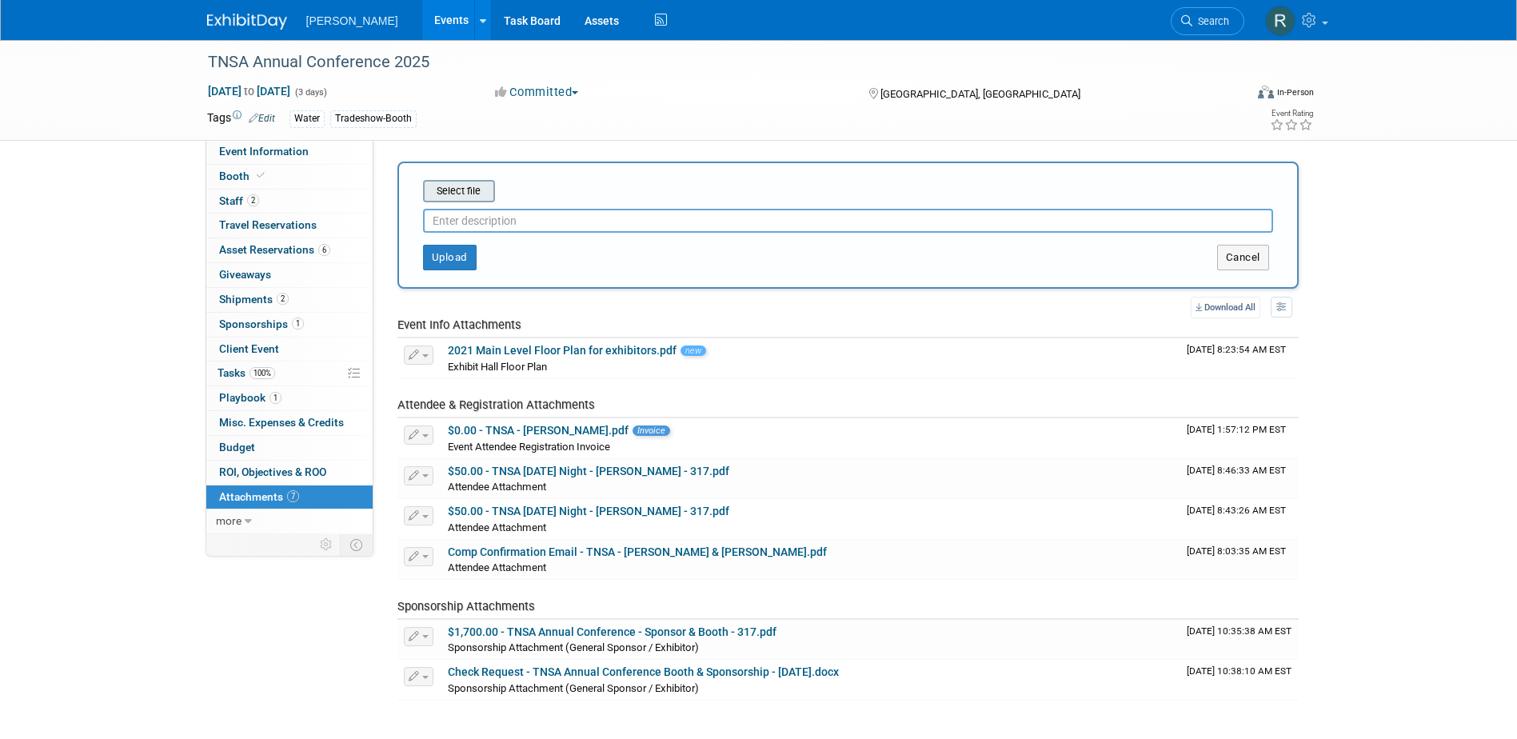
click at [466, 197] on input "file" at bounding box center [398, 191] width 190 height 19
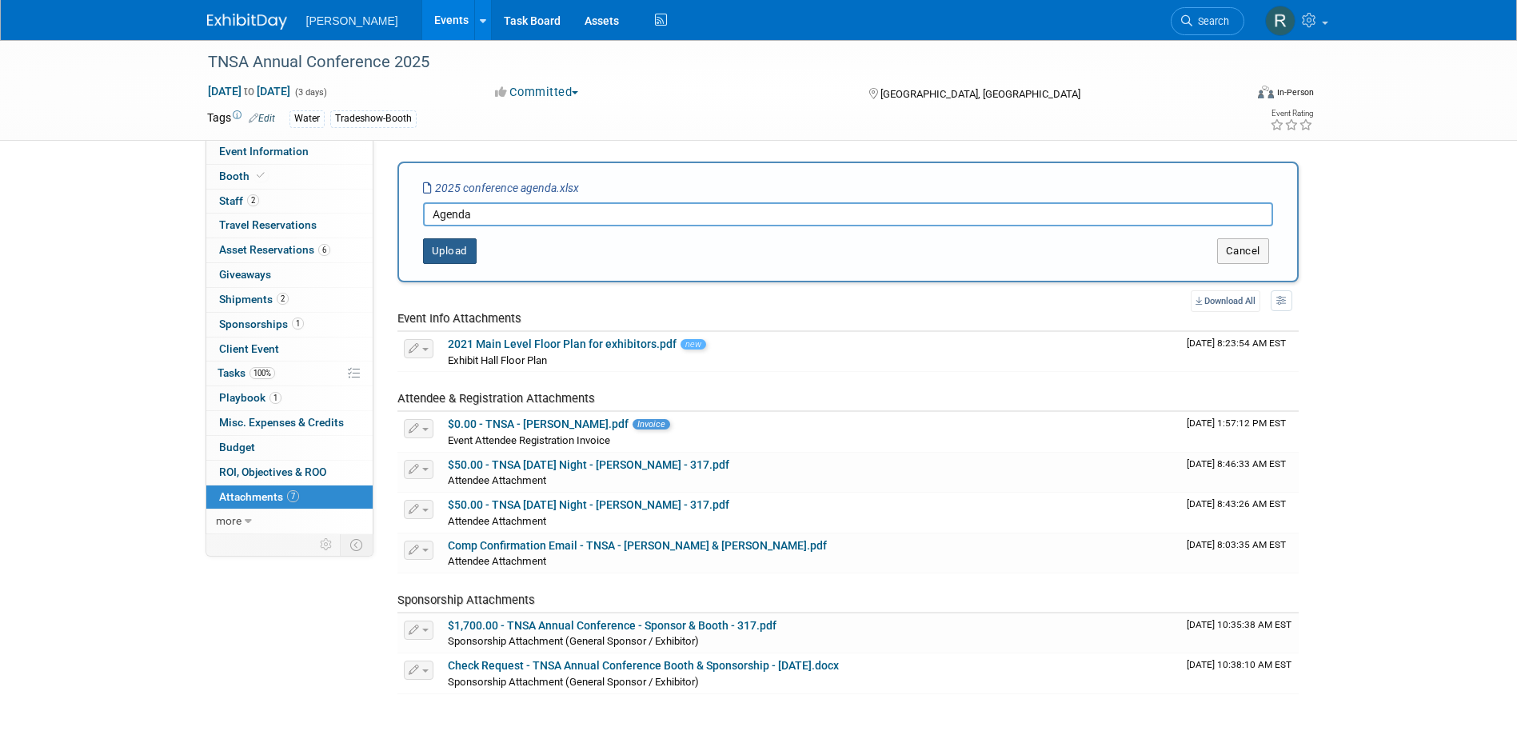
type input "Agenda"
click at [444, 256] on button "Upload" at bounding box center [450, 251] width 54 height 26
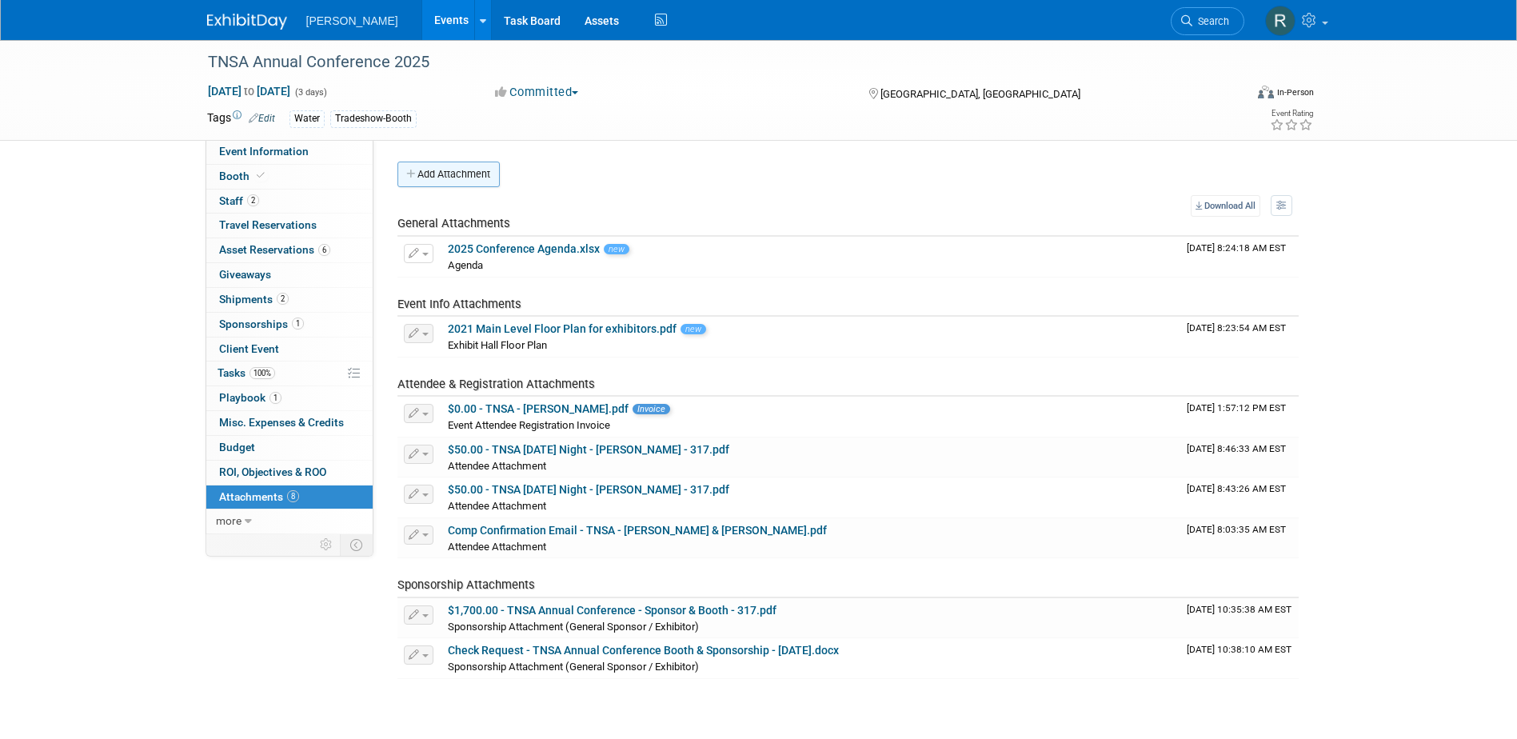
click at [454, 180] on button "Add Attachment" at bounding box center [448, 175] width 102 height 26
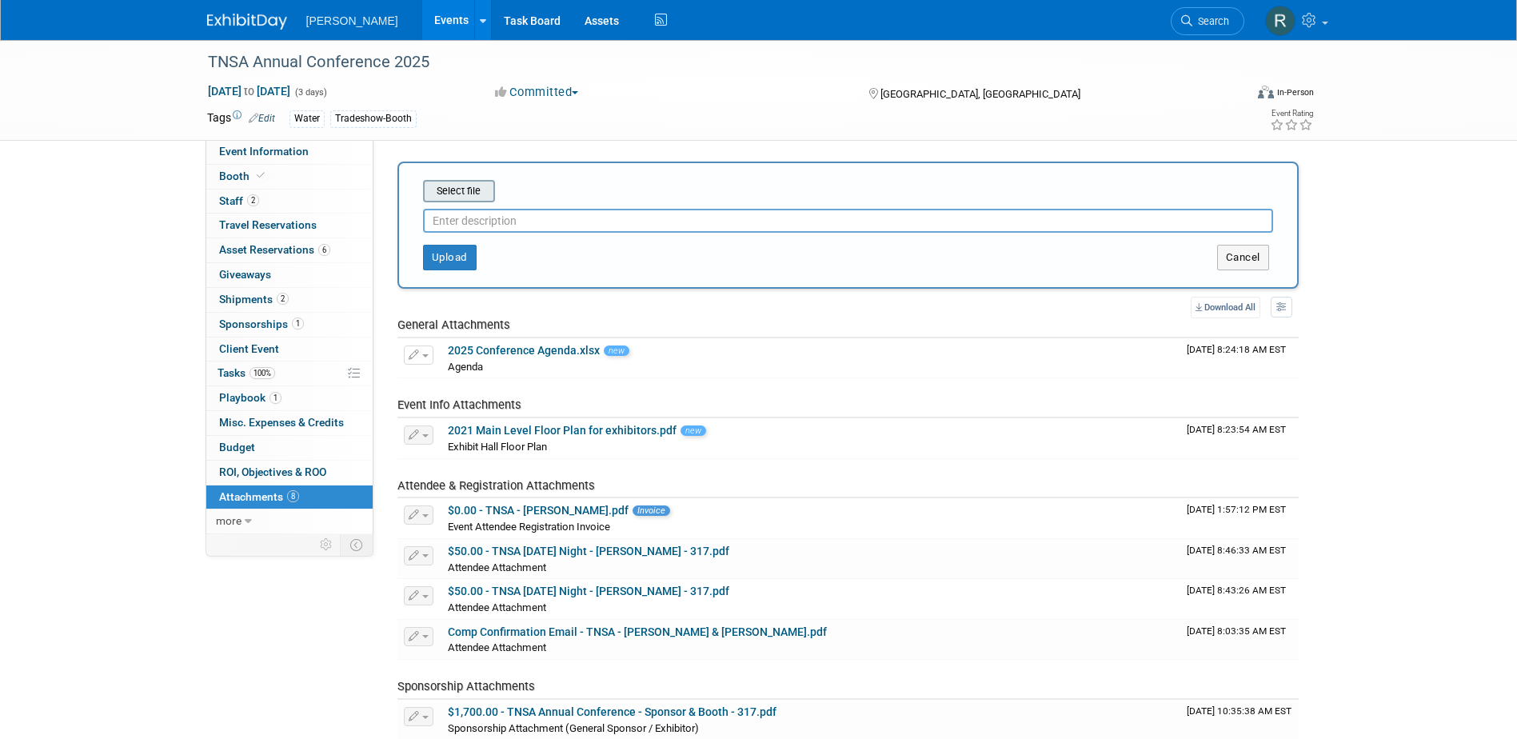
click at [459, 190] on input "file" at bounding box center [398, 191] width 190 height 19
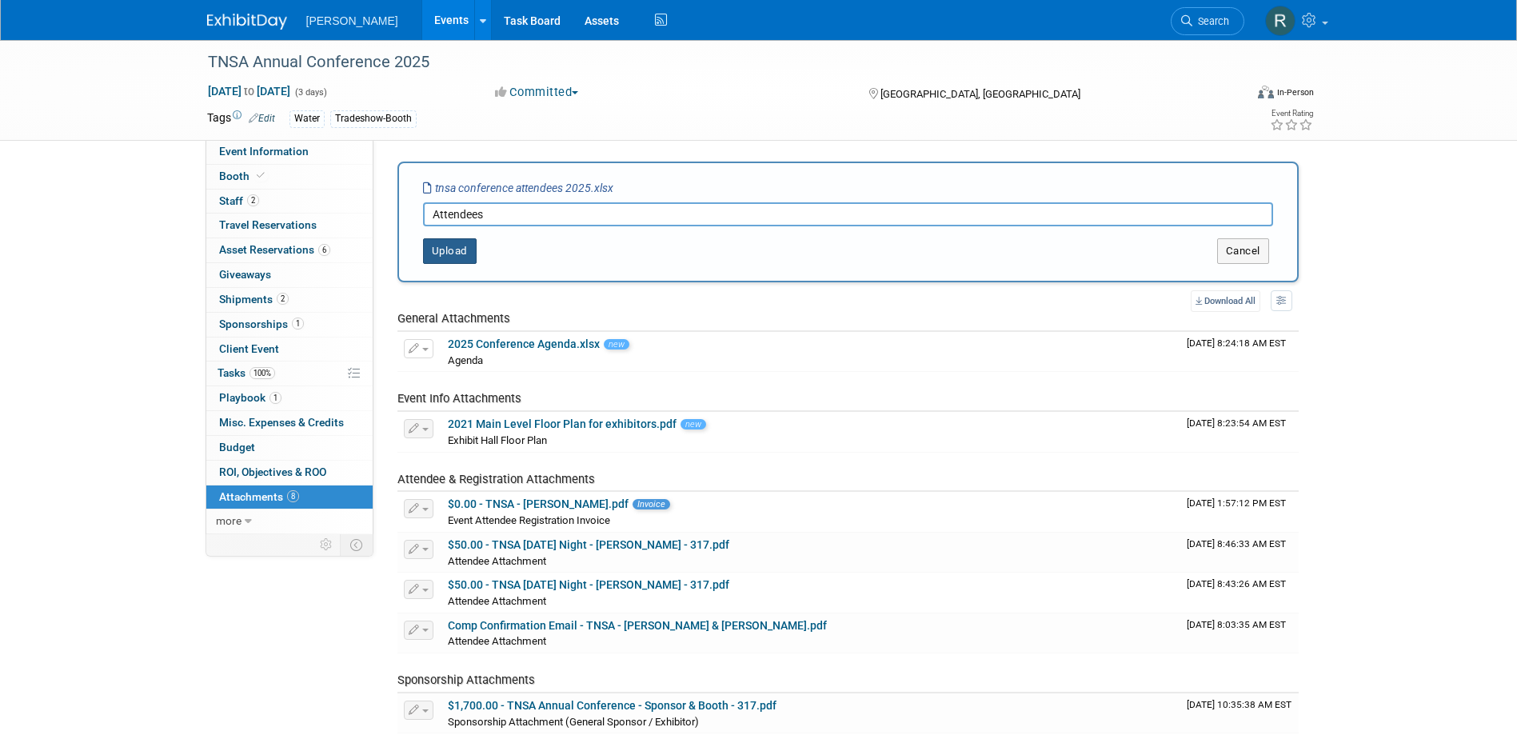
type input "Attendees"
click at [443, 257] on button "Upload" at bounding box center [450, 251] width 54 height 26
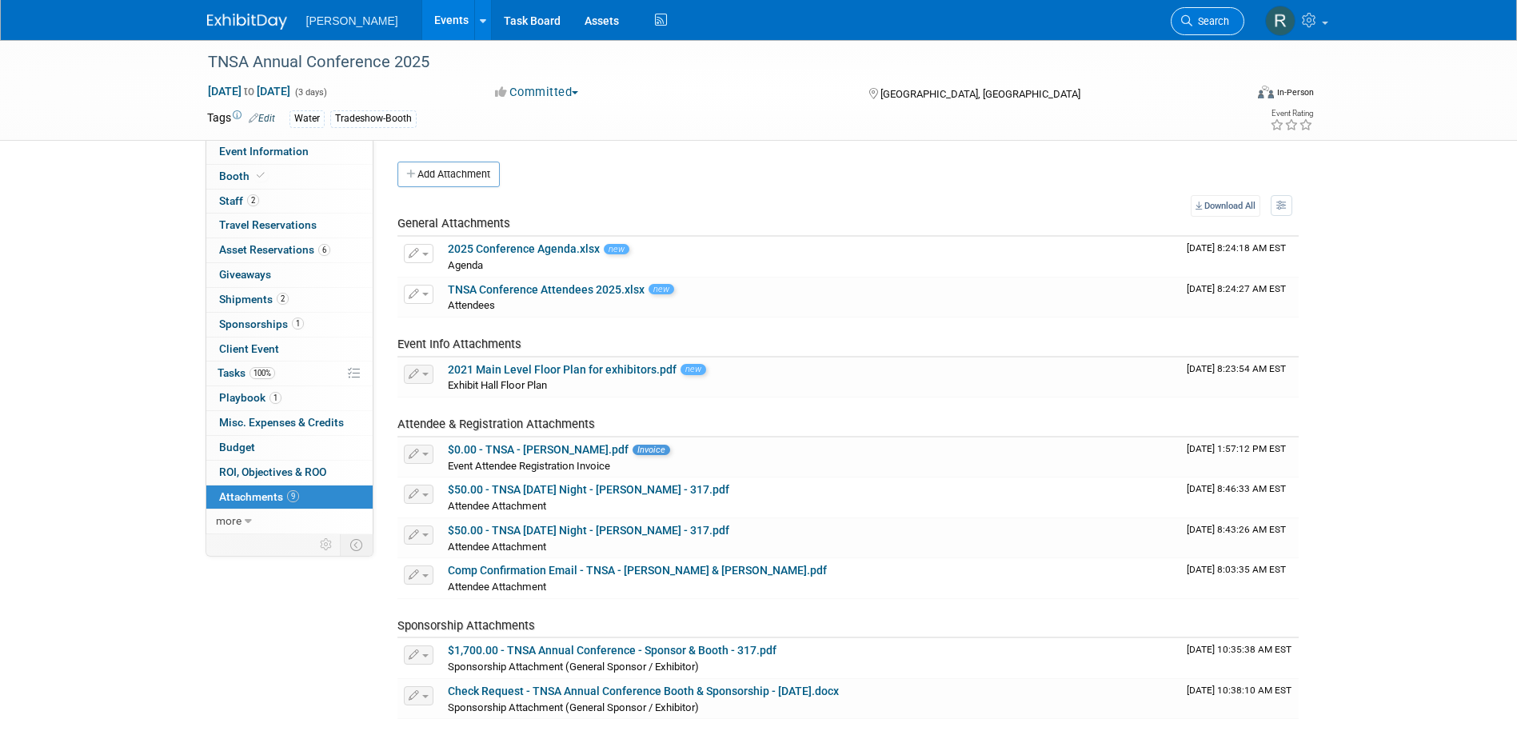
click at [1221, 19] on span "Search" at bounding box center [1210, 21] width 37 height 12
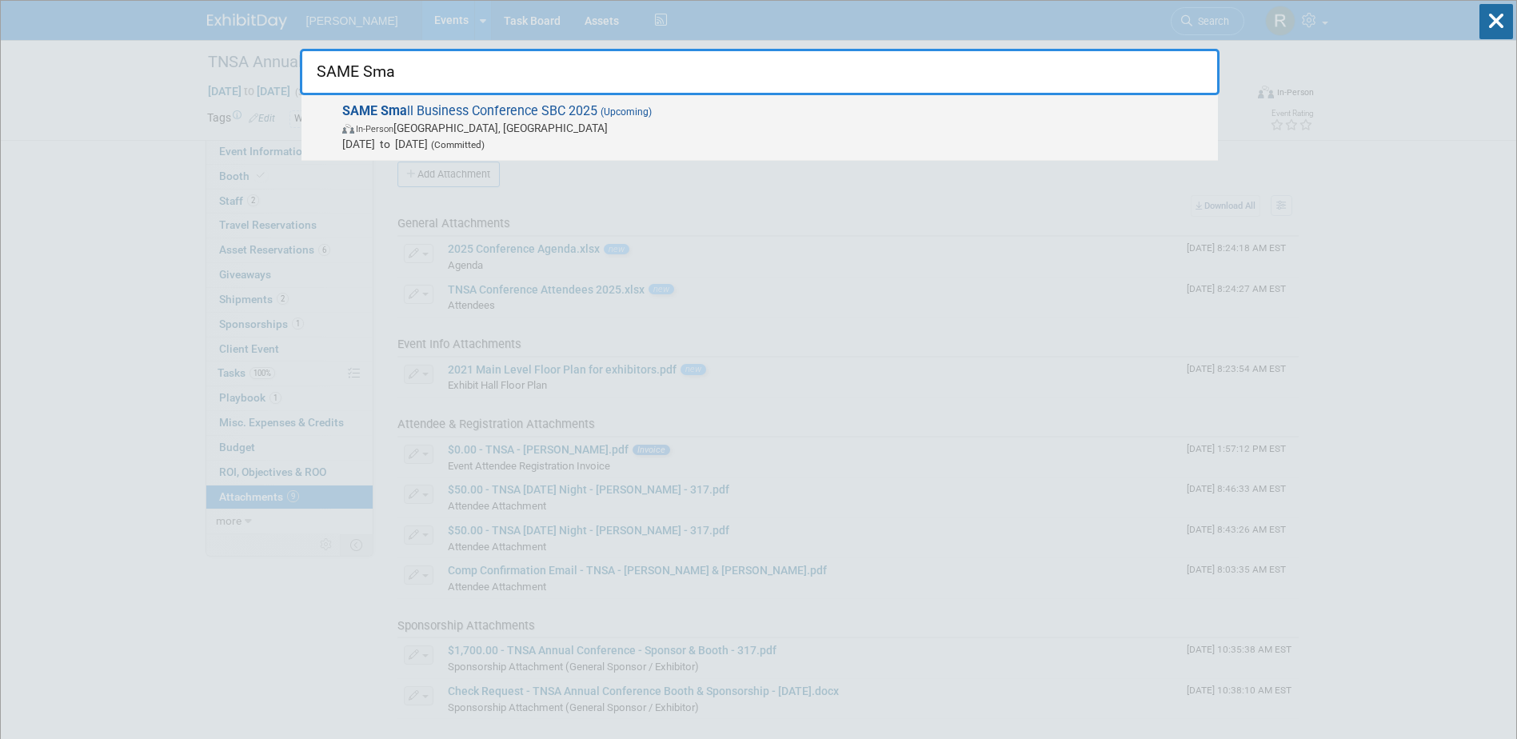
type input "SAME Sma"
click at [536, 126] on span "In-Person Phoenix, AZ" at bounding box center [776, 128] width 868 height 16
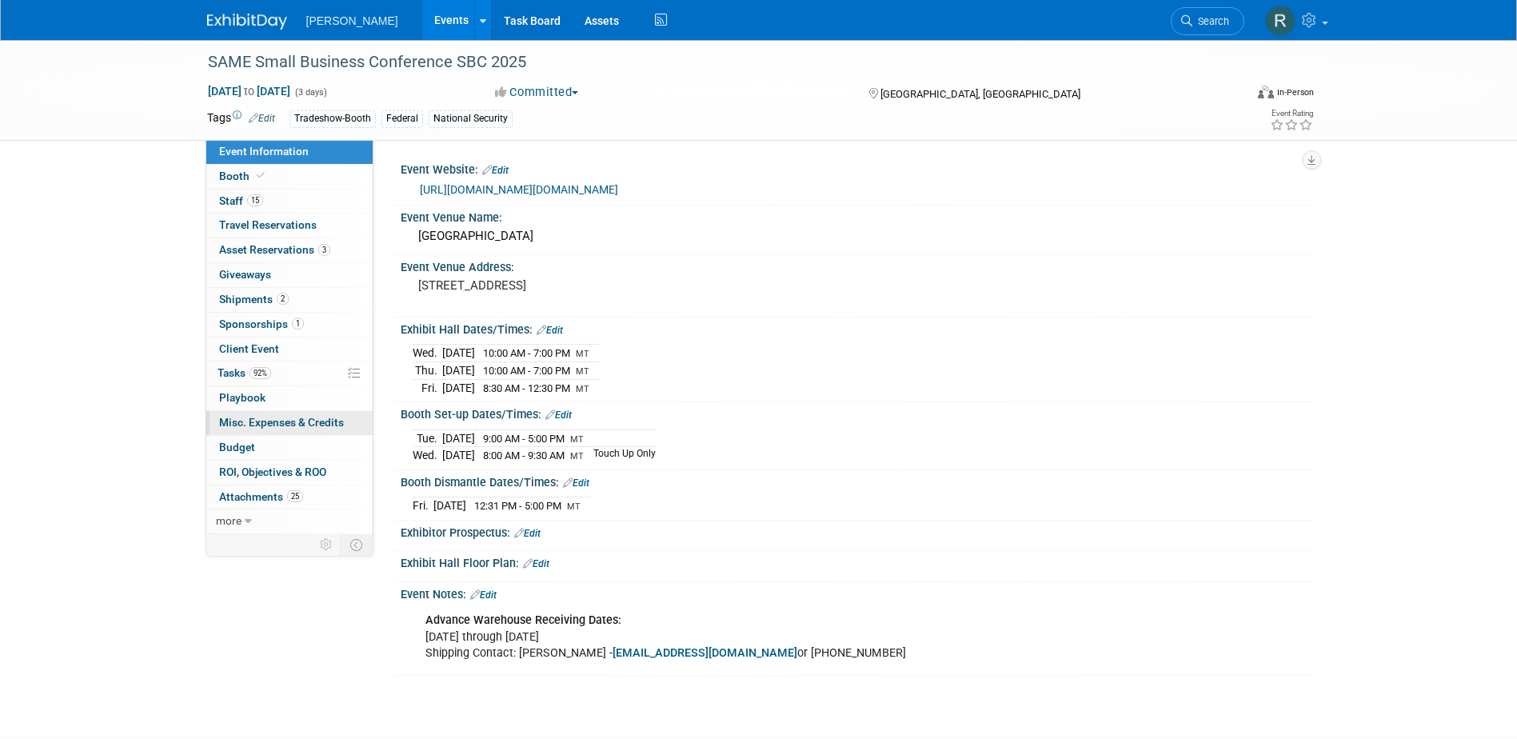
click at [253, 419] on span "Misc. Expenses & Credits 0" at bounding box center [281, 422] width 125 height 13
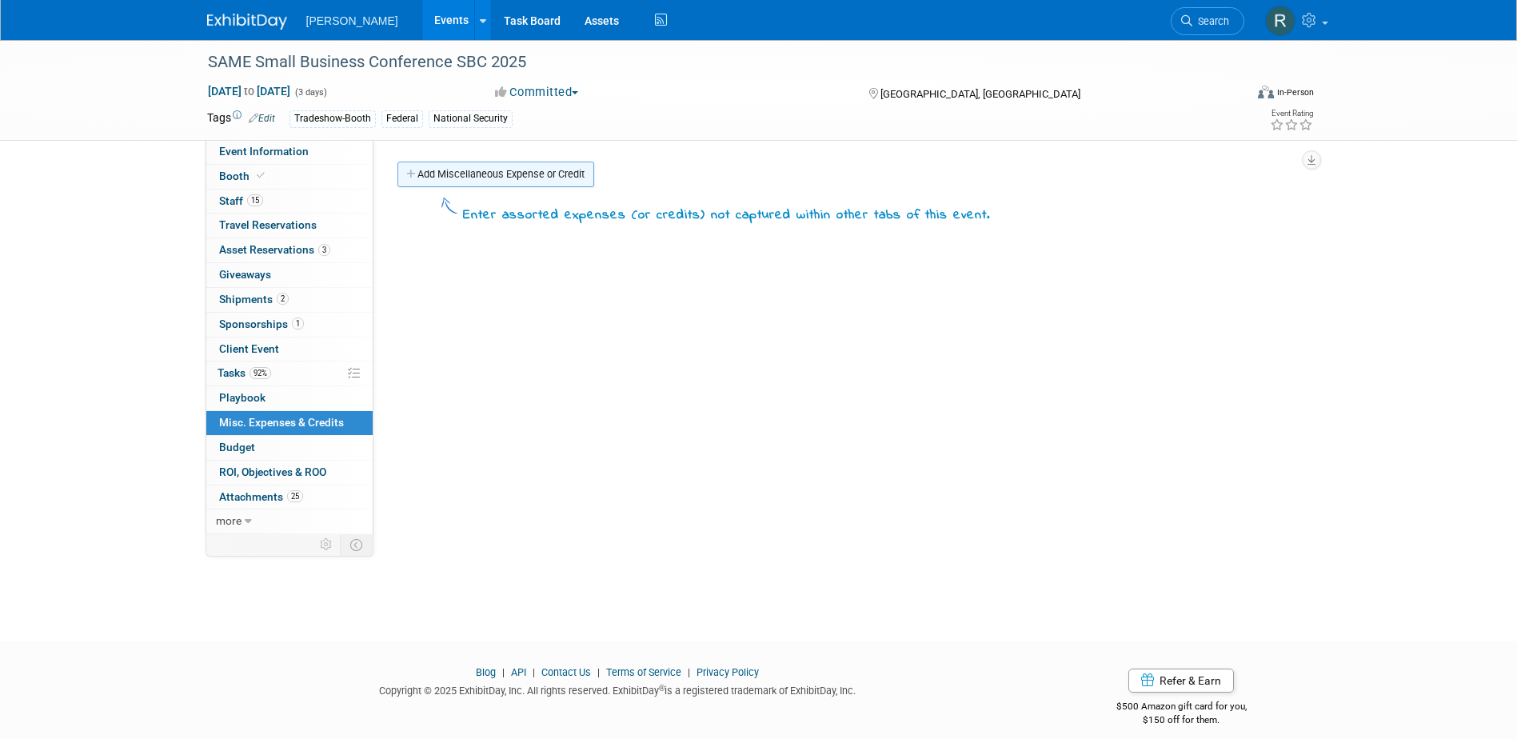
click at [483, 178] on link "Add Miscellaneous Expense or Credit" at bounding box center [495, 175] width 197 height 26
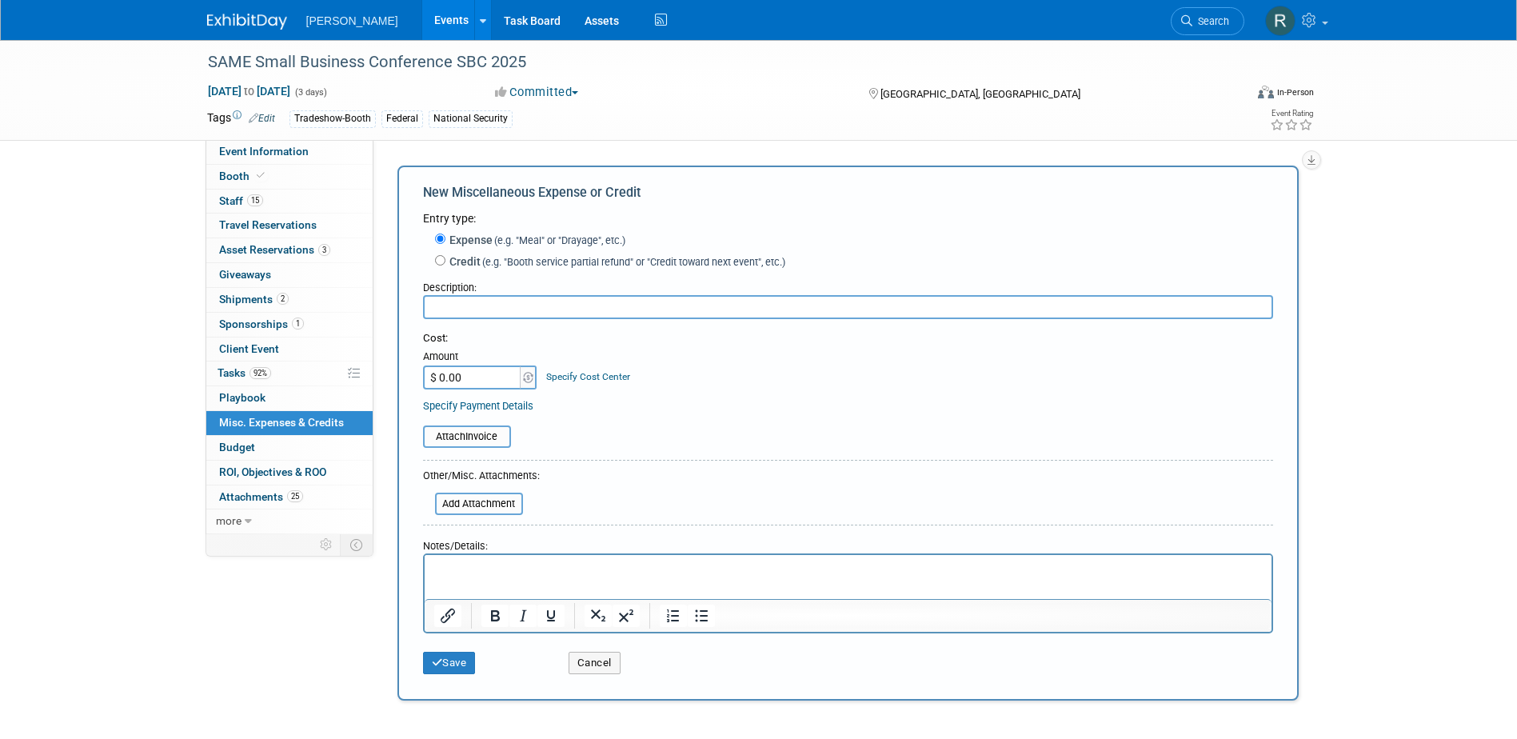
click at [452, 263] on label "Credit (e.g. "Booth service partial refund" or "Credit toward next event", etc.)" at bounding box center [615, 261] width 340 height 16
click at [445, 263] on input "Credit (e.g. "Booth service partial refund" or "Credit toward next event", etc.)" at bounding box center [440, 260] width 10 height 10
radio input "true"
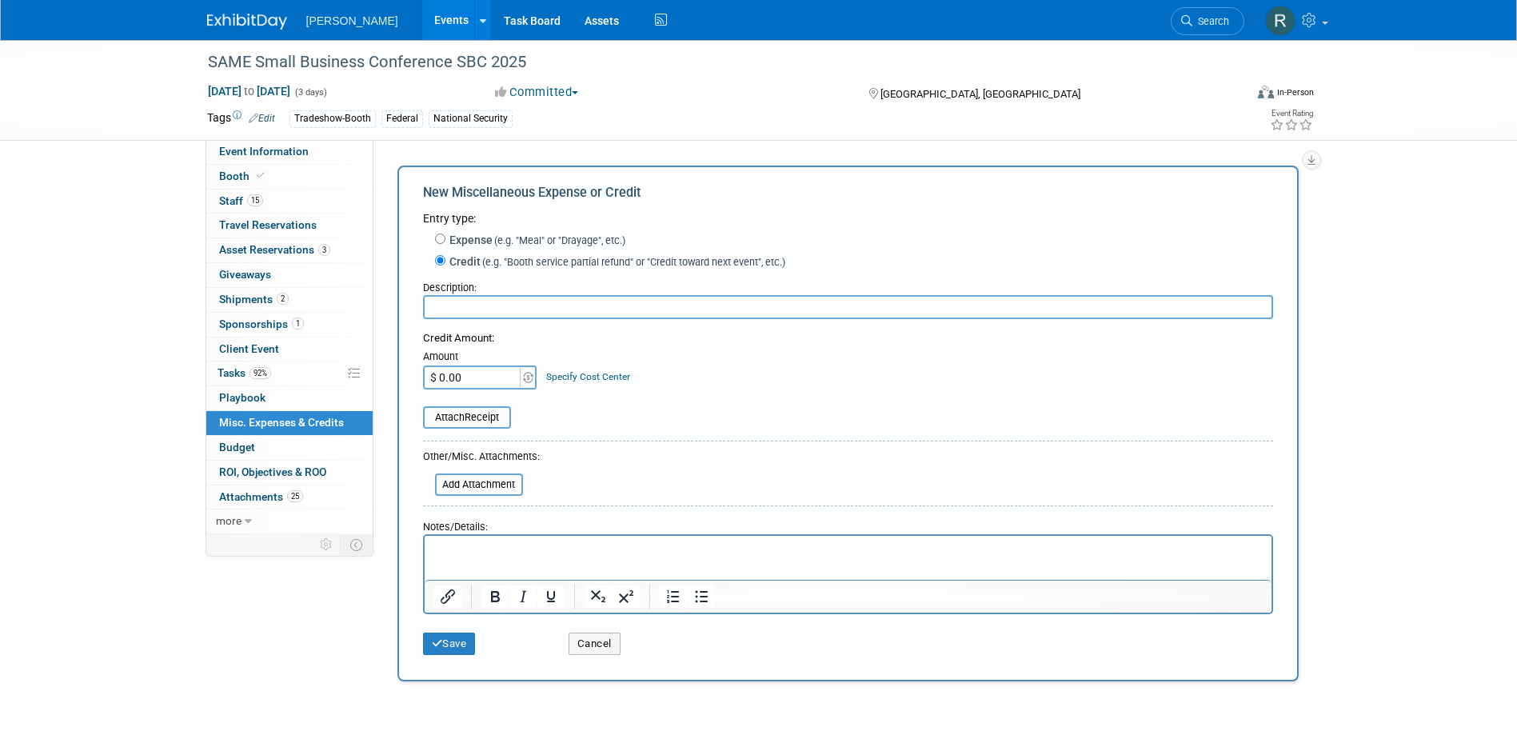
click at [469, 303] on input "text" at bounding box center [848, 307] width 850 height 24
drag, startPoint x: 583, startPoint y: 307, endPoint x: 679, endPoint y: 316, distance: 96.4
click at [679, 316] on input "Shawn & Sharon's Registration Fees" at bounding box center [848, 307] width 850 height 24
type input "Shawn & Sharon's Registrations"
click at [465, 385] on input "$ 0.00" at bounding box center [473, 377] width 100 height 24
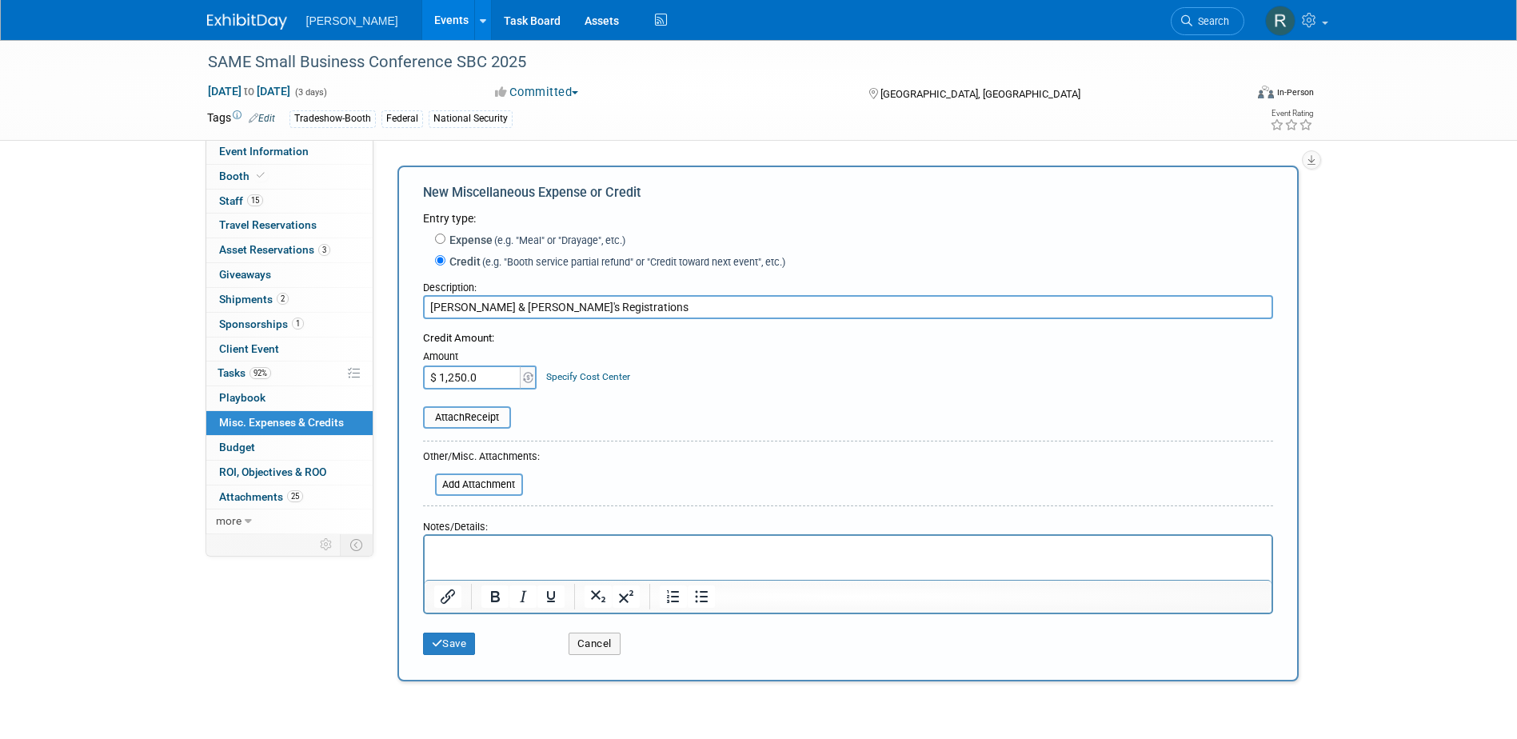
type input "$ 1,250.00"
click at [465, 554] on p "Rich Text Area. Press ALT-0 for help." at bounding box center [847, 549] width 828 height 16
click at [469, 634] on button "Save" at bounding box center [449, 643] width 53 height 22
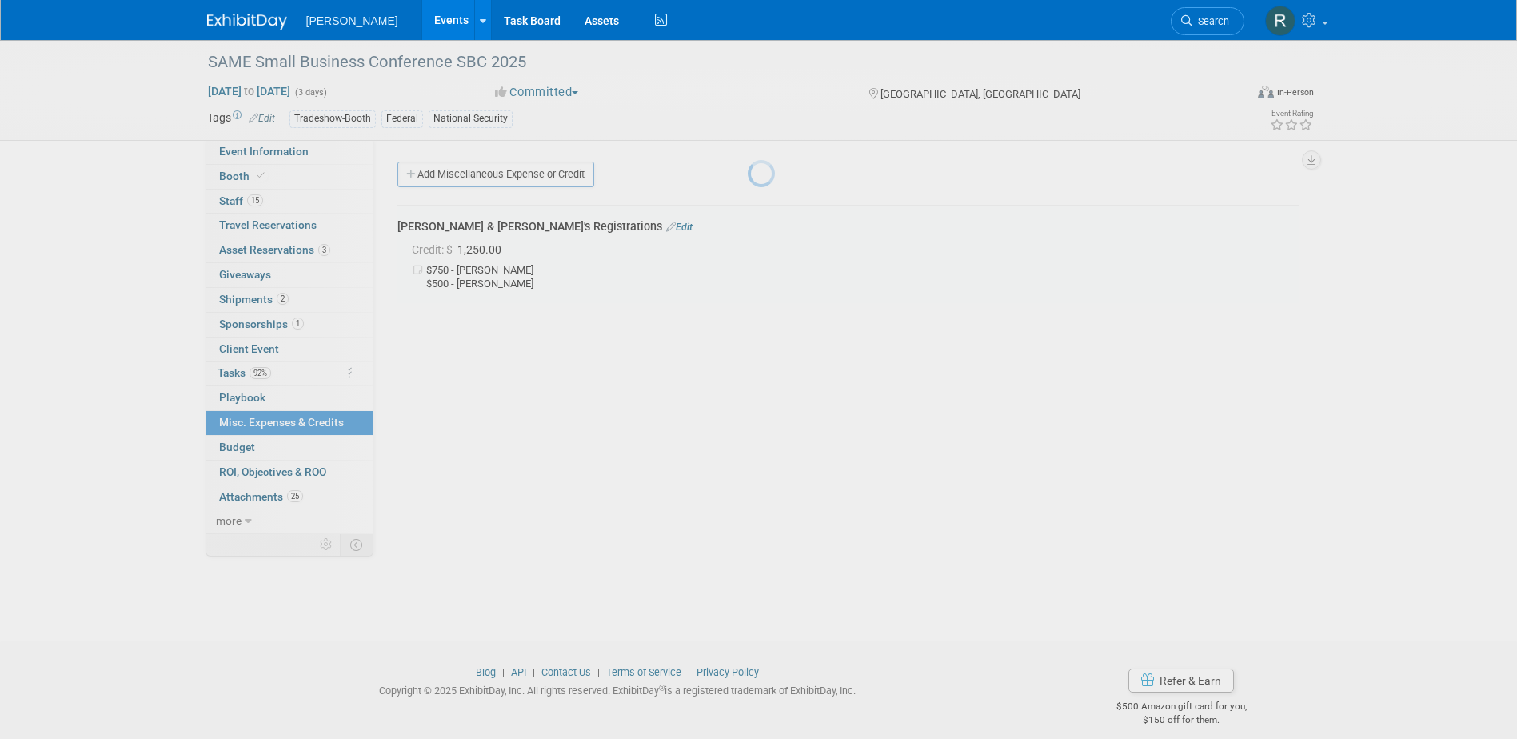
scroll to position [14, 0]
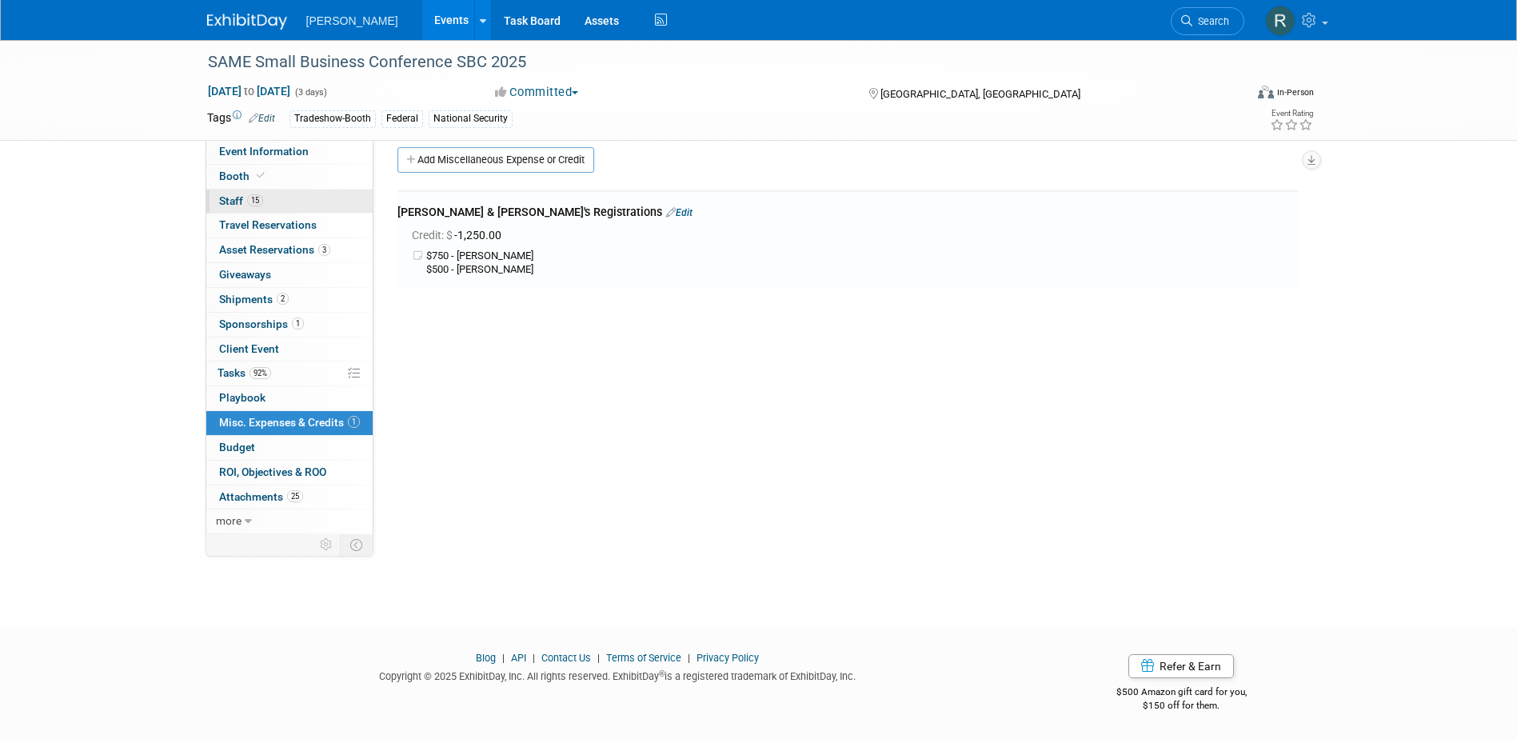
click at [263, 205] on link "15 Staff 15" at bounding box center [289, 201] width 166 height 24
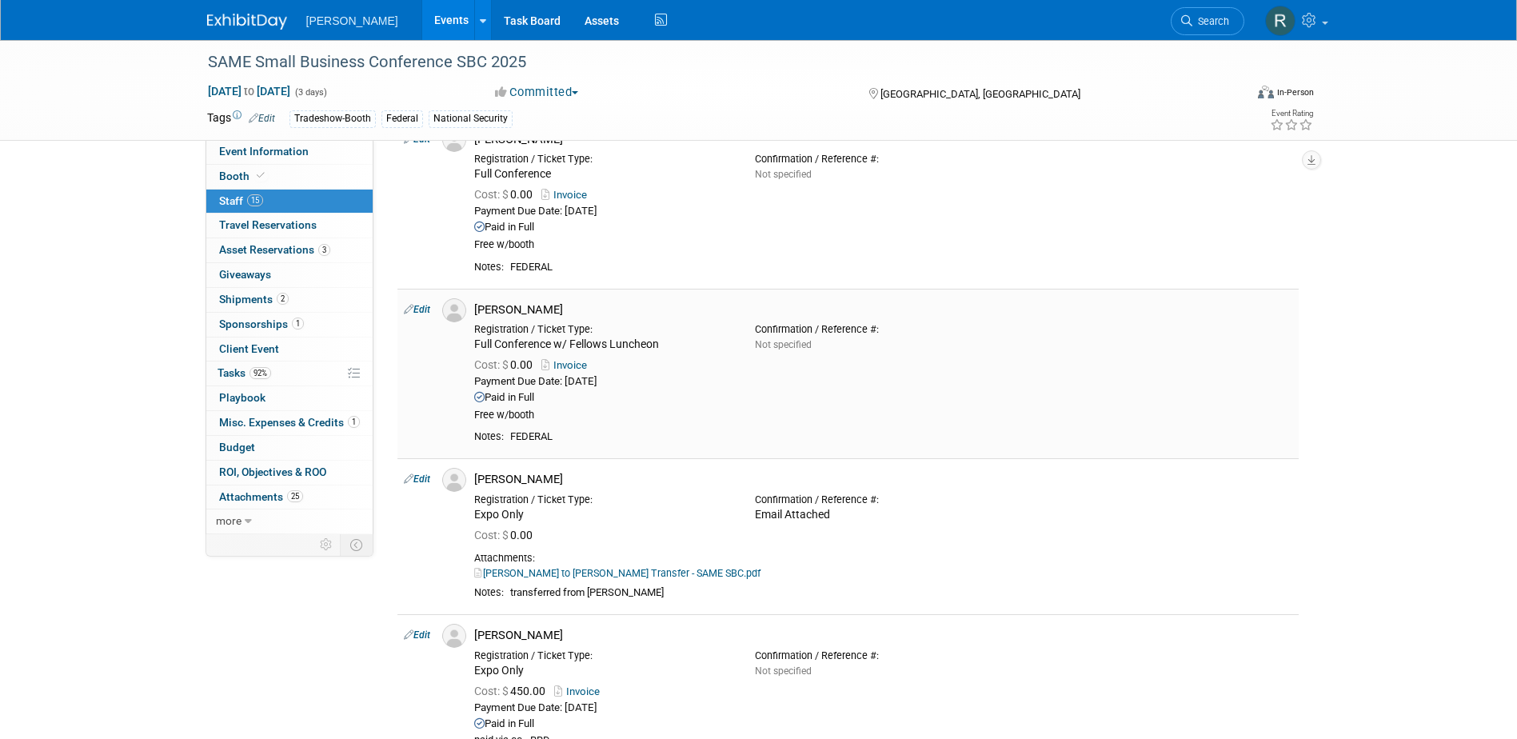
scroll to position [1599, 0]
click at [430, 304] on link "Edit" at bounding box center [417, 306] width 26 height 11
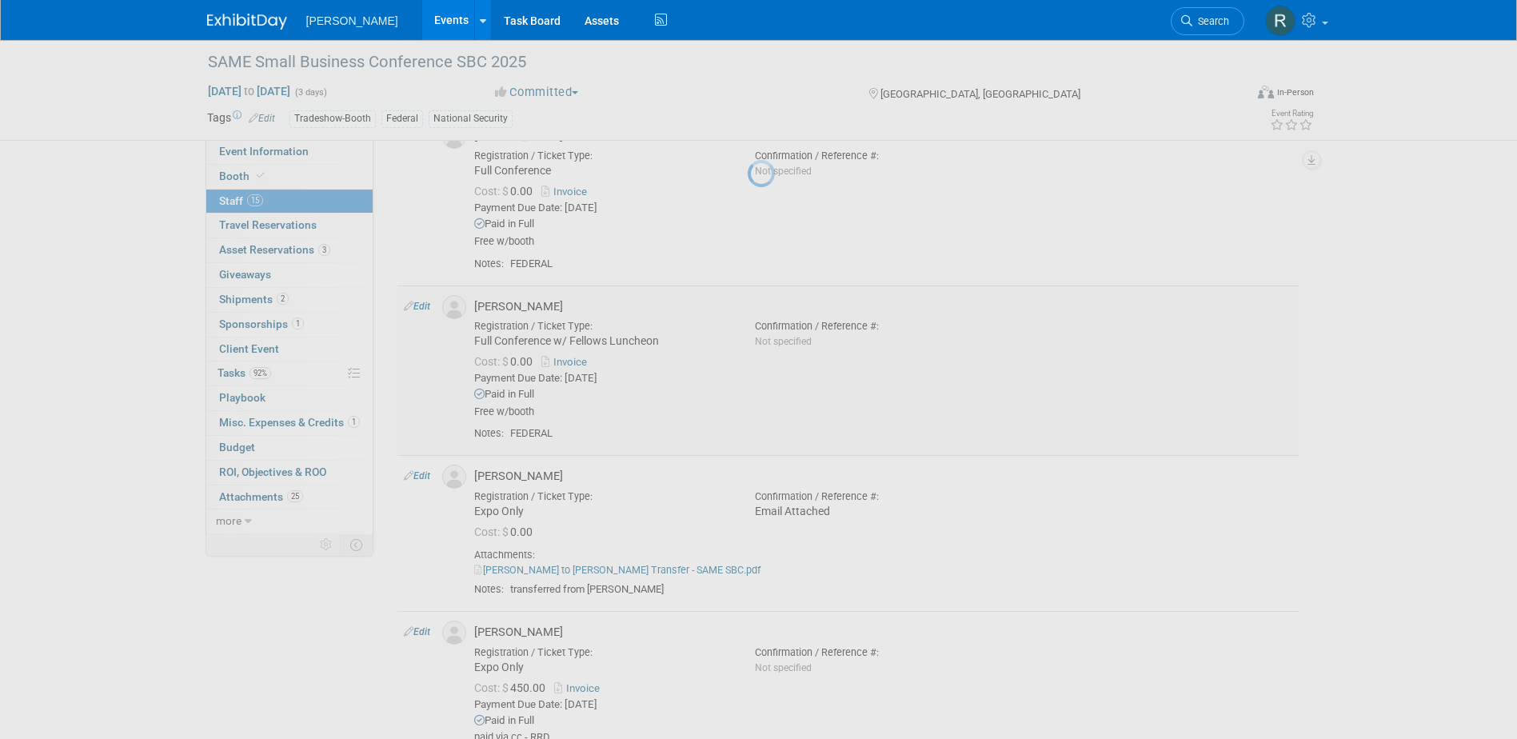
select select "f3fcef65-40d5-4404-844b-2751b273a07f"
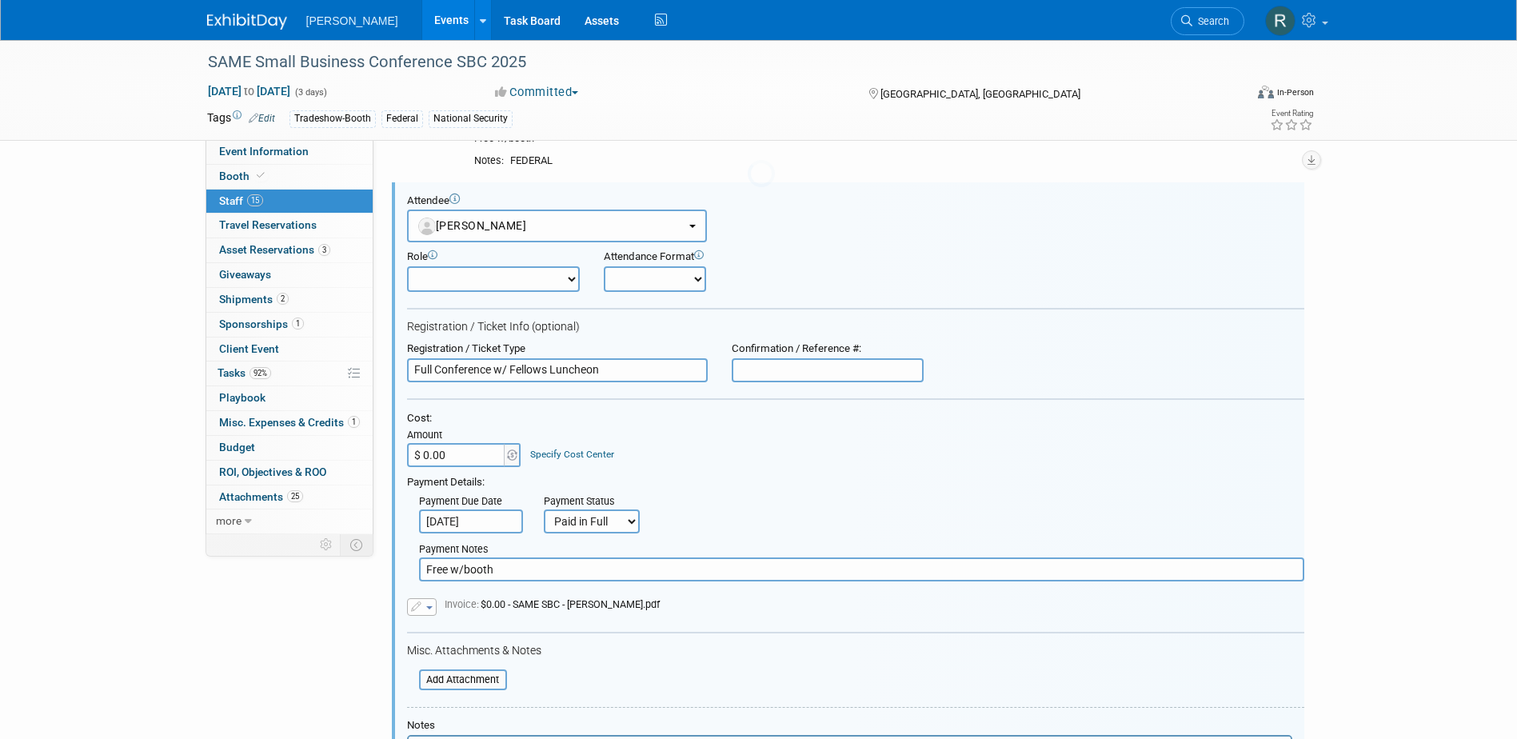
scroll to position [0, 0]
click at [592, 456] on link "Specify Cost Center" at bounding box center [572, 454] width 84 height 11
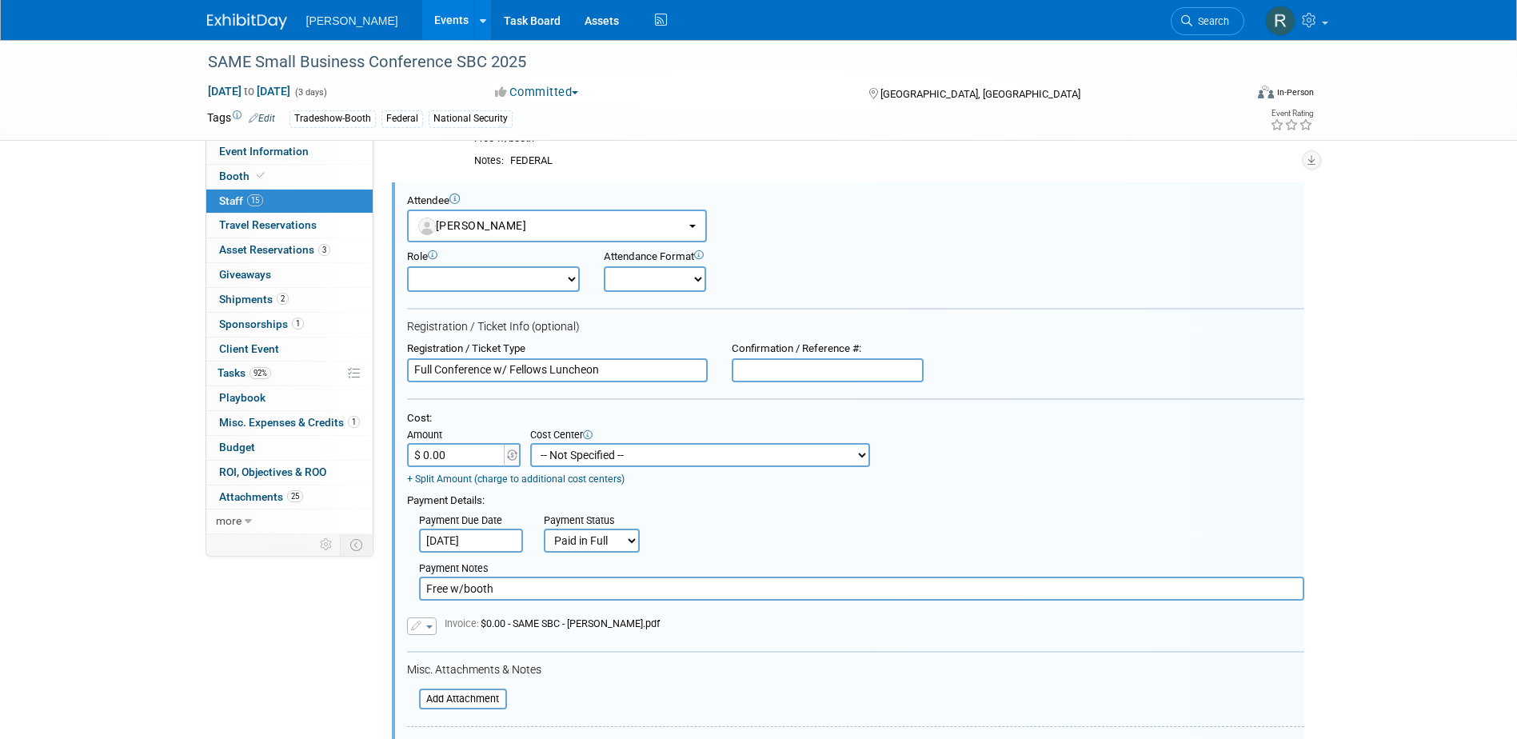
click at [592, 456] on select "-- Not Specified -- Advisory Services - Expenses_1001.502 Aerial Acquisition - …" at bounding box center [700, 455] width 340 height 24
select select "18966236"
click at [530, 443] on select "-- Not Specified -- Advisory Services - Expenses_1001.502 Aerial Acquisition - …" at bounding box center [700, 455] width 340 height 24
click at [445, 447] on input "$ 0.00" at bounding box center [457, 455] width 100 height 24
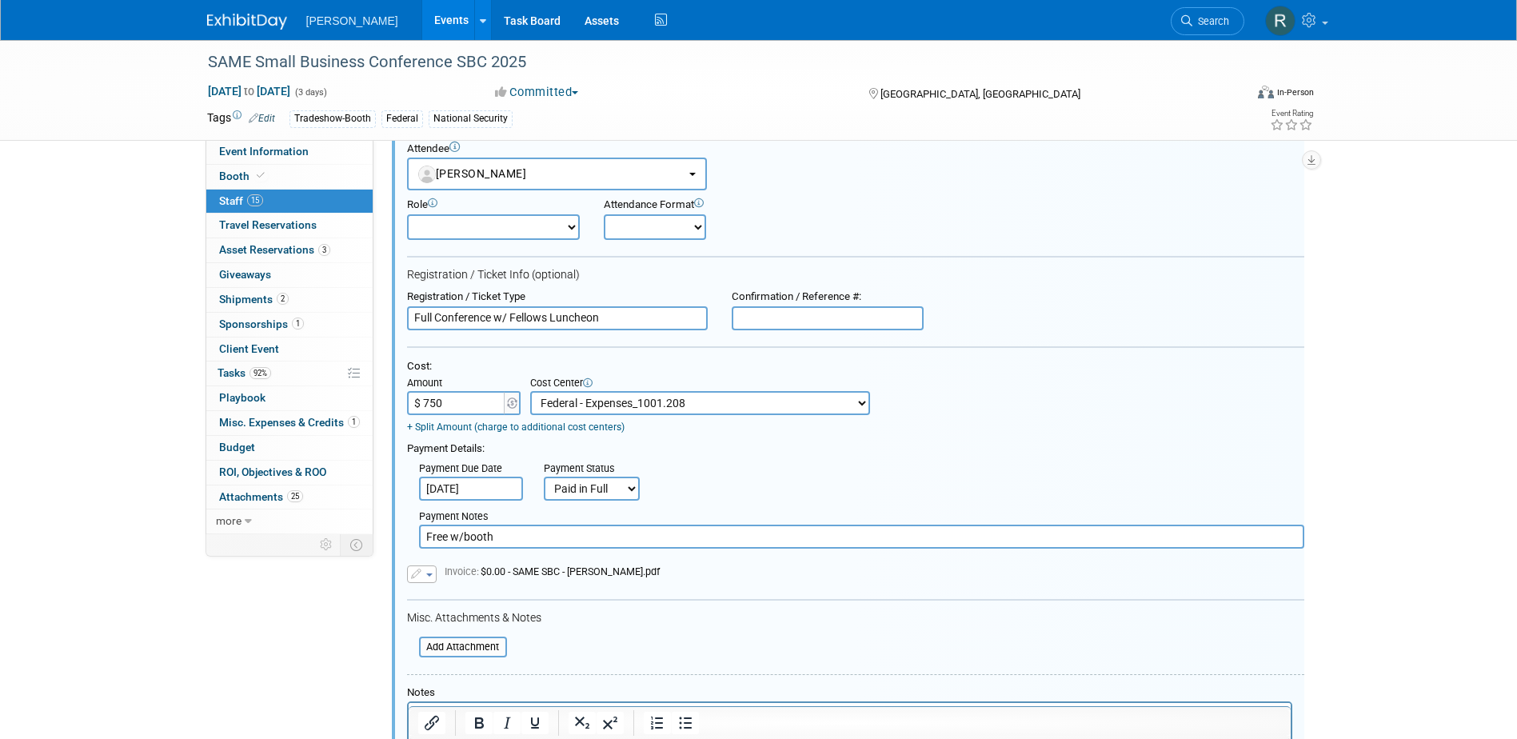
scroll to position [1782, 0]
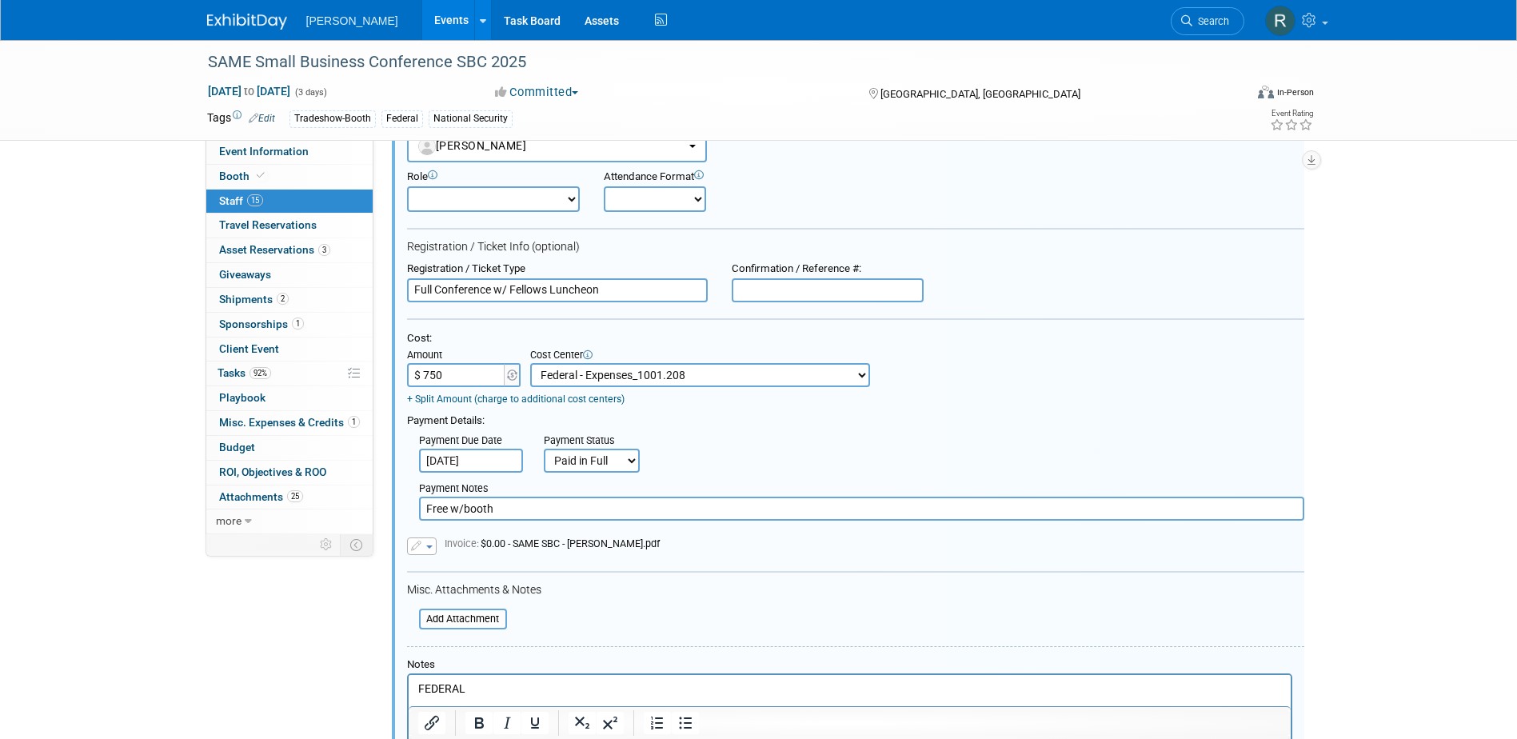
type input "$ 750.00"
click at [664, 420] on div "Payment Details:" at bounding box center [855, 418] width 897 height 18
drag, startPoint x: 499, startPoint y: 514, endPoint x: 297, endPoint y: 509, distance: 201.6
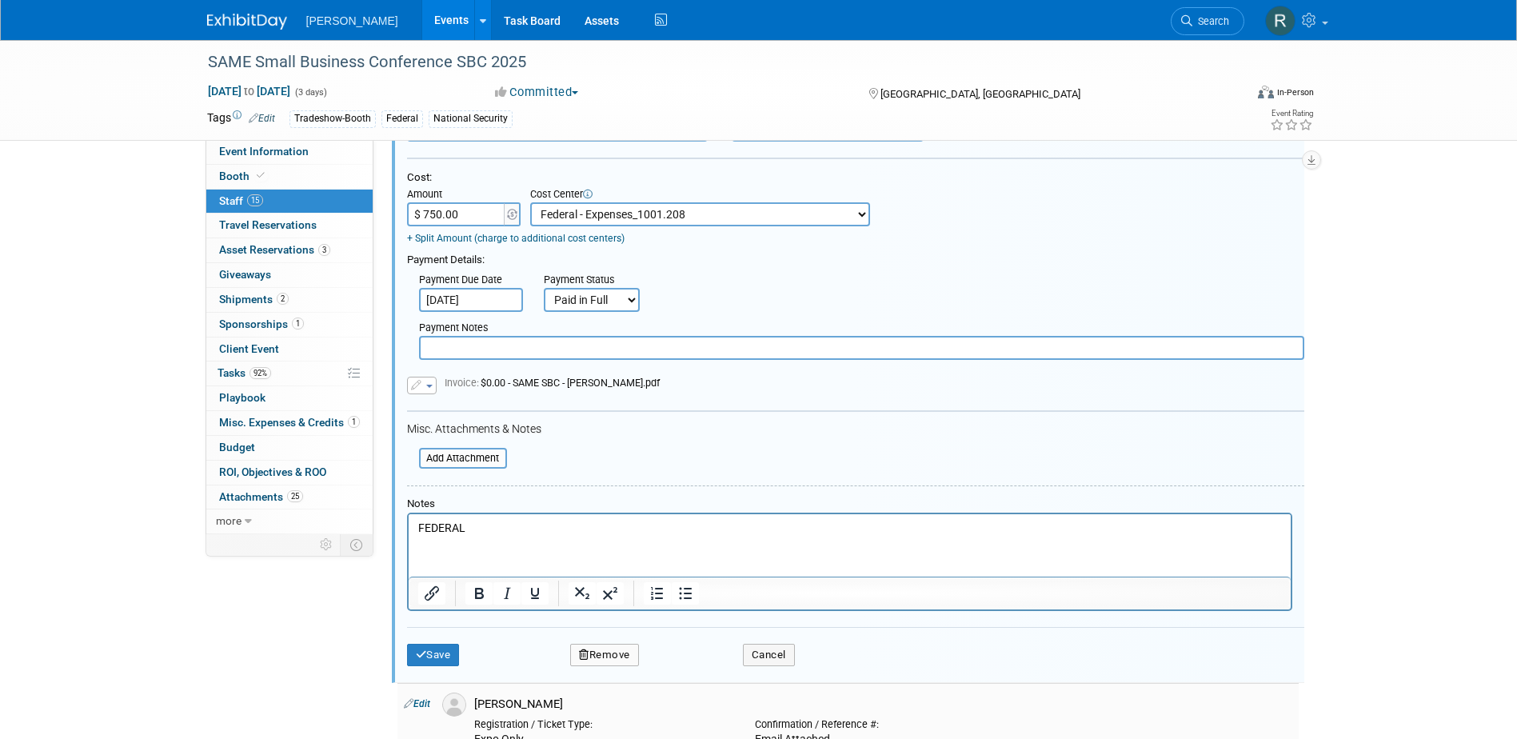
scroll to position [2022, 0]
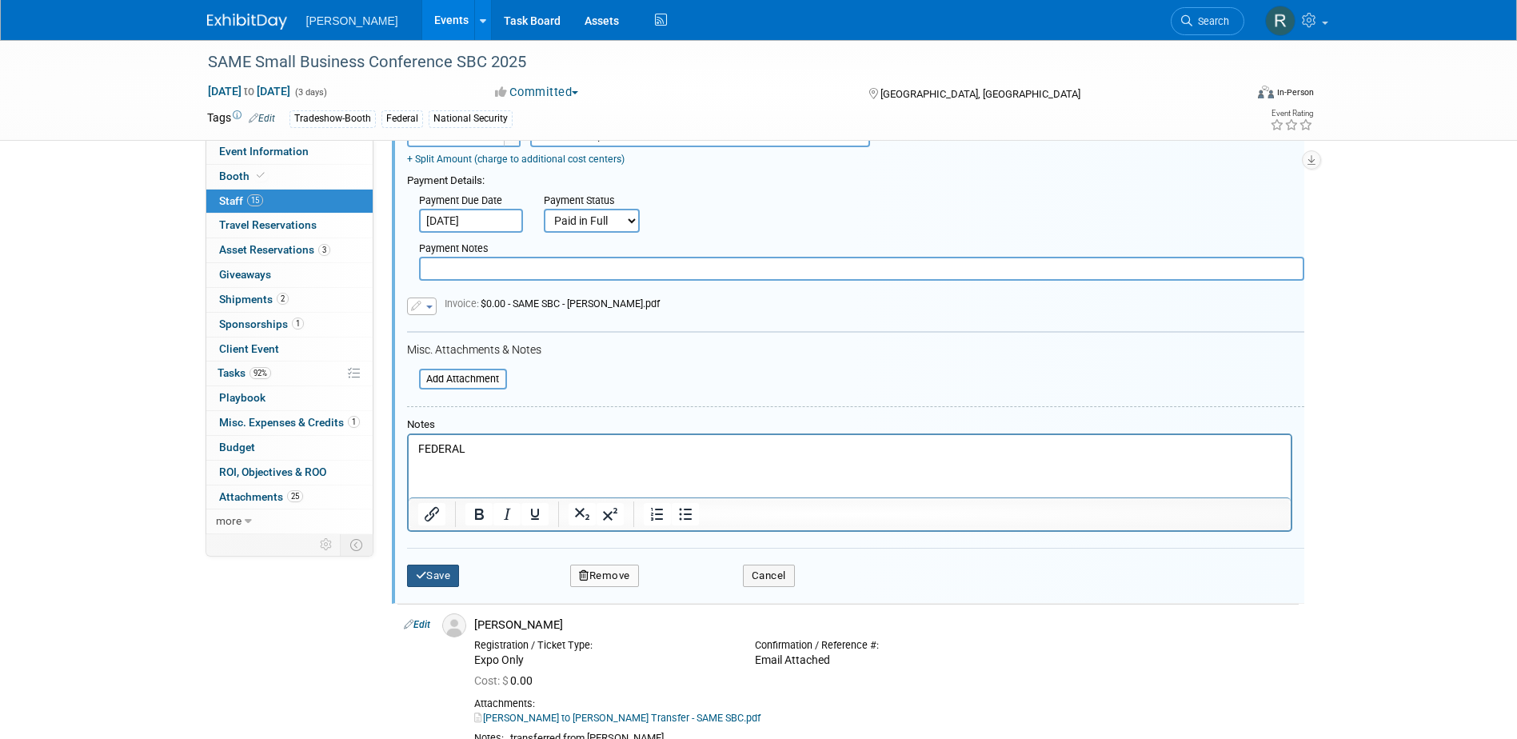
click at [426, 576] on button "Save" at bounding box center [433, 576] width 53 height 22
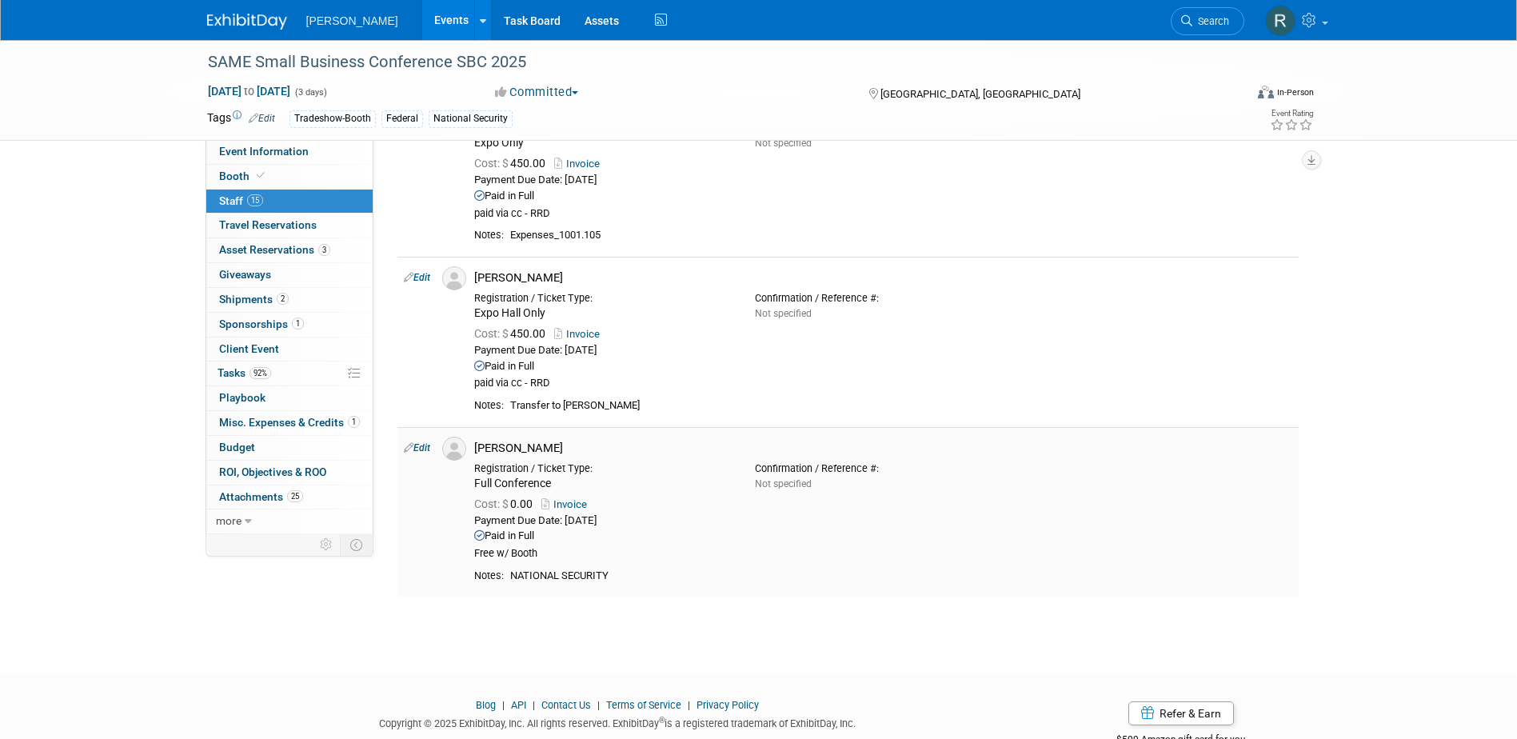
scroll to position [2152, 0]
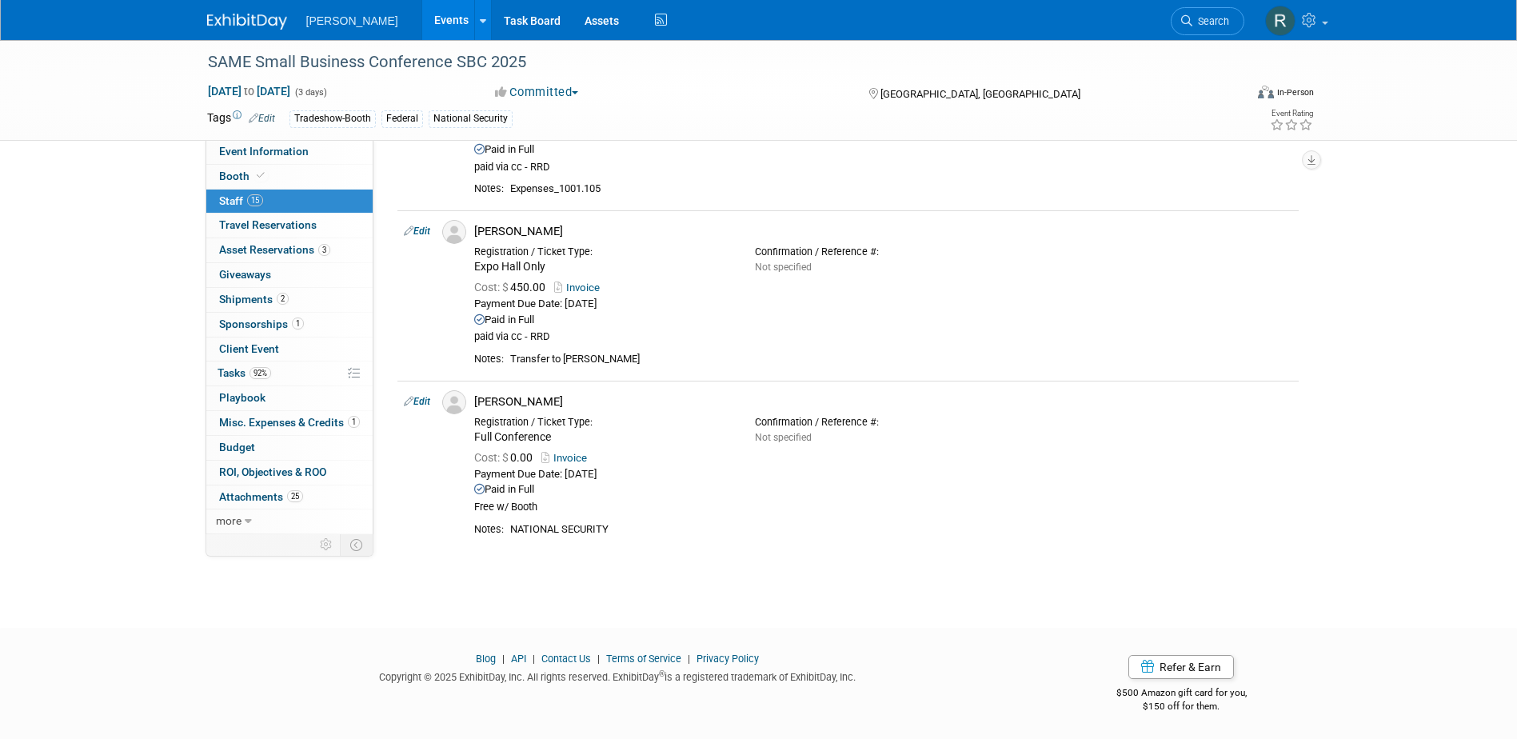
drag, startPoint x: 265, startPoint y: 421, endPoint x: 281, endPoint y: 418, distance: 15.4
click at [265, 421] on span "Misc. Expenses & Credits 1" at bounding box center [289, 422] width 141 height 13
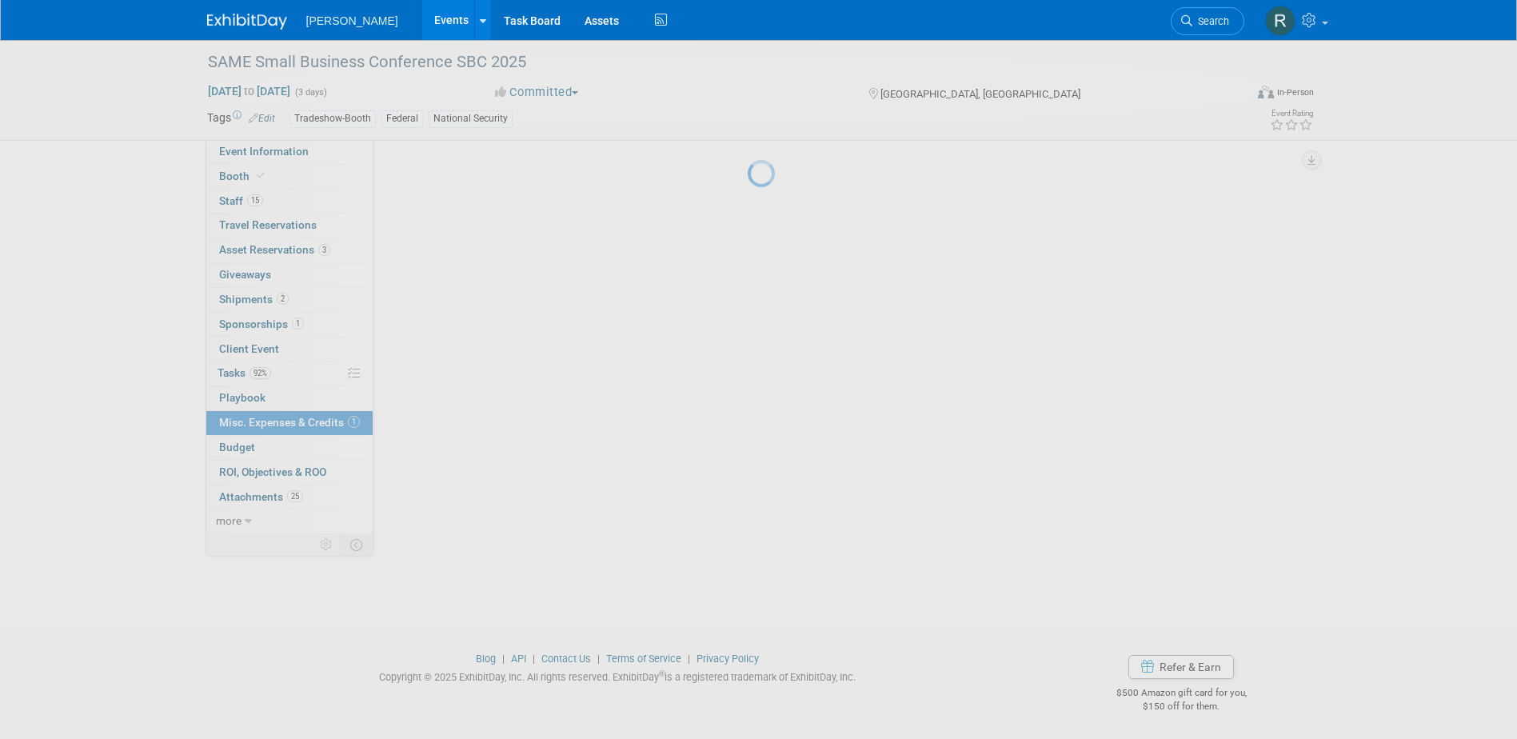
scroll to position [0, 0]
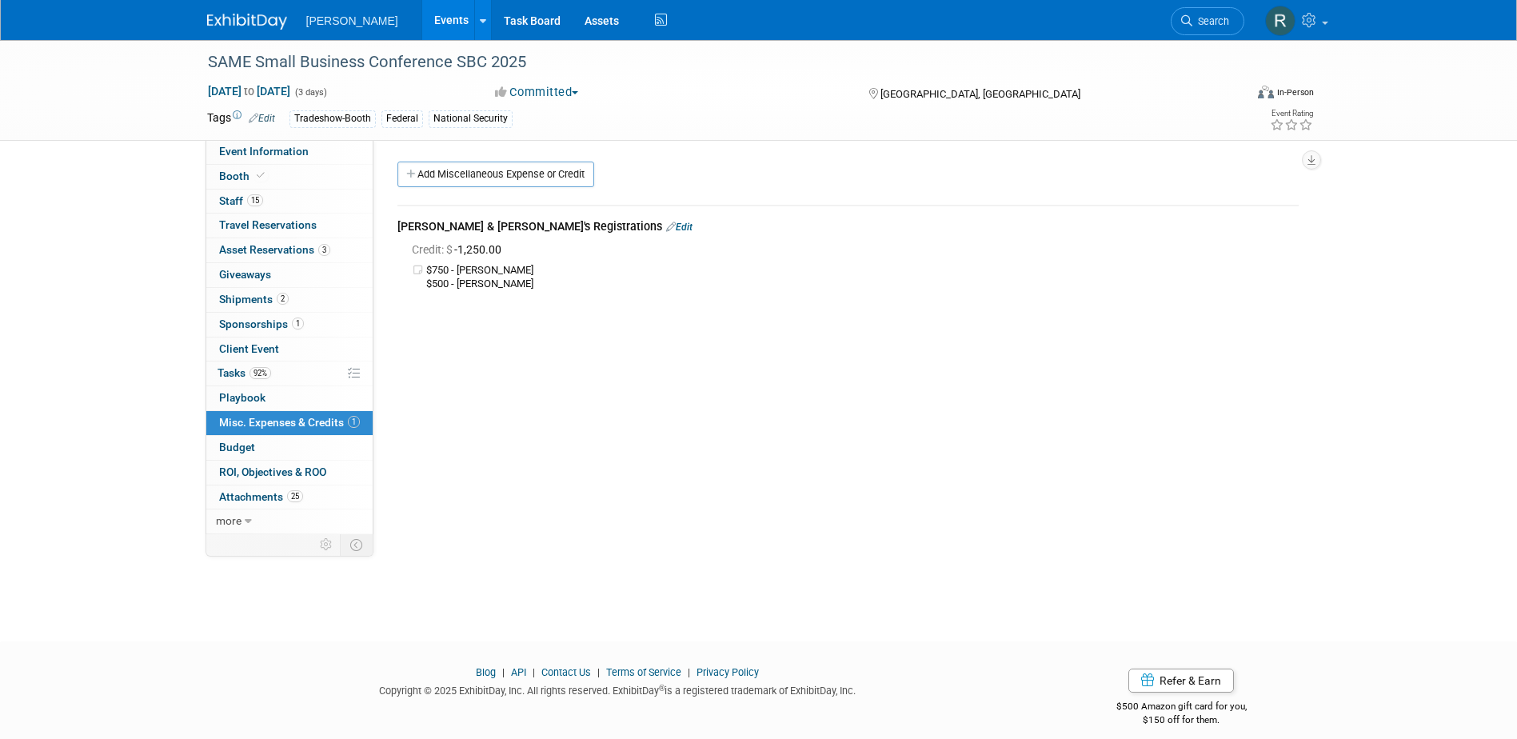
click at [666, 224] on link "Edit" at bounding box center [679, 226] width 26 height 11
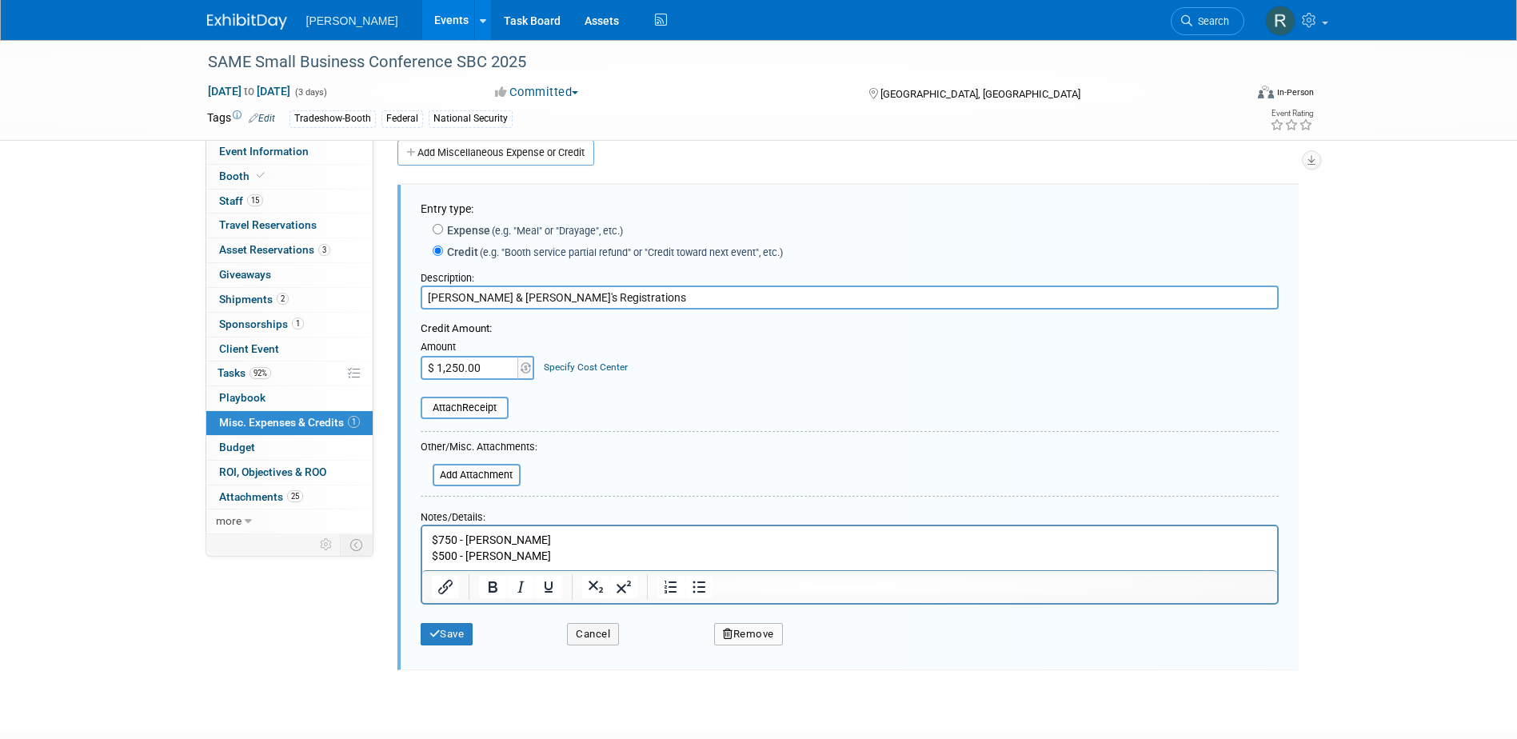
scroll to position [24, 0]
click at [771, 628] on button "Remove" at bounding box center [748, 631] width 69 height 22
click at [828, 655] on link "Yes" at bounding box center [837, 645] width 46 height 26
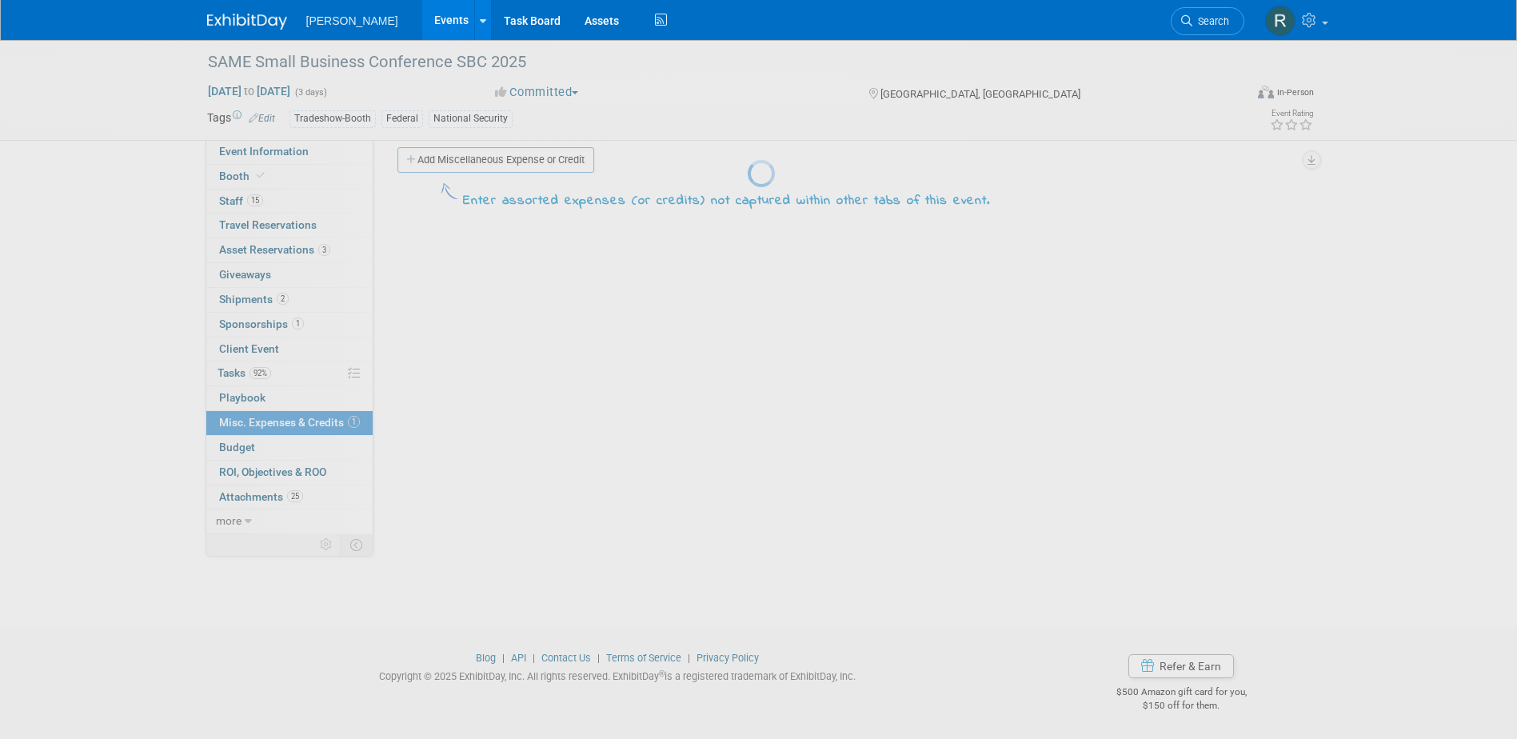
scroll to position [14, 0]
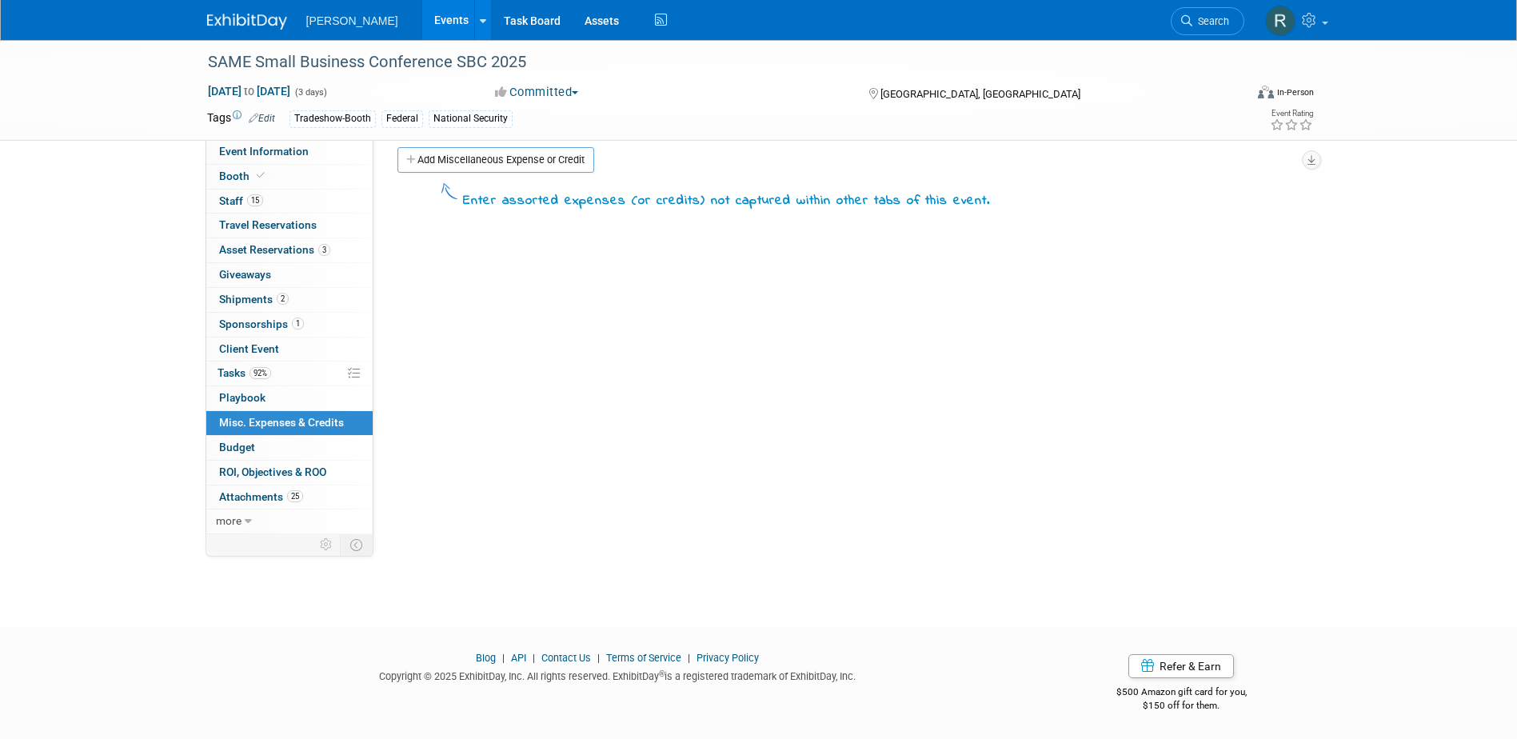
click at [1195, 17] on span "Search" at bounding box center [1210, 21] width 37 height 12
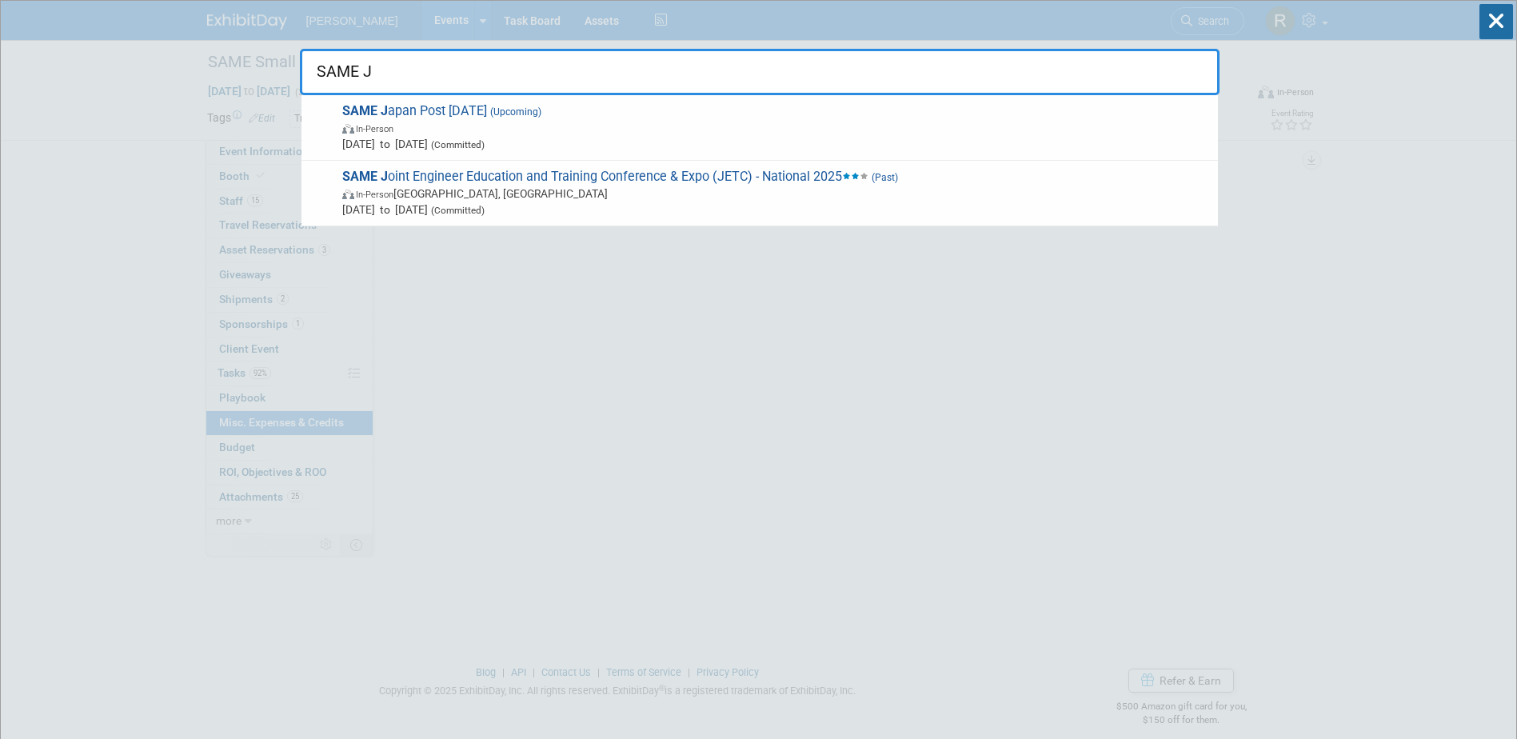
drag, startPoint x: 373, startPoint y: 73, endPoint x: 288, endPoint y: 76, distance: 84.8
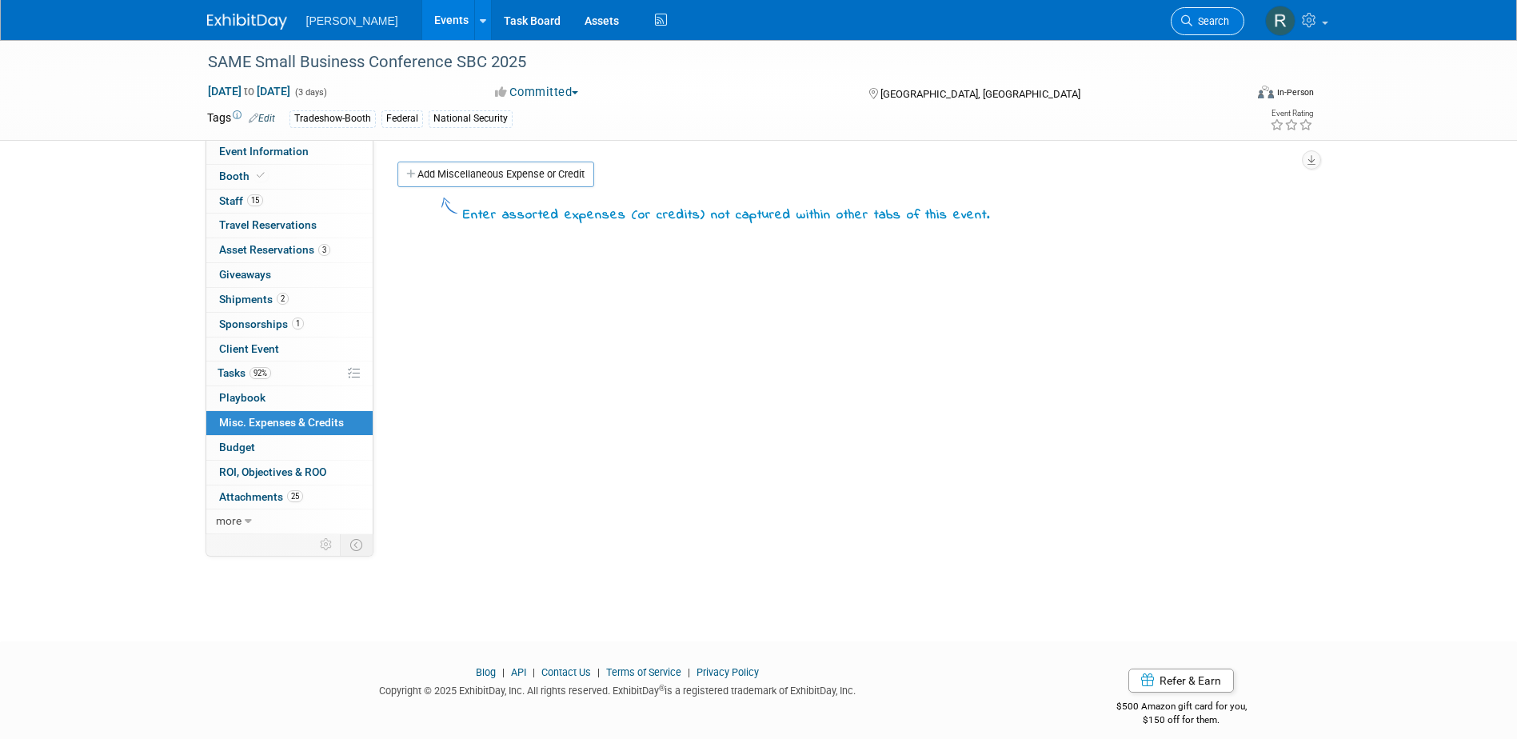
click at [1184, 18] on icon at bounding box center [1186, 20] width 11 height 11
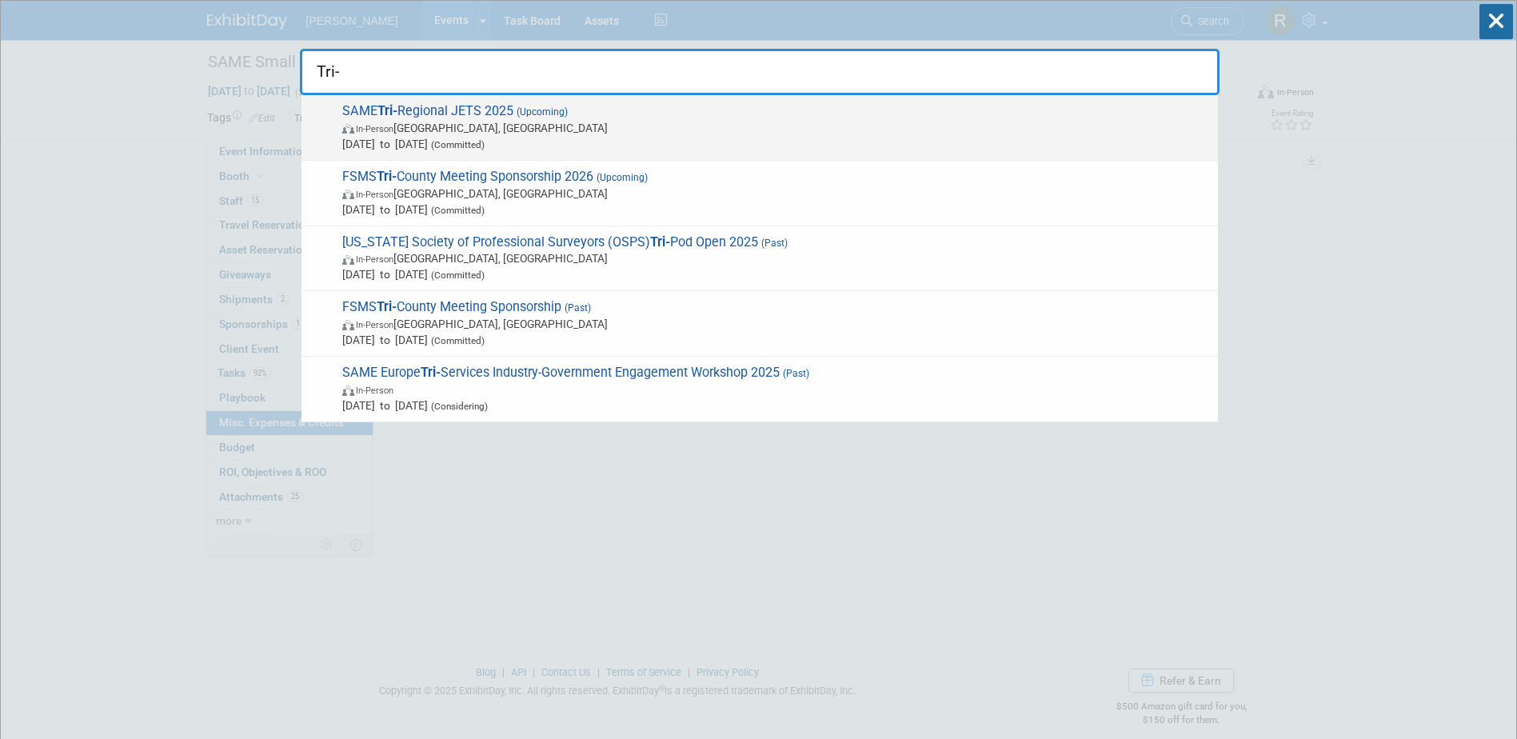
type input "Tri-"
click at [586, 110] on span "SAME Tri- Regional JETS 2025 (Upcoming) In-Person Jacksonville, FL Oct 21, 2025…" at bounding box center [773, 127] width 872 height 49
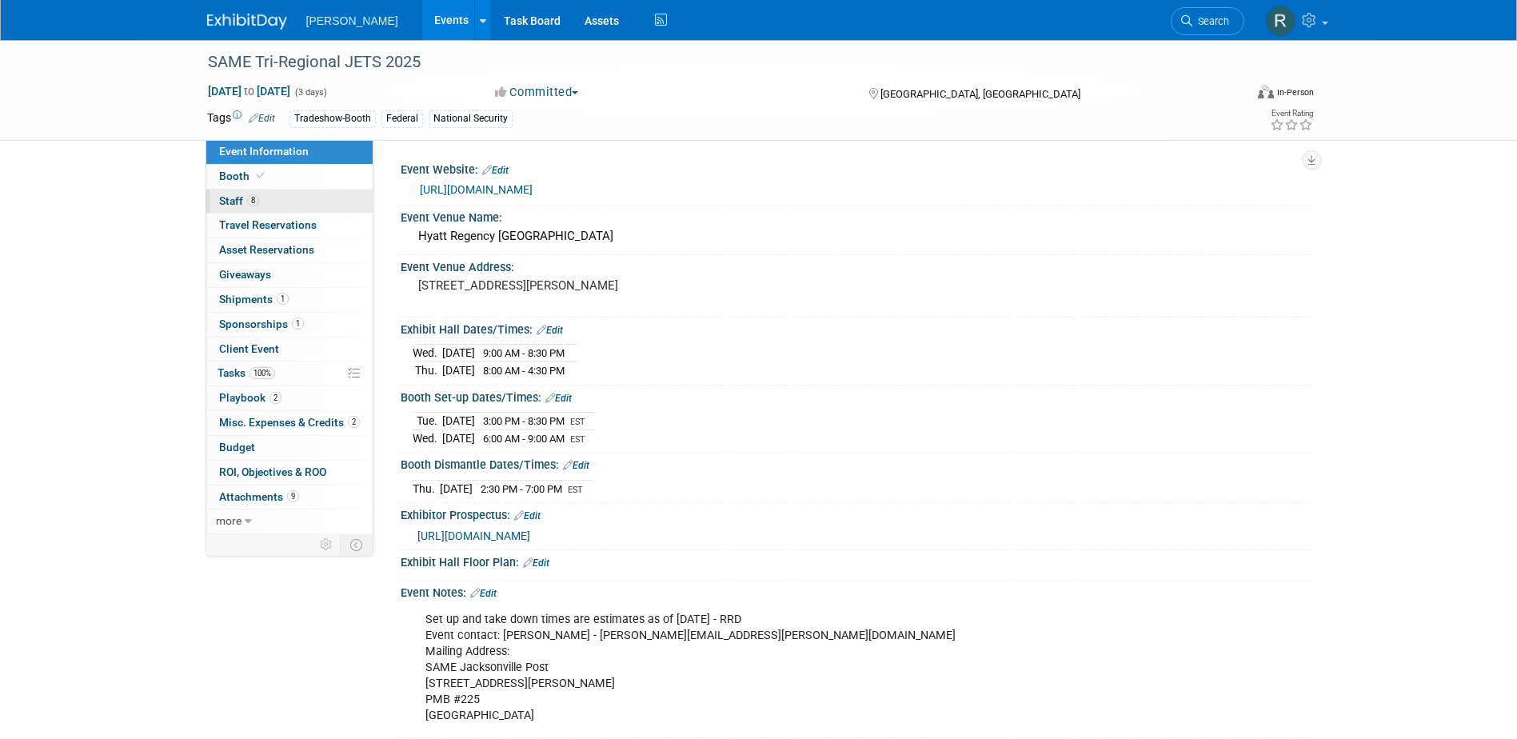
click at [262, 198] on link "8 Staff 8" at bounding box center [289, 201] width 166 height 24
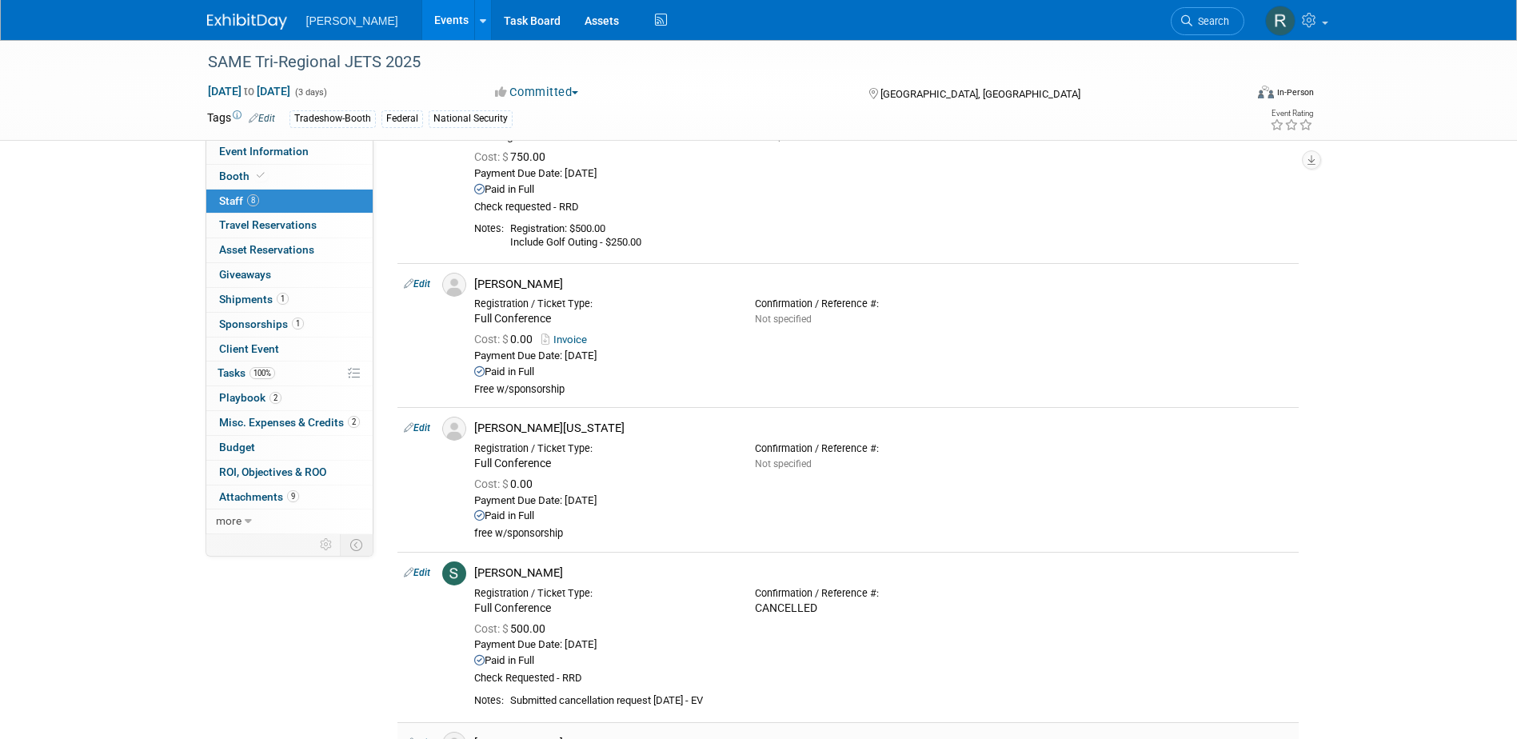
scroll to position [959, 0]
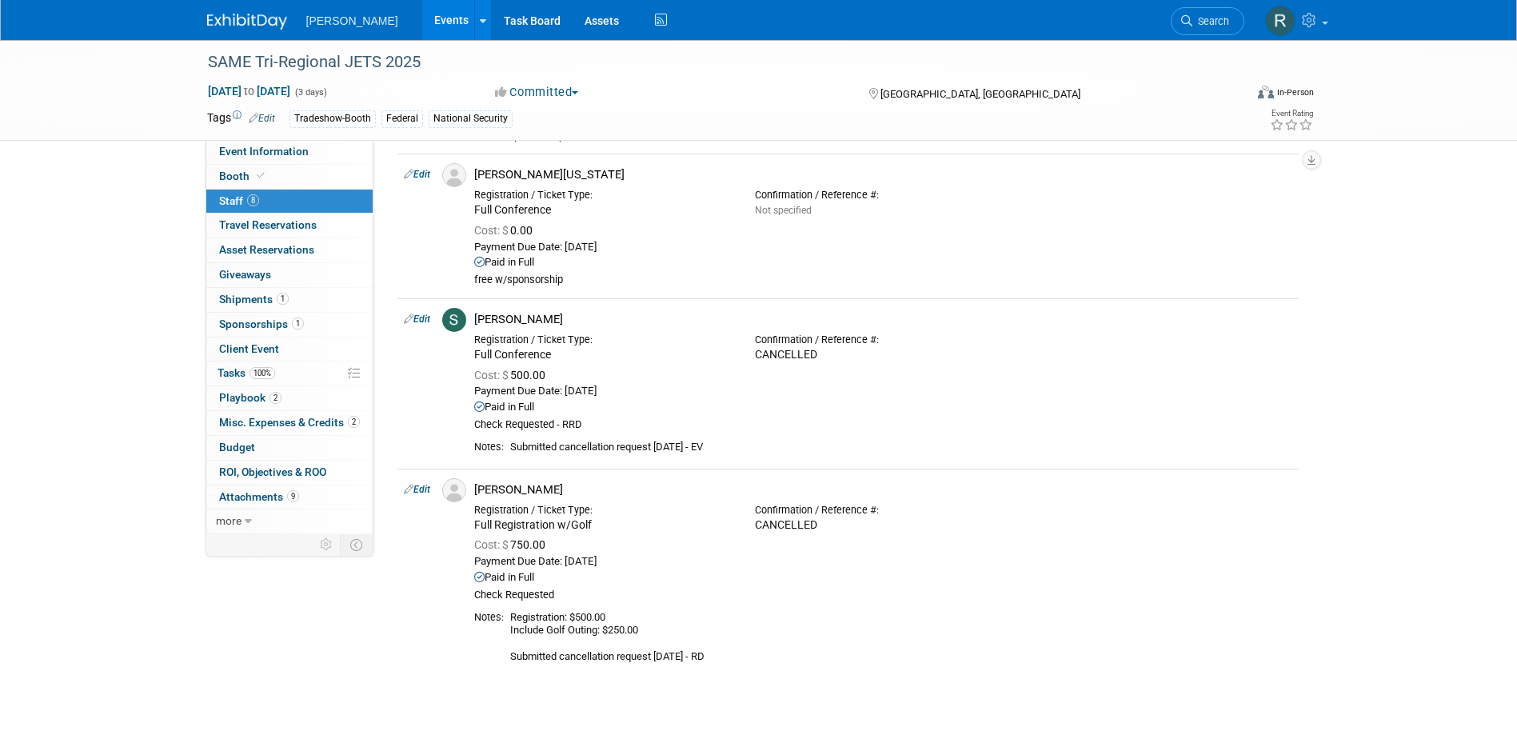
click at [253, 422] on span "Misc. Expenses & Credits 2" at bounding box center [289, 422] width 141 height 13
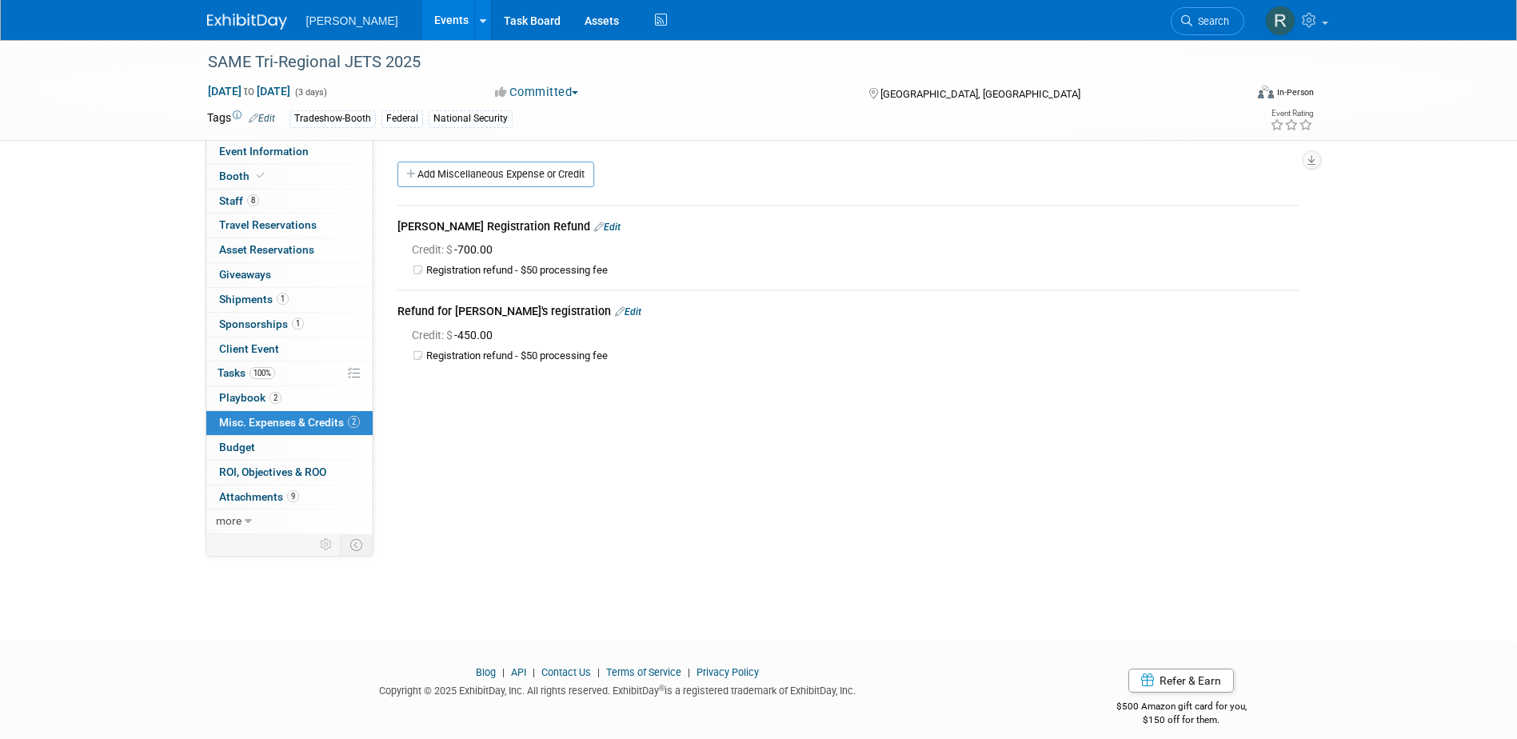
click at [615, 314] on link "Edit" at bounding box center [628, 311] width 26 height 11
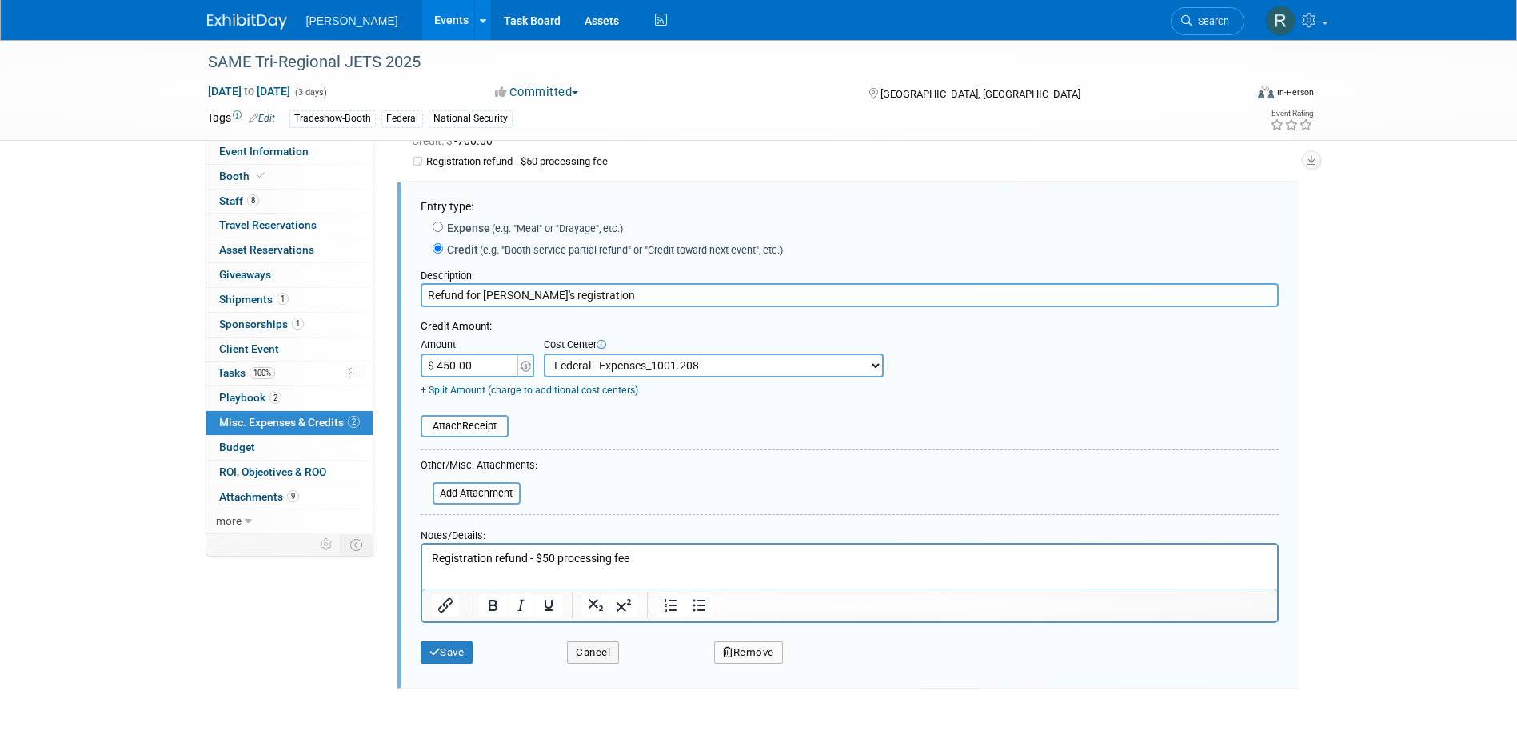
click at [473, 365] on input "$ 450.00" at bounding box center [471, 365] width 100 height 24
type input "$ 500.00"
click at [449, 658] on button "Save" at bounding box center [447, 652] width 53 height 22
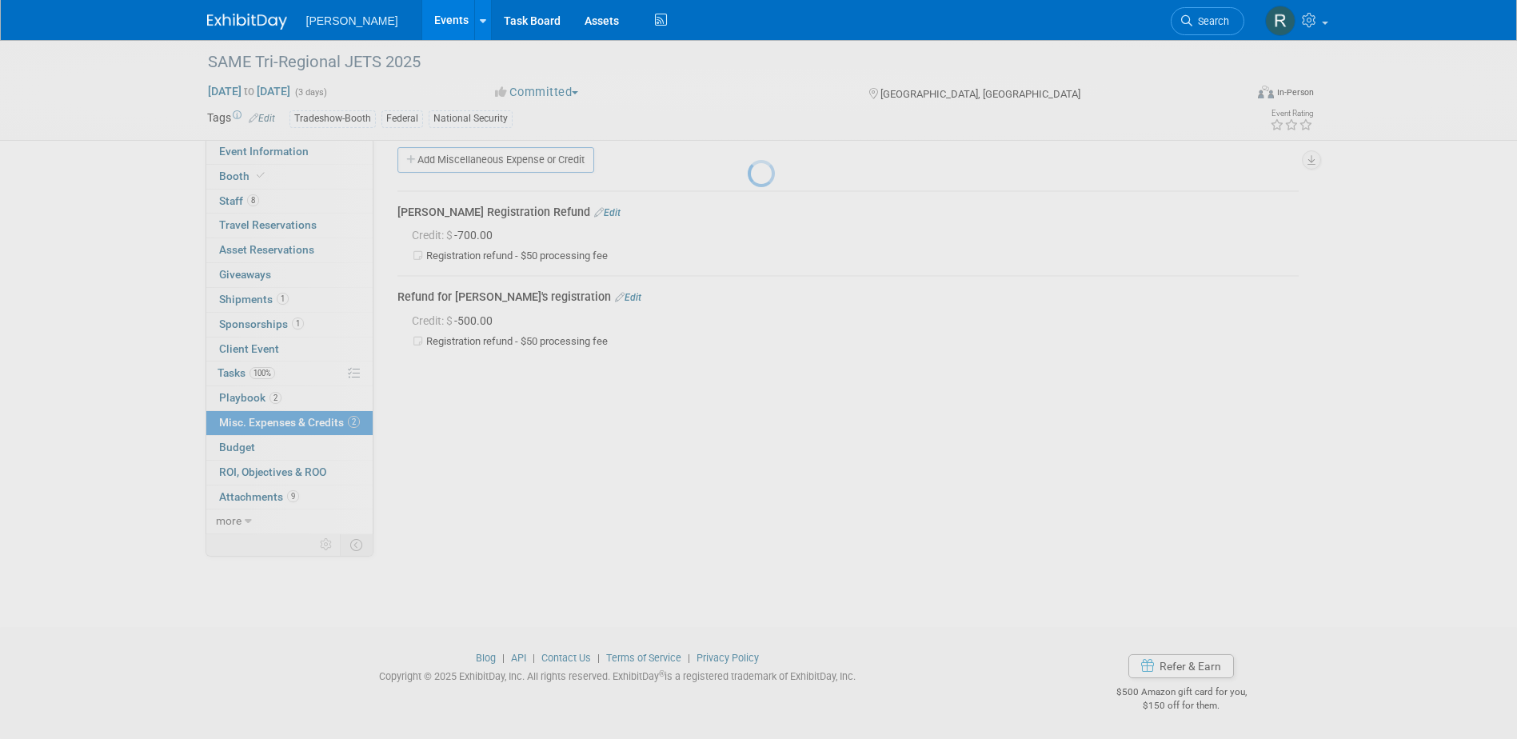
scroll to position [14, 0]
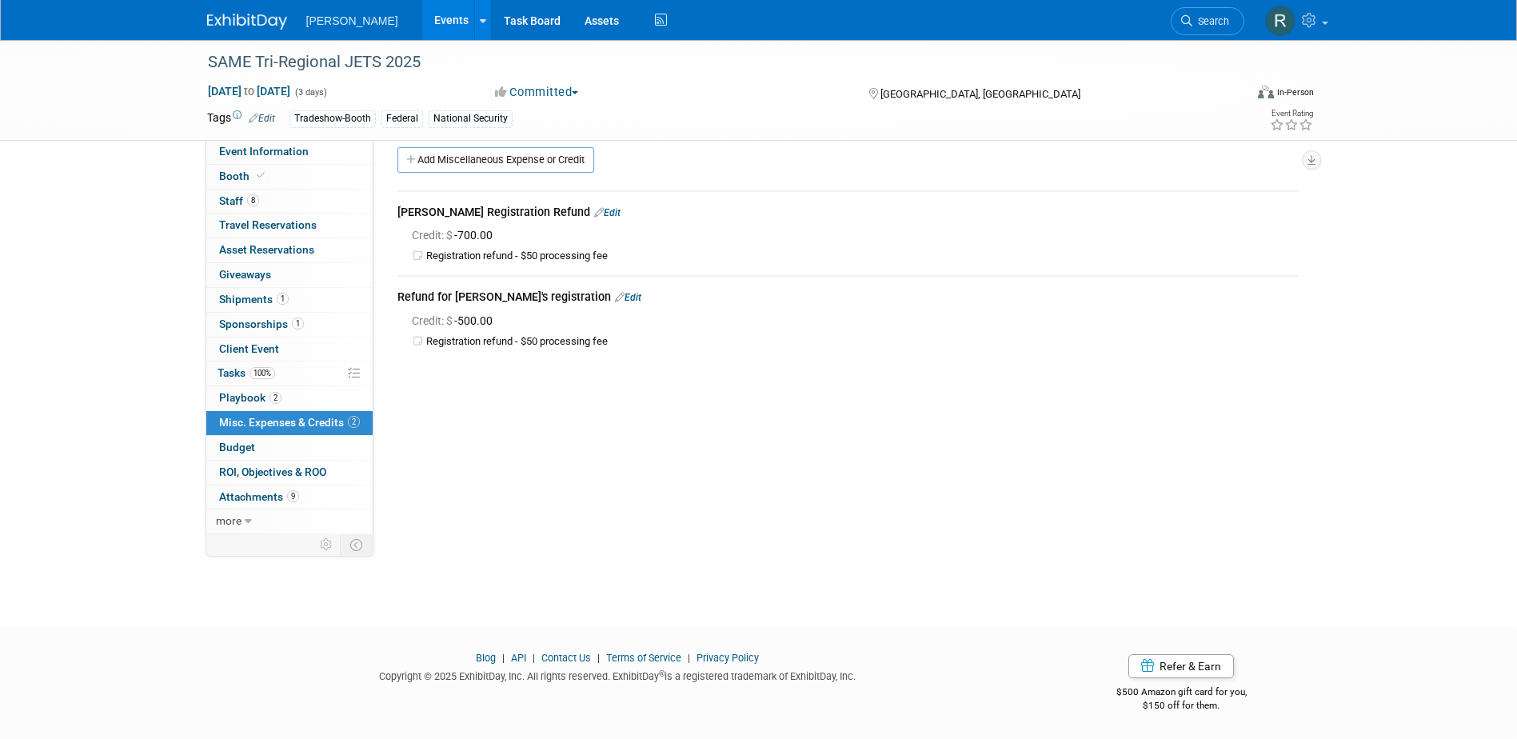
click at [615, 300] on link "Edit" at bounding box center [628, 297] width 26 height 11
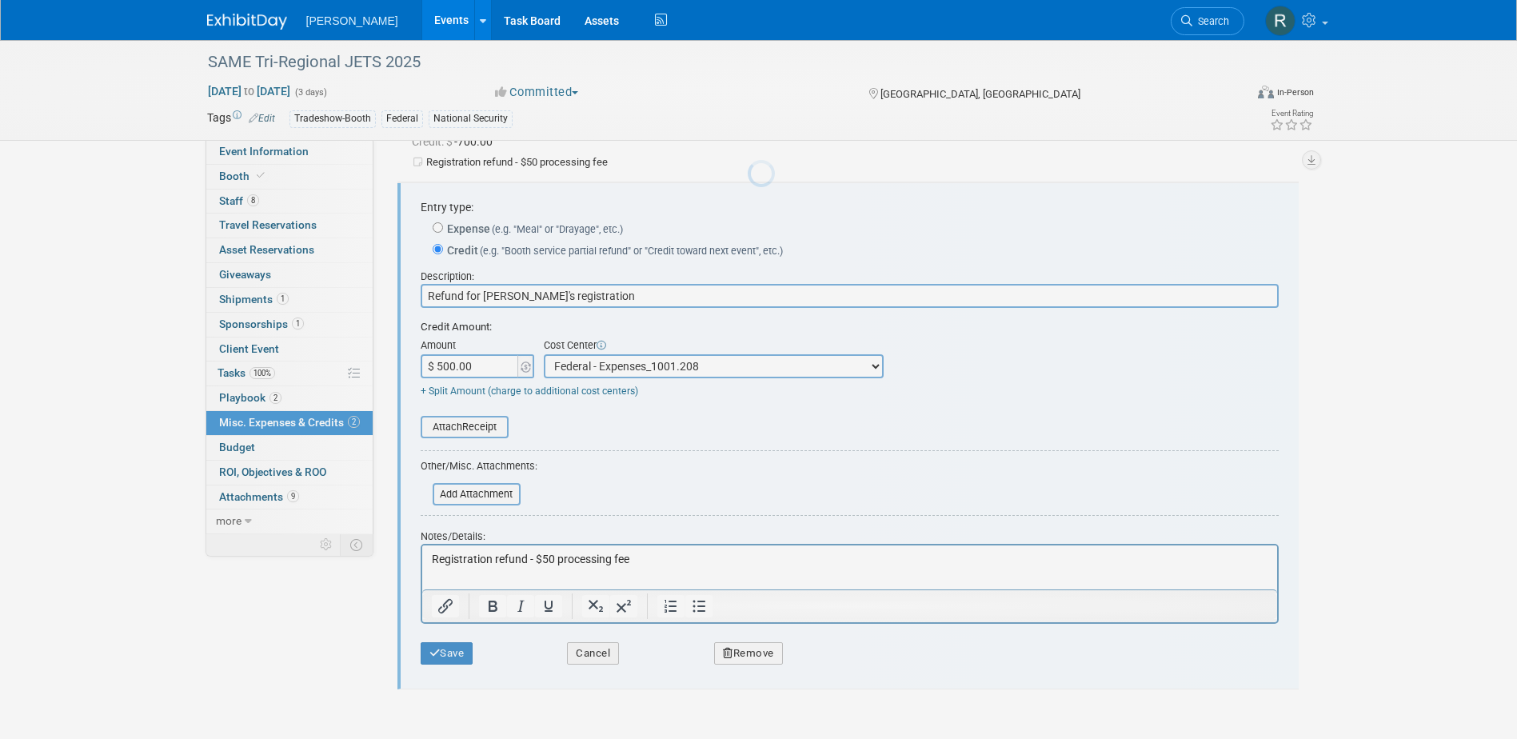
scroll to position [109, 0]
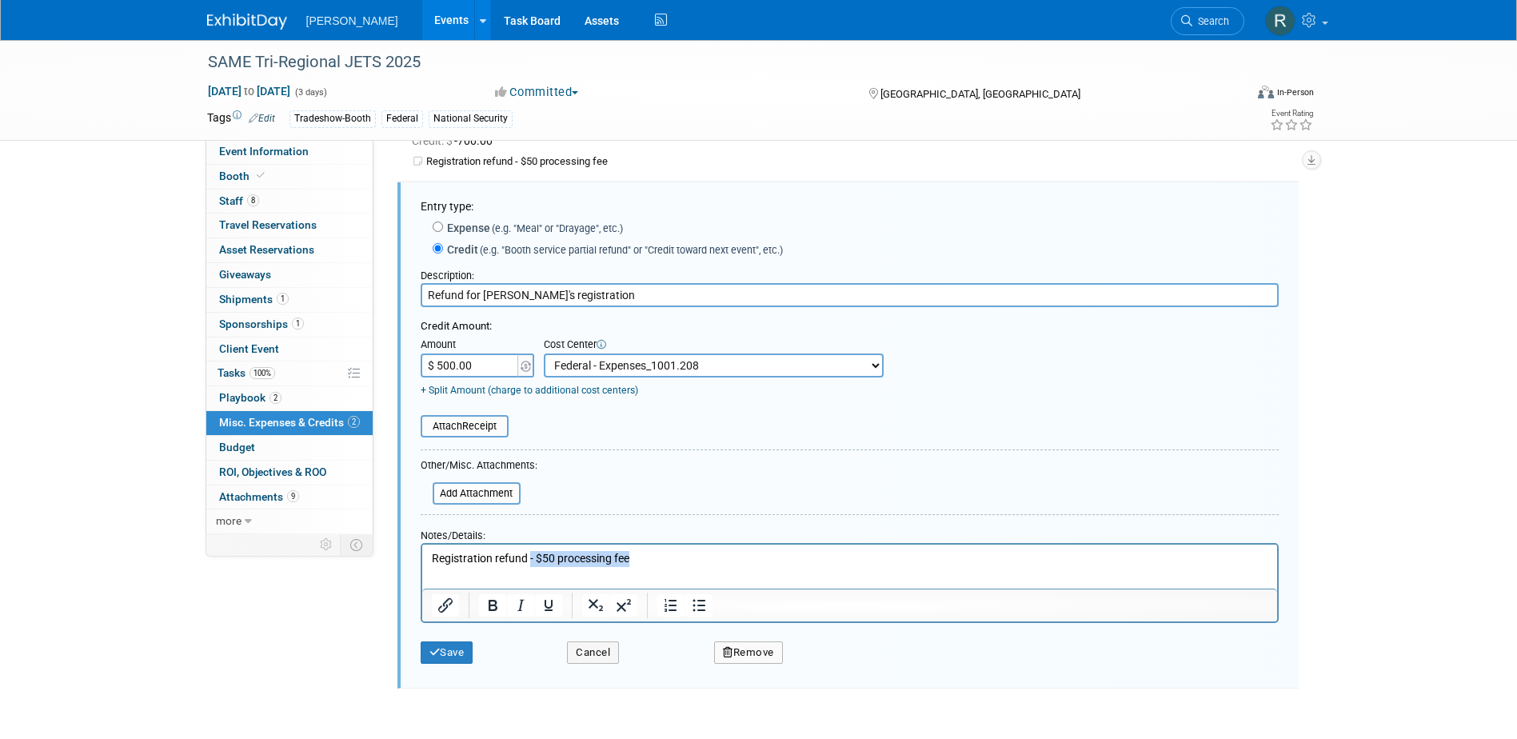
drag, startPoint x: 529, startPoint y: 557, endPoint x: 701, endPoint y: 557, distance: 171.9
click at [701, 557] on p "Registration refund - $50 processing fee" at bounding box center [849, 558] width 836 height 16
click at [455, 656] on button "Save" at bounding box center [447, 652] width 53 height 22
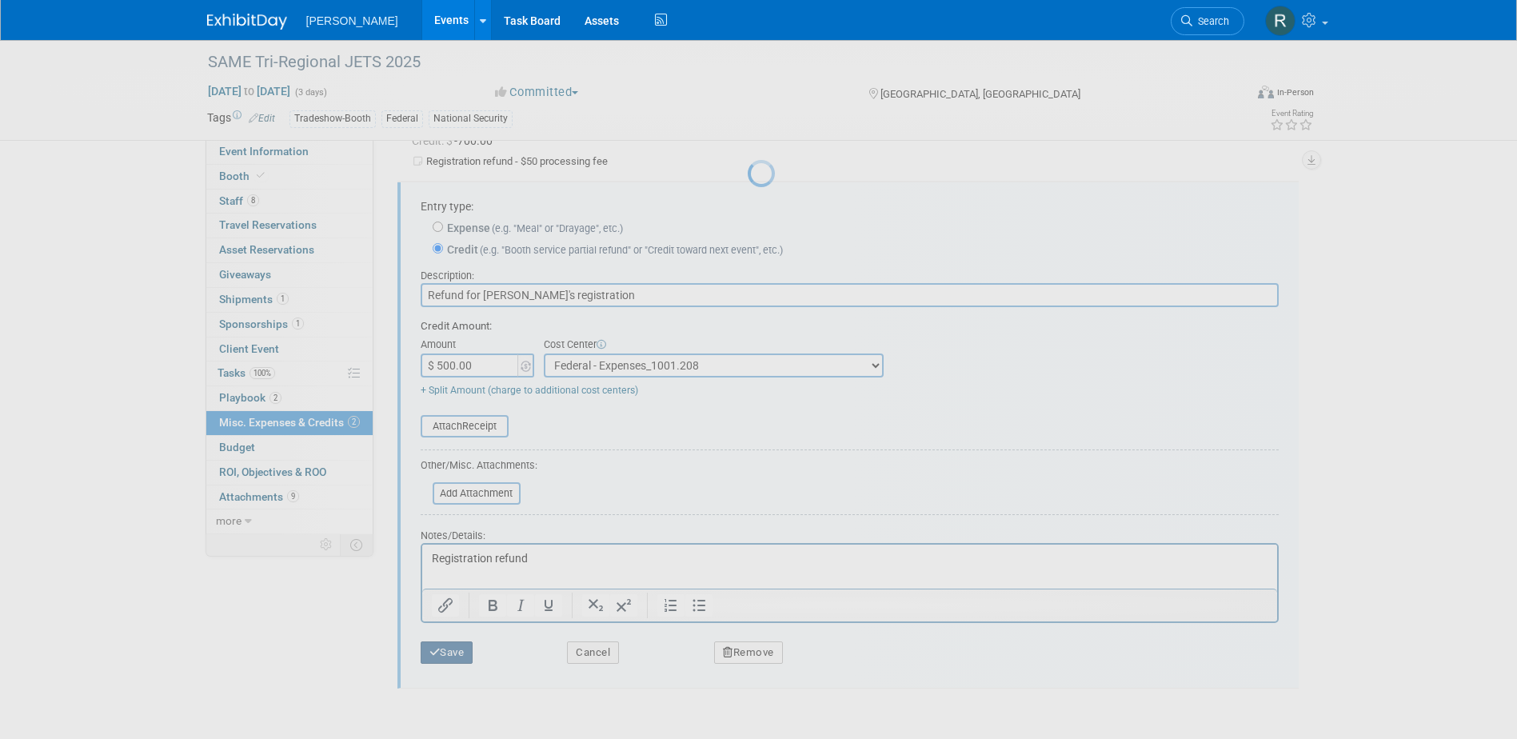
scroll to position [14, 0]
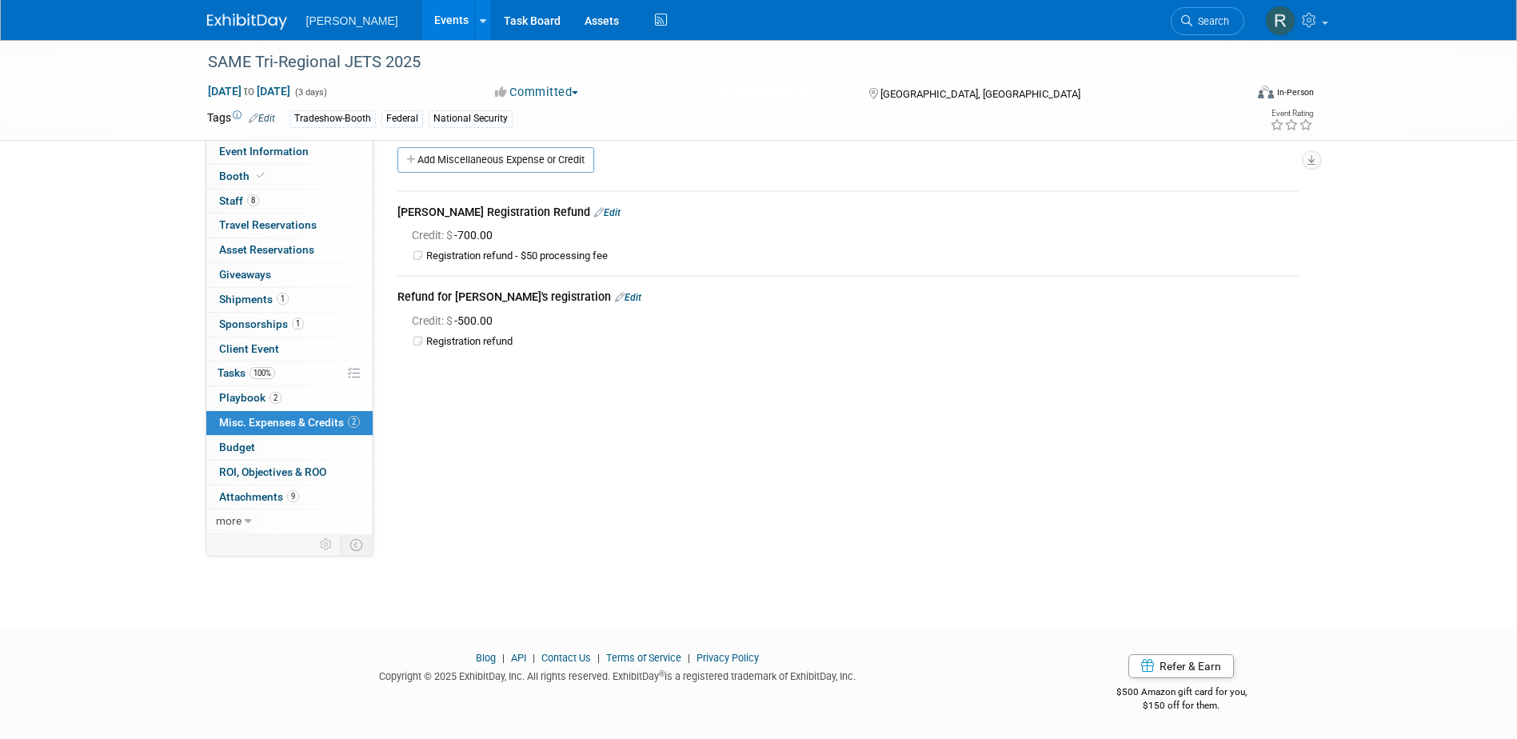
click at [606, 204] on div "[PERSON_NAME] Registration Refund Edit" at bounding box center [847, 213] width 901 height 19
click at [604, 209] on link "Edit" at bounding box center [607, 212] width 26 height 11
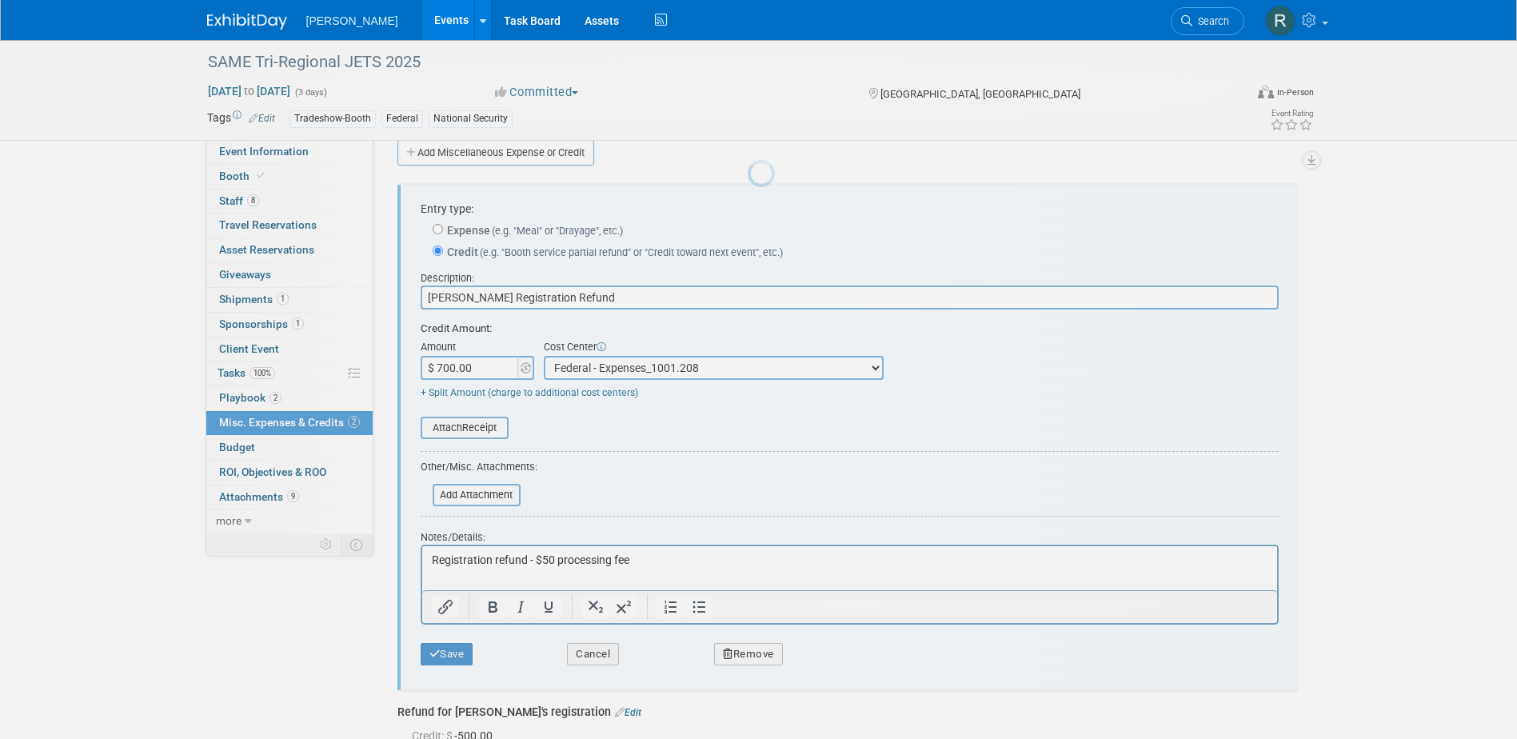
scroll to position [24, 0]
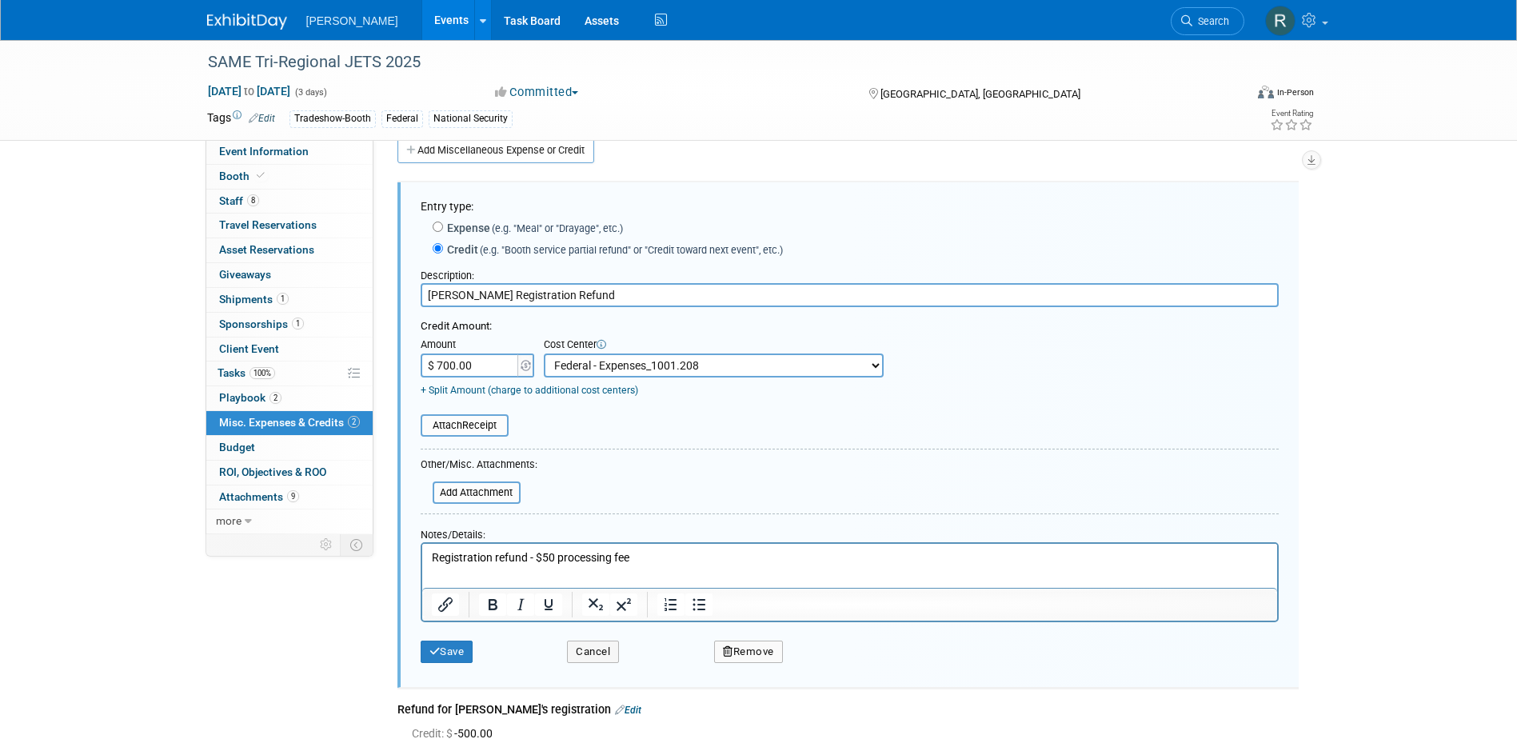
click at [477, 368] on input "$ 700.00" at bounding box center [471, 365] width 100 height 24
type input "$ 750.00"
drag, startPoint x: 530, startPoint y: 560, endPoint x: 744, endPoint y: 568, distance: 214.5
click at [744, 566] on html "Registration refund - $50 processing fee" at bounding box center [848, 555] width 855 height 22
click at [440, 652] on button "Save" at bounding box center [447, 651] width 53 height 22
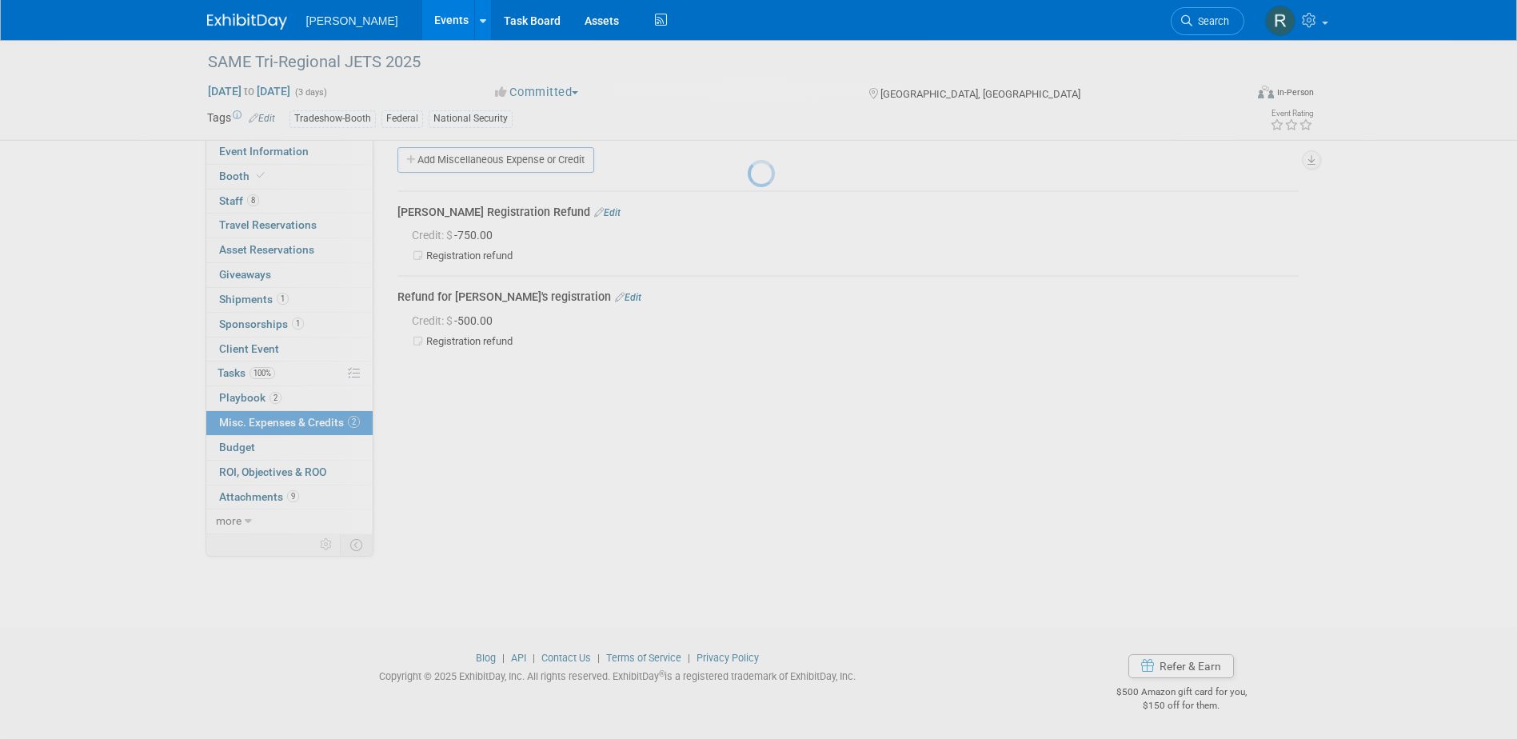
scroll to position [14, 0]
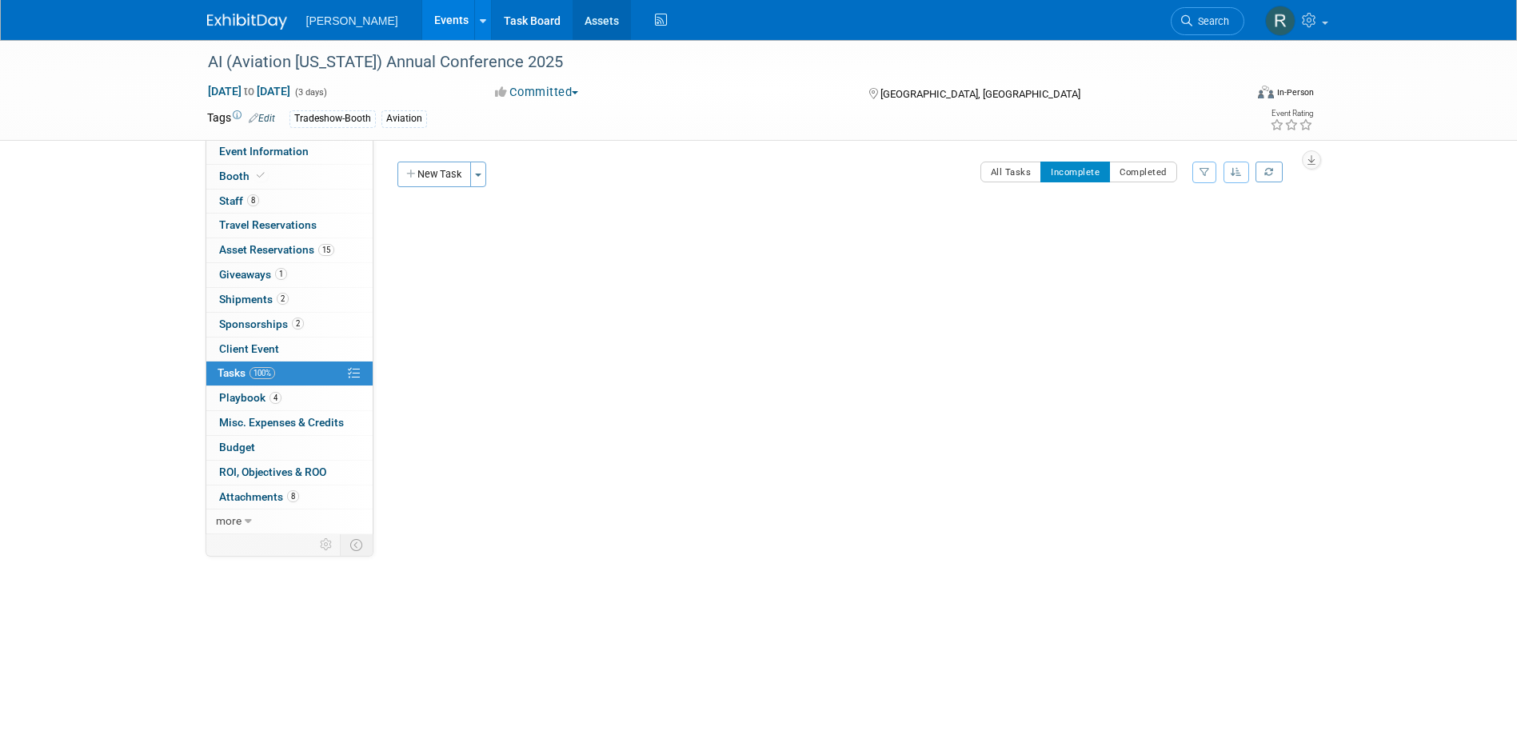
click at [572, 17] on link "Assets" at bounding box center [601, 20] width 58 height 40
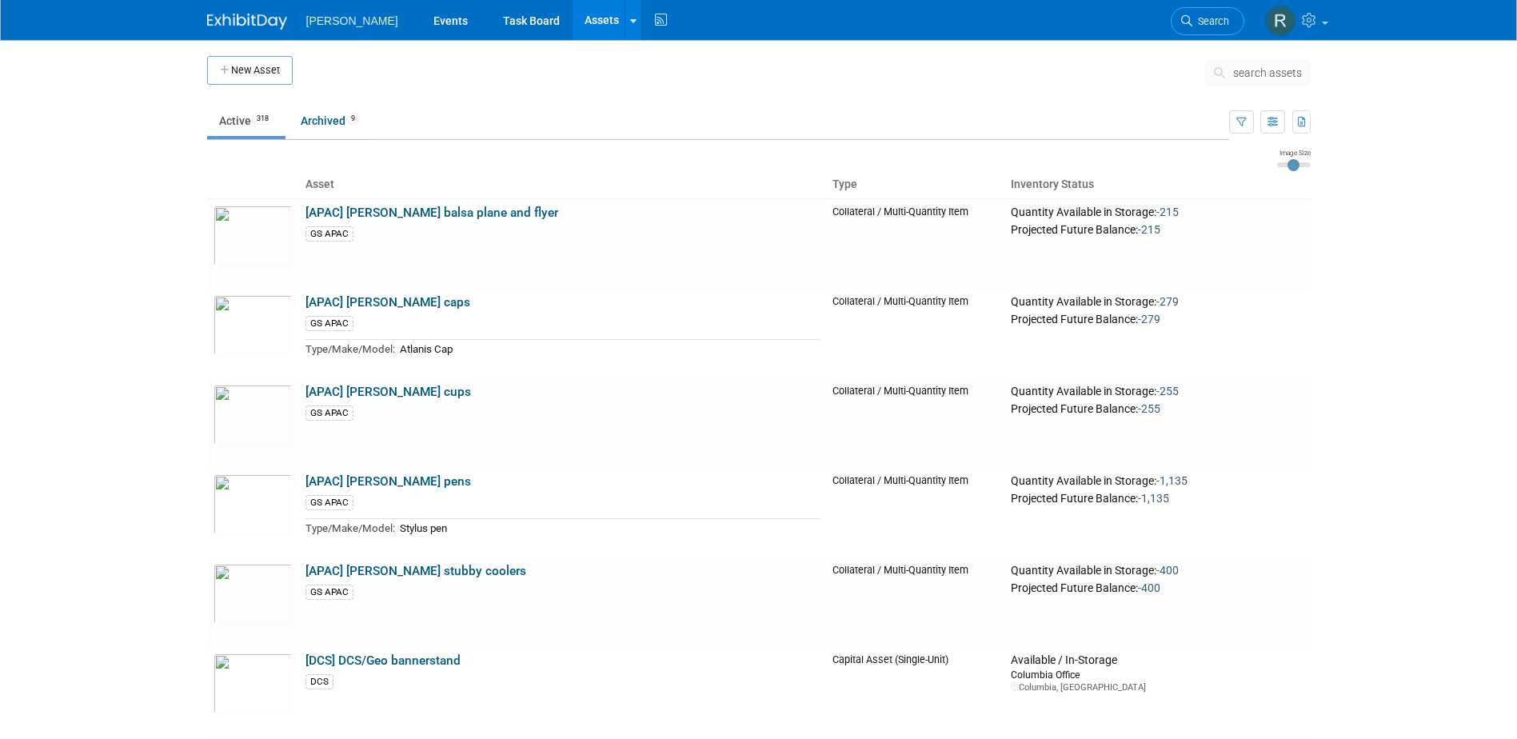
click at [1231, 74] on button "search assets" at bounding box center [1258, 73] width 106 height 26
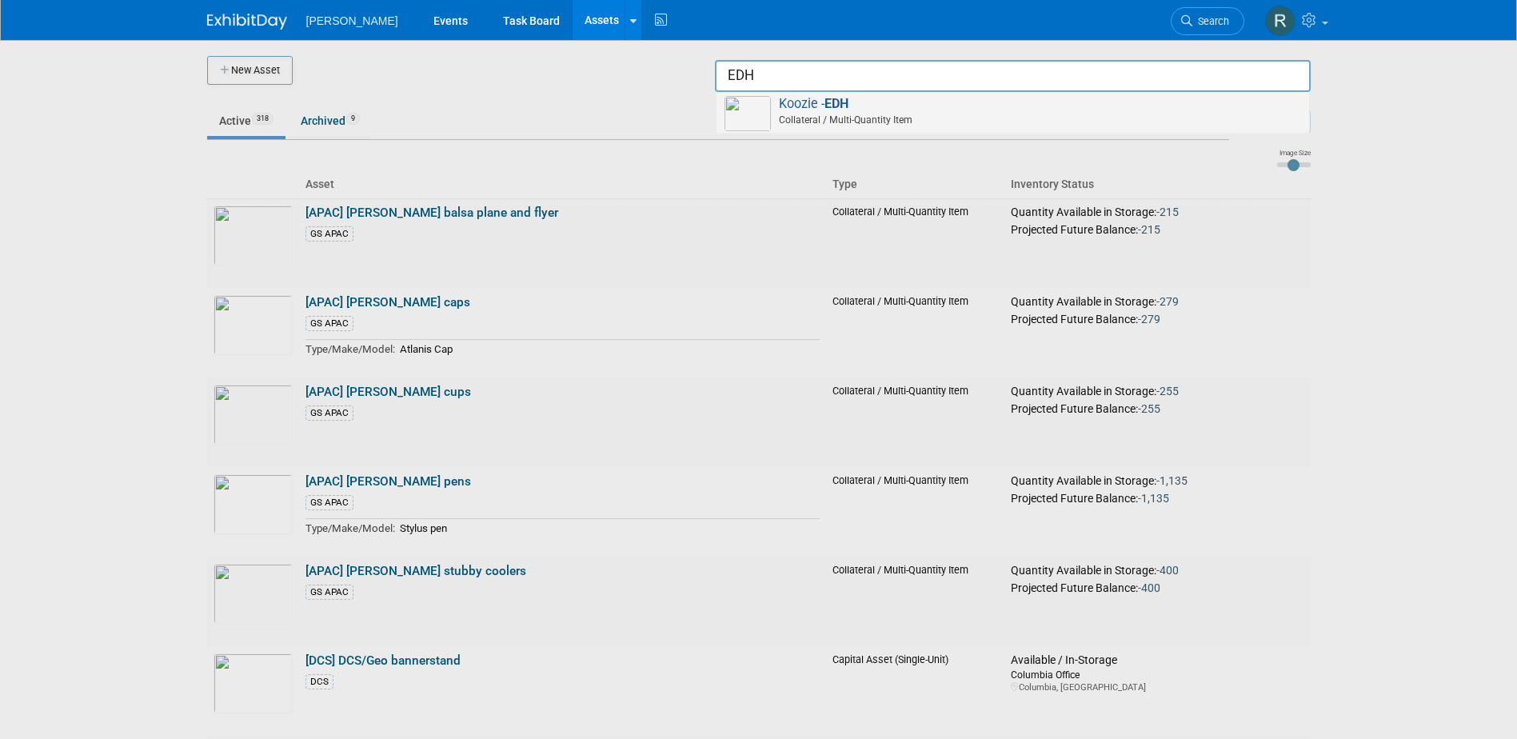
click at [822, 113] on span "Collateral / Multi-Quantity Item" at bounding box center [1015, 120] width 572 height 14
type input "Koozie - EDH"
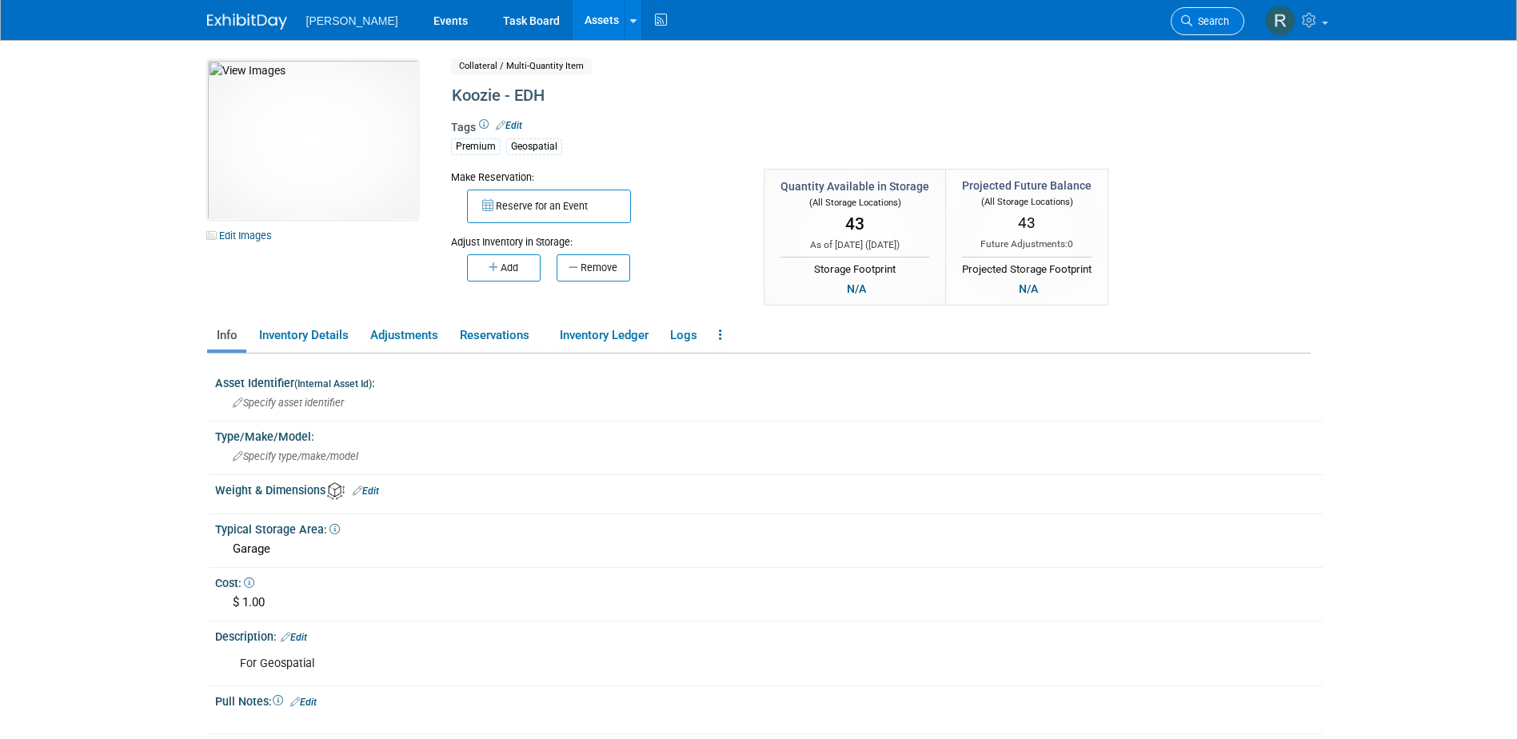
click at [1211, 12] on link "Search" at bounding box center [1208, 21] width 74 height 28
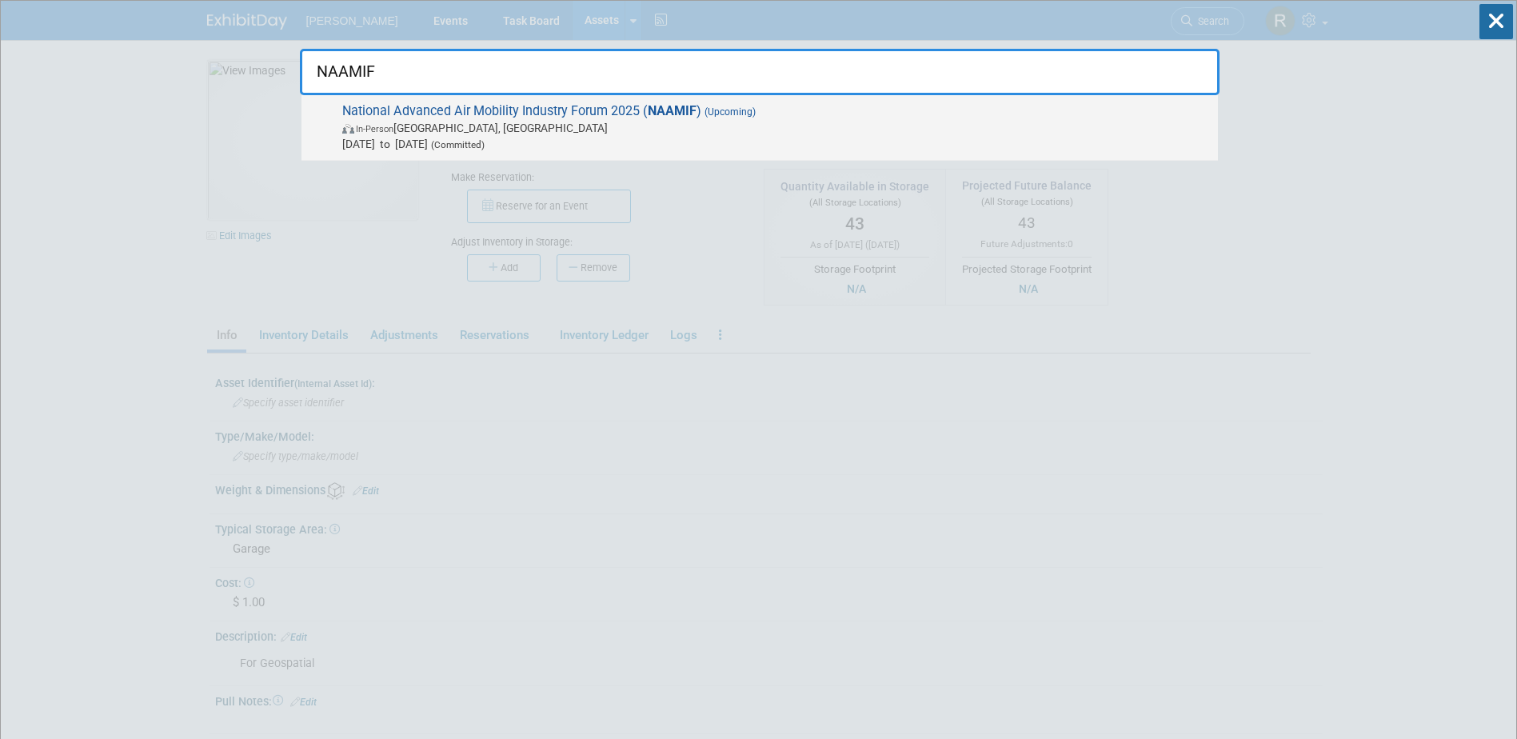
type input "NAAMIF"
click at [579, 122] on span "In-Person [GEOGRAPHIC_DATA], [GEOGRAPHIC_DATA]" at bounding box center [776, 128] width 868 height 16
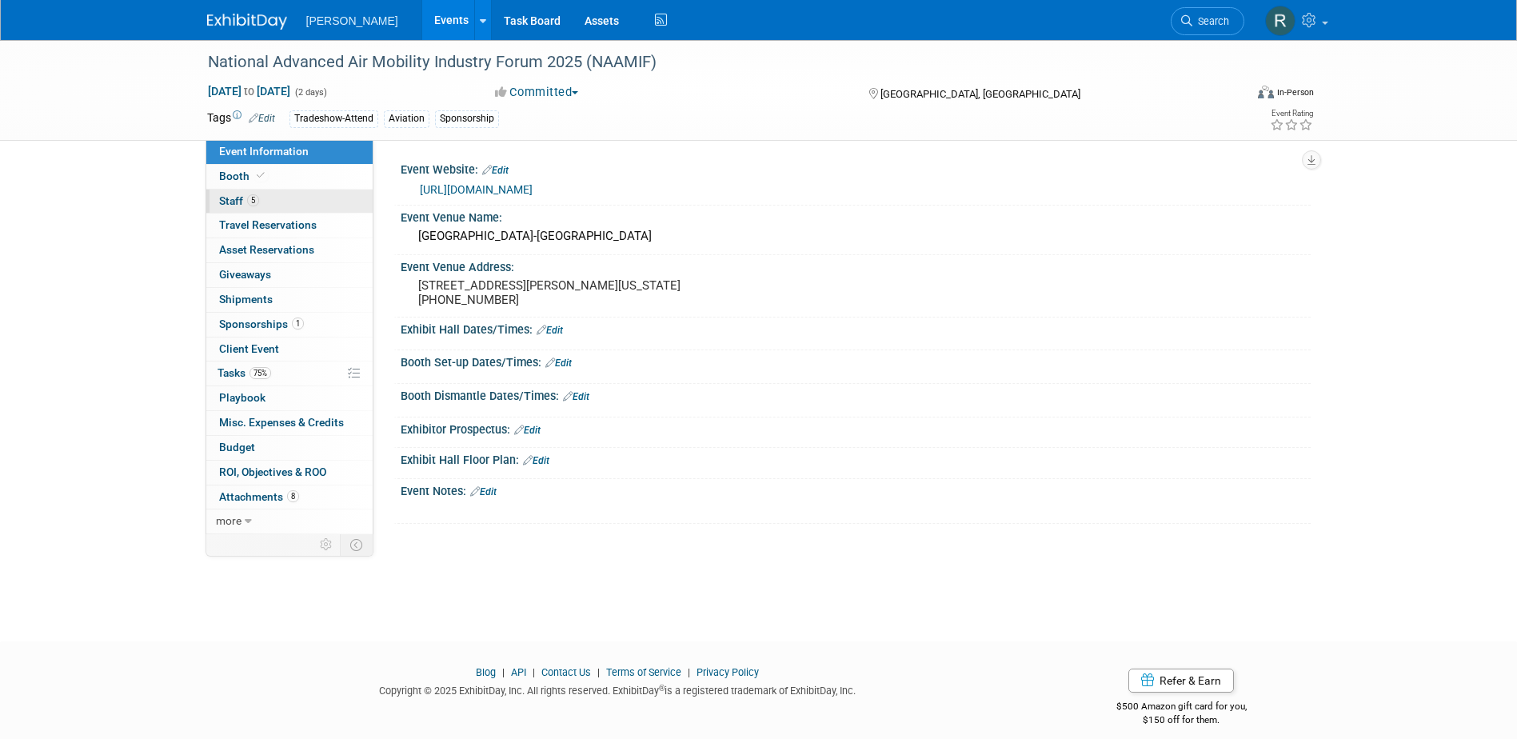
click at [303, 203] on link "5 Staff 5" at bounding box center [289, 201] width 166 height 24
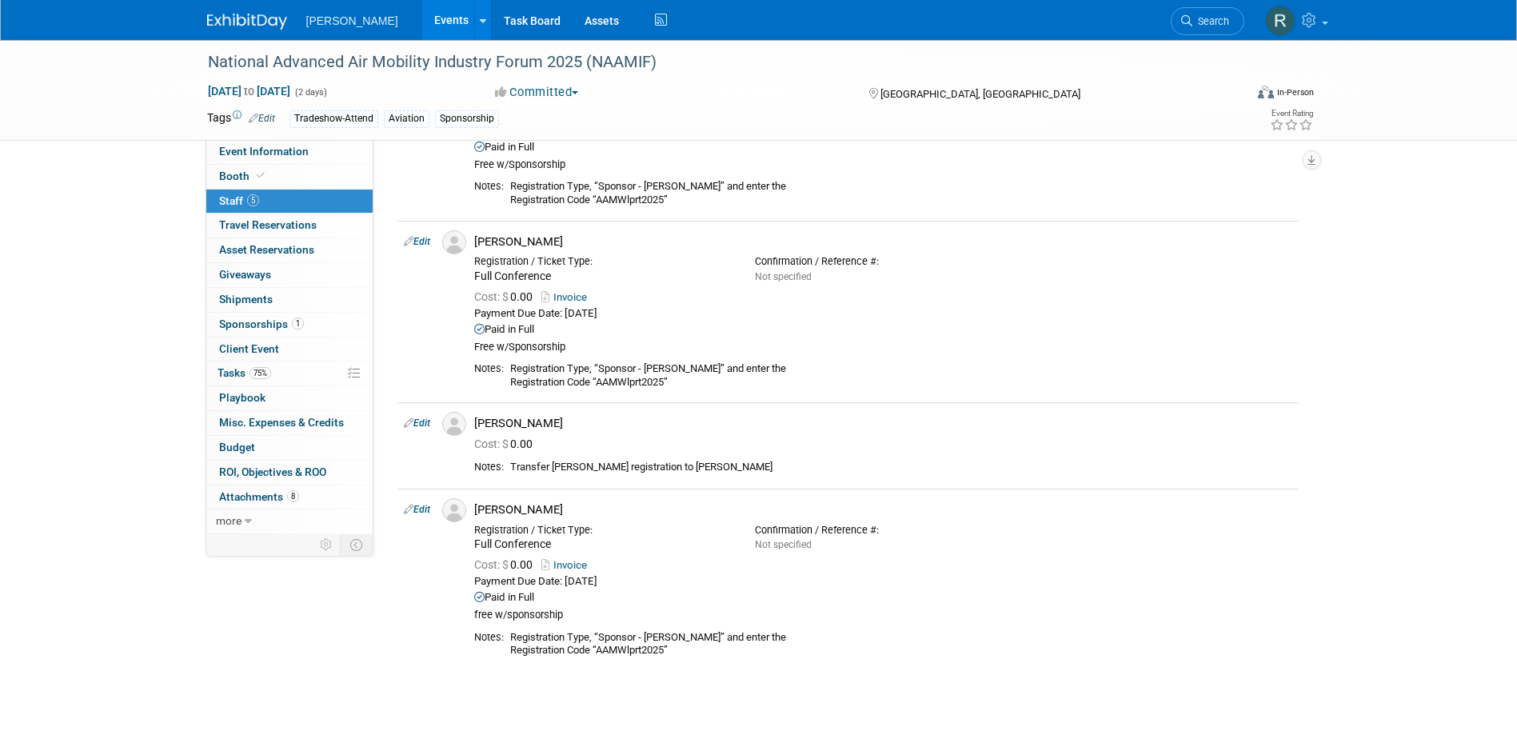
scroll to position [400, 0]
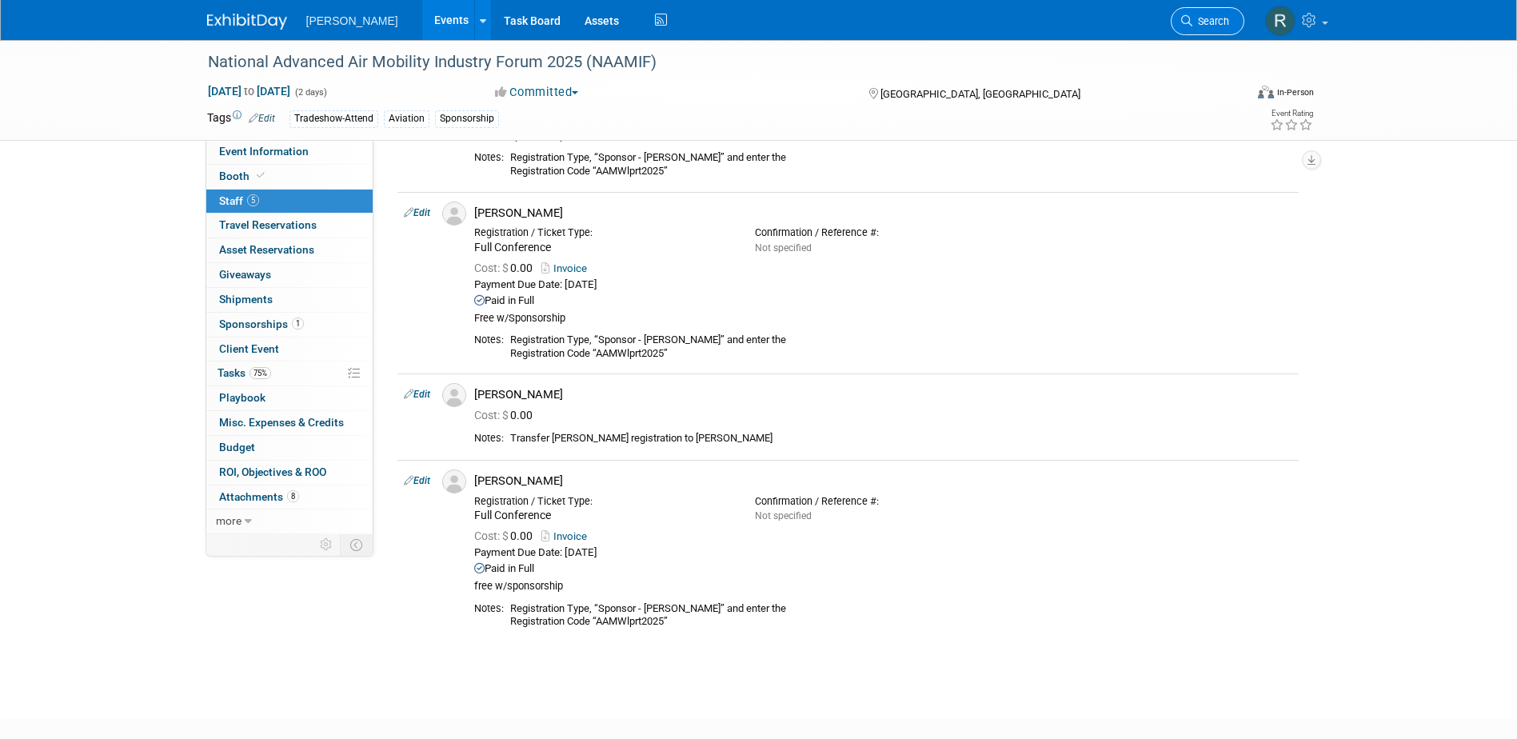
click at [1214, 18] on span "Search" at bounding box center [1210, 21] width 37 height 12
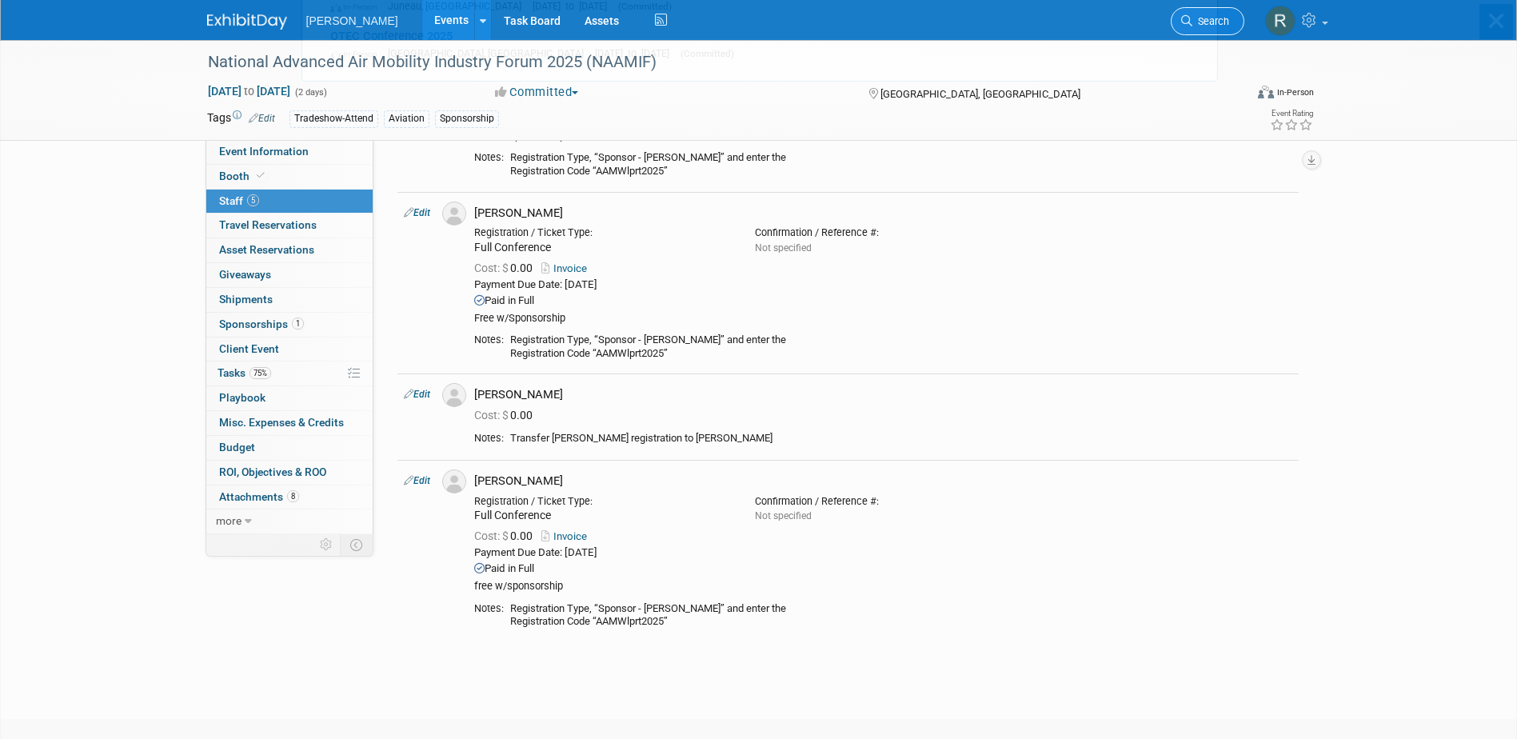
scroll to position [0, 0]
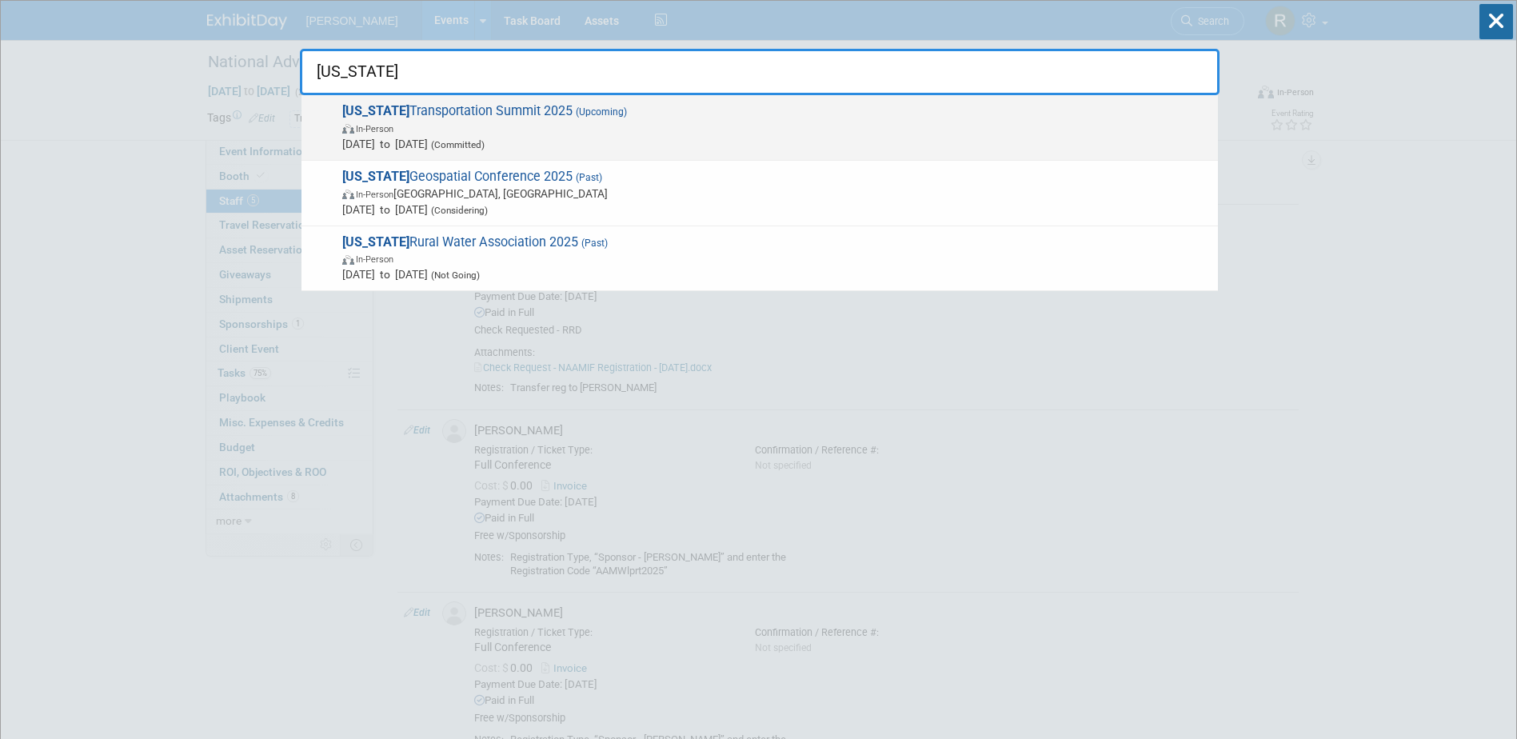
type input "[US_STATE]"
click at [565, 130] on span "In-Person" at bounding box center [776, 128] width 868 height 16
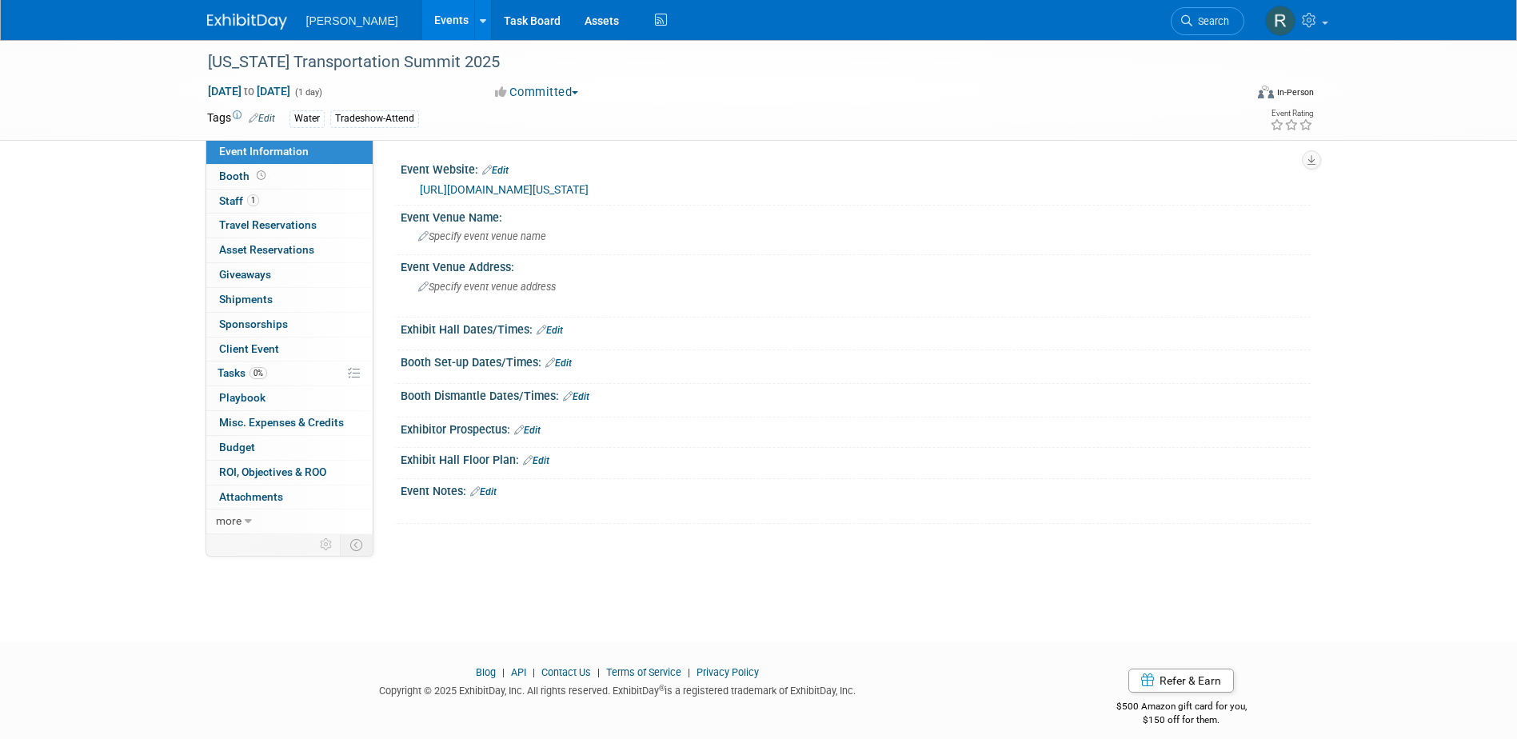
click at [493, 191] on link "https://business.acecga.org/events/details/2025-georgia-transportation-summit-1…" at bounding box center [504, 189] width 169 height 13
click at [484, 70] on div "[US_STATE] Transportation Summit 2025" at bounding box center [711, 62] width 1018 height 29
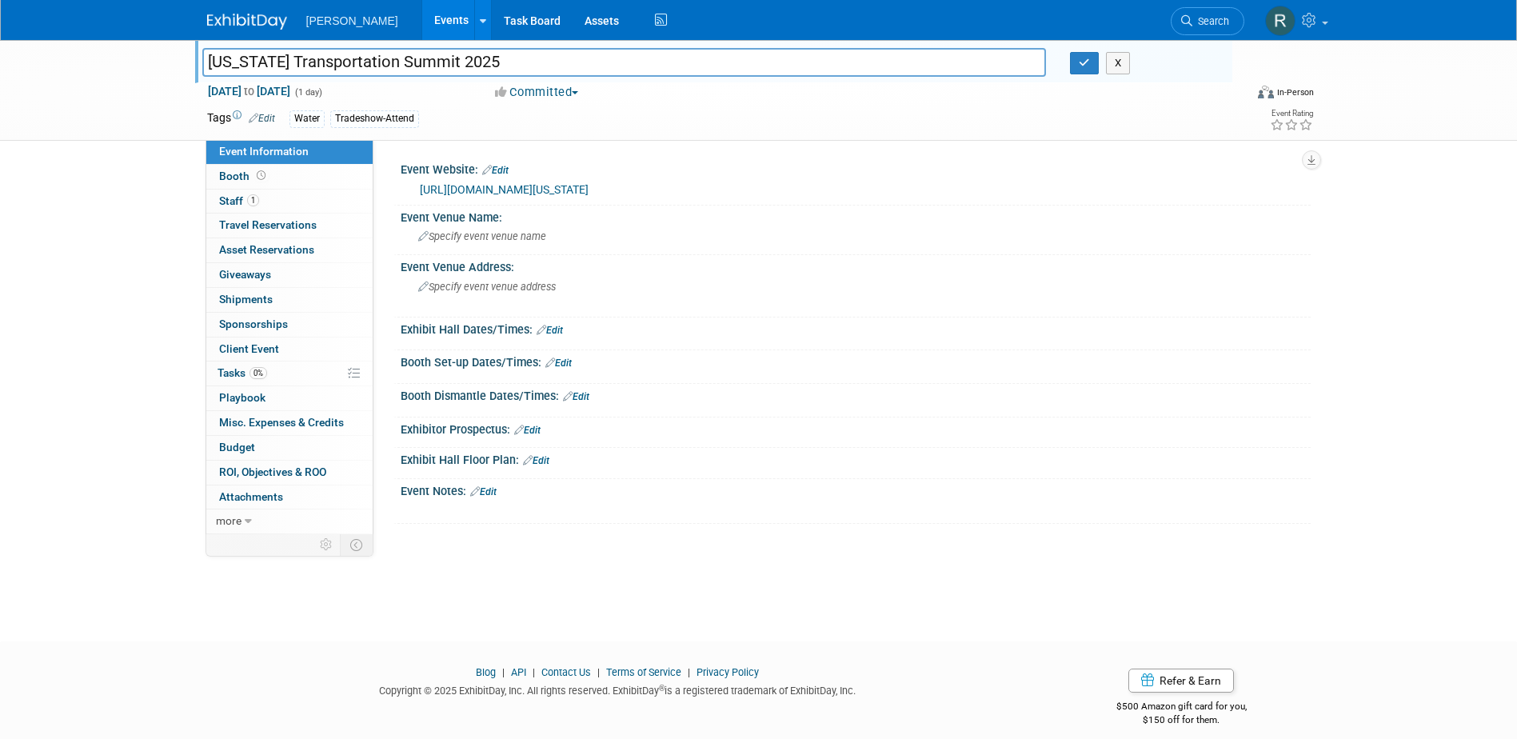
drag, startPoint x: 486, startPoint y: 61, endPoint x: 148, endPoint y: 69, distance: 338.3
click at [148, 69] on div "Georgia Transportation Summit 2025 Georgia Transportation Summit 2025 X Nov 13,…" at bounding box center [758, 90] width 1517 height 101
click at [249, 200] on span "1" at bounding box center [253, 200] width 12 height 12
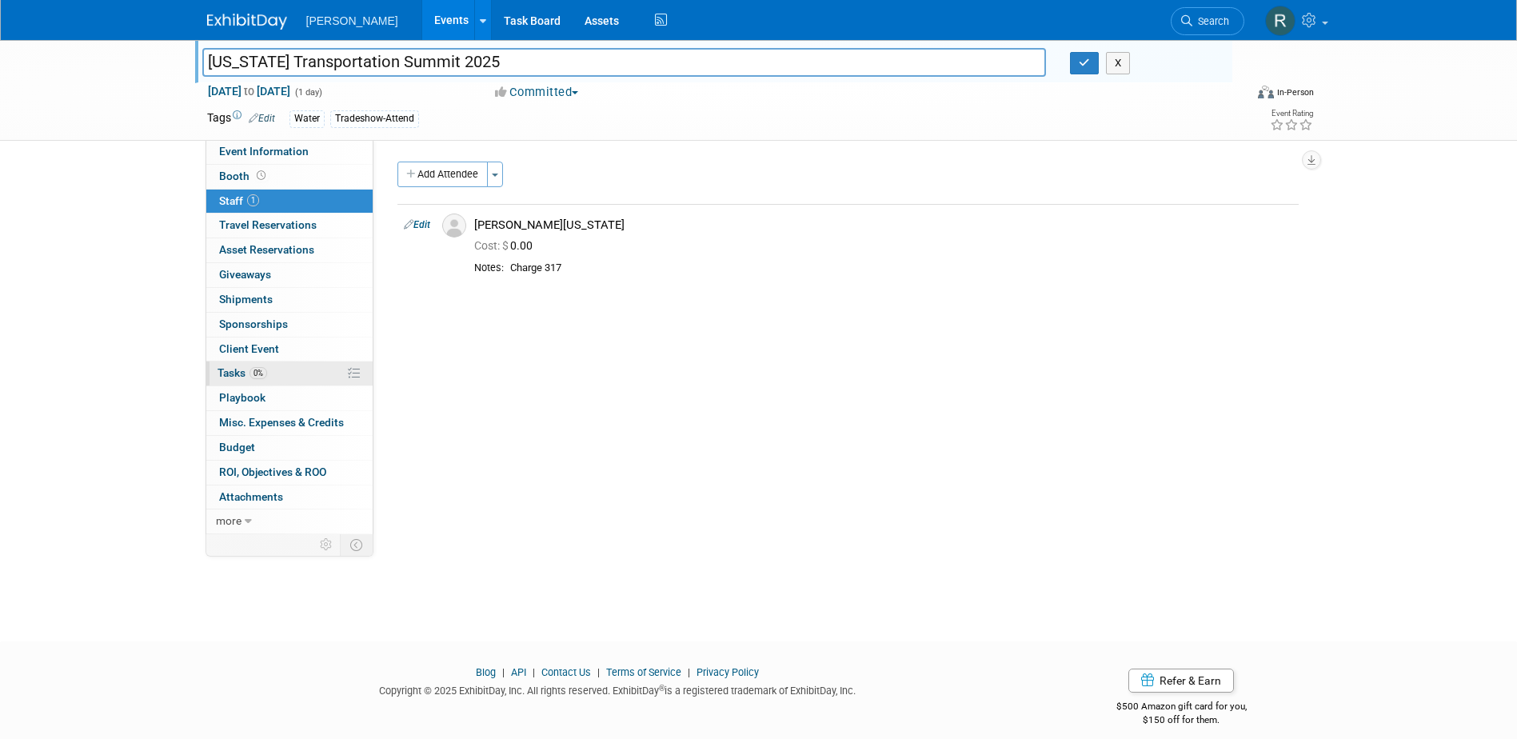
click at [249, 377] on span "Tasks 0%" at bounding box center [242, 372] width 50 height 13
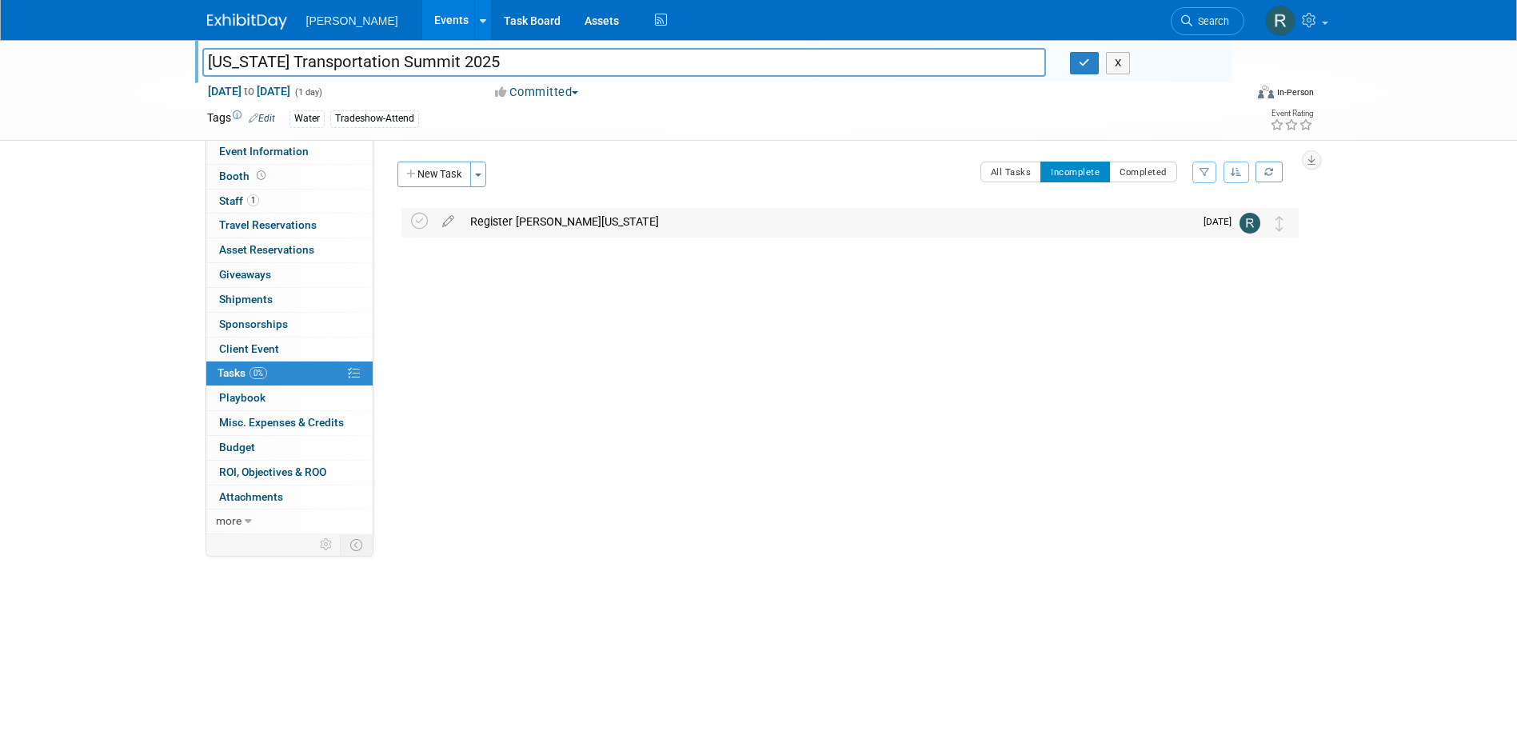
click at [529, 223] on div "Register Richard Washington" at bounding box center [828, 221] width 732 height 27
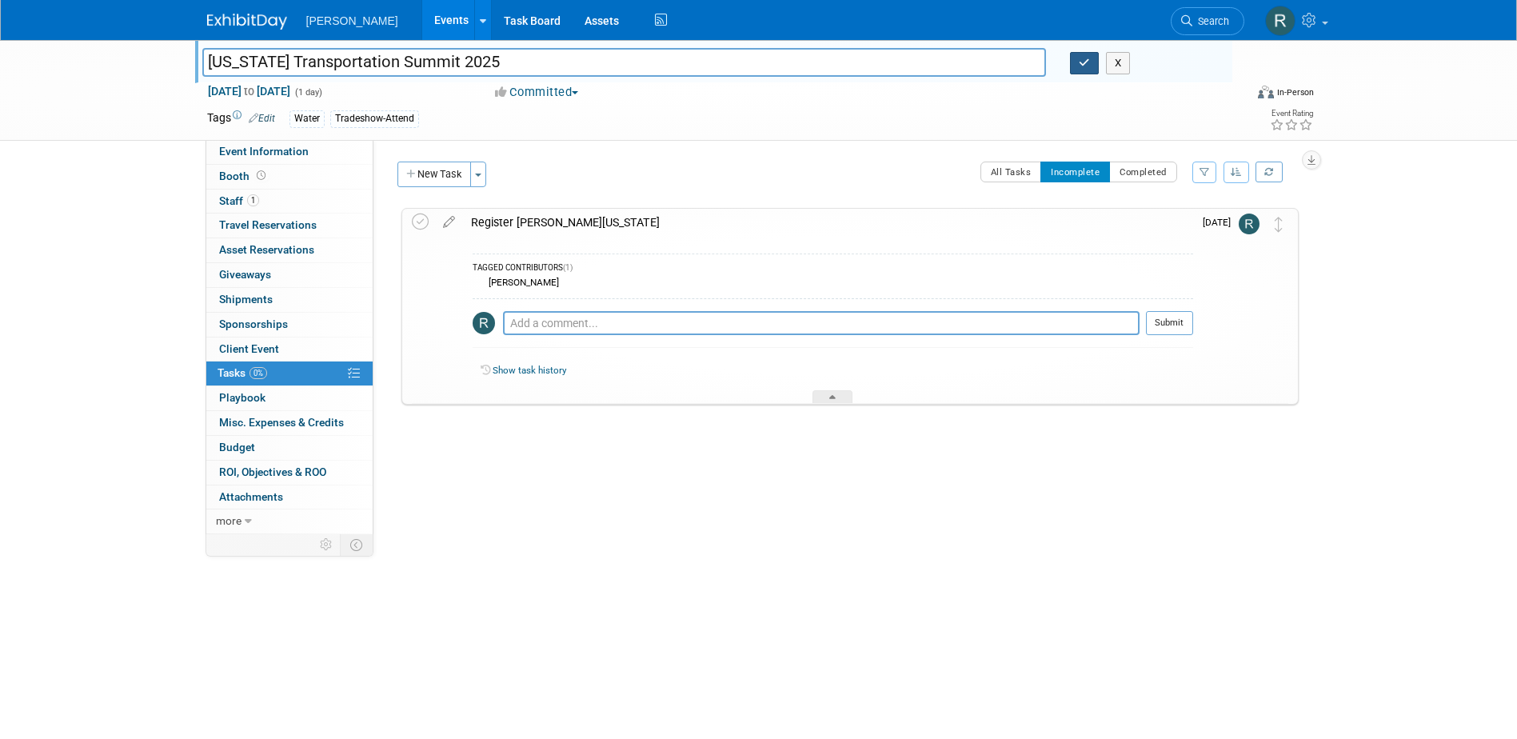
drag, startPoint x: 1078, startPoint y: 66, endPoint x: 936, endPoint y: 74, distance: 142.5
click at [1076, 66] on button "button" at bounding box center [1084, 63] width 29 height 22
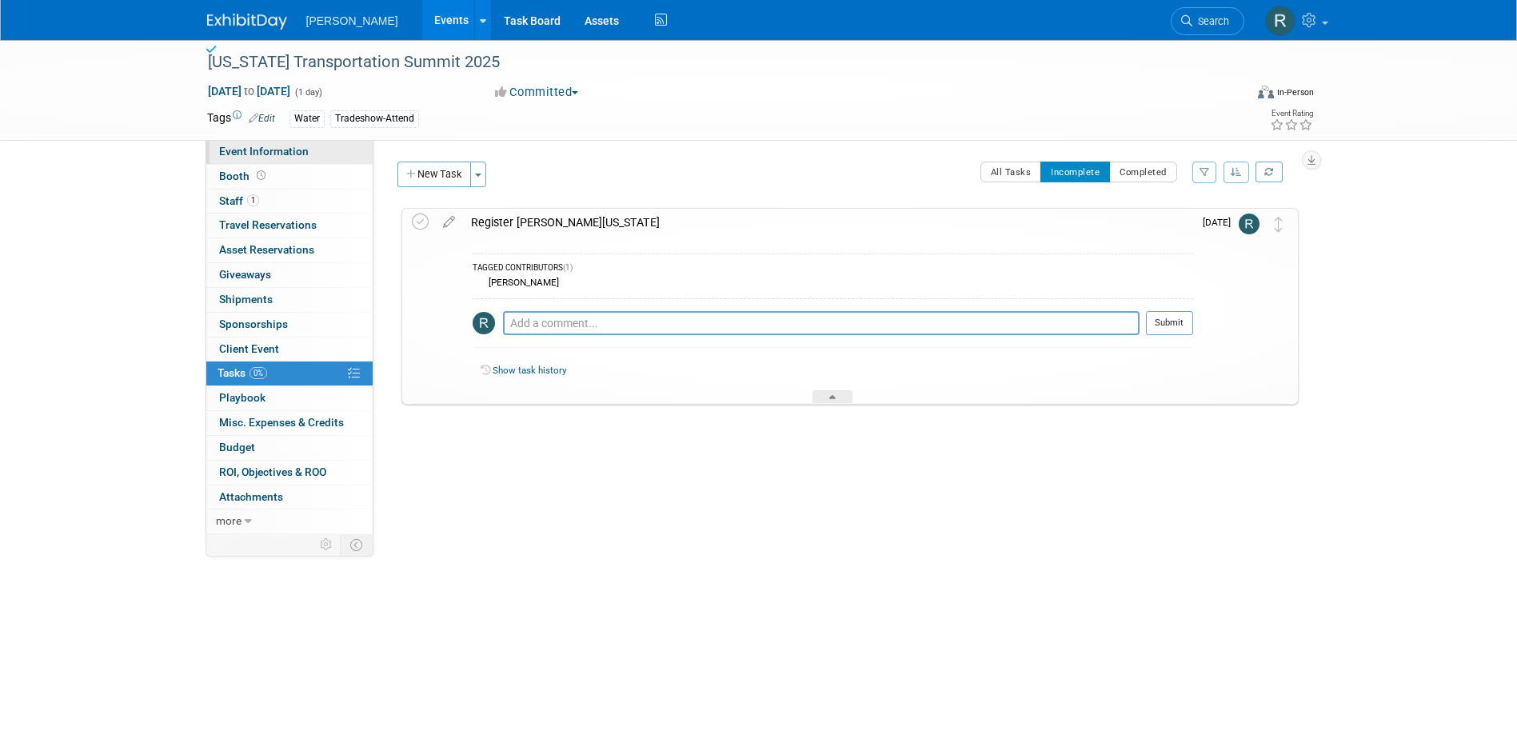
click at [247, 153] on span "Event Information" at bounding box center [264, 151] width 90 height 13
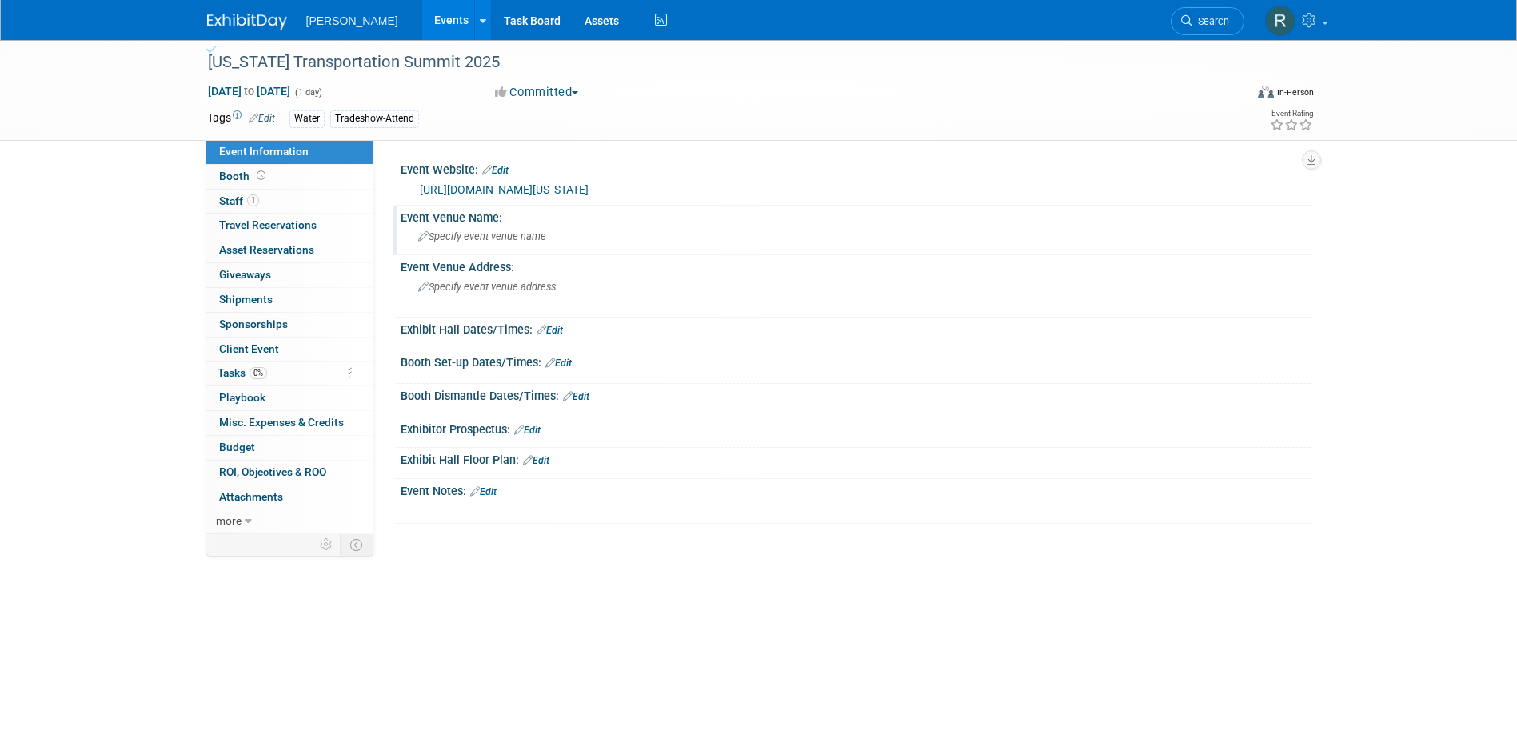
click at [475, 245] on div "Specify event venue name" at bounding box center [856, 236] width 886 height 25
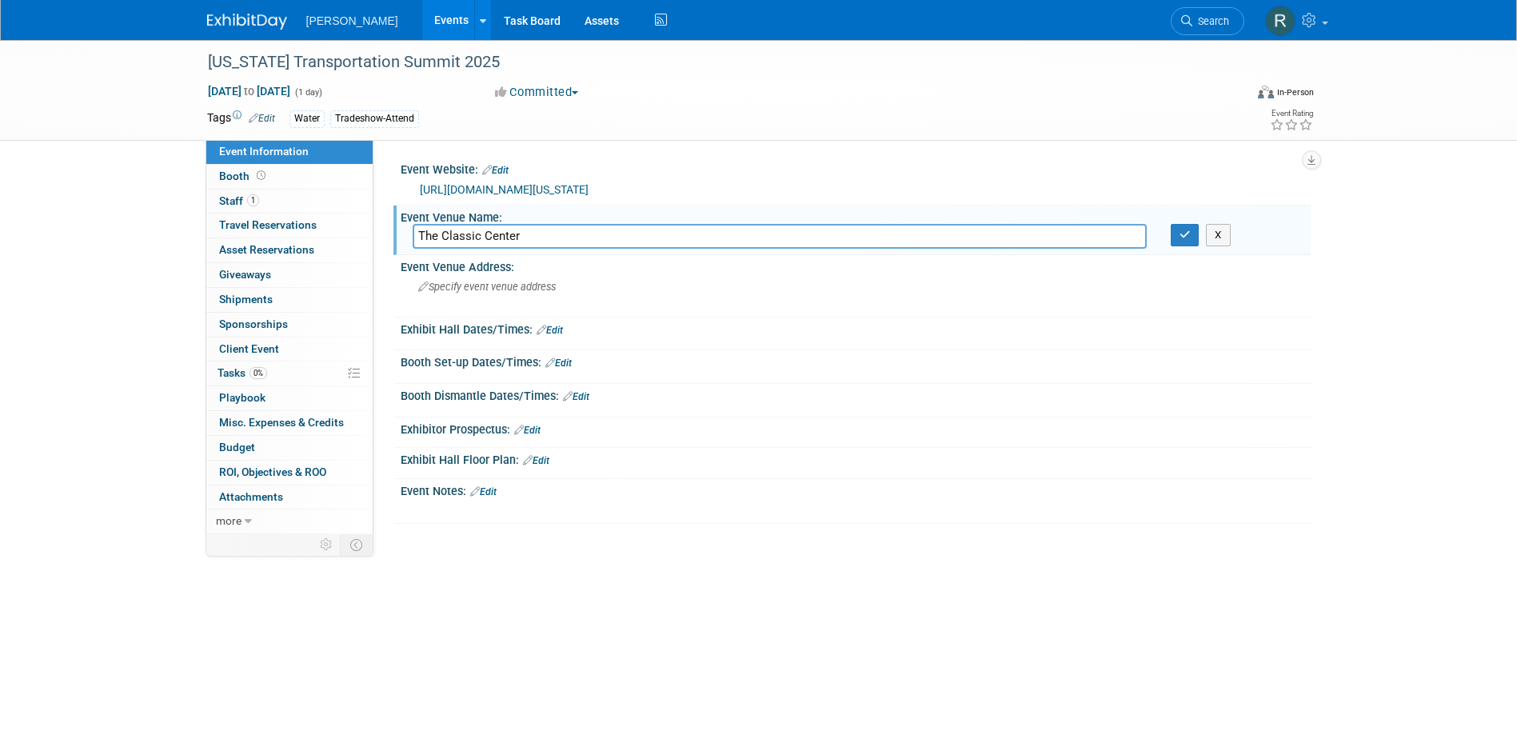
type input "The Classic Center"
click at [1171, 224] on button "button" at bounding box center [1185, 235] width 29 height 22
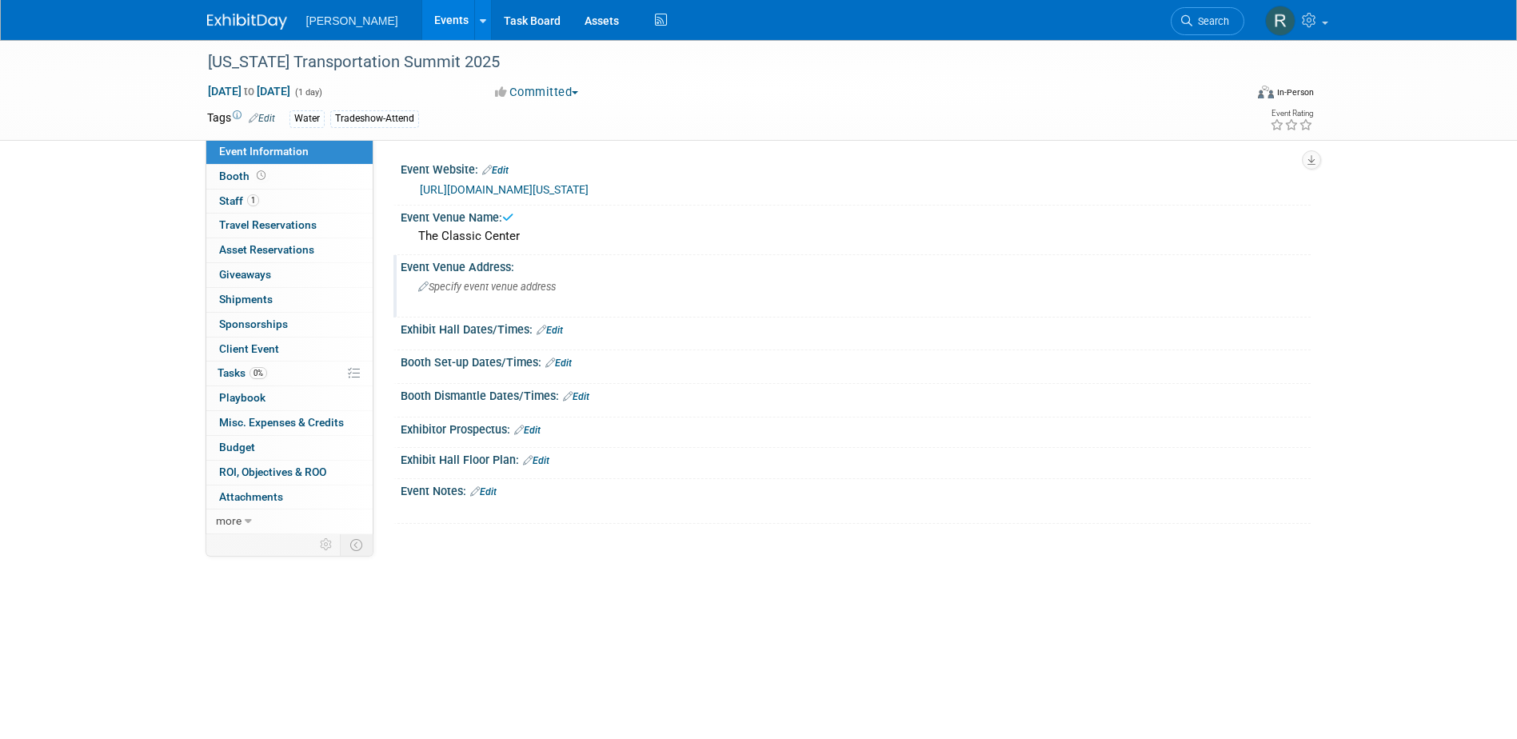
click at [498, 301] on div "Specify event venue address" at bounding box center [590, 292] width 355 height 37
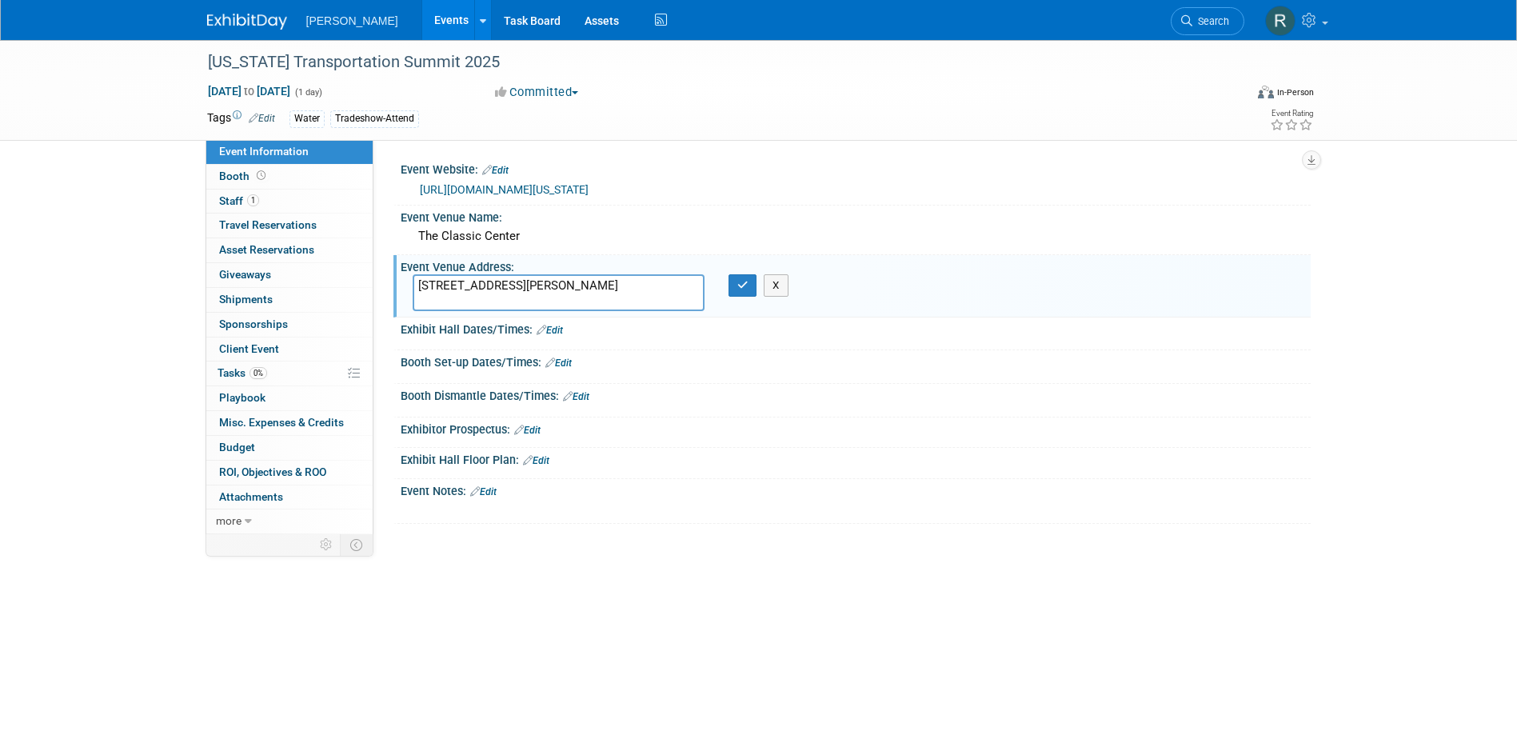
type textarea "300 North Thomas St. Athens, GA 30601"
click at [728, 274] on button "button" at bounding box center [742, 285] width 29 height 22
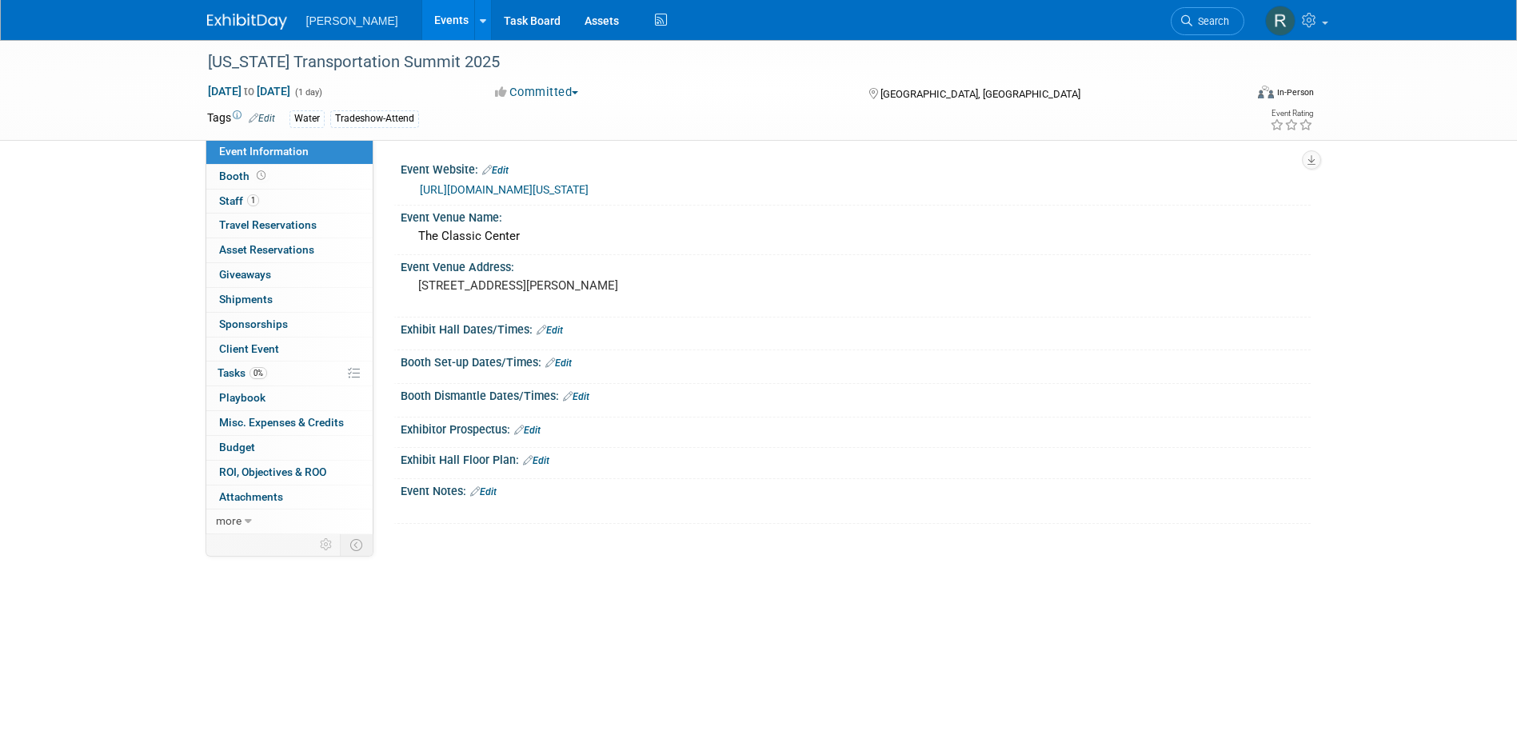
click at [557, 333] on link "Edit" at bounding box center [550, 330] width 26 height 11
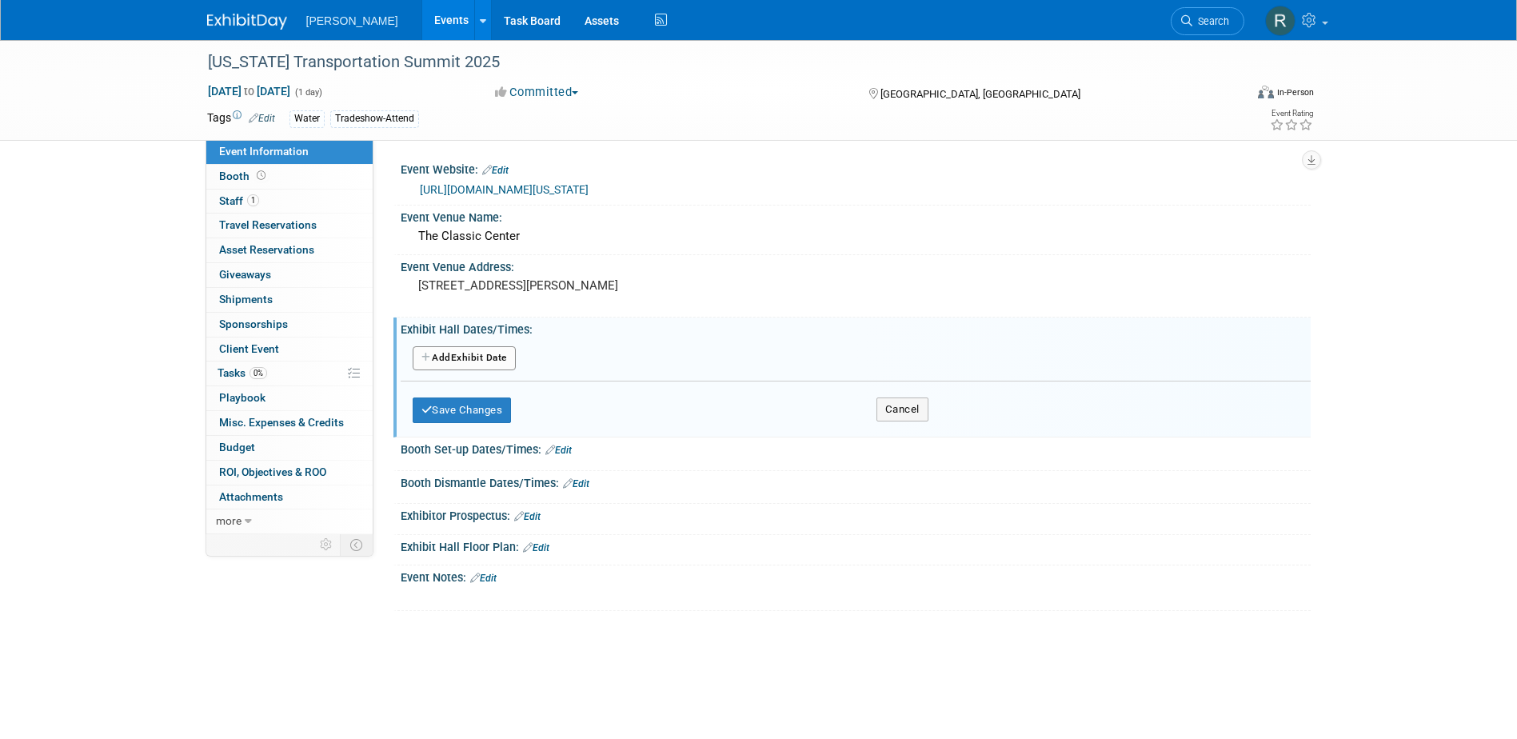
click at [481, 362] on button "Add Another Exhibit Date" at bounding box center [464, 358] width 103 height 24
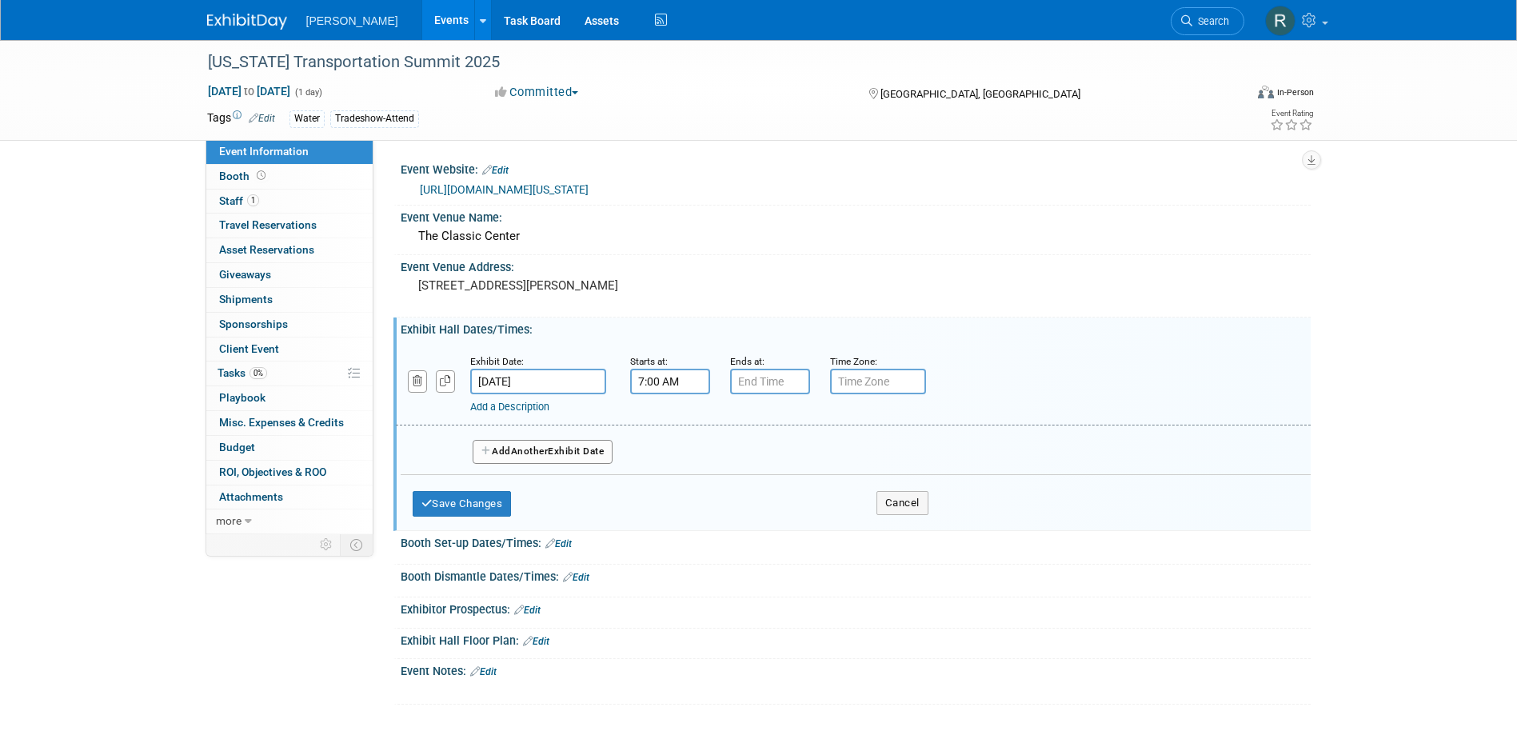
click at [664, 385] on input "7:00 AM" at bounding box center [670, 382] width 80 height 26
click at [744, 453] on span "00" at bounding box center [742, 455] width 30 height 29
click at [751, 466] on td "30" at bounding box center [761, 464] width 51 height 43
type input "7:30 AM"
click at [778, 525] on span at bounding box center [786, 527] width 108 height 28
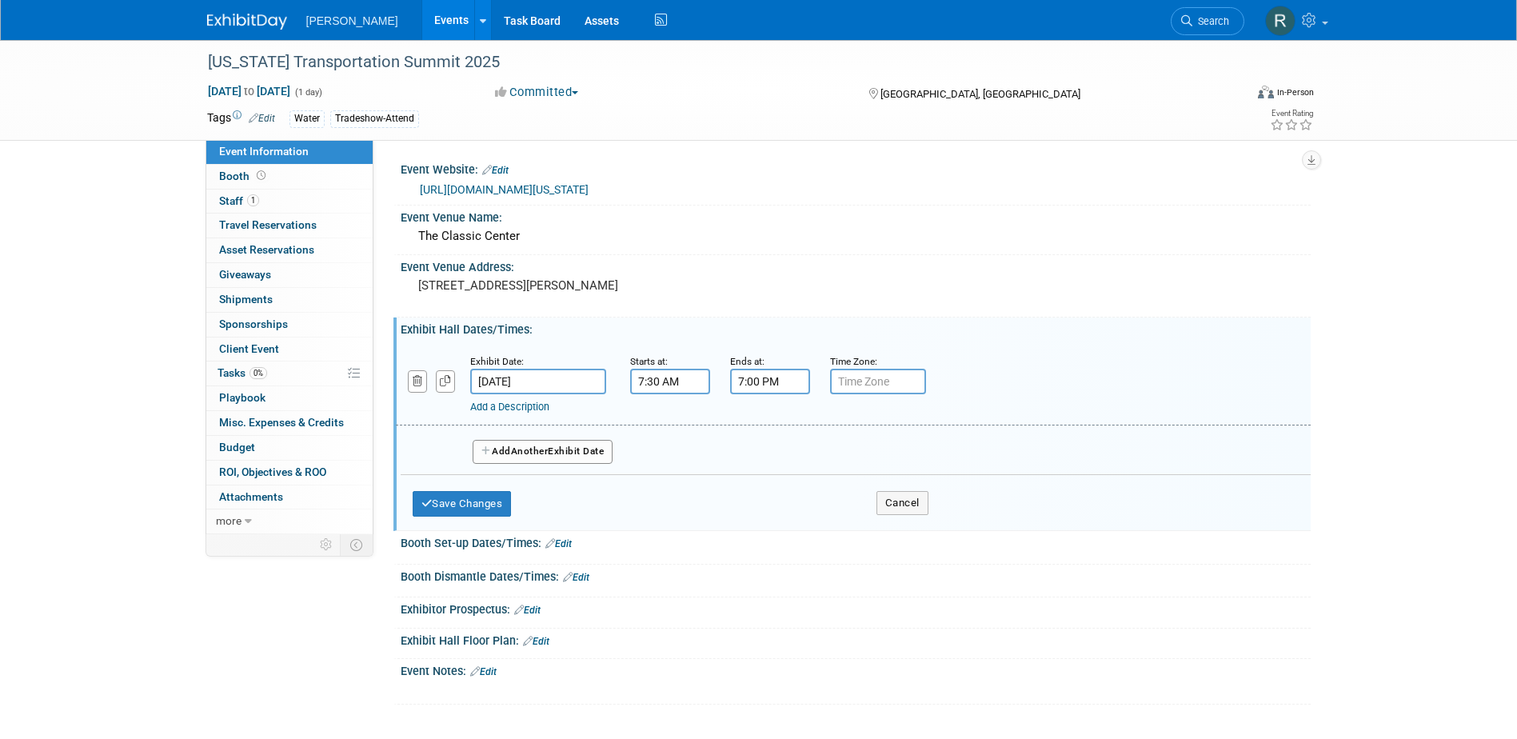
click at [767, 386] on input "7:00 PM" at bounding box center [770, 382] width 80 height 26
click at [769, 467] on span "07" at bounding box center [767, 455] width 30 height 29
click at [768, 468] on td "04" at bounding box center [759, 464] width 51 height 43
click at [829, 454] on span "00" at bounding box center [842, 455] width 30 height 29
click at [908, 423] on td "15" at bounding box center [913, 421] width 51 height 43
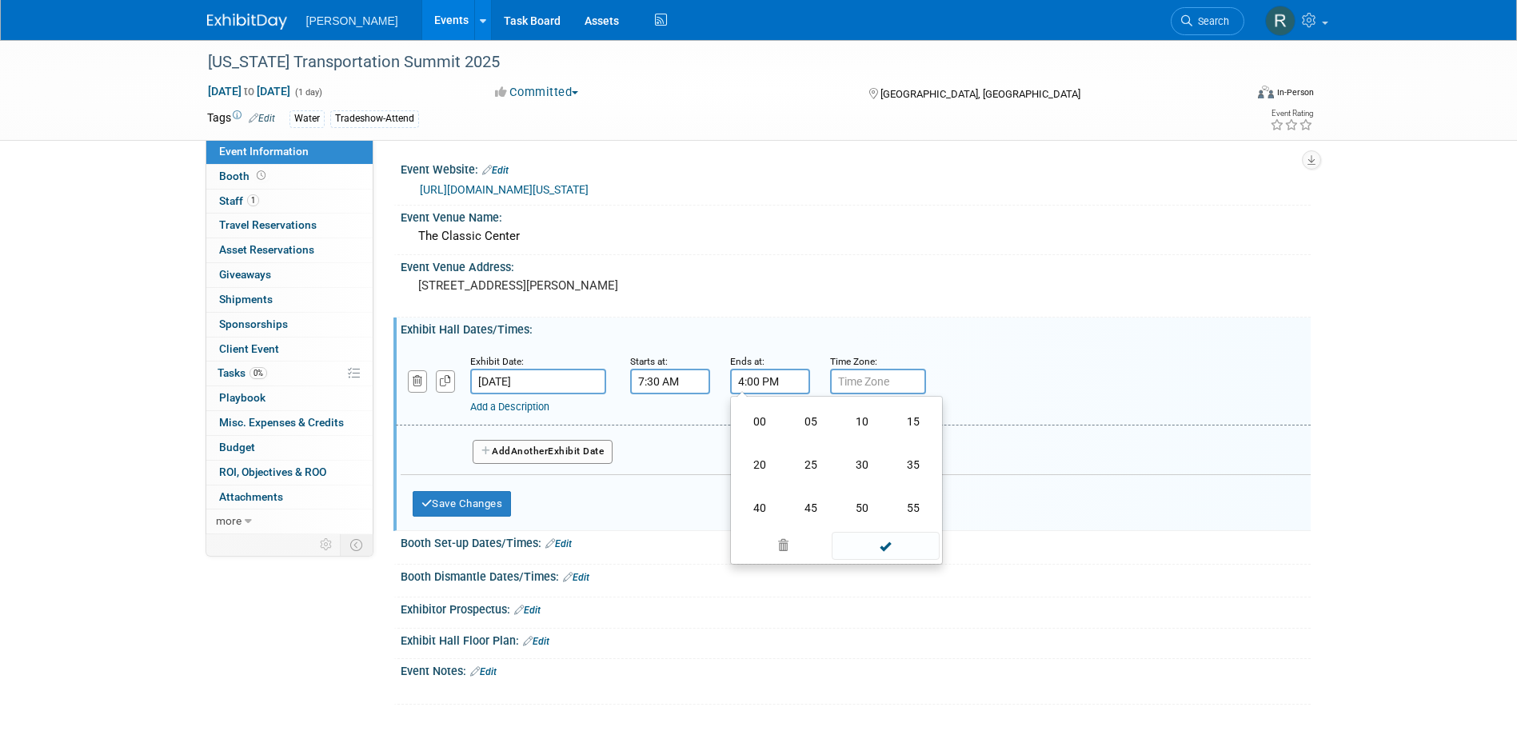
type input "4:15 PM"
drag, startPoint x: 868, startPoint y: 379, endPoint x: 878, endPoint y: 370, distance: 13.0
click at [869, 380] on input "text" at bounding box center [878, 382] width 96 height 26
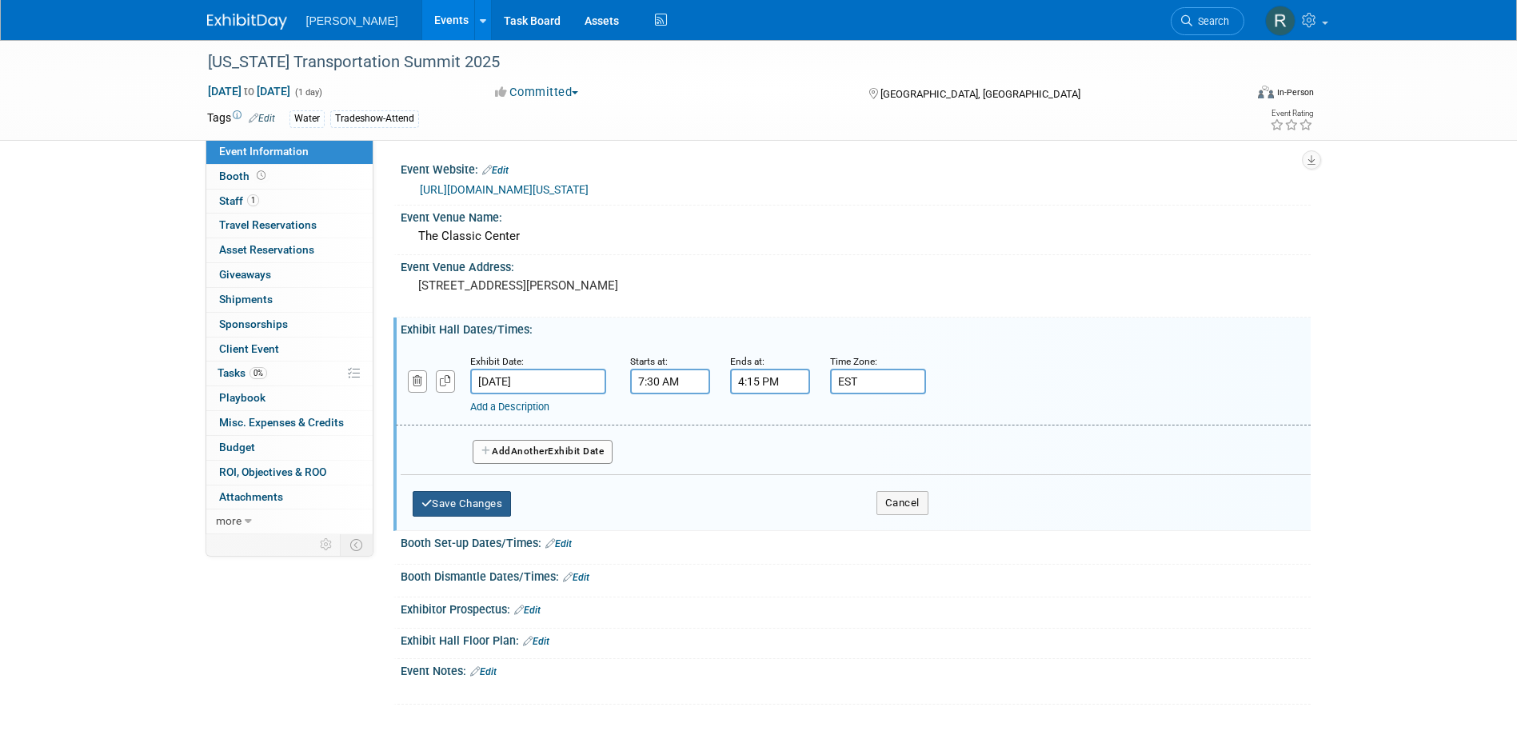
type input "EST"
click at [501, 509] on button "Save Changes" at bounding box center [462, 504] width 99 height 26
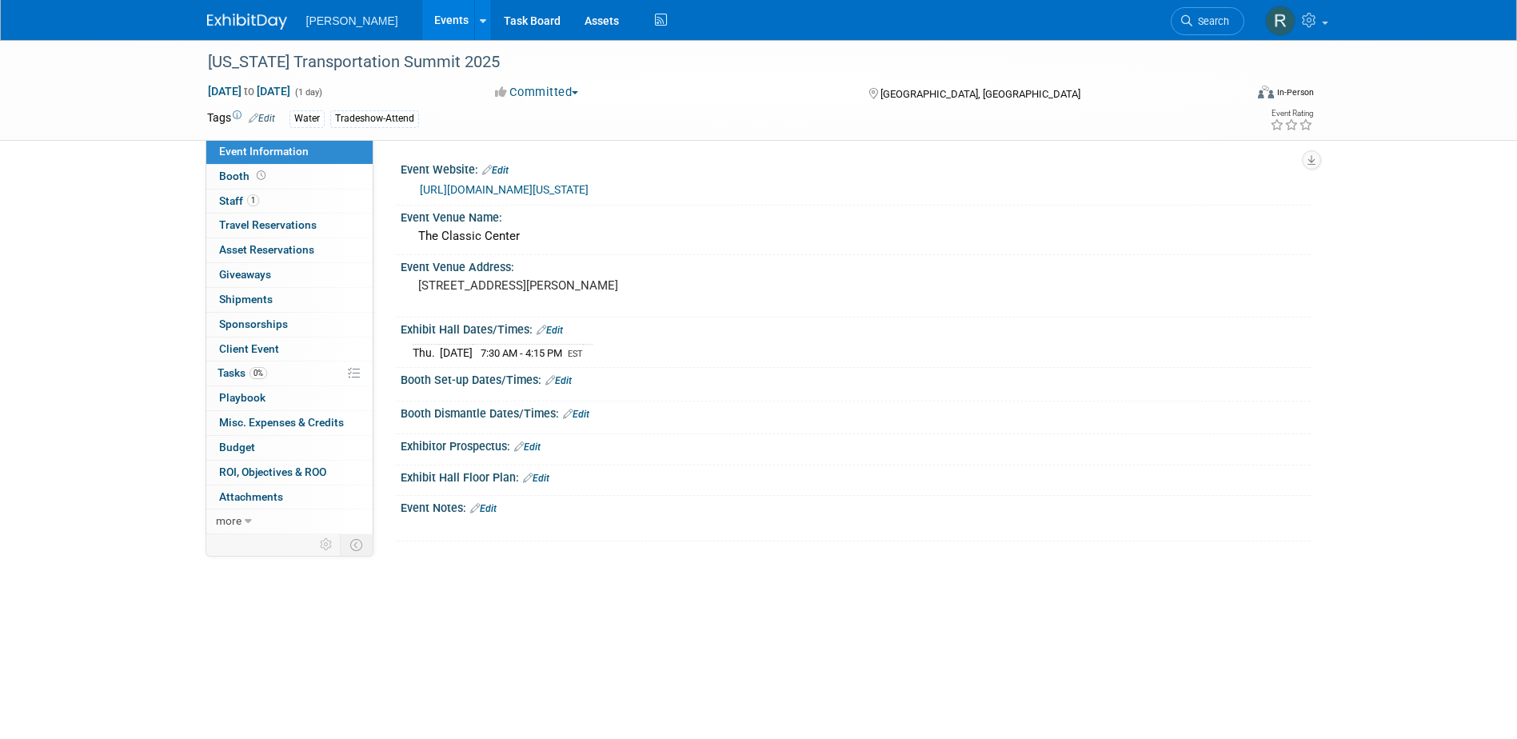
click at [497, 509] on link "Edit" at bounding box center [483, 508] width 26 height 11
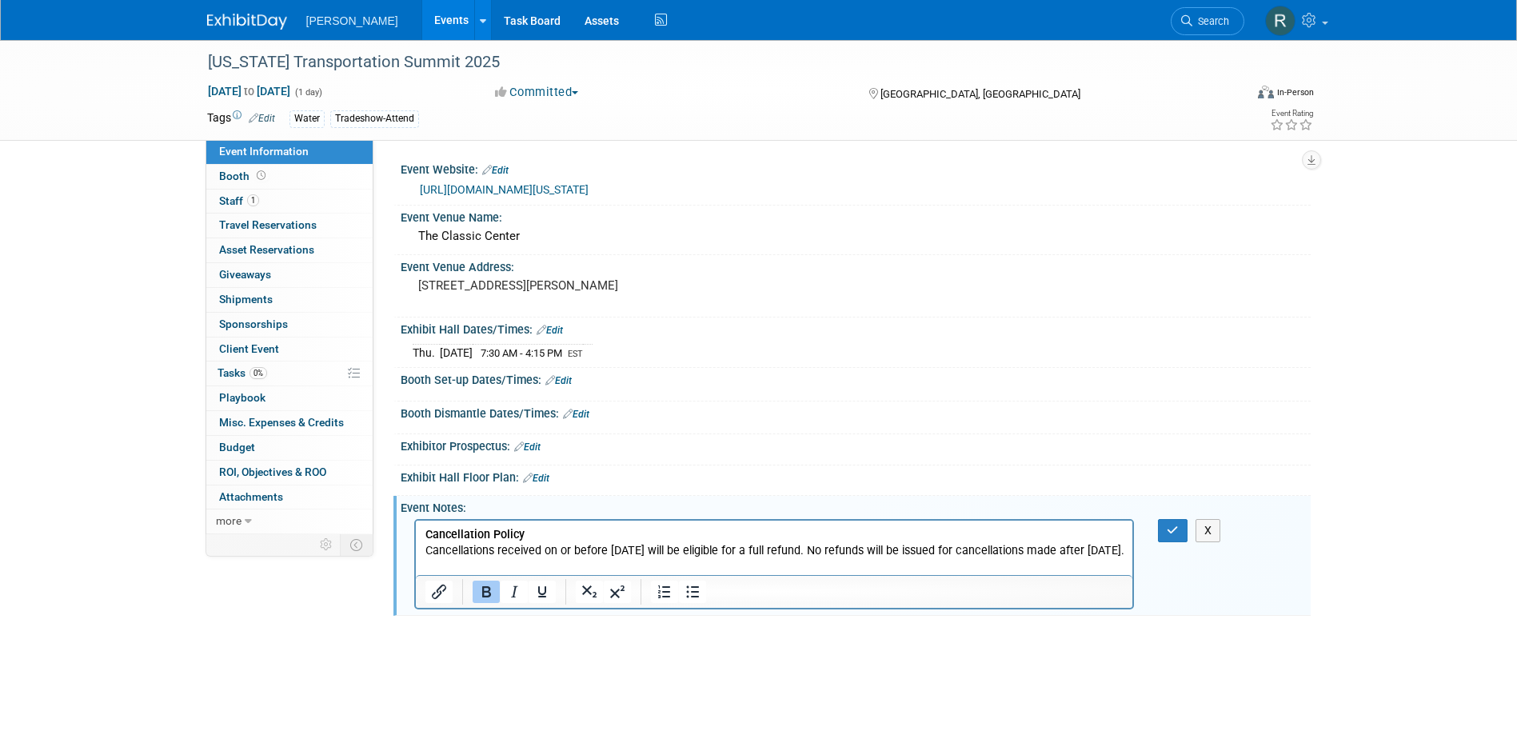
click at [424, 532] on body "Cancellation Policy Cancellations received on or before October 25, 2025 will b…" at bounding box center [774, 542] width 700 height 32
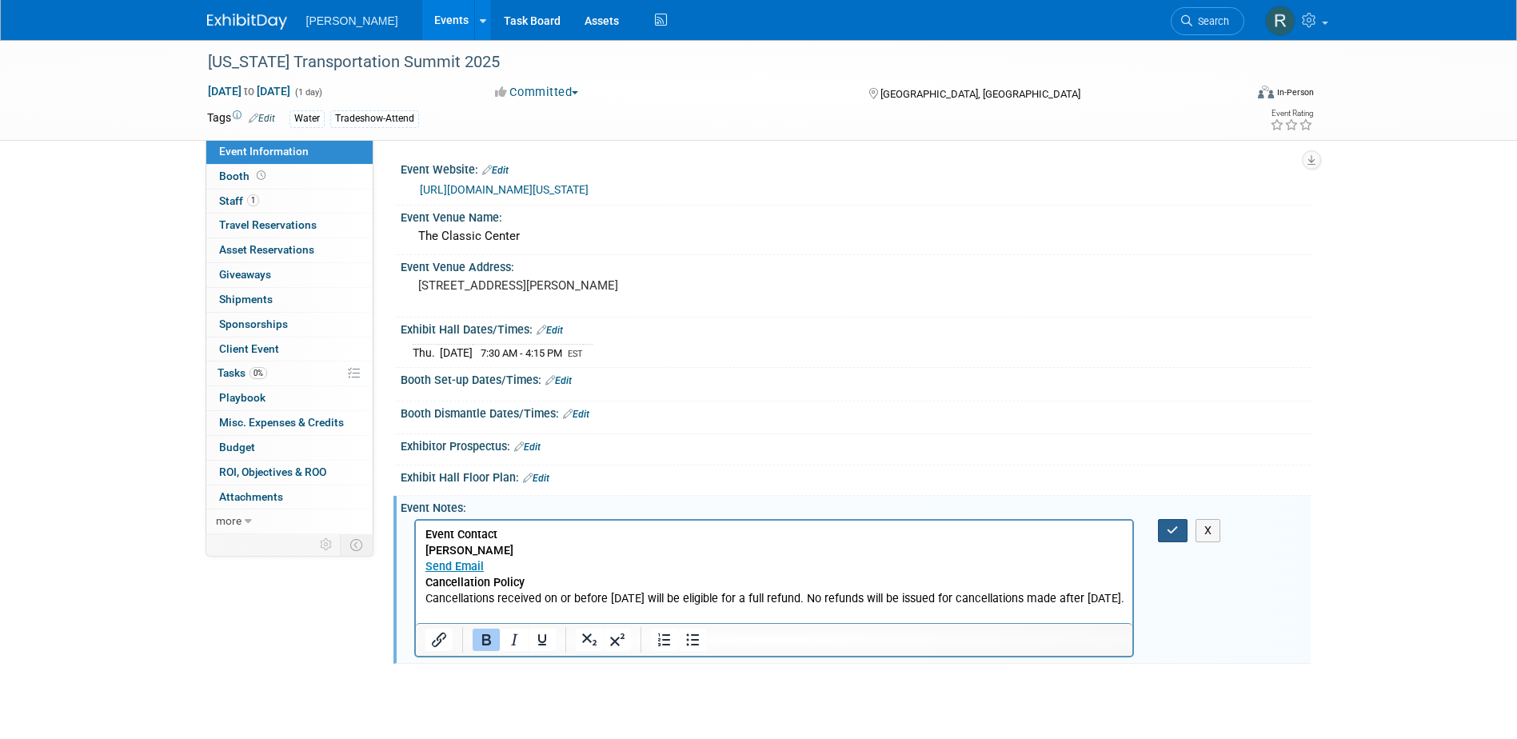
click at [1177, 519] on button "button" at bounding box center [1173, 530] width 30 height 23
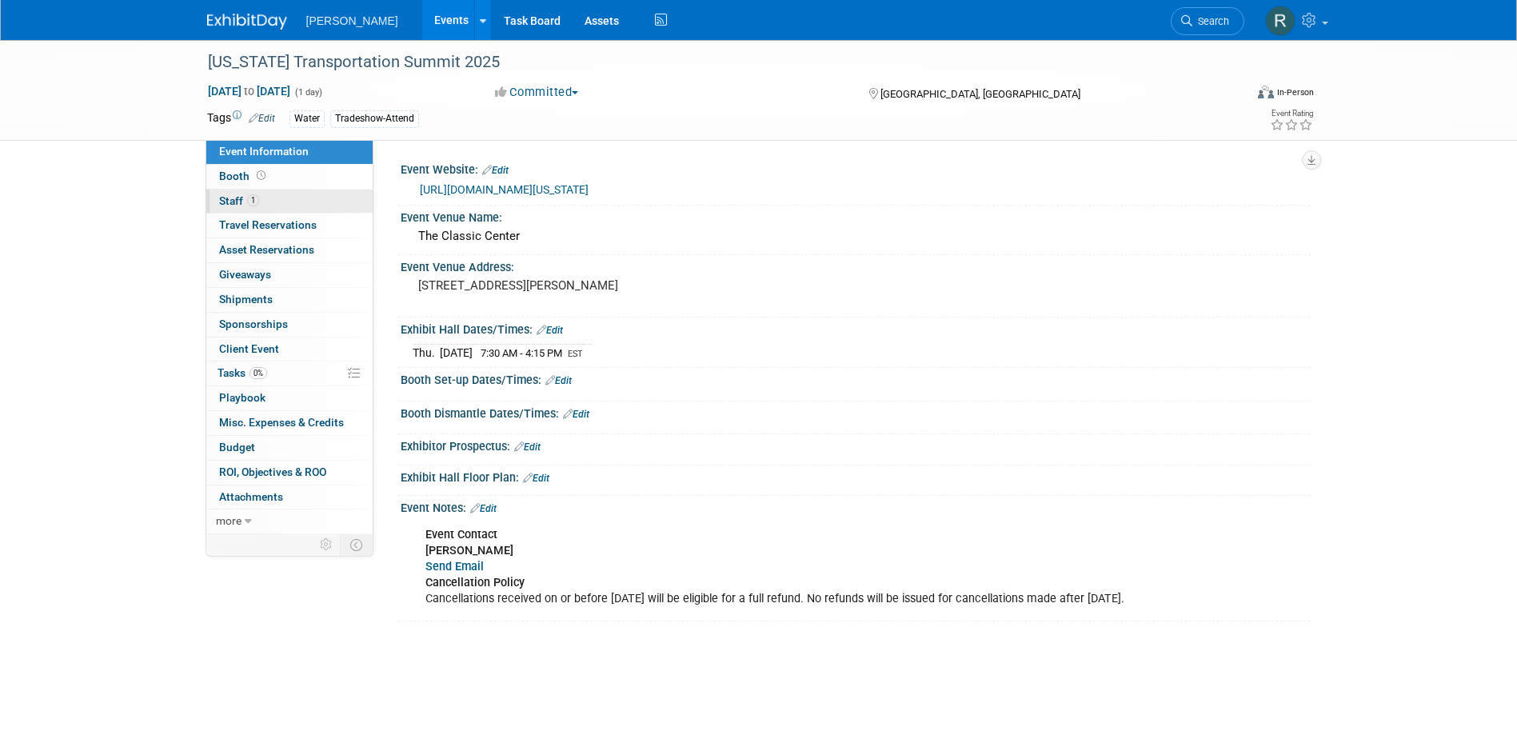
click at [270, 202] on link "1 Staff 1" at bounding box center [289, 201] width 166 height 24
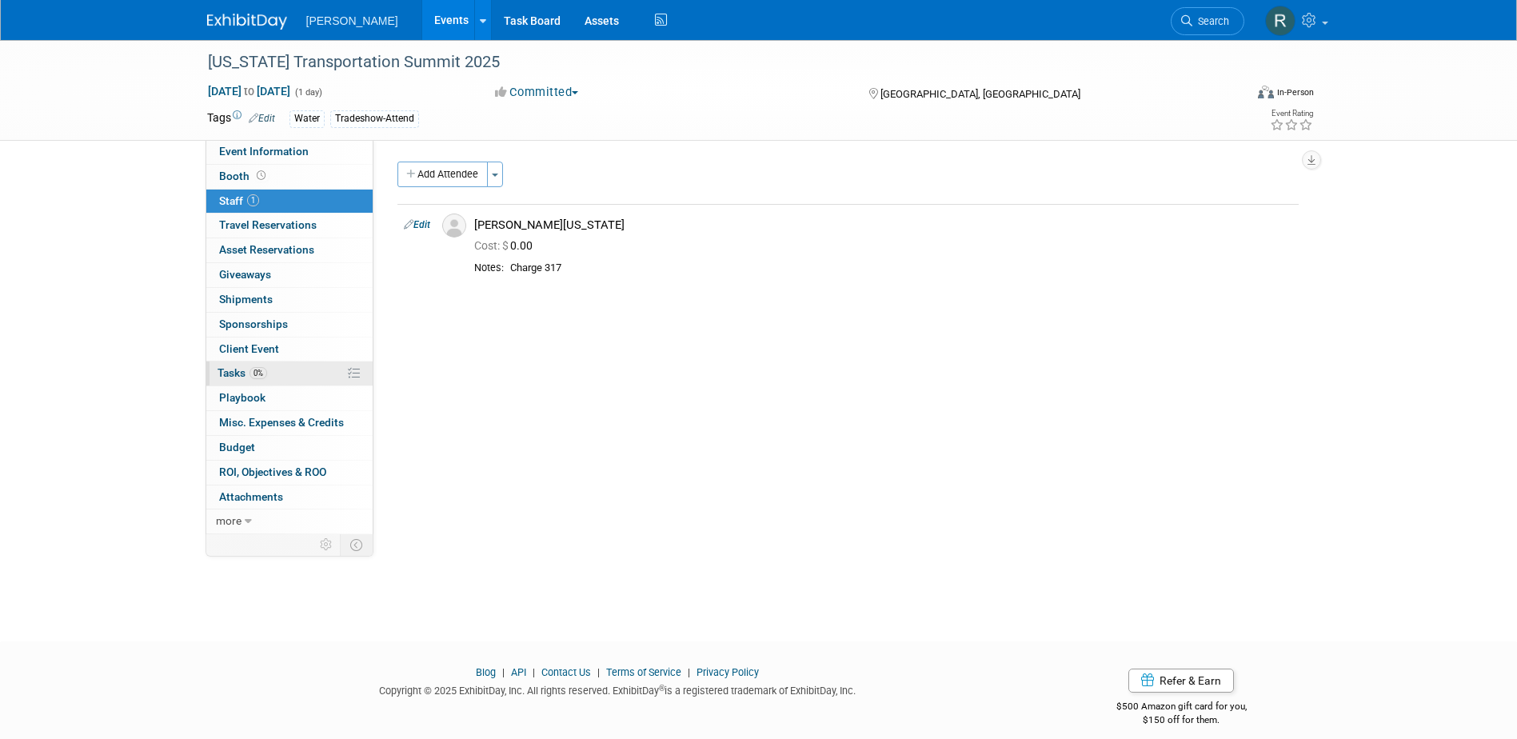
click at [246, 374] on span "Tasks 0%" at bounding box center [242, 372] width 50 height 13
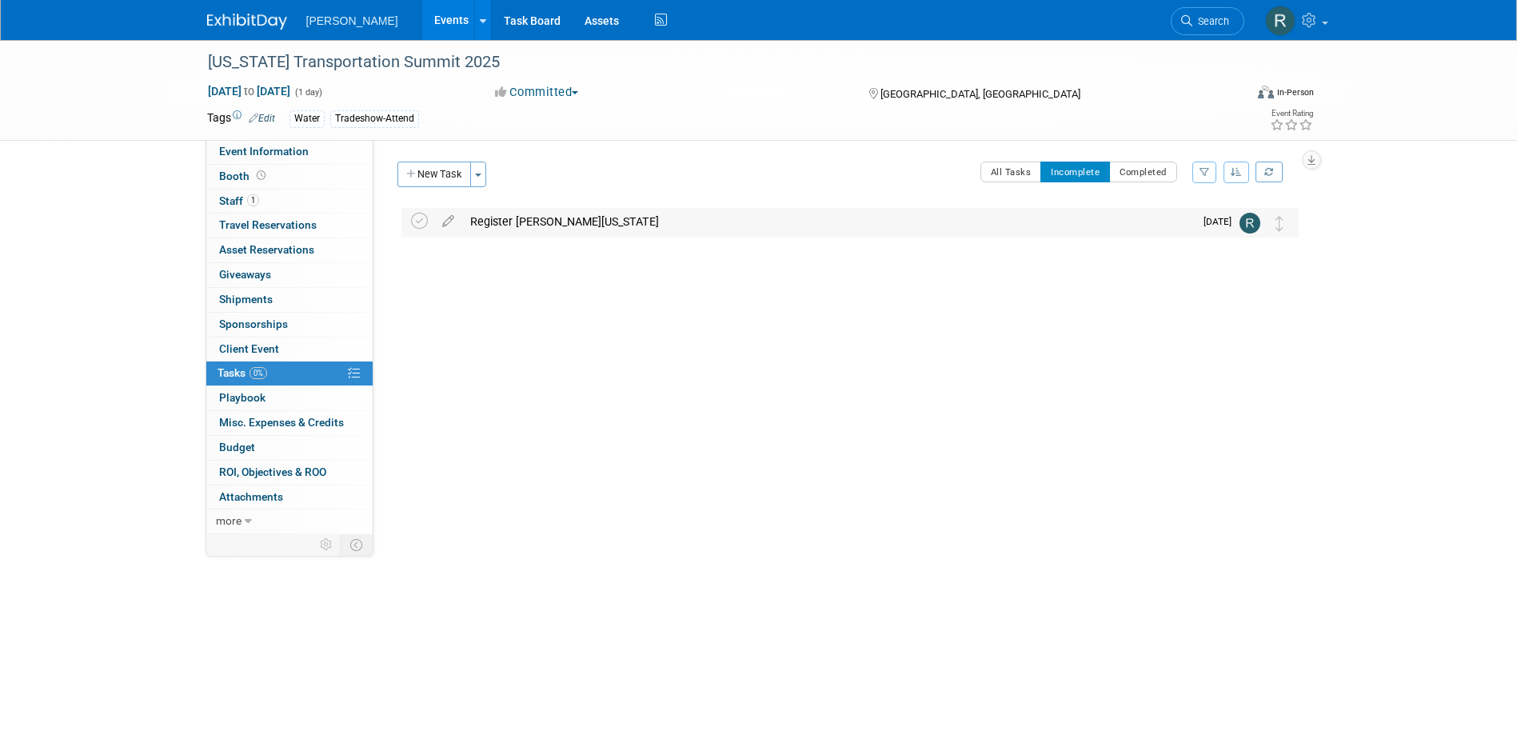
click at [556, 215] on div "Register Richard Washington" at bounding box center [828, 221] width 732 height 27
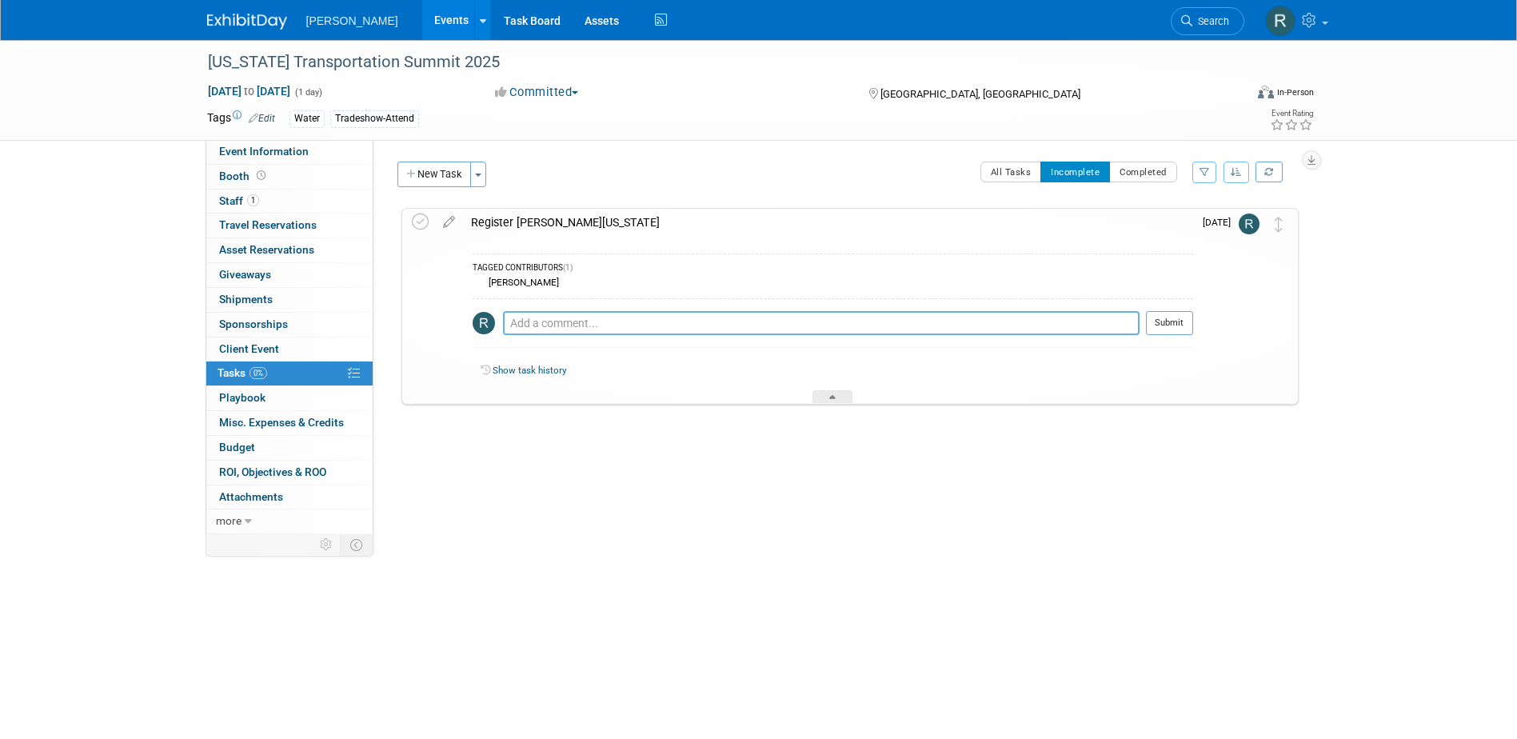
click at [535, 325] on textarea at bounding box center [821, 323] width 636 height 24
type textarea "Requested login info if member. Richard is out until the 13th so I pushed the d…"
click at [1170, 328] on button "Submit" at bounding box center [1169, 323] width 47 height 24
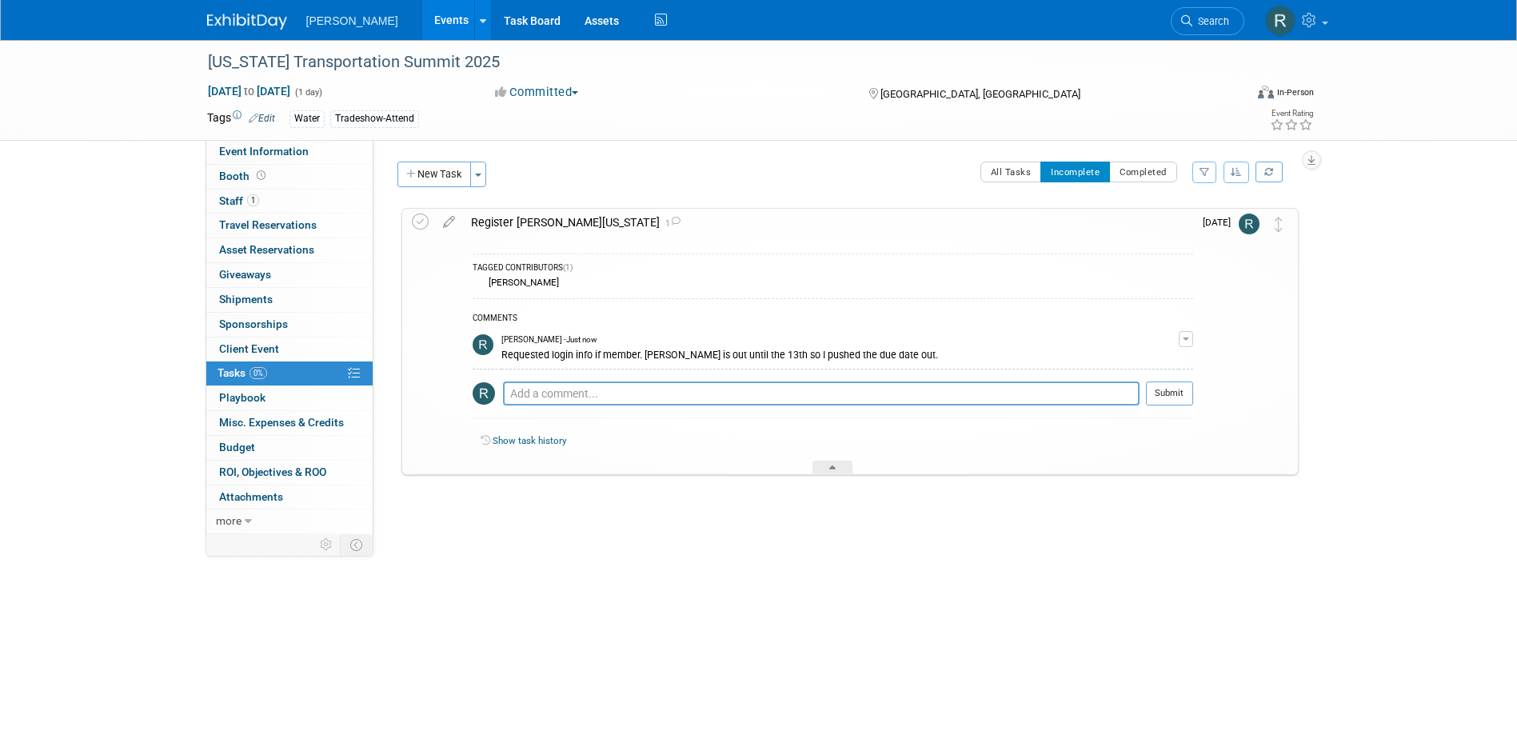
click at [446, 217] on icon at bounding box center [449, 219] width 28 height 20
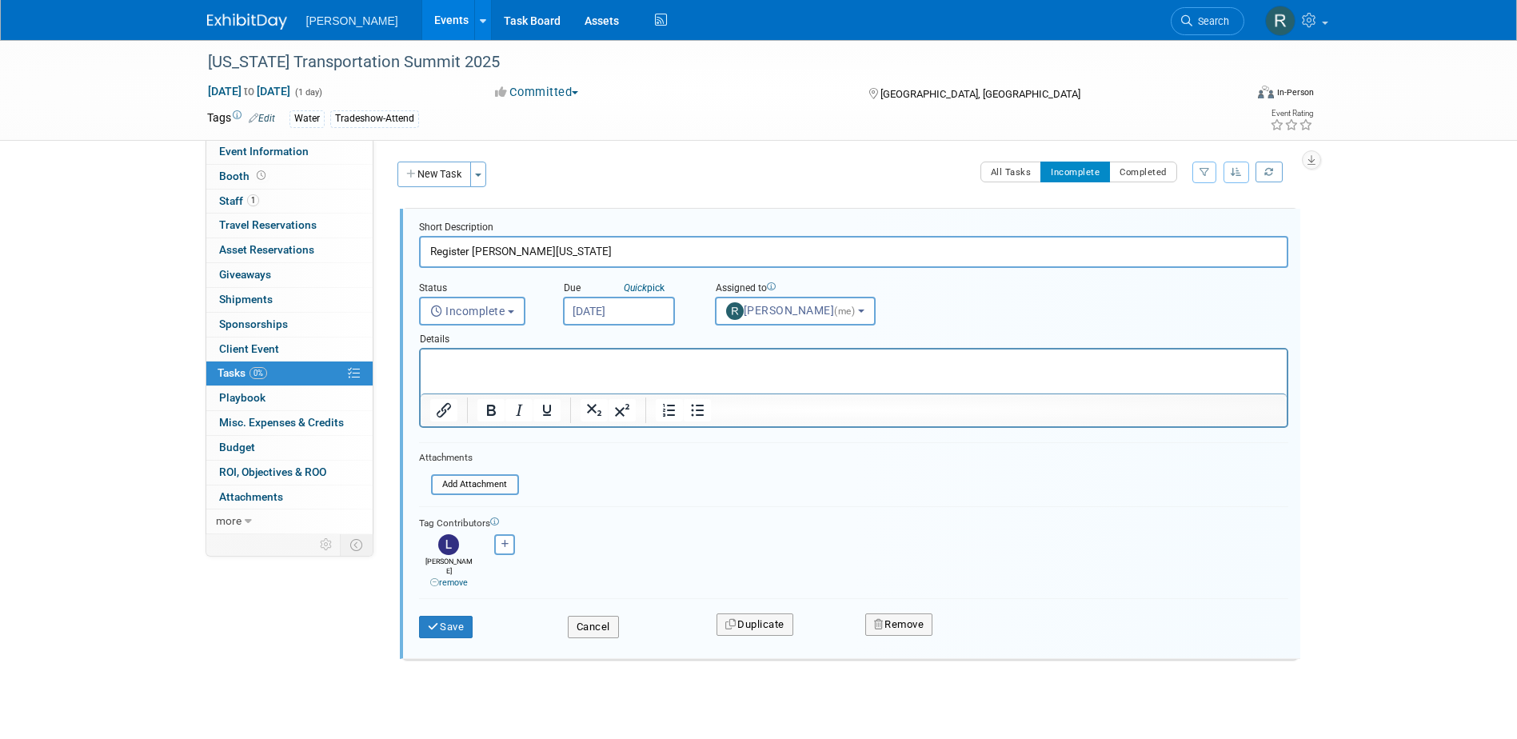
click at [670, 308] on input "Oct 10, 2025" at bounding box center [619, 311] width 112 height 29
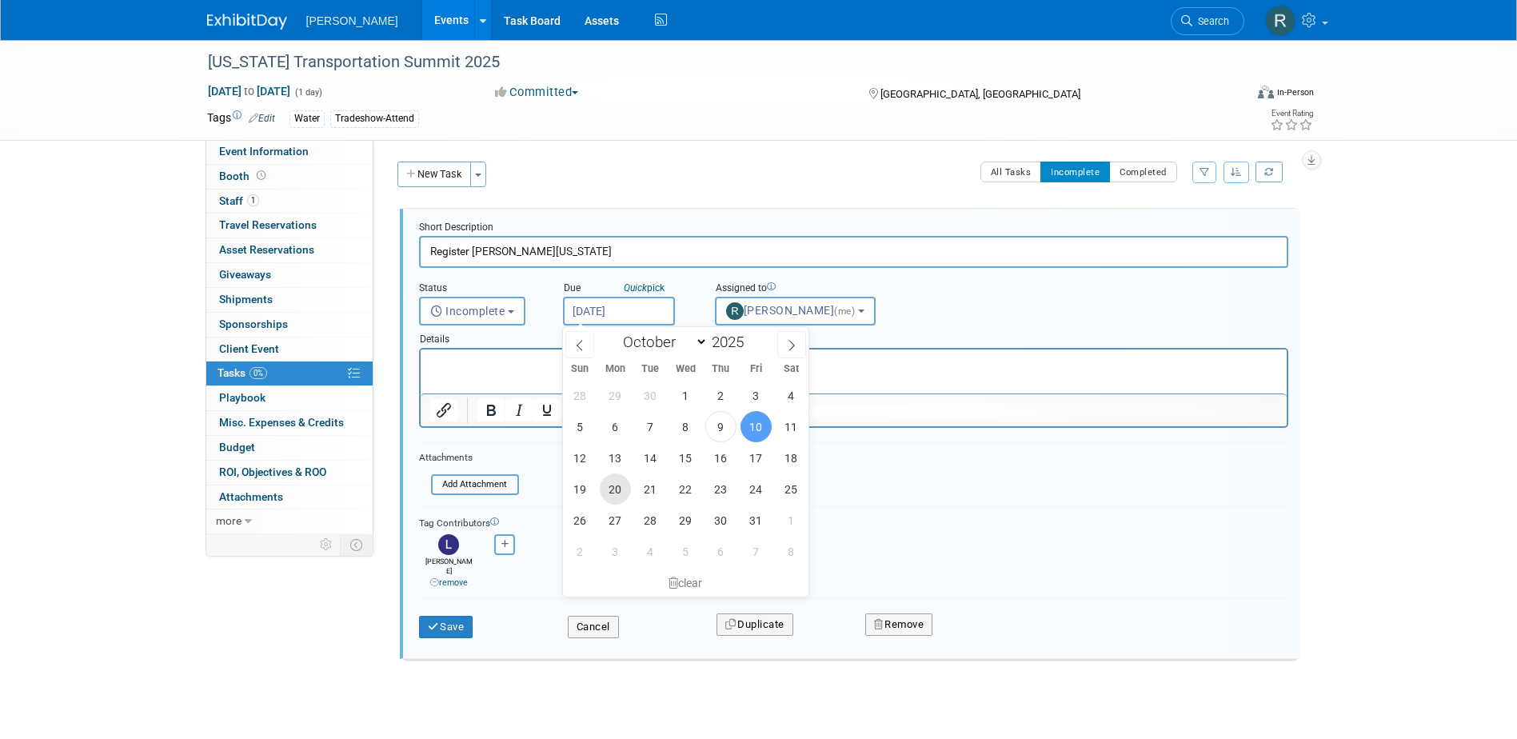
click at [619, 488] on span "20" at bounding box center [615, 488] width 31 height 31
type input "Oct 20, 2025"
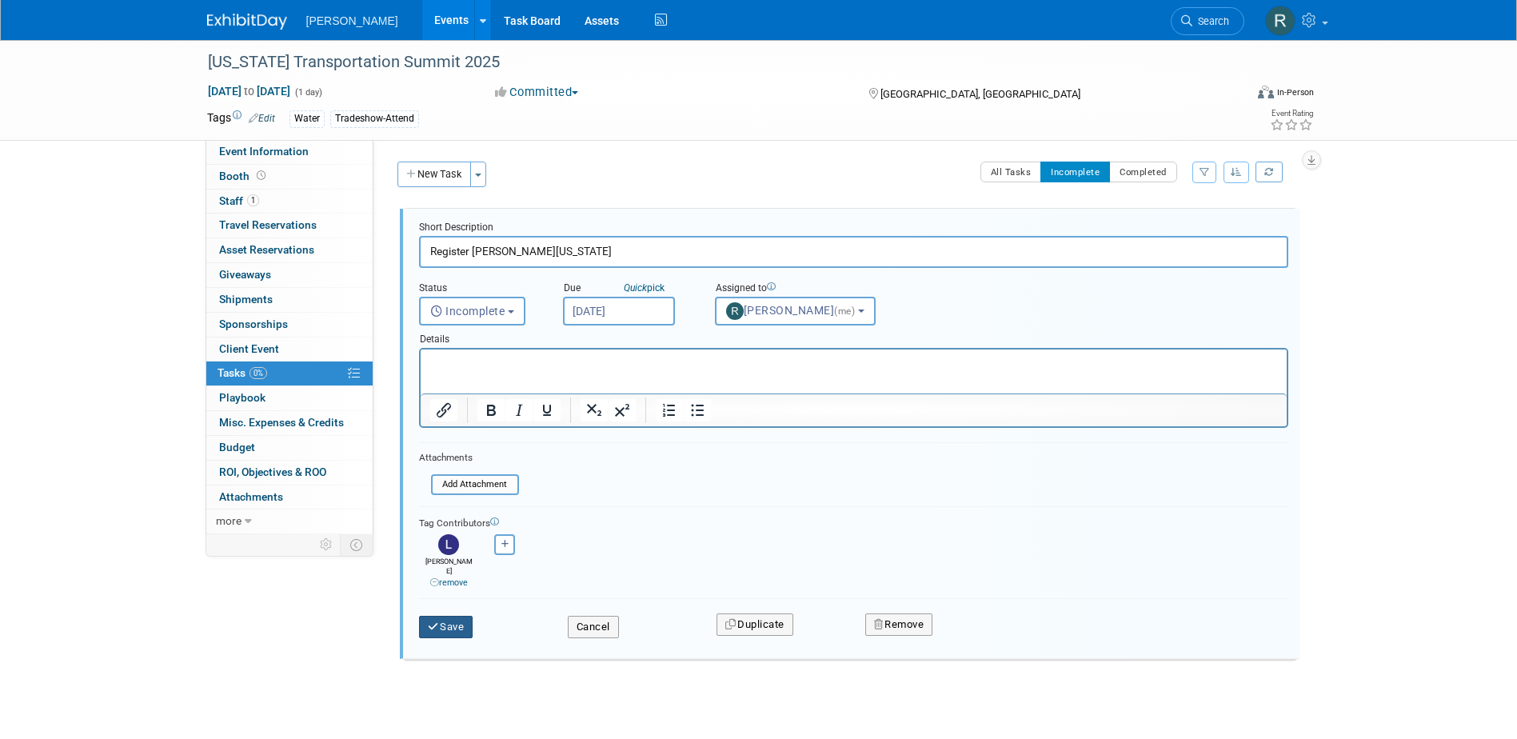
click at [451, 616] on button "Save" at bounding box center [446, 627] width 54 height 22
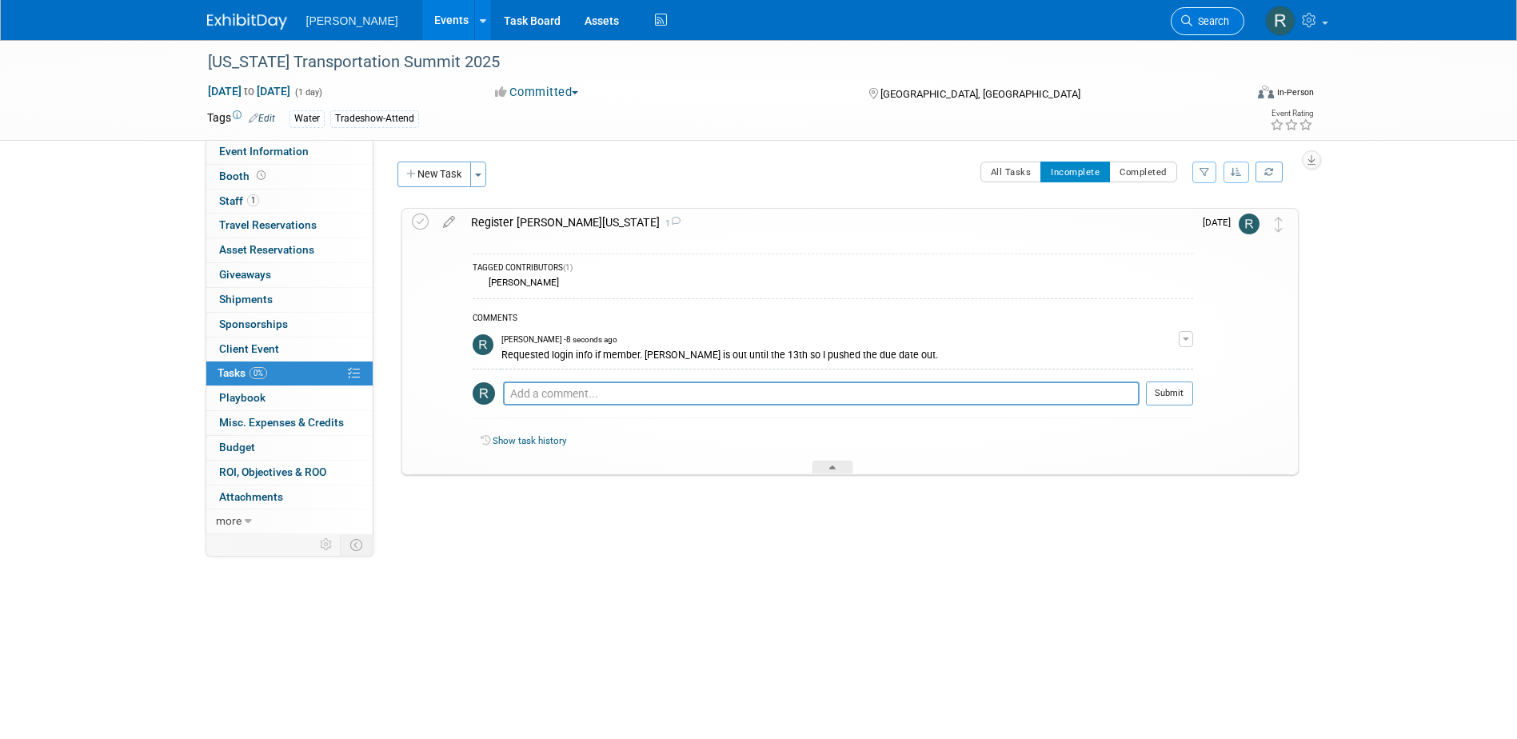
click at [1194, 28] on link "Search" at bounding box center [1208, 21] width 74 height 28
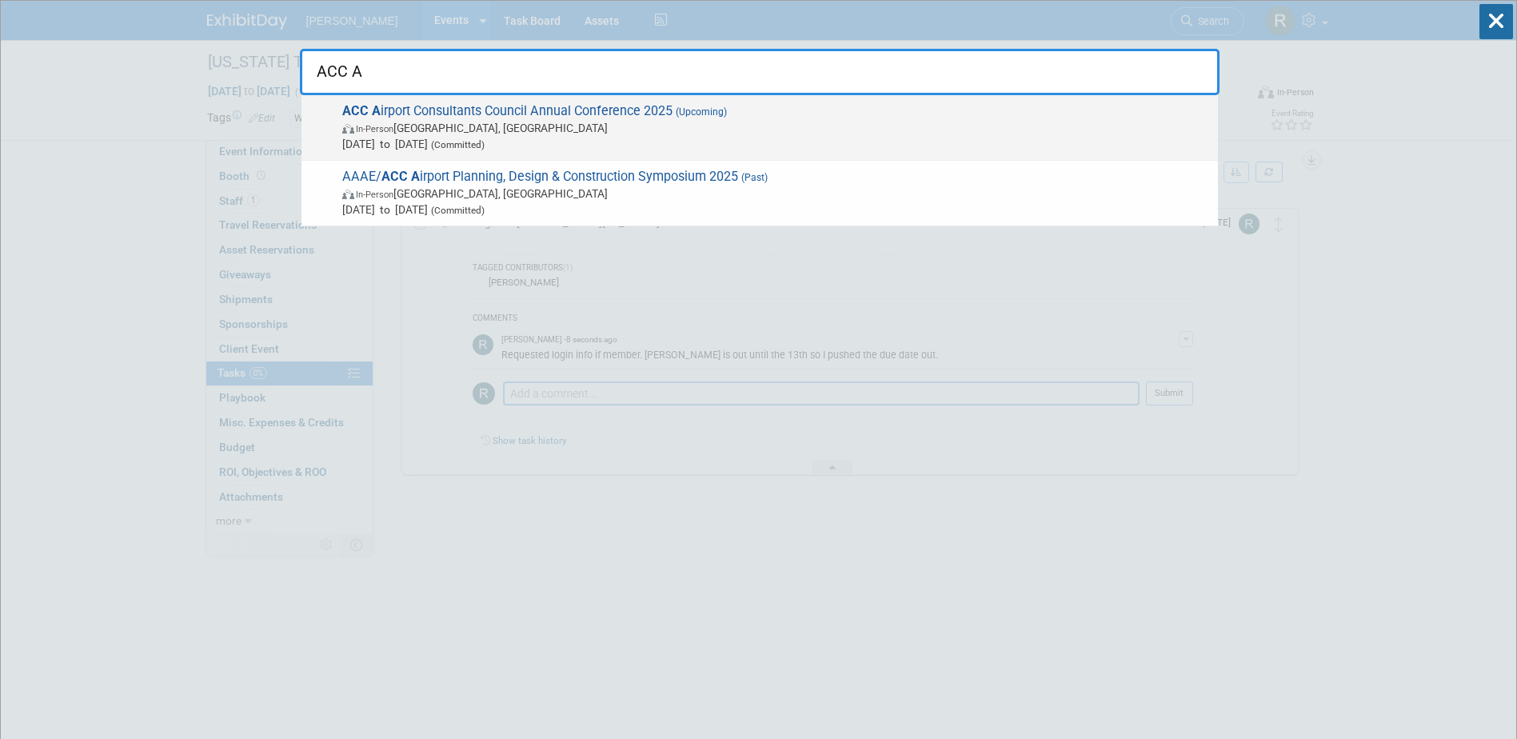
type input "ACC A"
click at [614, 123] on span "In-Person Philadelphia, PA" at bounding box center [776, 128] width 868 height 16
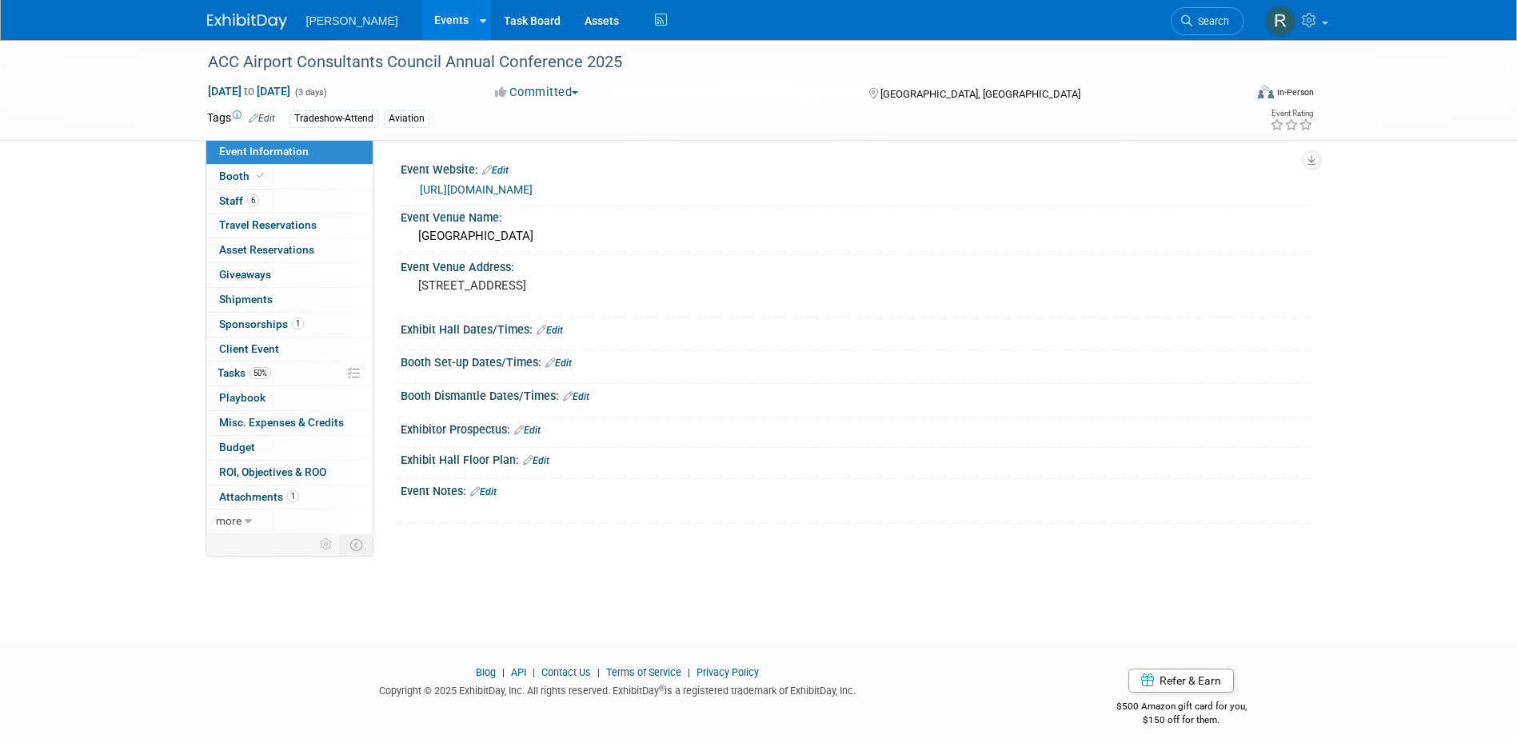
click at [497, 186] on link "[URL][DOMAIN_NAME]" at bounding box center [476, 189] width 113 height 13
click at [307, 203] on link "6 Staff 6" at bounding box center [289, 201] width 166 height 24
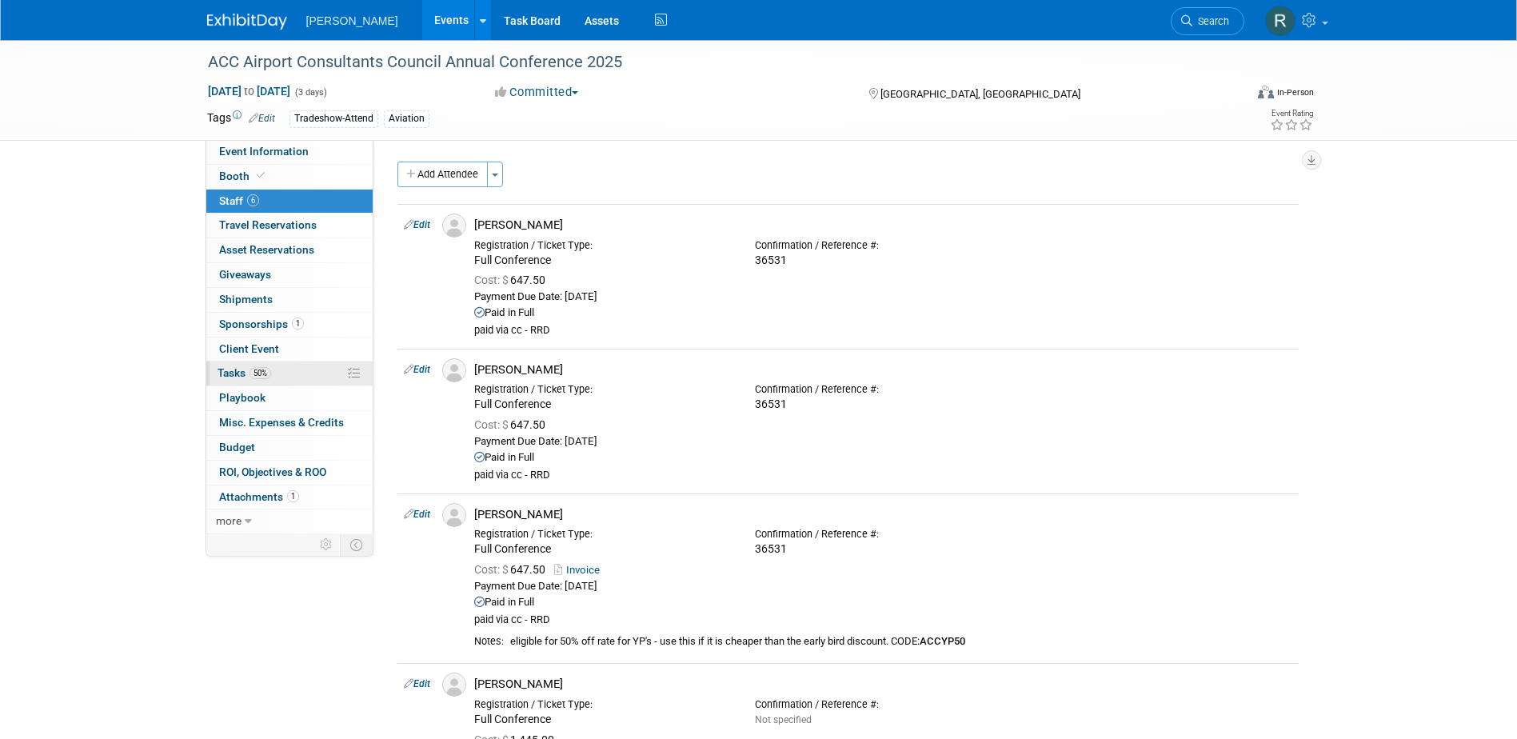
click at [246, 378] on span "Tasks 50%" at bounding box center [244, 372] width 54 height 13
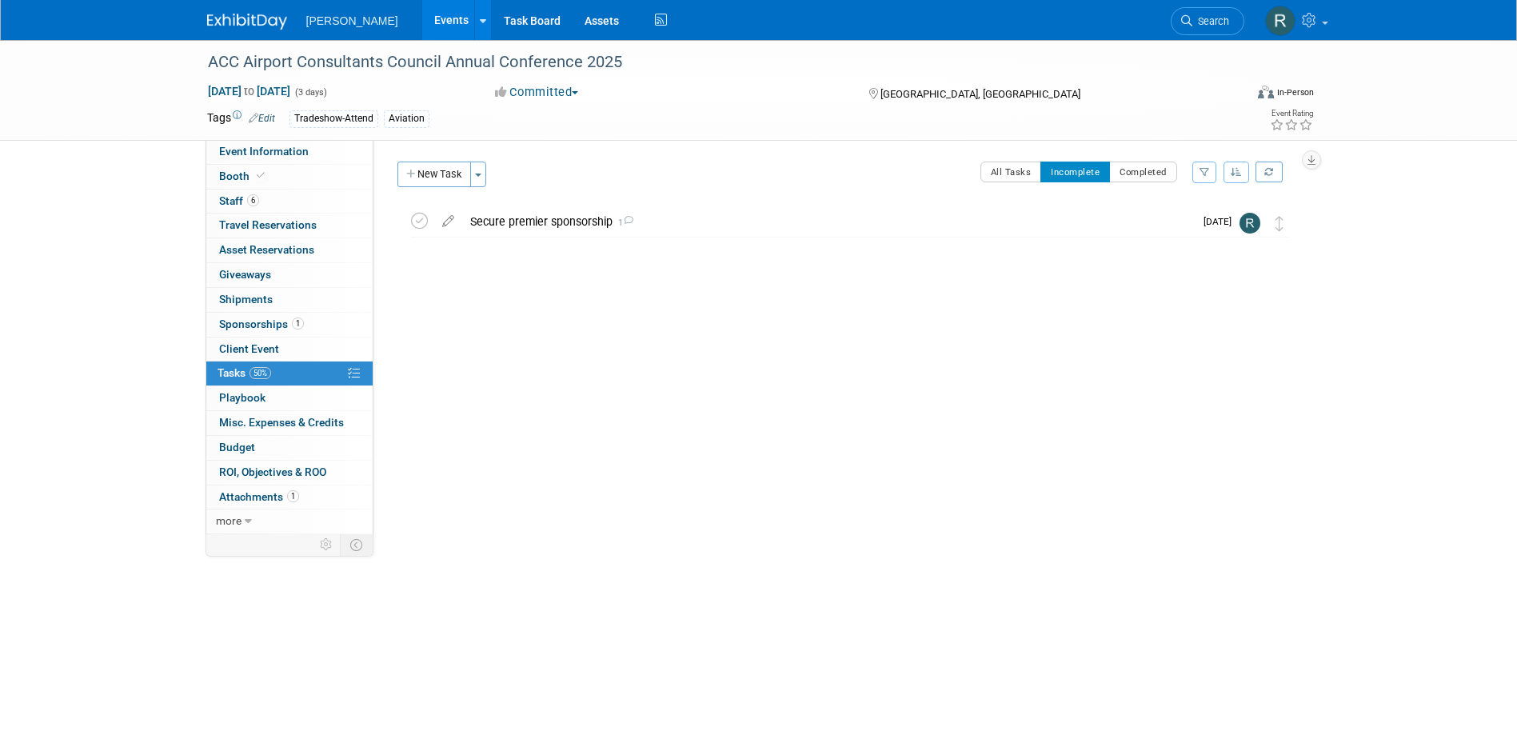
drag, startPoint x: 529, startPoint y: 217, endPoint x: 527, endPoint y: 205, distance: 11.3
click at [527, 205] on div "ACC Airport Consultants Council Annual Conference 2025 [GEOGRAPHIC_DATA], [GEOG…" at bounding box center [841, 276] width 913 height 146
drag, startPoint x: 527, startPoint y: 205, endPoint x: 525, endPoint y: 225, distance: 19.3
click at [525, 225] on div "Secure premier sponsorship 1" at bounding box center [828, 221] width 732 height 27
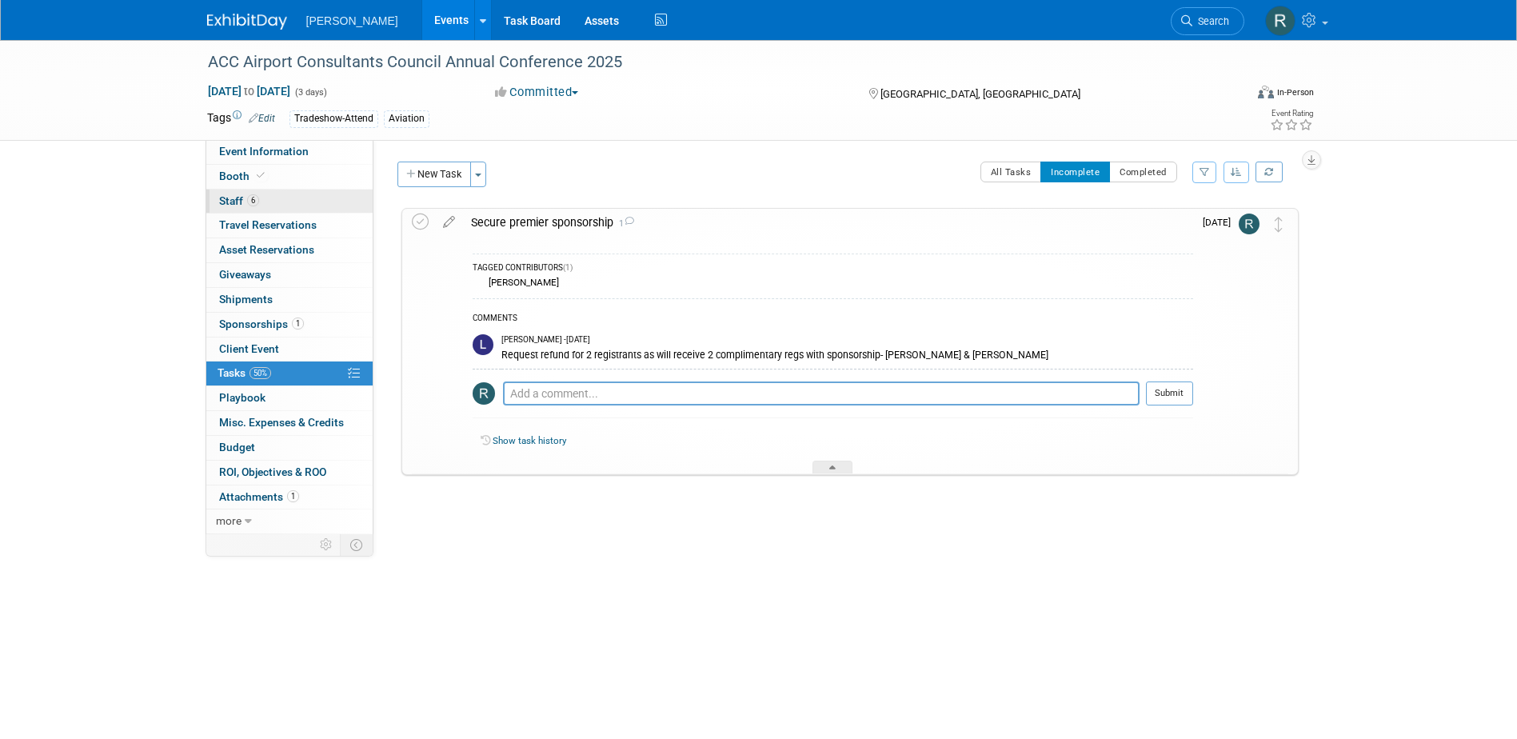
click at [240, 196] on span "Staff 6" at bounding box center [239, 200] width 40 height 13
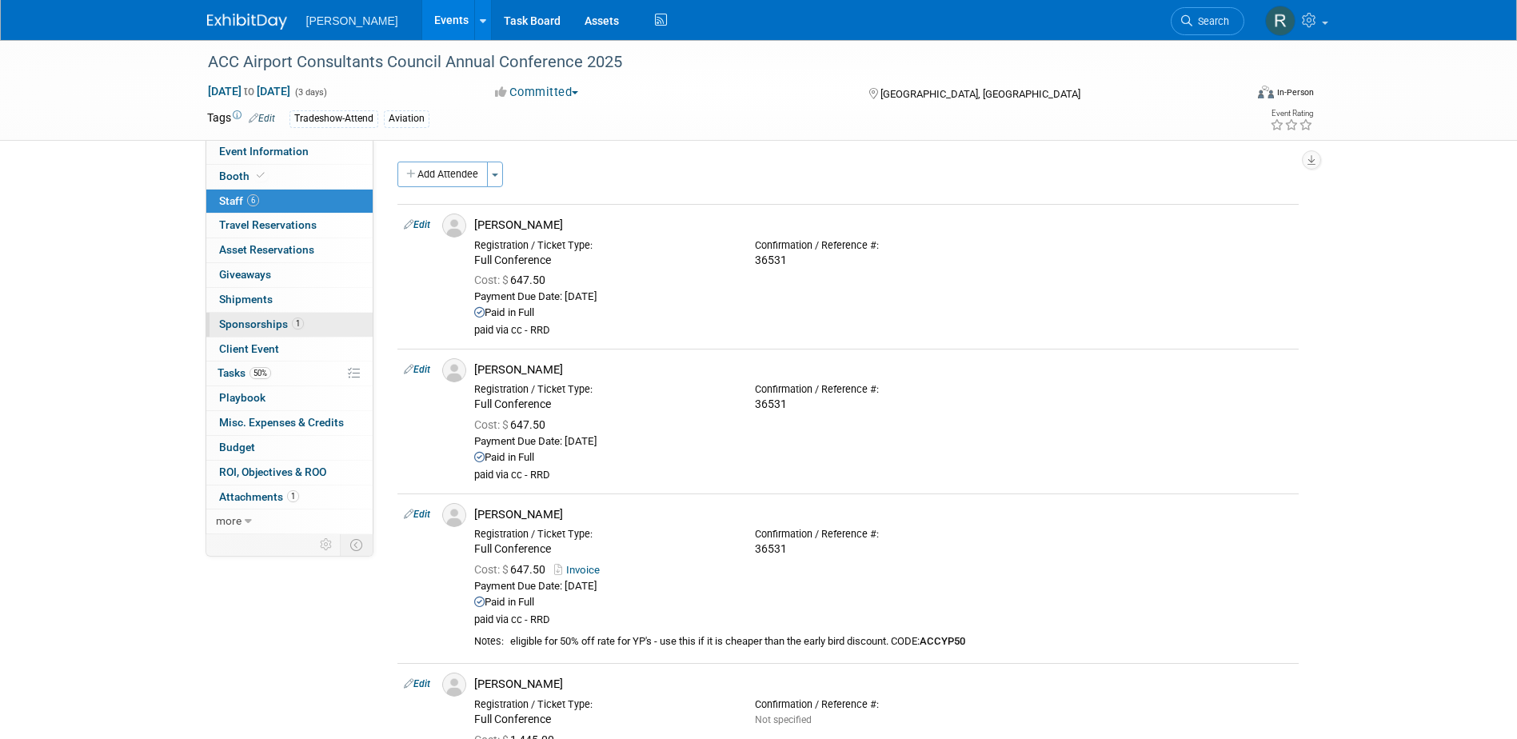
click at [255, 324] on span "Sponsorships 1" at bounding box center [261, 323] width 85 height 13
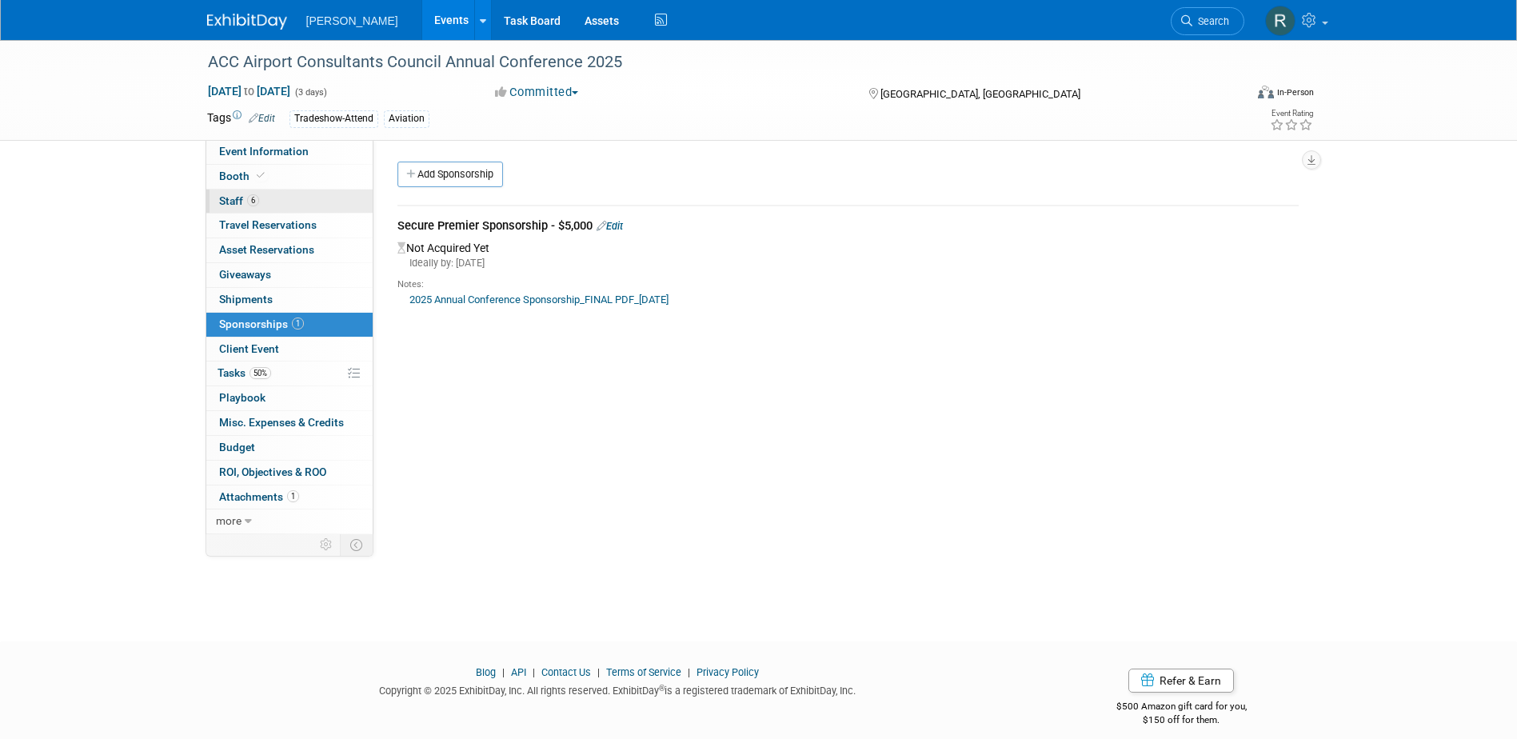
click at [255, 205] on span "6" at bounding box center [253, 200] width 12 height 12
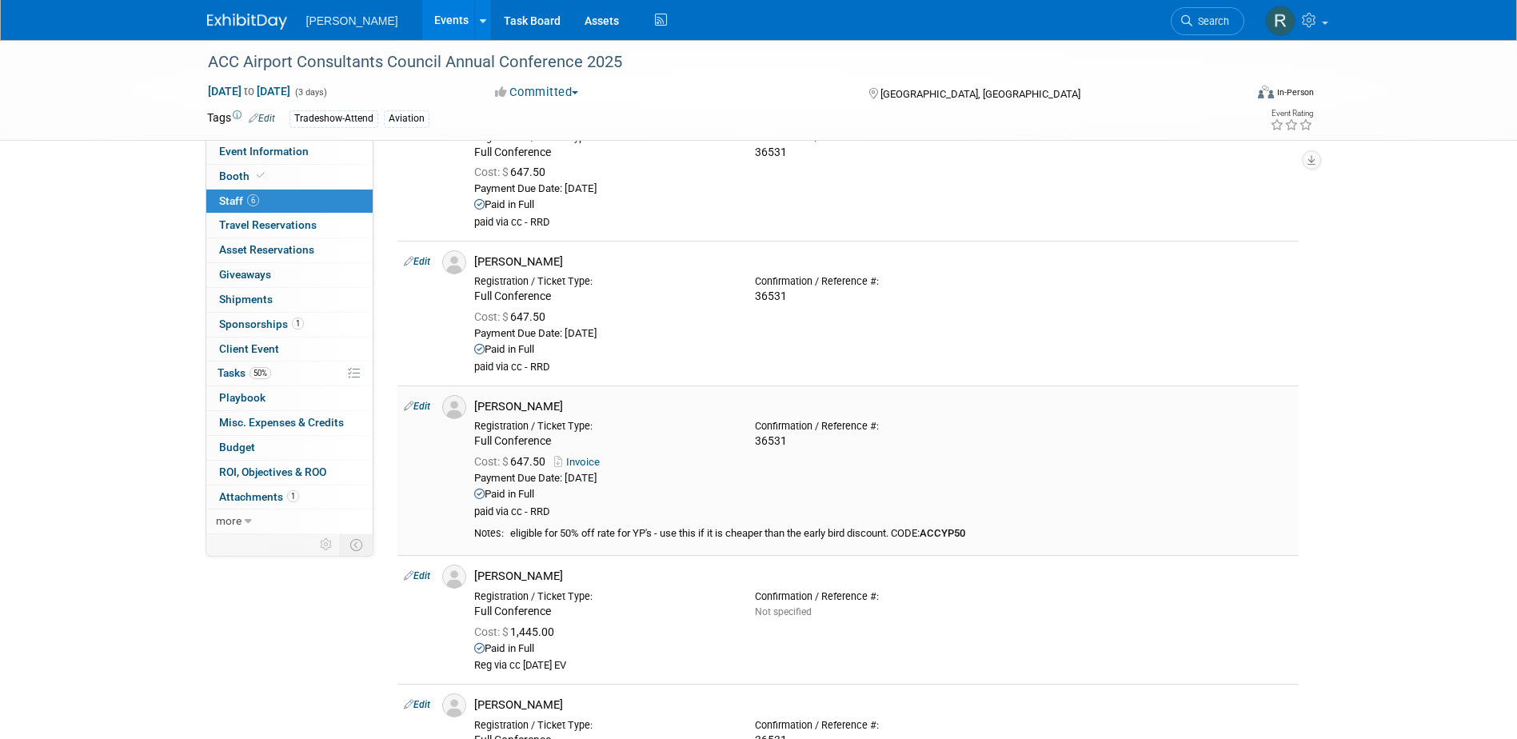
scroll to position [80, 0]
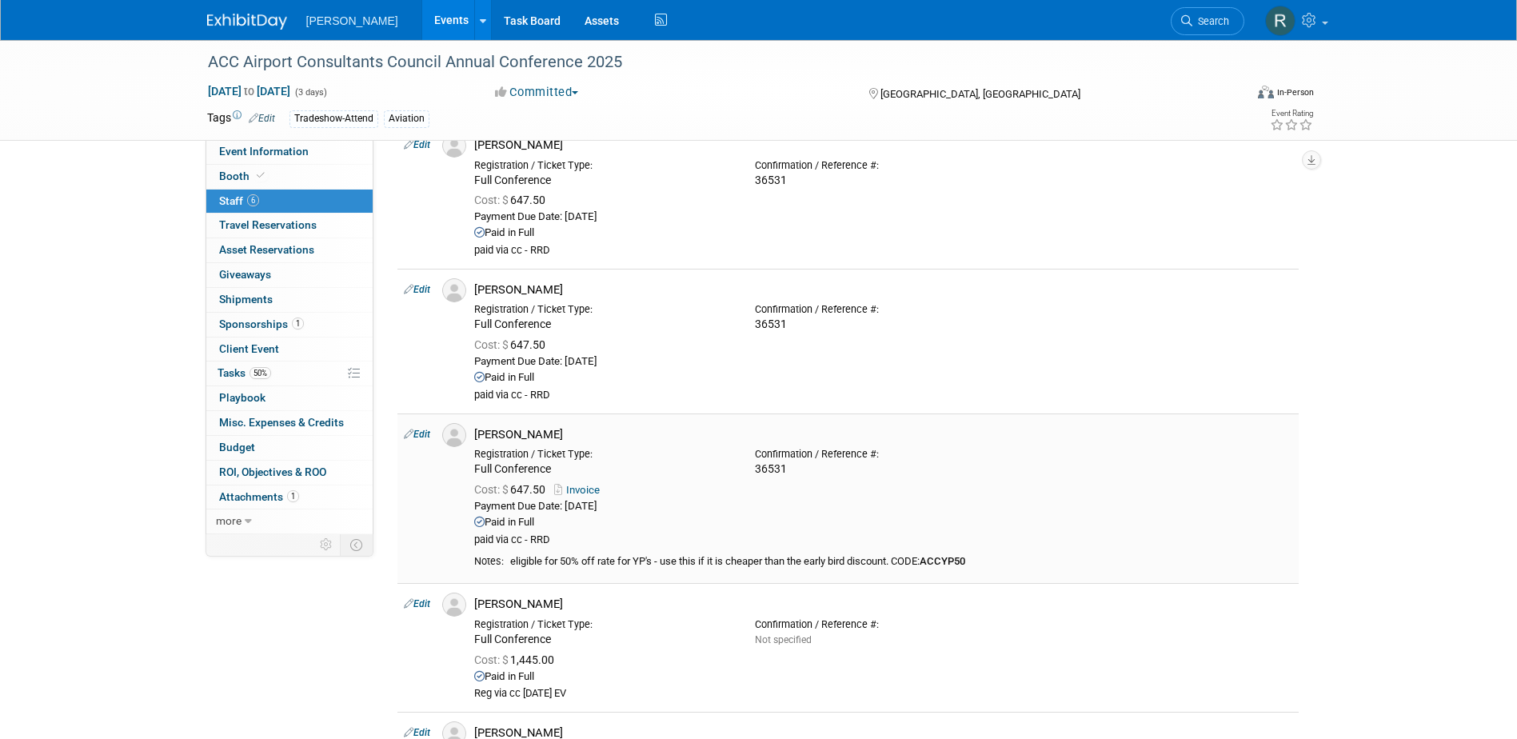
click at [586, 489] on link "Invoice" at bounding box center [580, 490] width 52 height 12
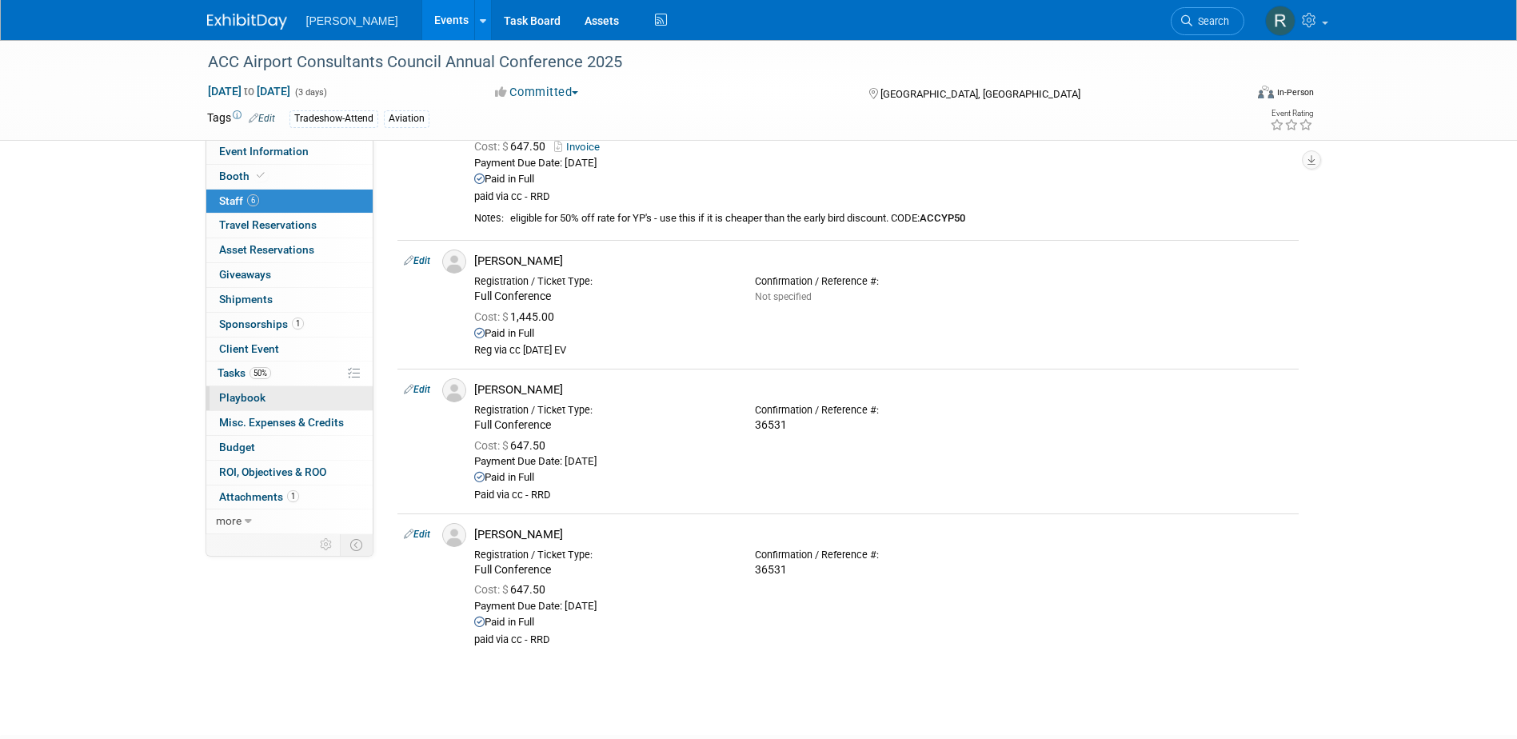
scroll to position [211, 0]
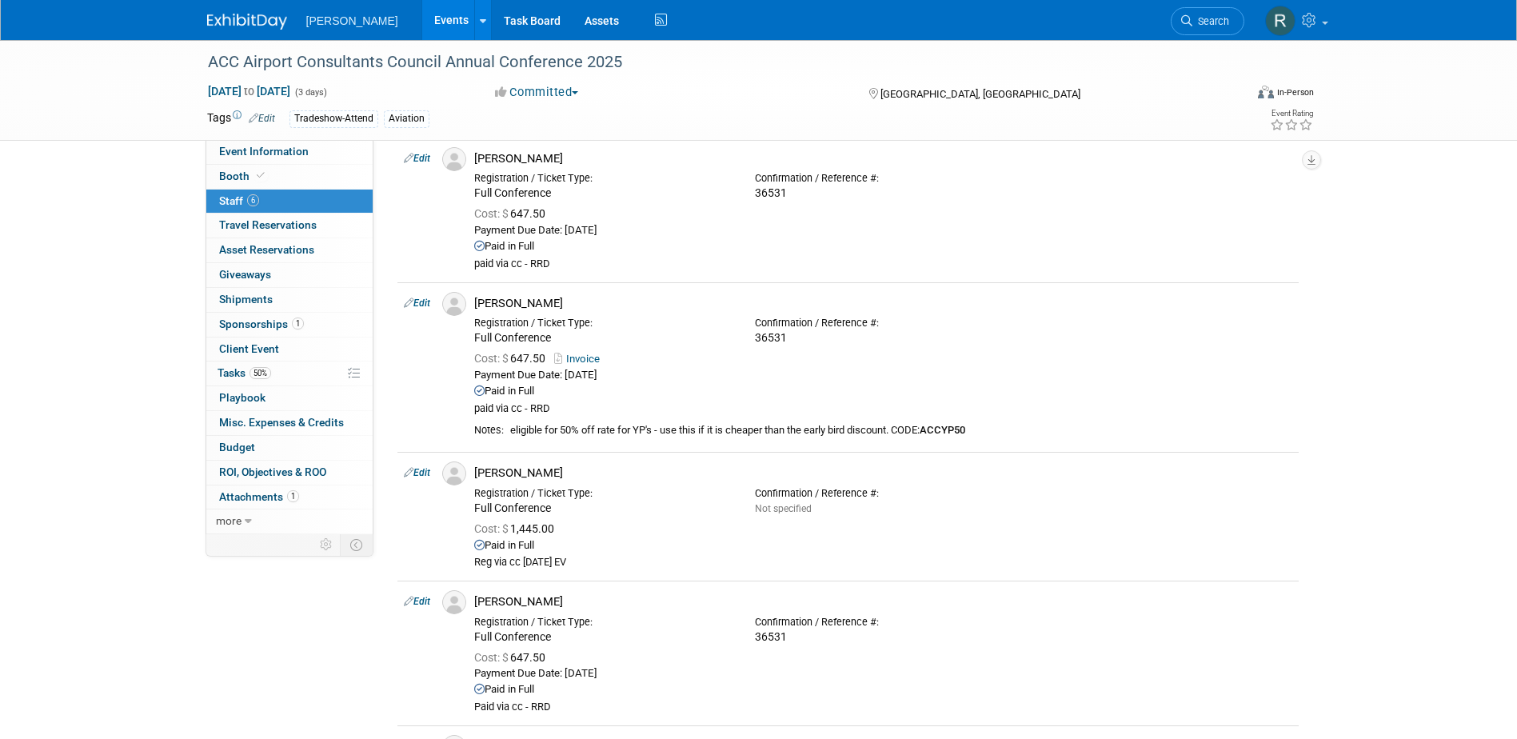
drag, startPoint x: 250, startPoint y: 323, endPoint x: 265, endPoint y: 330, distance: 16.1
click at [250, 323] on span "Sponsorships 1" at bounding box center [261, 323] width 85 height 13
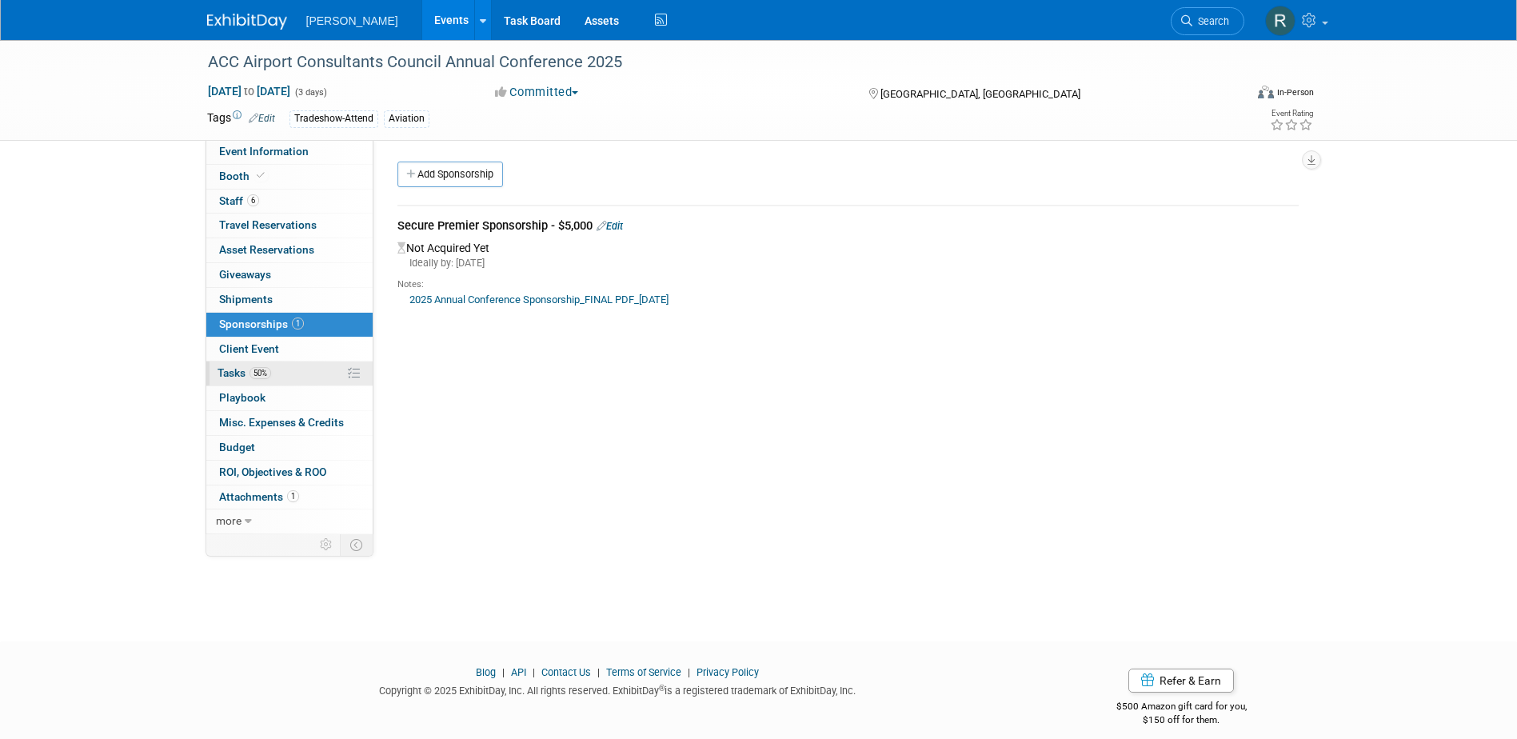
click at [266, 374] on span "50%" at bounding box center [260, 373] width 22 height 12
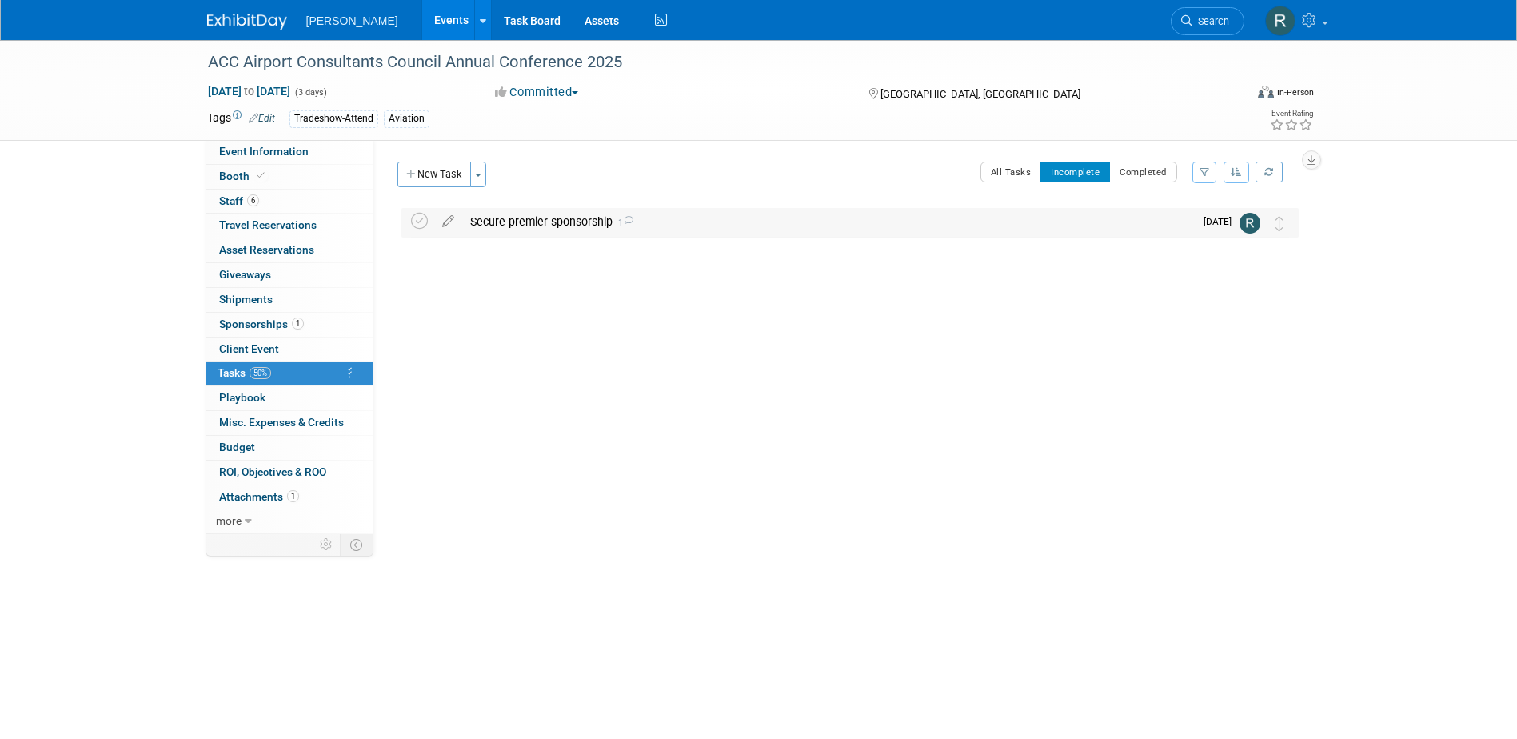
click at [552, 215] on div "Secure premier sponsorship 1" at bounding box center [828, 221] width 732 height 27
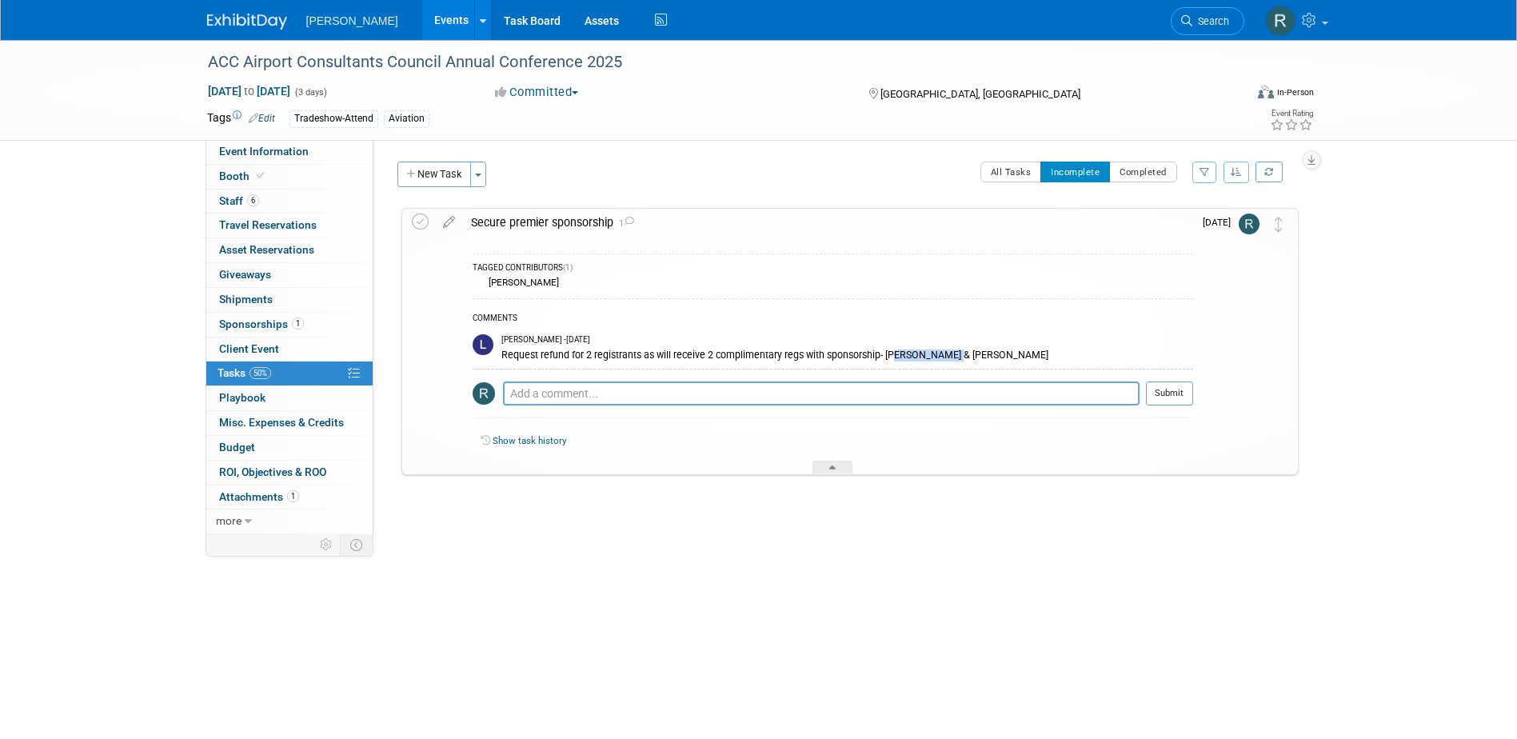
drag, startPoint x: 889, startPoint y: 357, endPoint x: 951, endPoint y: 359, distance: 61.6
click at [951, 359] on div "Request refund for 2 registrants as will receive 2 complimentary regs with spon…" at bounding box center [847, 353] width 692 height 15
drag, startPoint x: 951, startPoint y: 360, endPoint x: 1015, endPoint y: 357, distance: 64.8
click at [1015, 357] on div "Request refund for 2 registrants as will receive 2 complimentary regs with spon…" at bounding box center [847, 353] width 692 height 15
copy div "[PERSON_NAME] & [PERSON_NAME]"
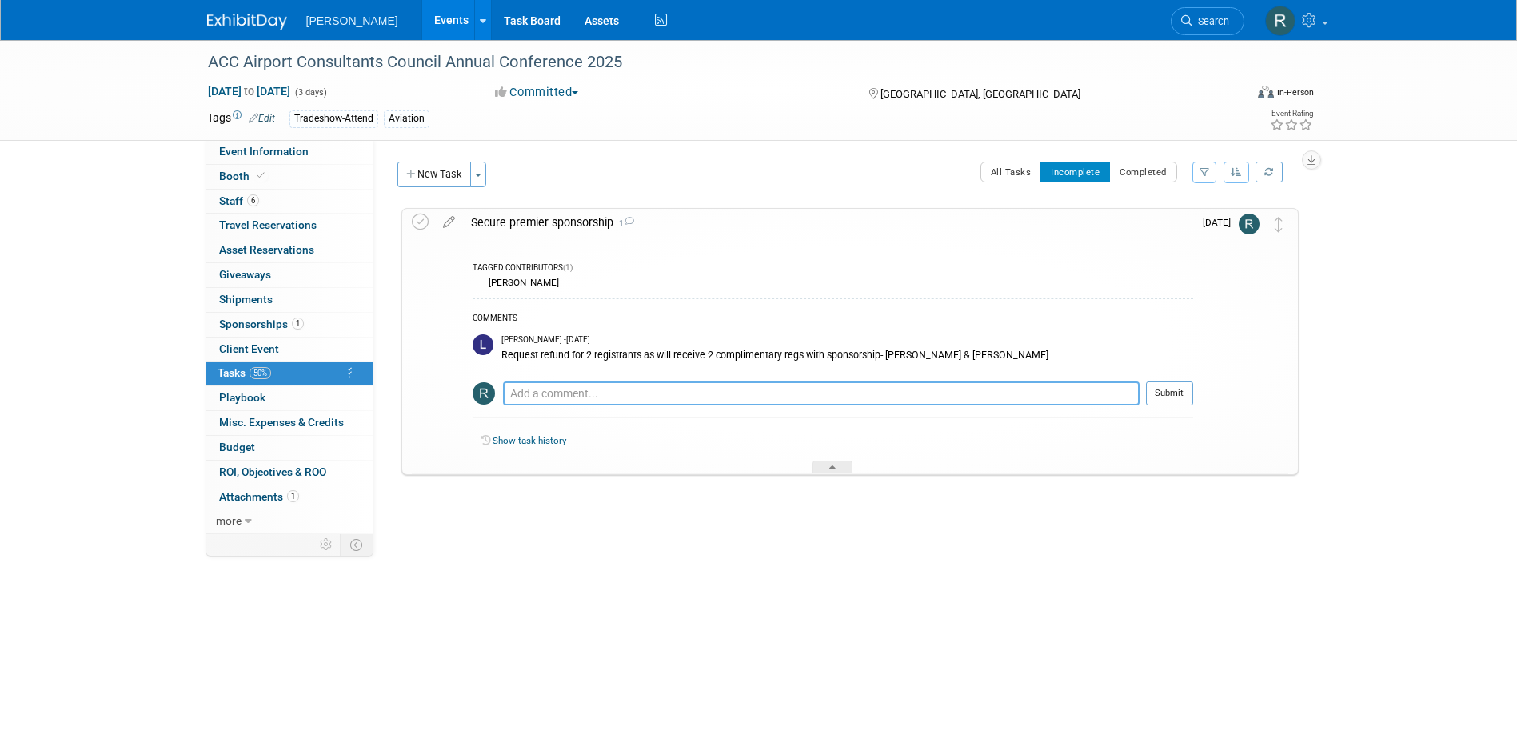
click at [568, 398] on textarea at bounding box center [821, 393] width 636 height 24
type textarea "Emailed conference to see about best way to complete task. Will keep you posted…"
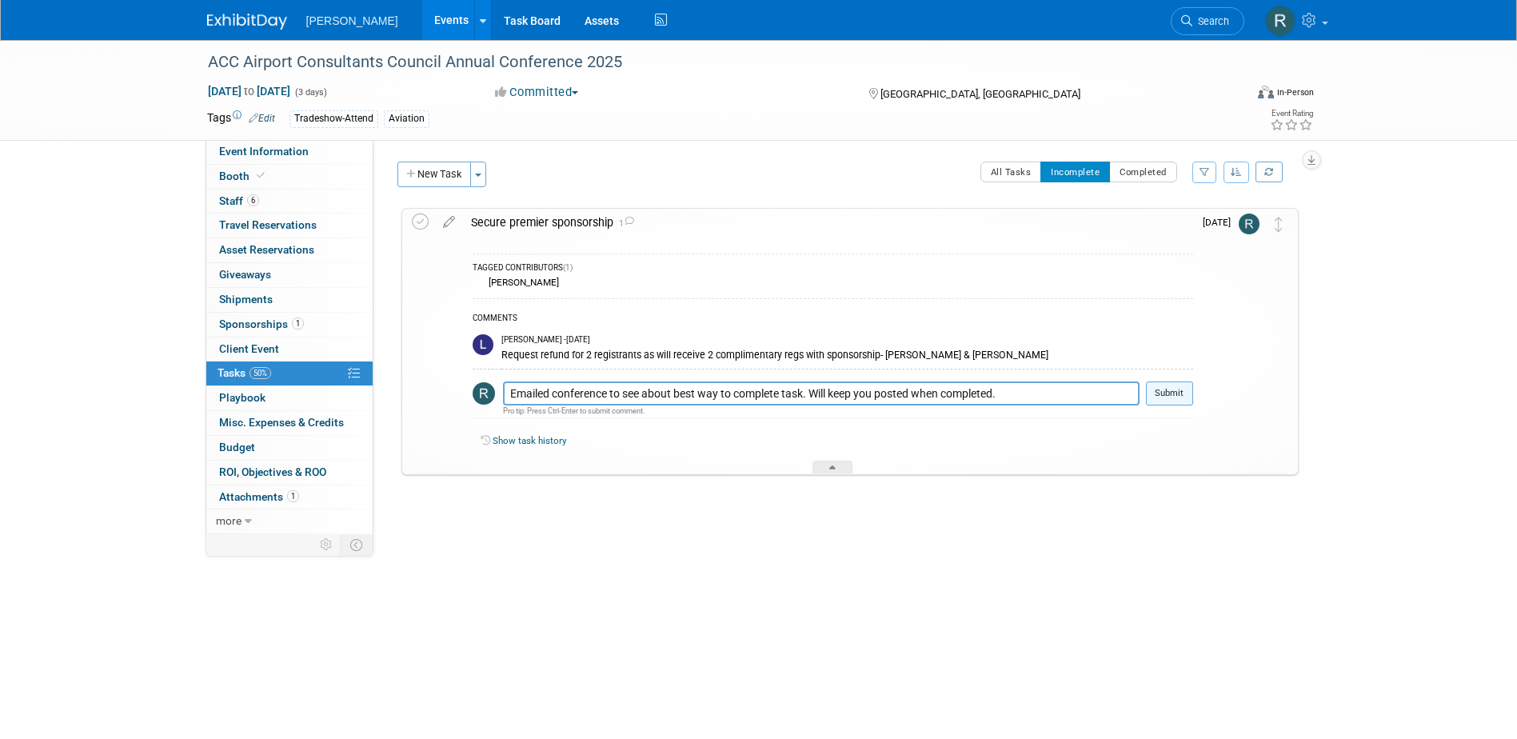
click at [1165, 398] on button "Submit" at bounding box center [1169, 393] width 47 height 24
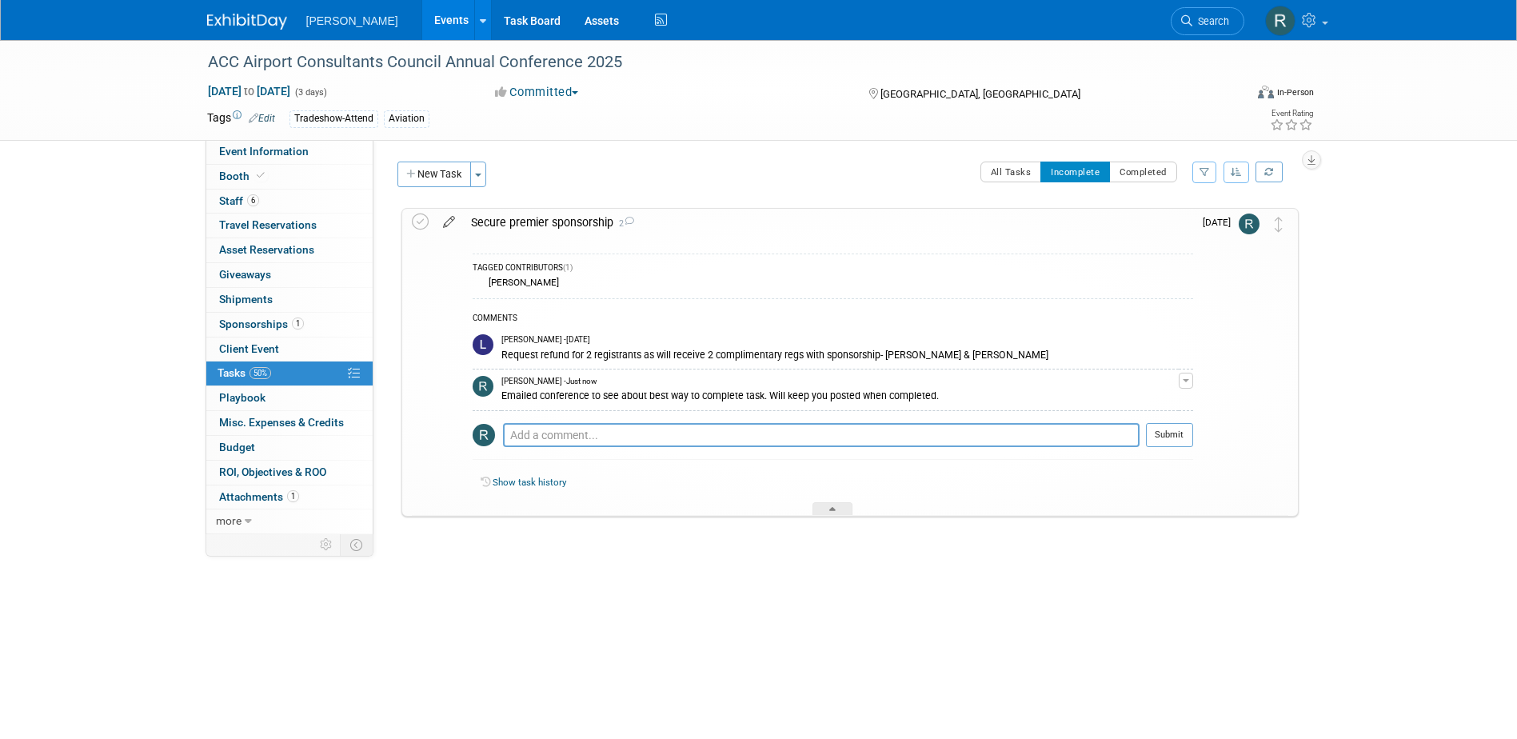
click at [445, 222] on icon at bounding box center [449, 219] width 28 height 20
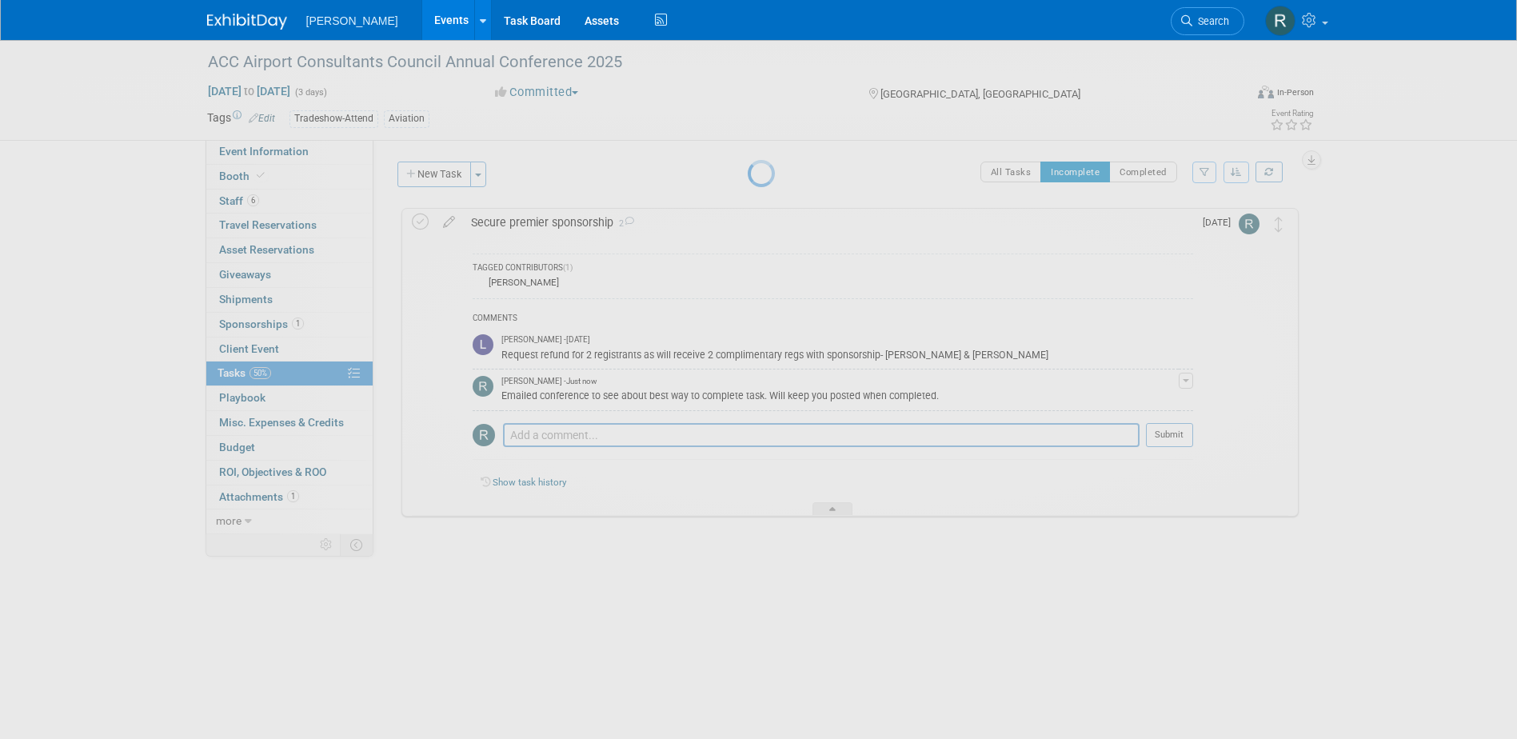
select select "9"
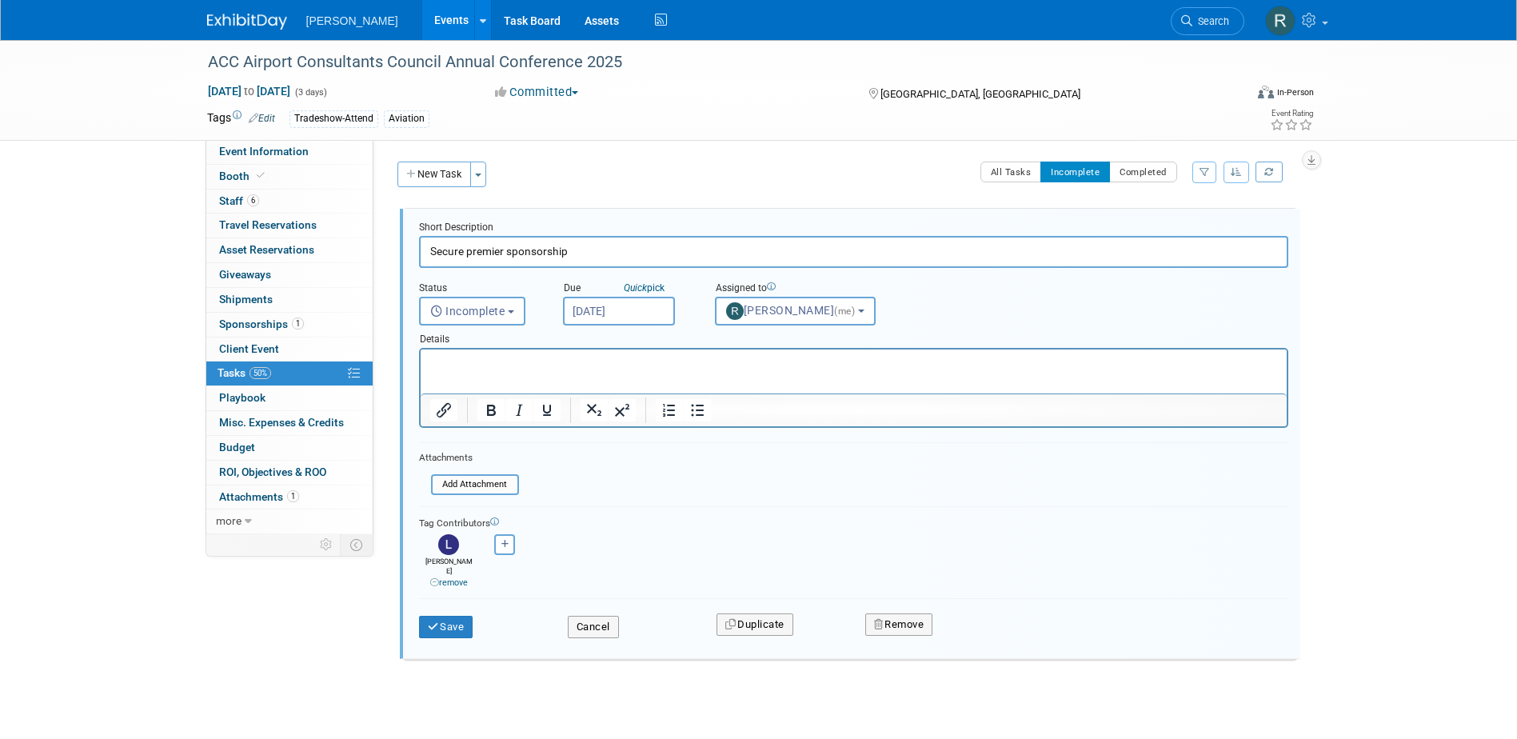
click at [652, 310] on input "[DATE]" at bounding box center [619, 311] width 112 height 29
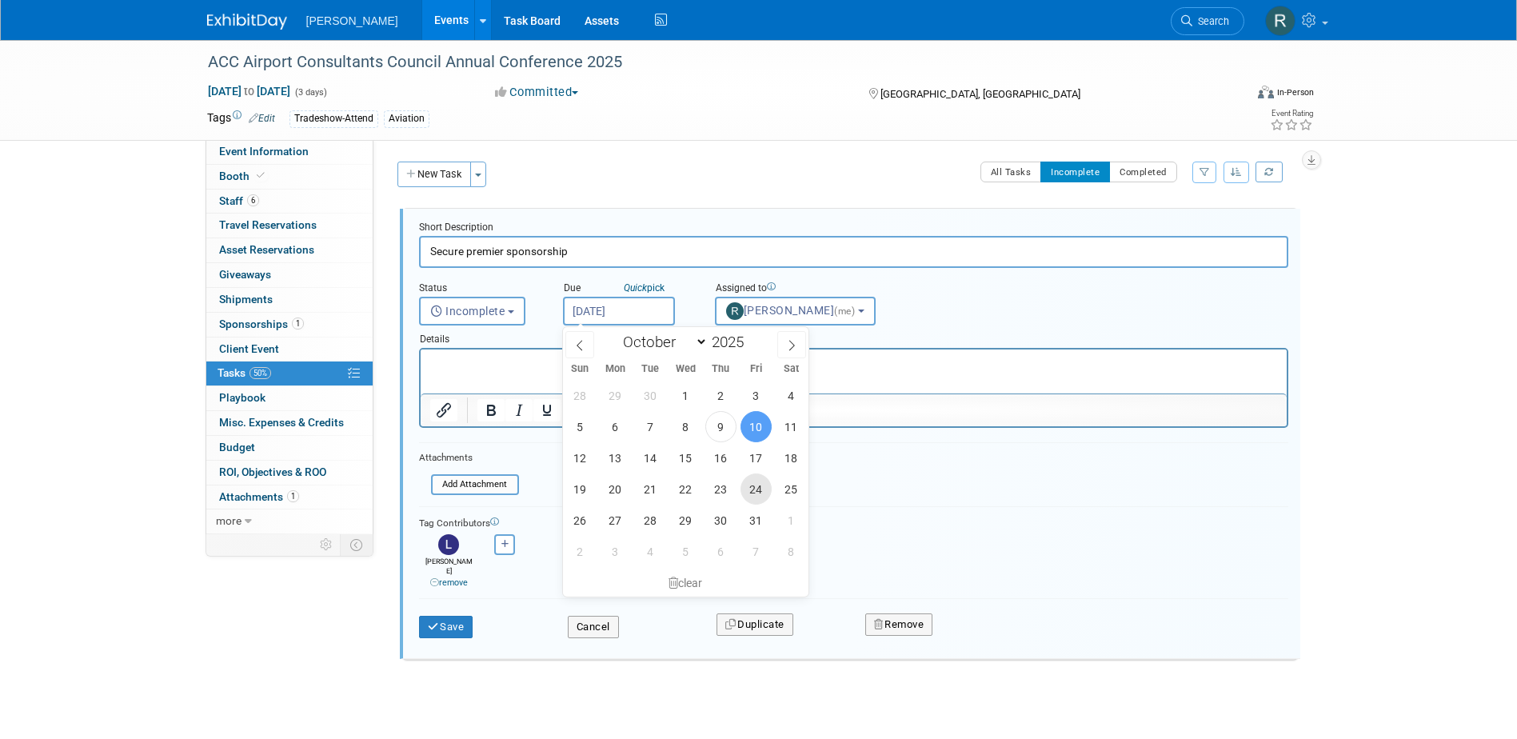
click at [752, 494] on span "24" at bounding box center [755, 488] width 31 height 31
type input "[DATE]"
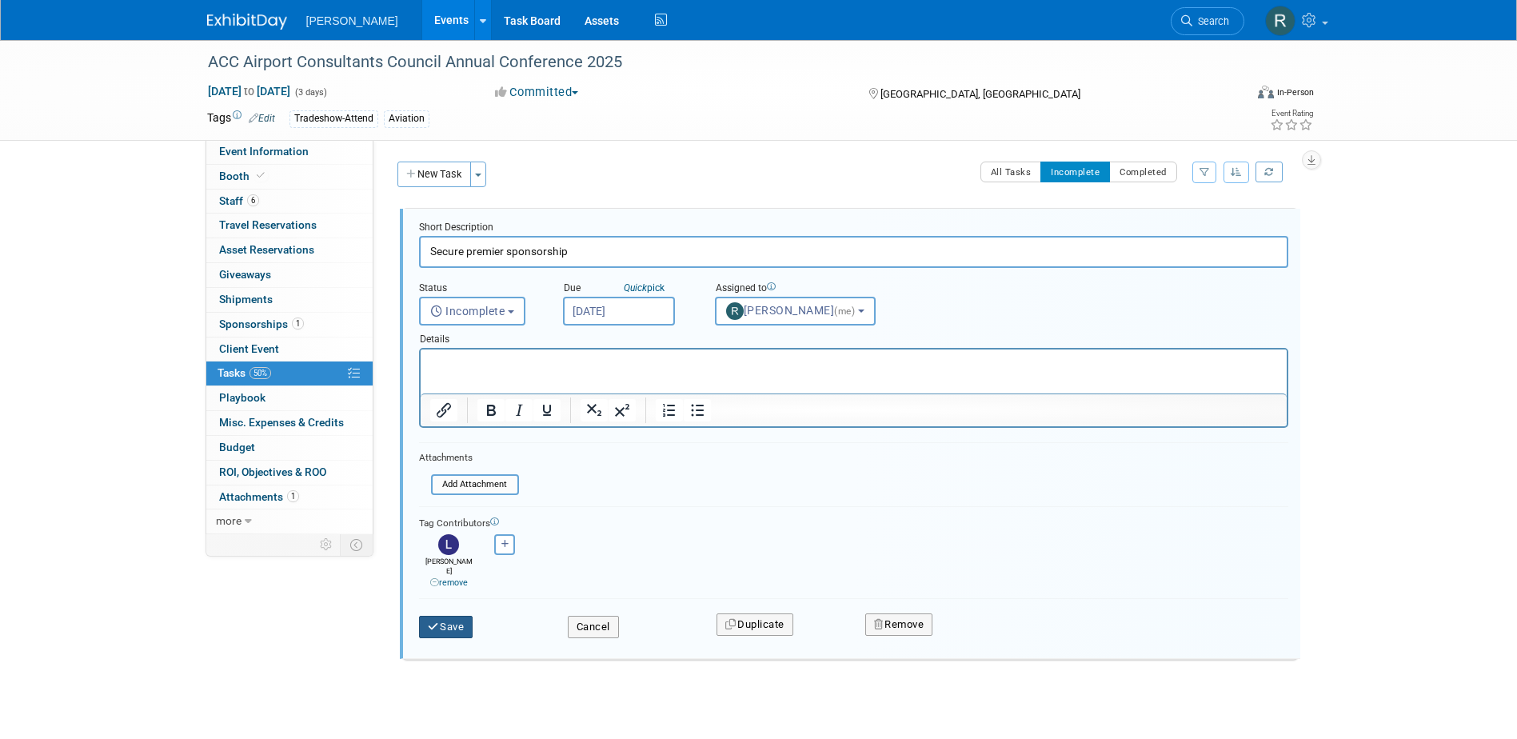
click at [451, 618] on button "Save" at bounding box center [446, 627] width 54 height 22
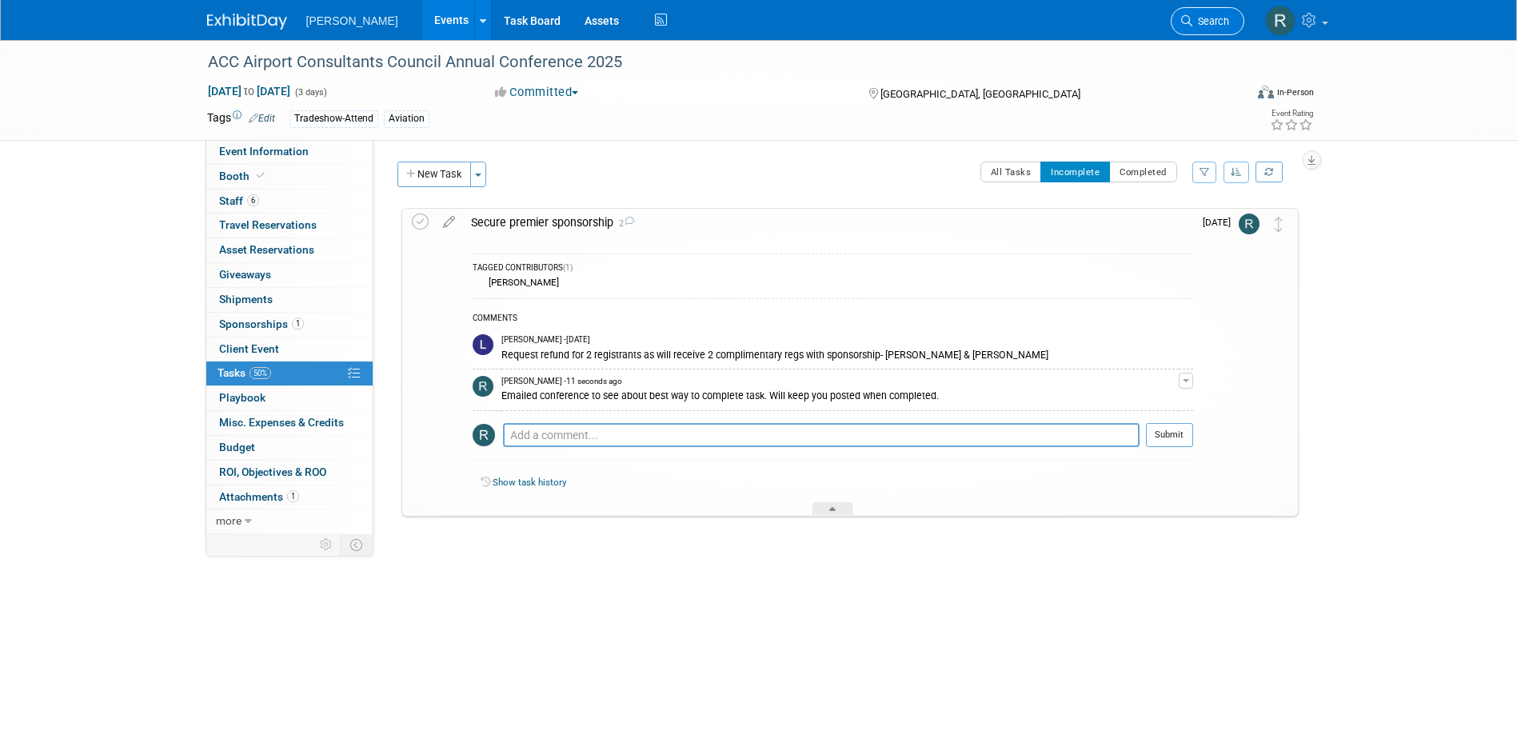
click at [1198, 25] on span "Search" at bounding box center [1210, 21] width 37 height 12
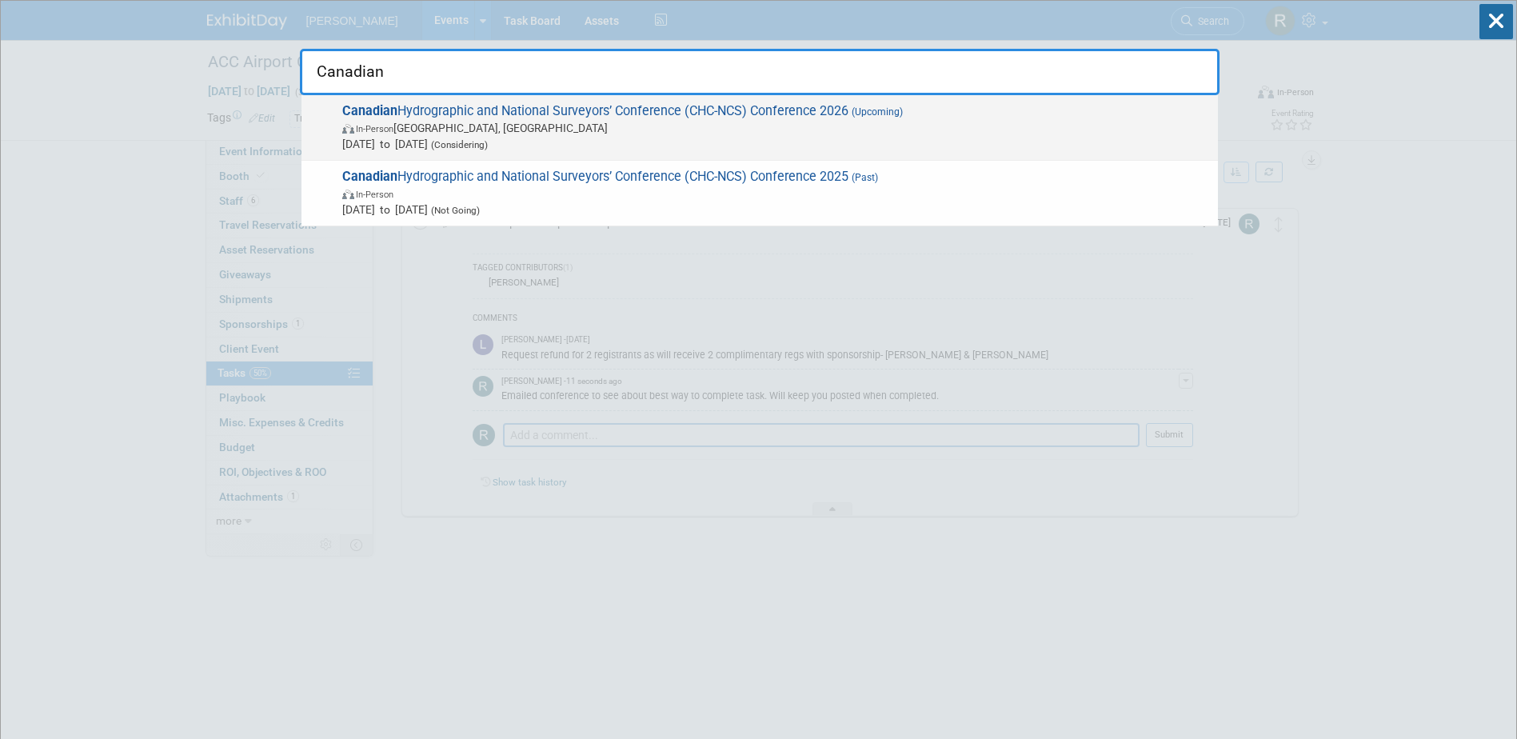
type input "Canadian"
click at [529, 133] on span "In-Person [GEOGRAPHIC_DATA], [GEOGRAPHIC_DATA]" at bounding box center [776, 128] width 868 height 16
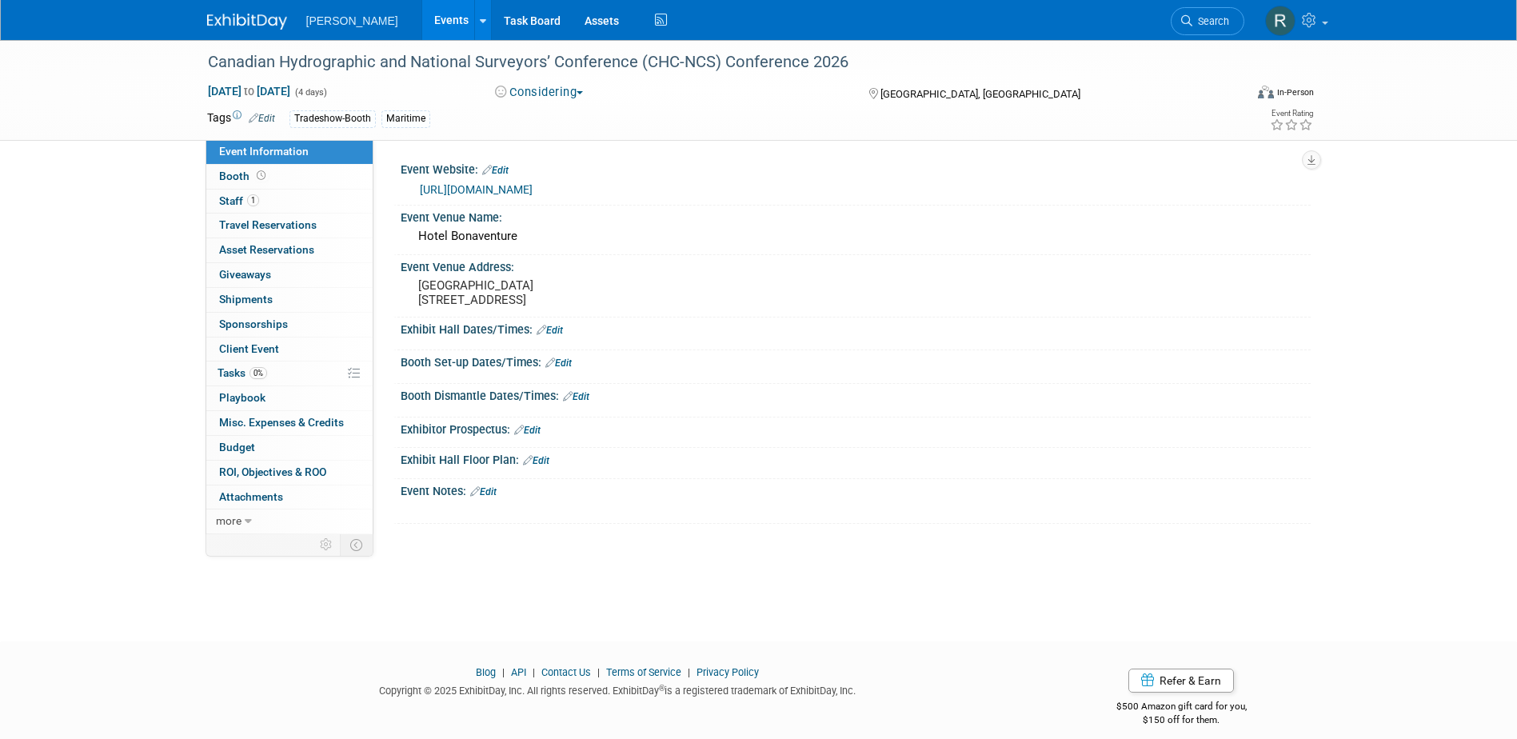
click at [456, 188] on link "[URL][DOMAIN_NAME]" at bounding box center [476, 189] width 113 height 13
click at [233, 374] on span "Tasks 0%" at bounding box center [242, 372] width 50 height 13
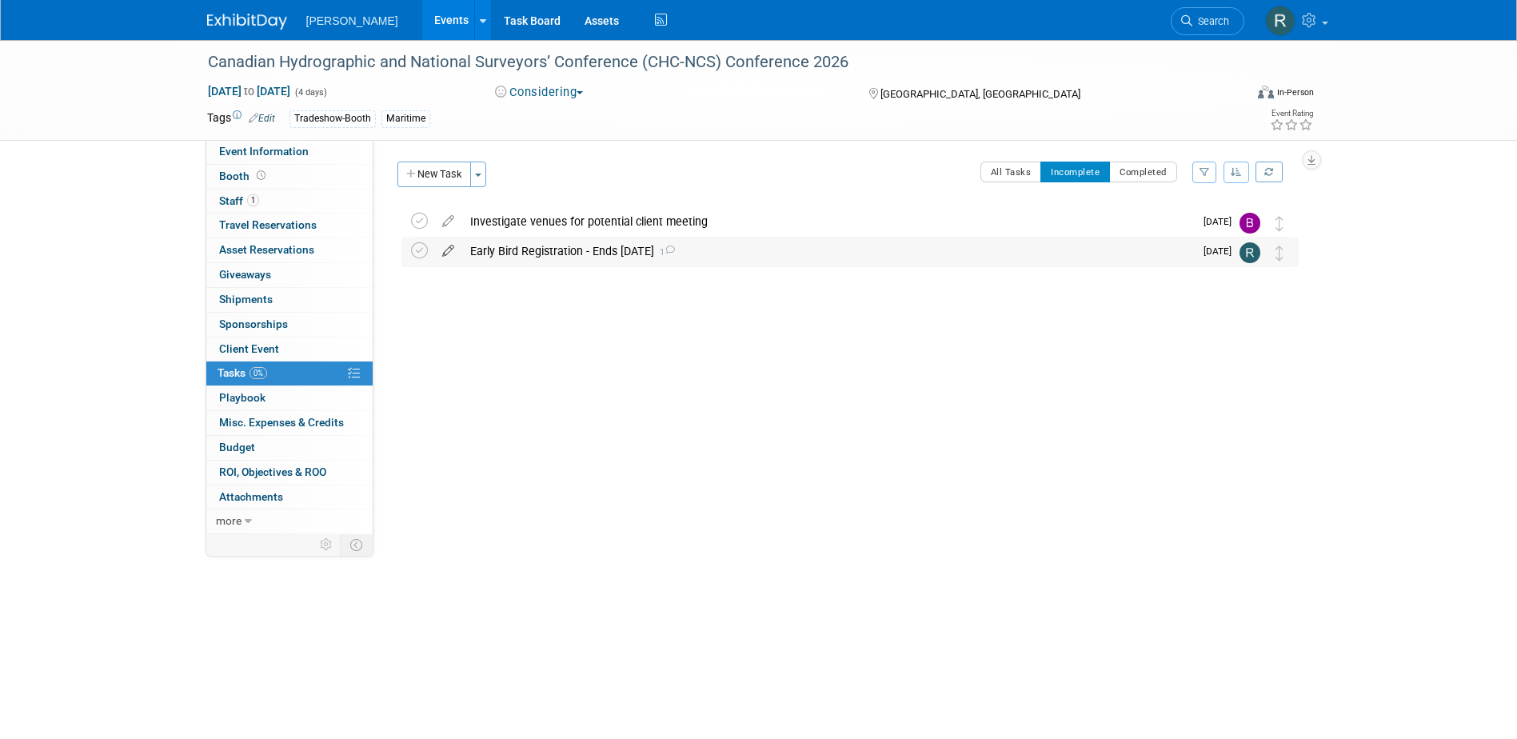
click at [449, 249] on icon at bounding box center [448, 247] width 28 height 20
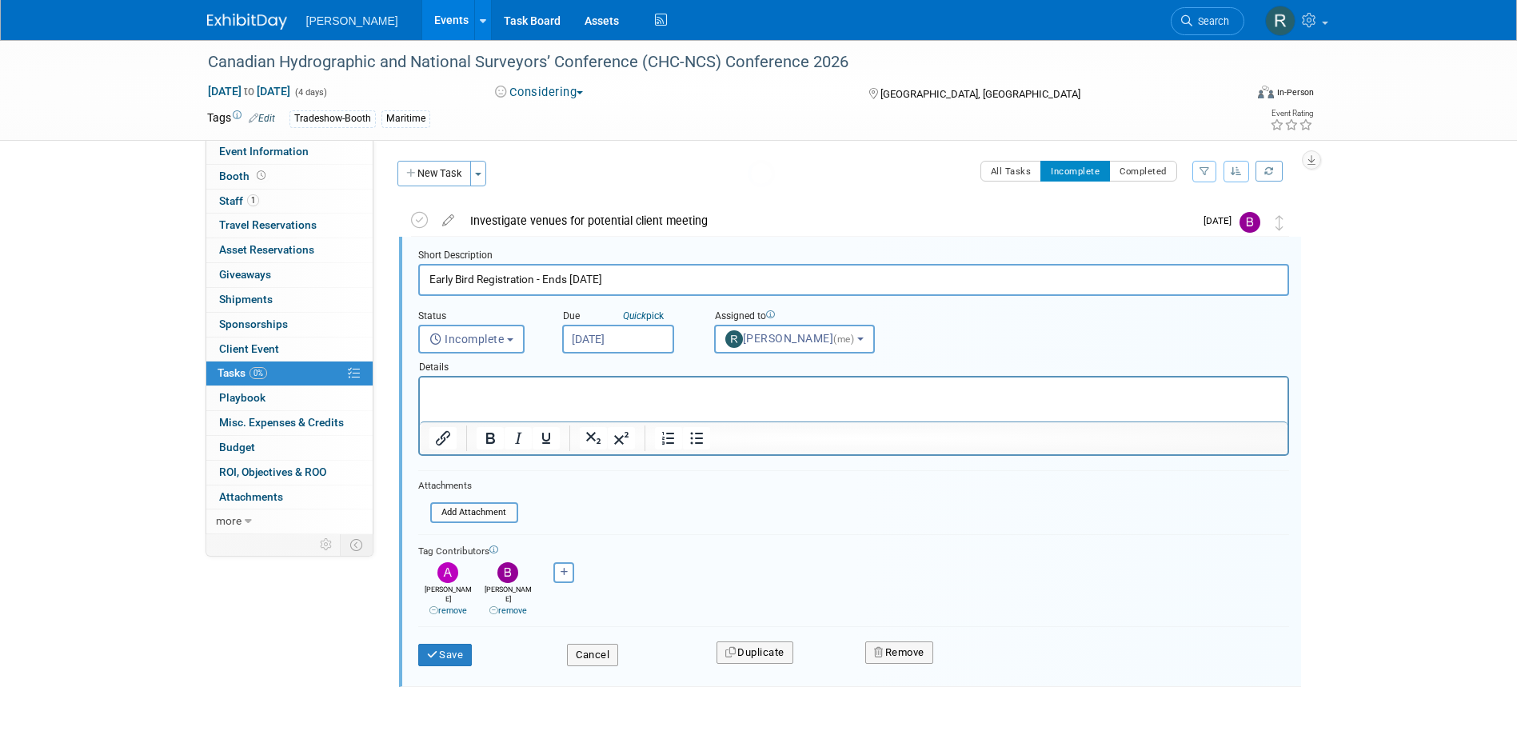
scroll to position [3, 0]
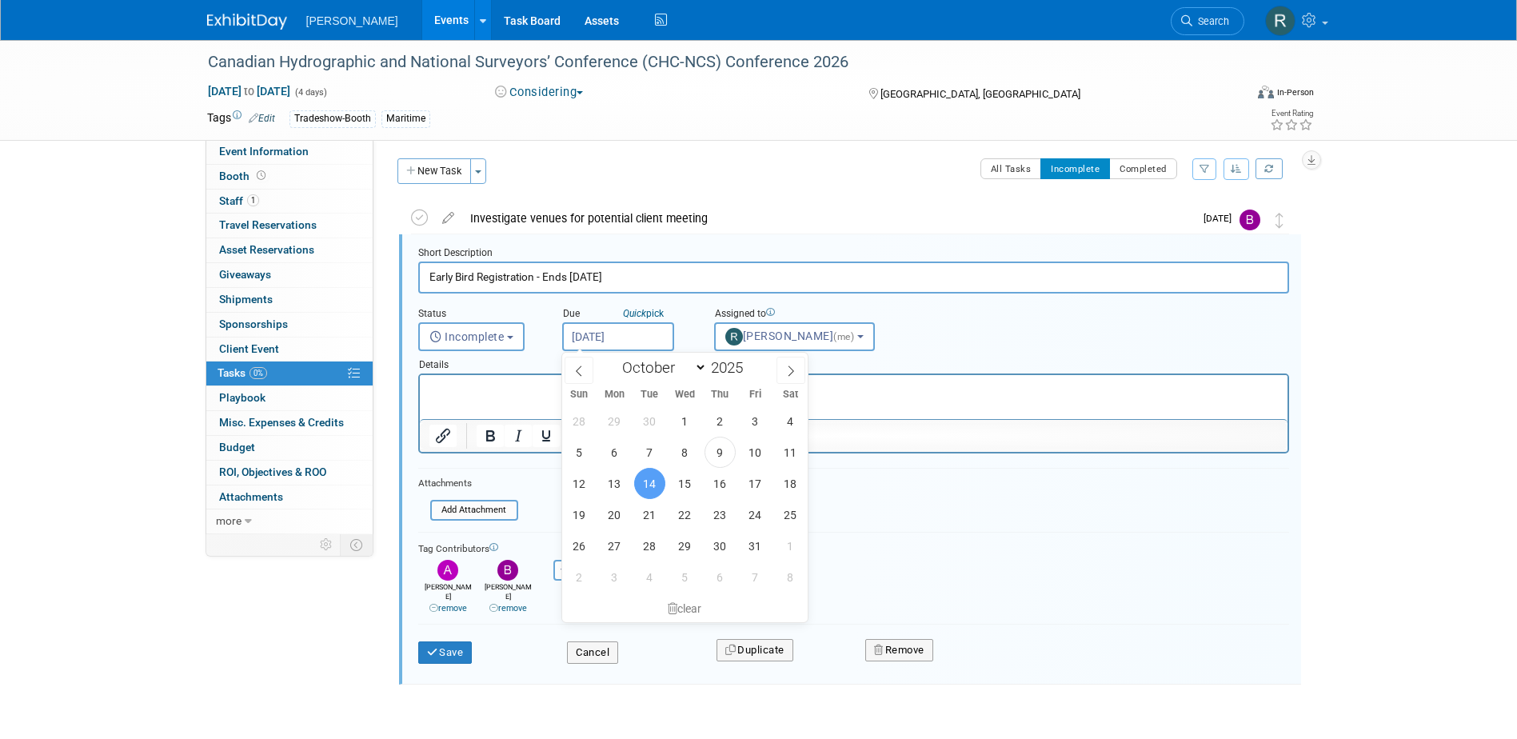
click at [651, 340] on input "[DATE]" at bounding box center [618, 336] width 112 height 29
click at [686, 519] on span "22" at bounding box center [684, 514] width 31 height 31
type input "[DATE]"
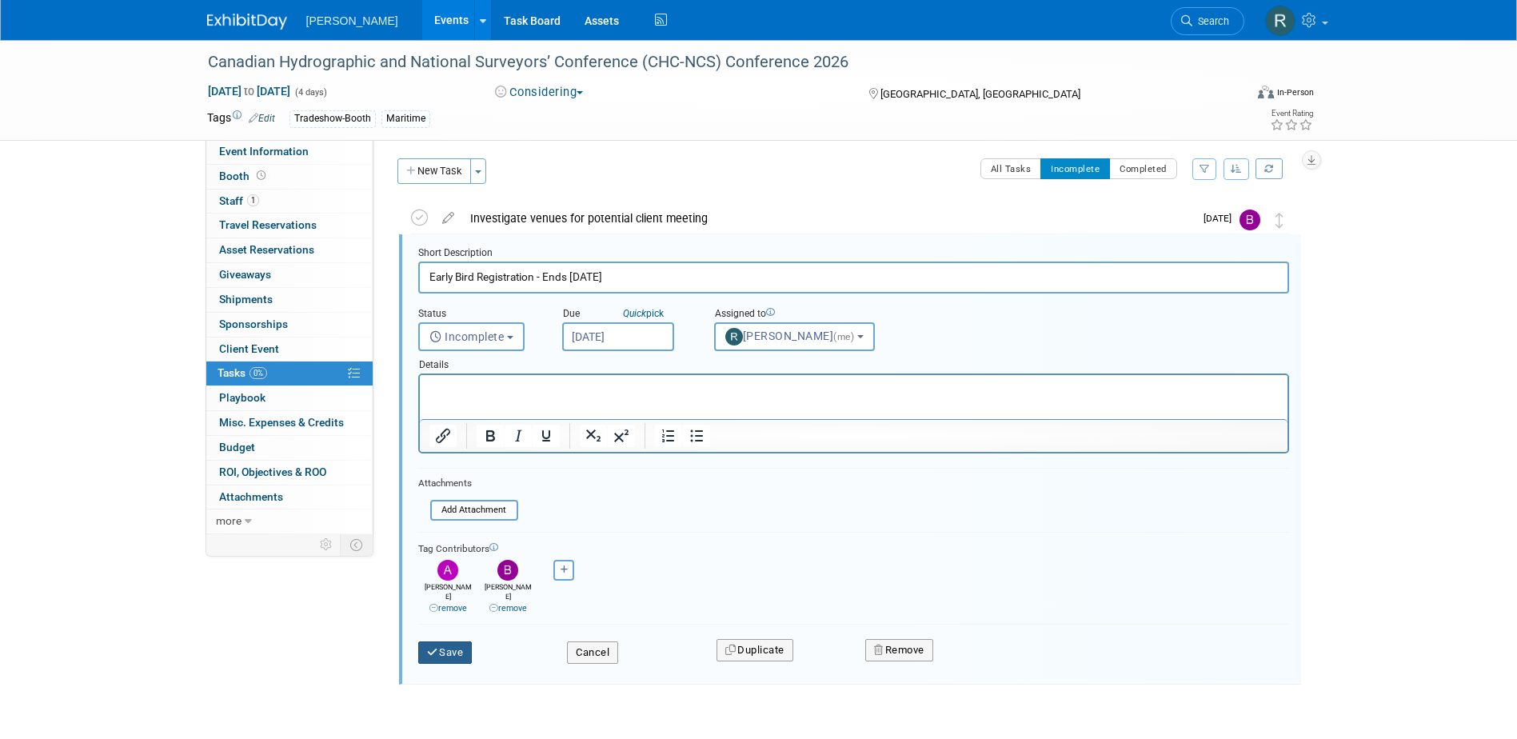
click at [448, 641] on button "Save" at bounding box center [445, 652] width 54 height 22
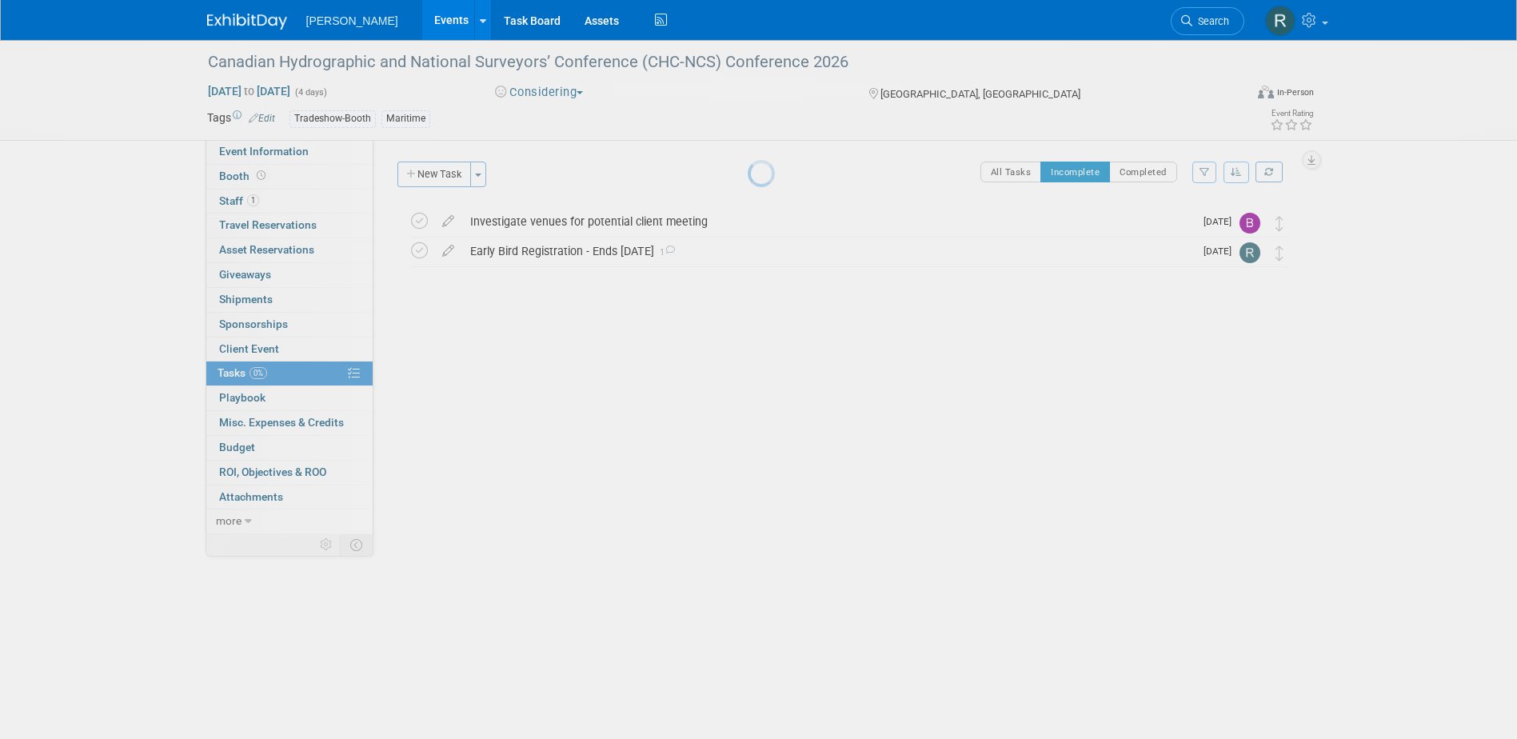
scroll to position [0, 0]
